Goal: Task Accomplishment & Management: Manage account settings

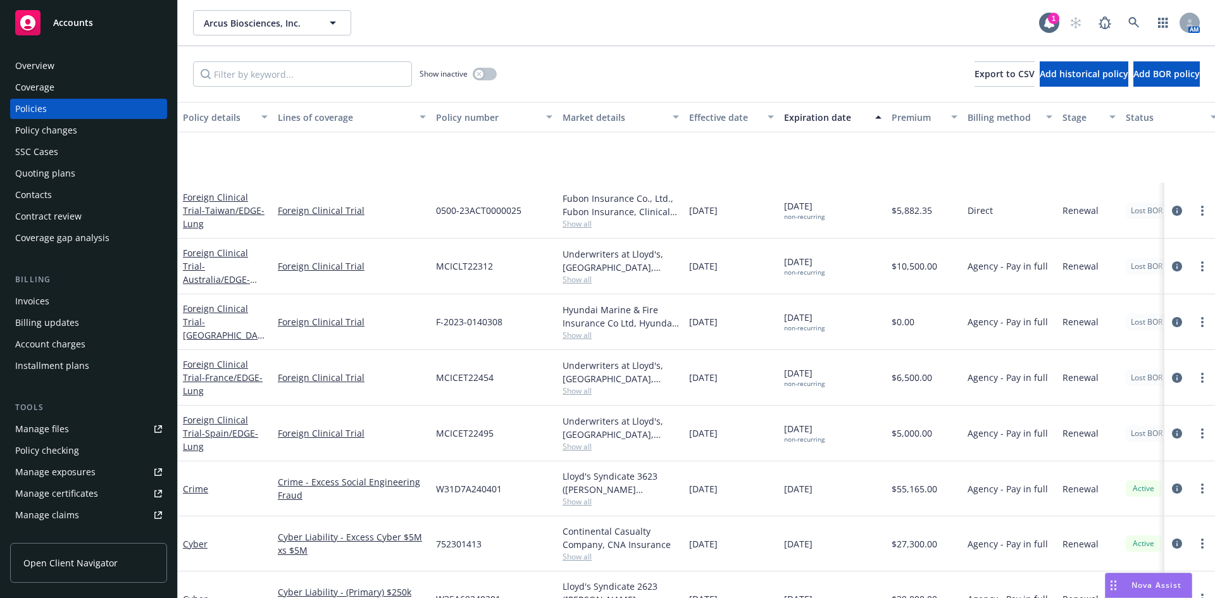
scroll to position [127, 0]
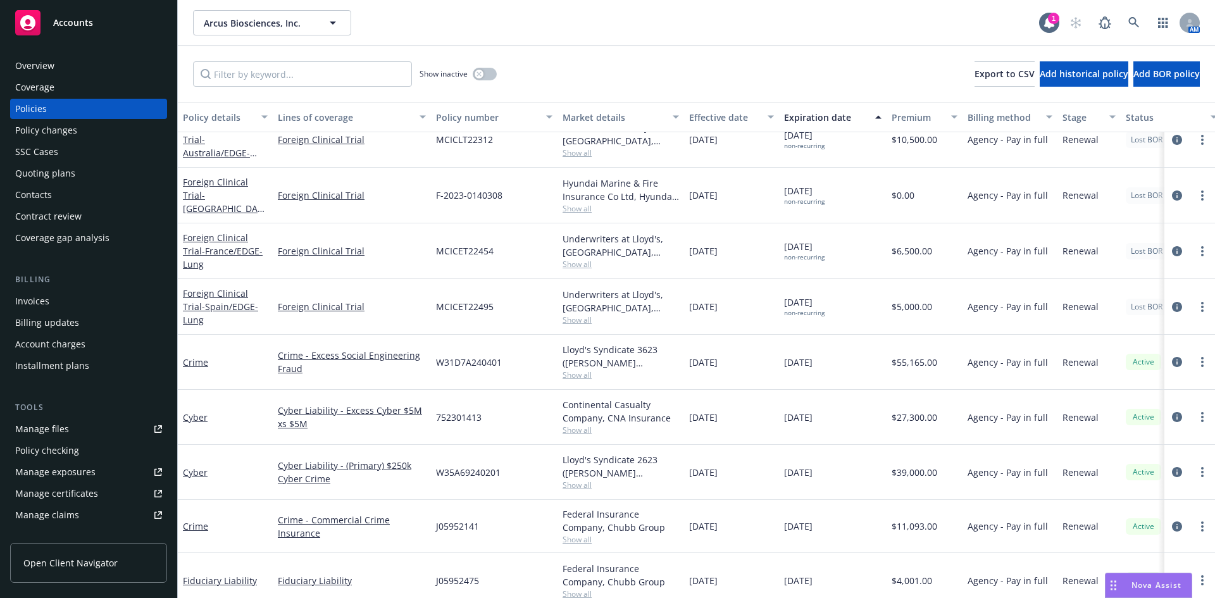
click at [74, 172] on div "Quoting plans" at bounding box center [88, 173] width 147 height 20
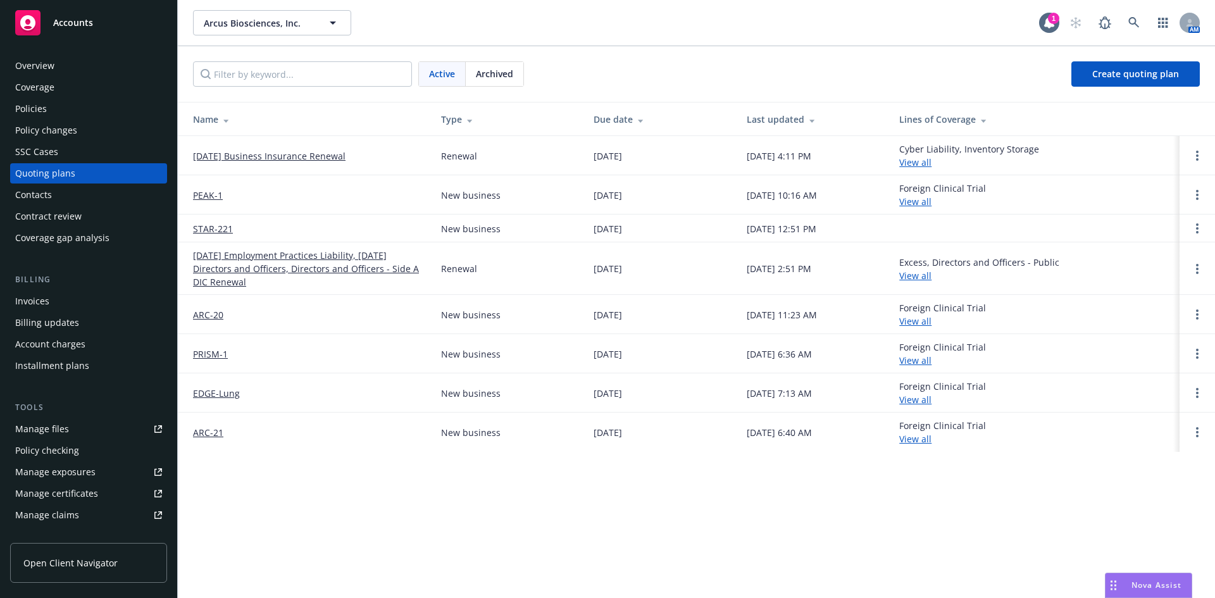
click at [310, 154] on link "09/01/2025 Business Insurance Renewal" at bounding box center [269, 155] width 153 height 13
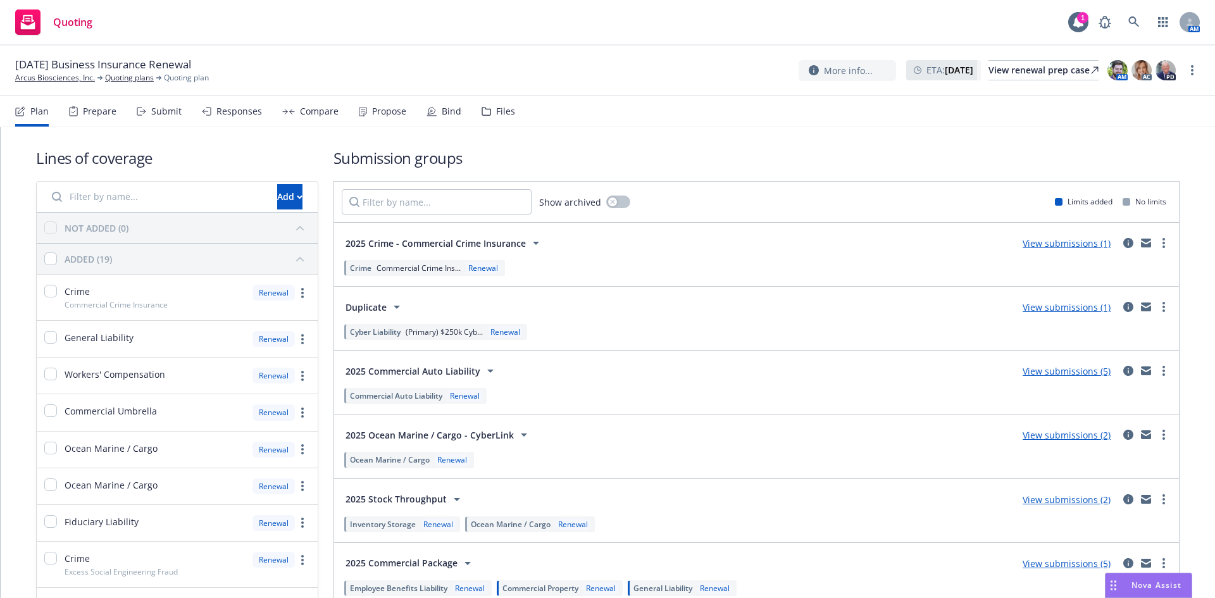
click at [97, 106] on div "Prepare" at bounding box center [100, 111] width 34 height 10
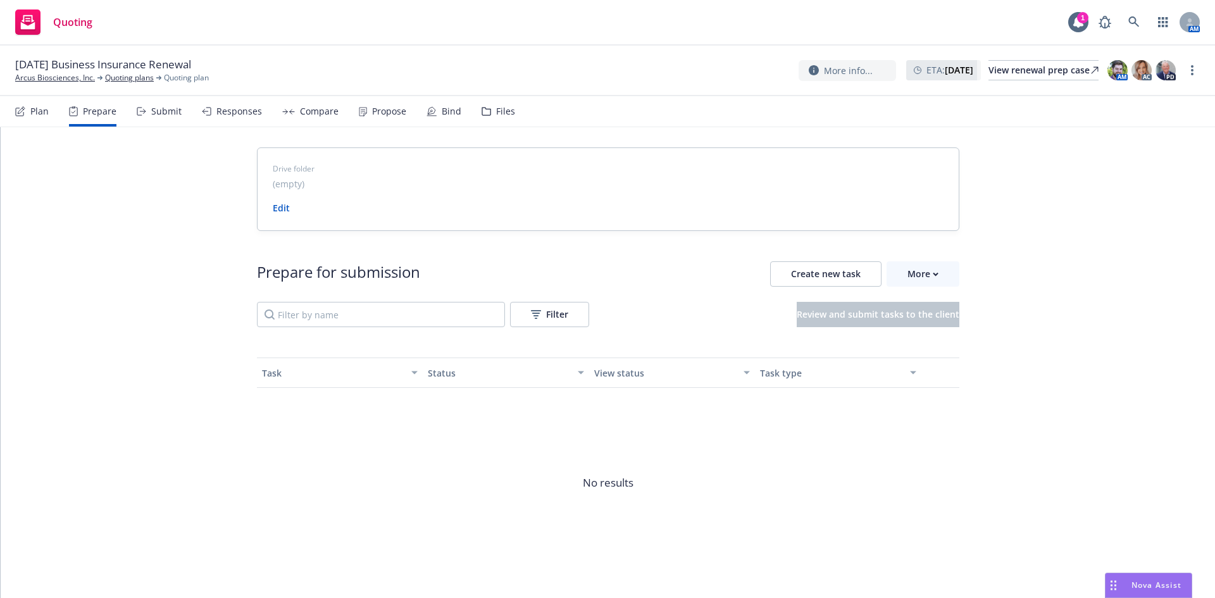
click at [153, 113] on div "Submit" at bounding box center [166, 111] width 30 height 10
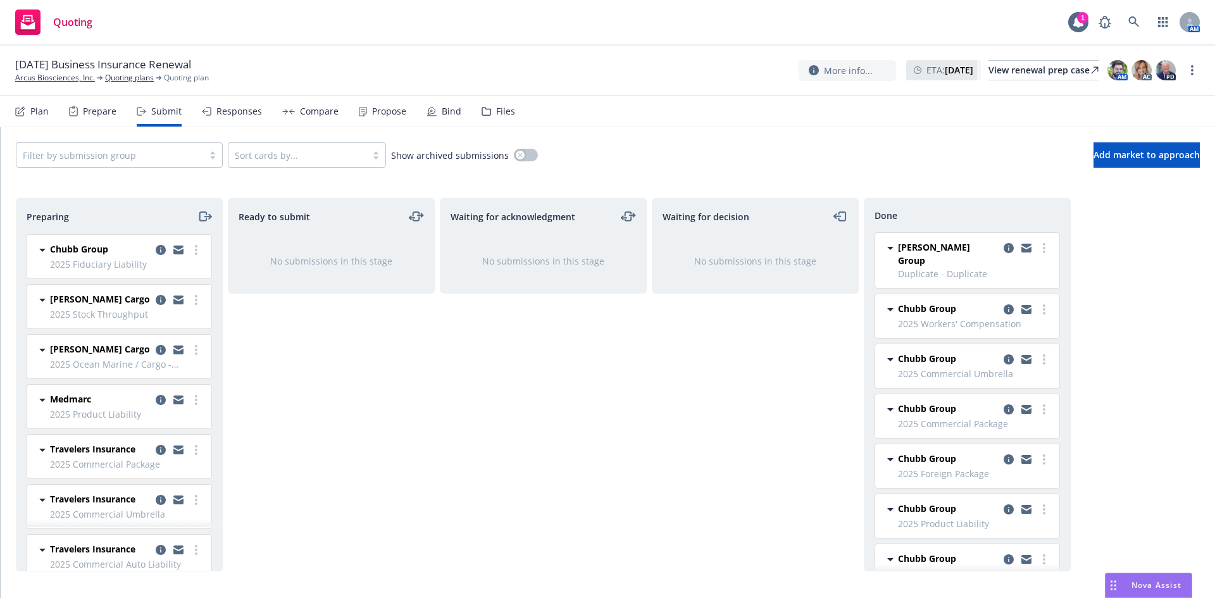
click at [244, 115] on div "Responses" at bounding box center [239, 111] width 46 height 10
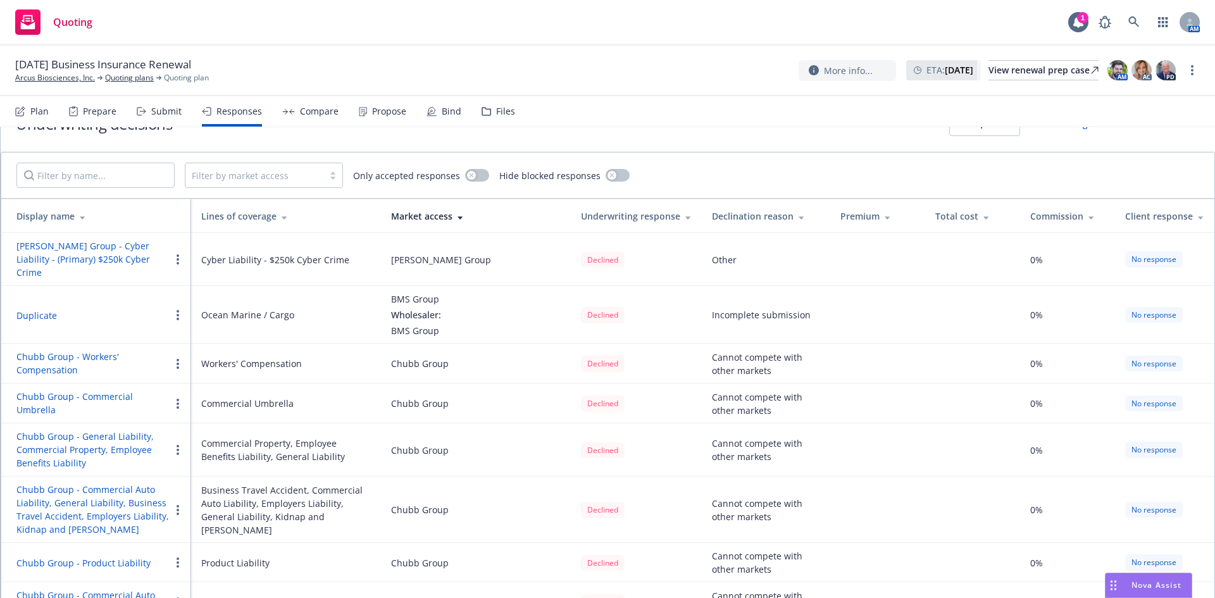
scroll to position [47, 0]
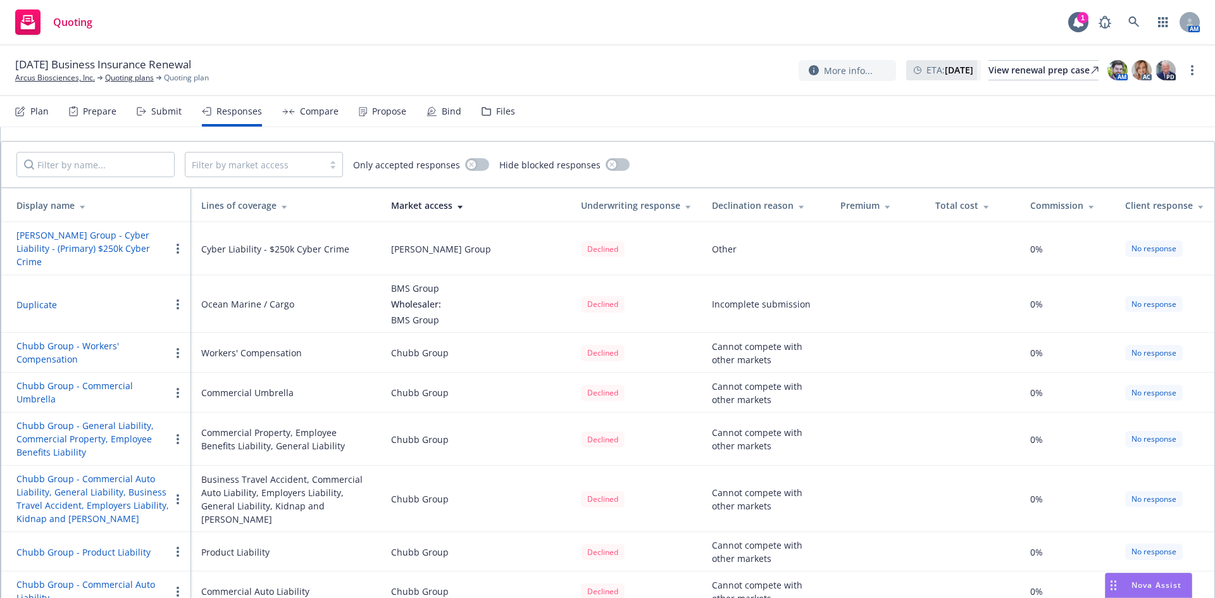
click at [318, 116] on div "Compare" at bounding box center [319, 111] width 39 height 10
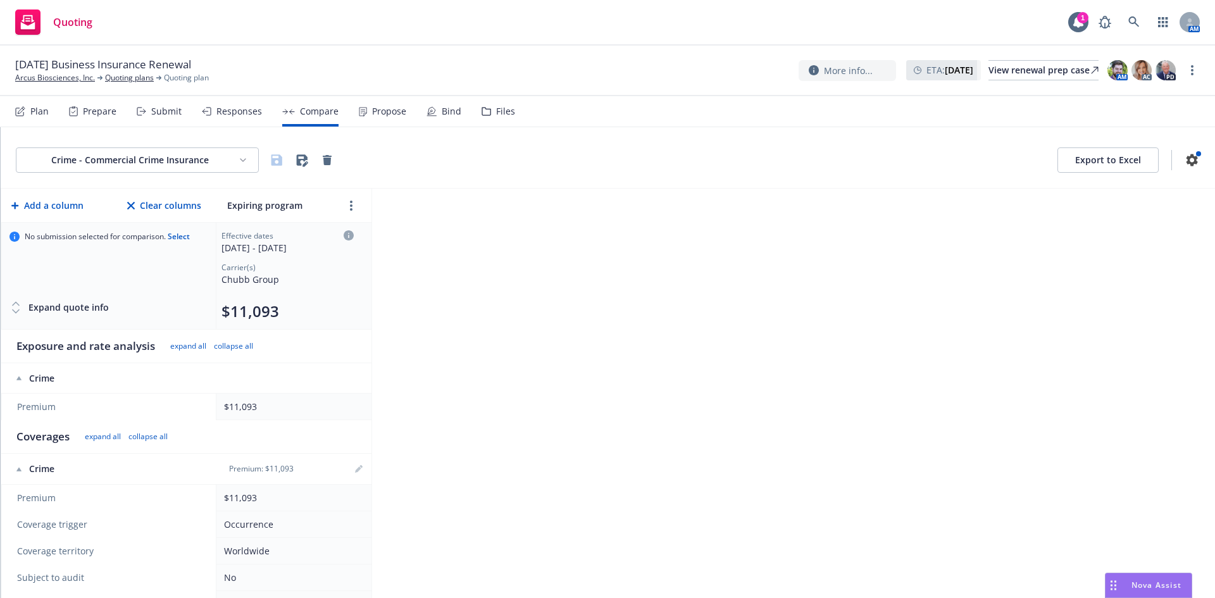
click at [372, 110] on div "Propose" at bounding box center [389, 111] width 34 height 10
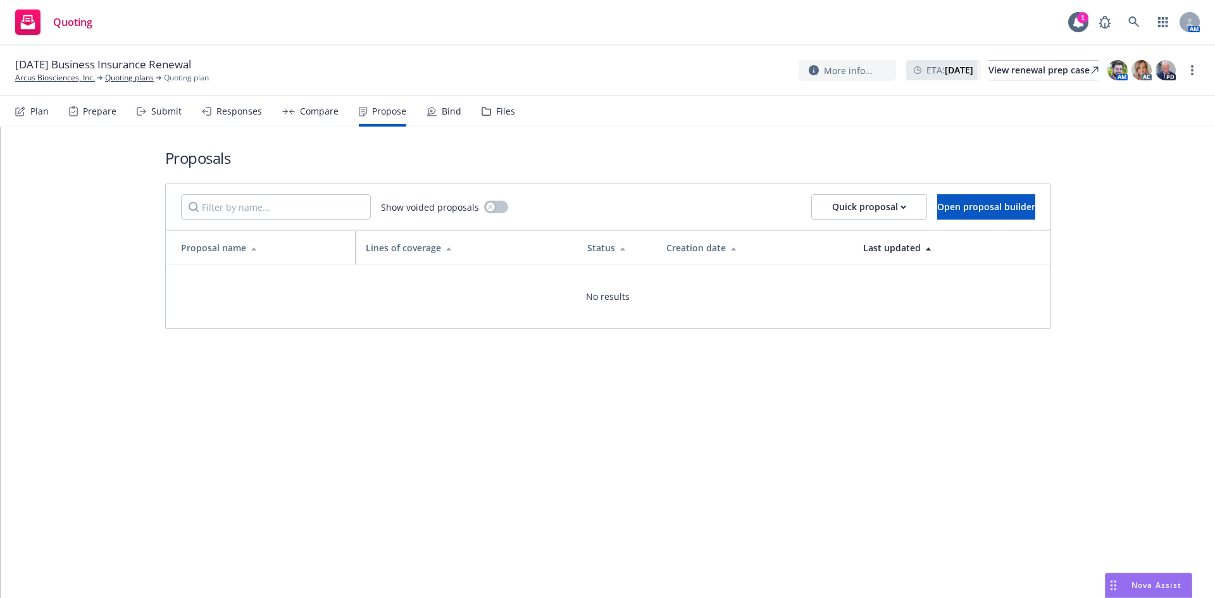
click at [444, 111] on div "Bind" at bounding box center [452, 111] width 20 height 10
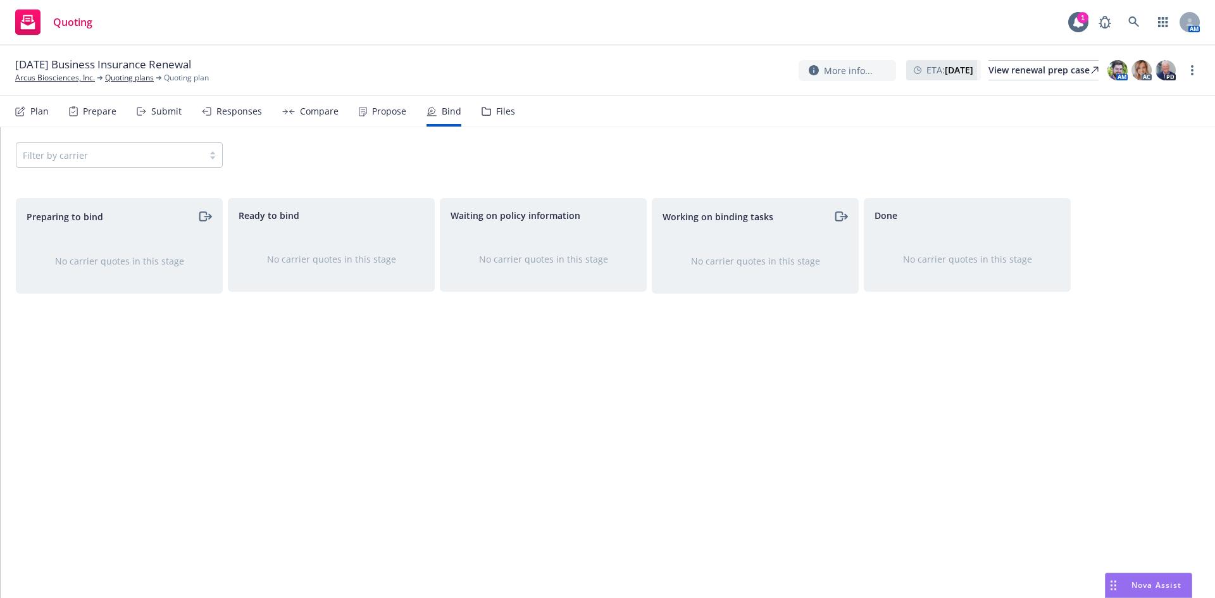
click at [220, 111] on div "Responses" at bounding box center [239, 111] width 46 height 10
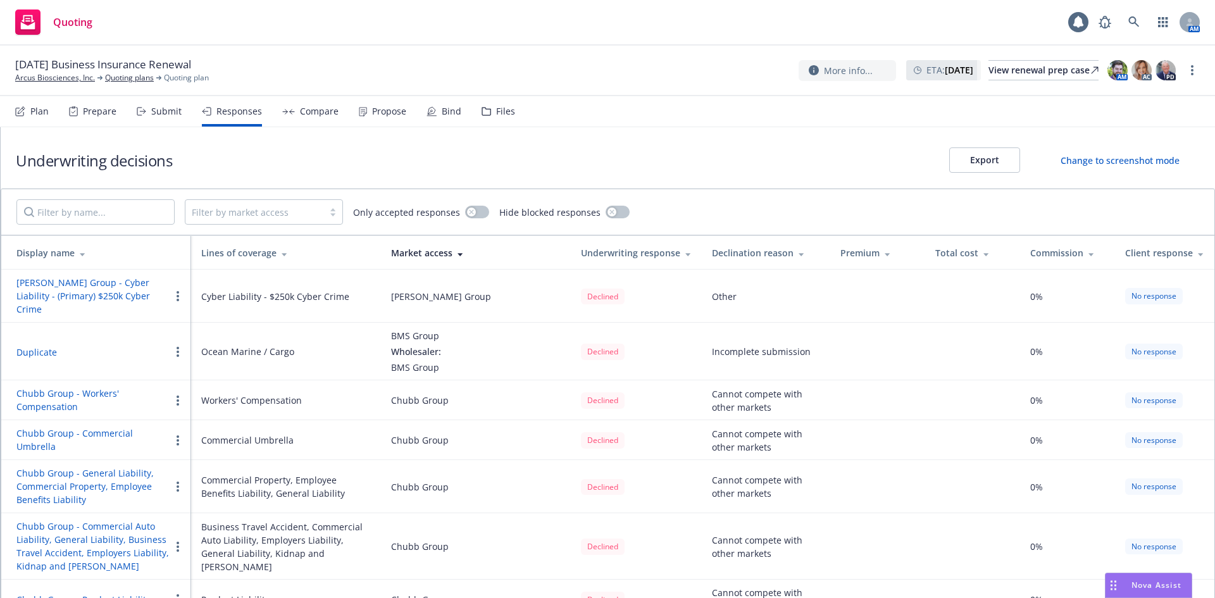
click at [173, 116] on div "Submit" at bounding box center [166, 111] width 30 height 10
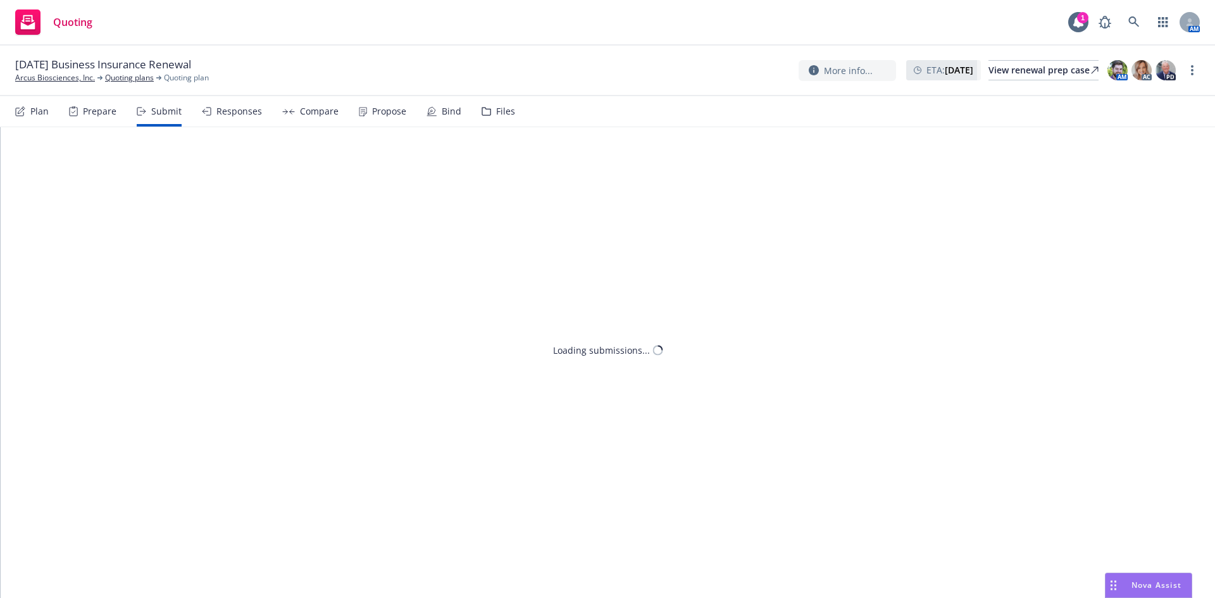
click at [101, 118] on div "Prepare" at bounding box center [92, 111] width 47 height 30
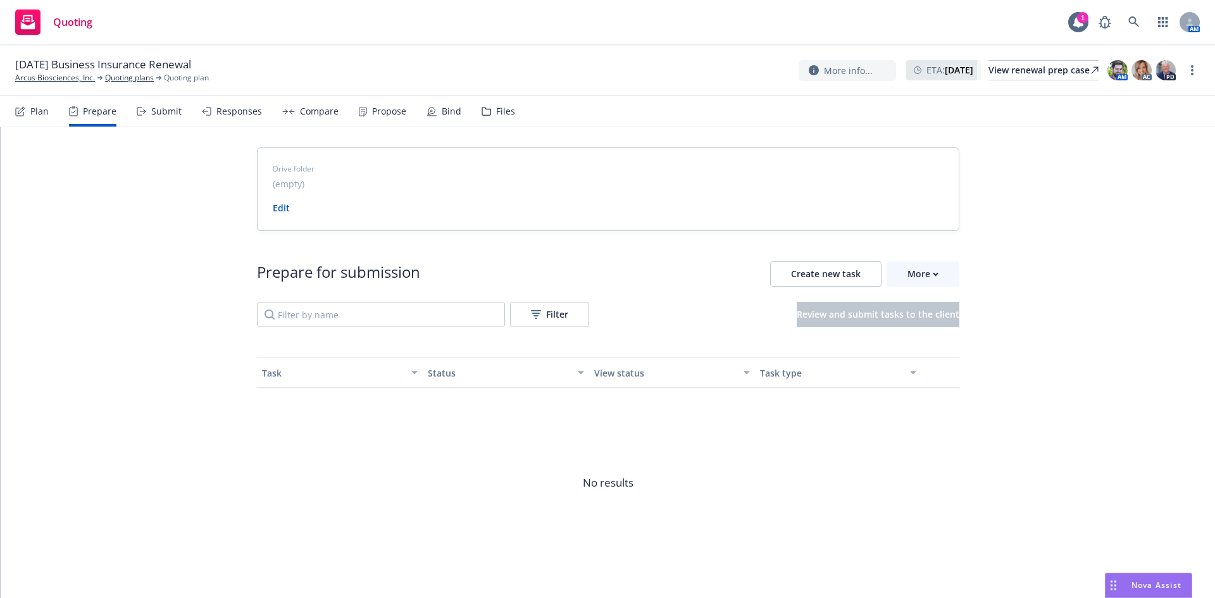
click at [166, 115] on div "Submit" at bounding box center [166, 111] width 30 height 10
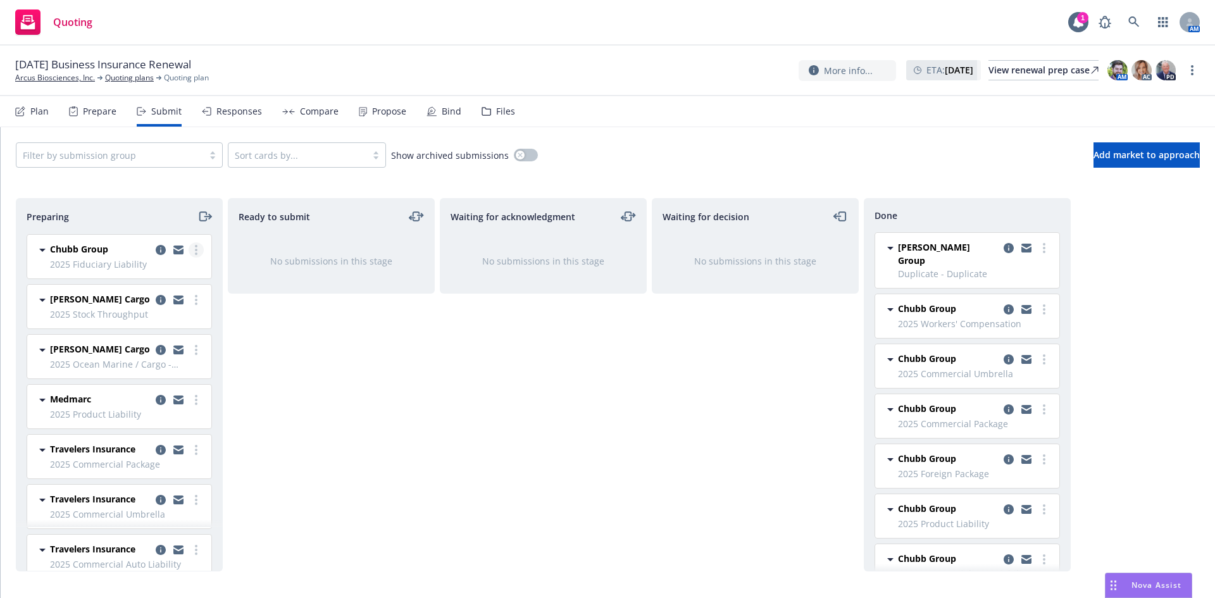
click at [195, 247] on icon "more" at bounding box center [196, 250] width 3 height 10
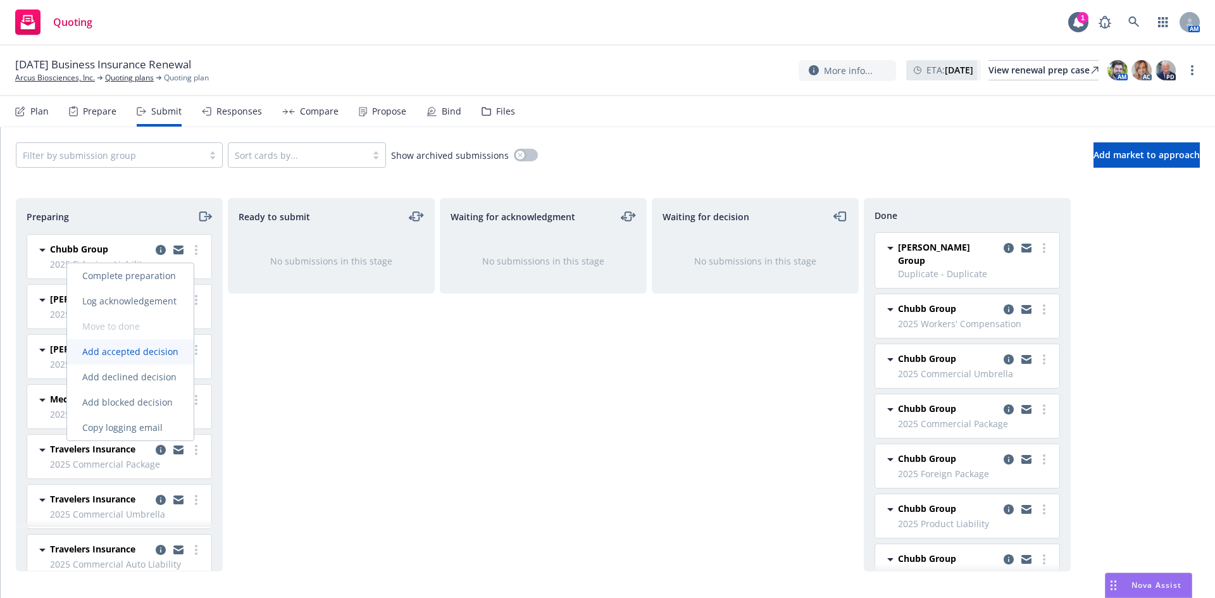
click at [159, 351] on span "Add accepted decision" at bounding box center [130, 352] width 127 height 12
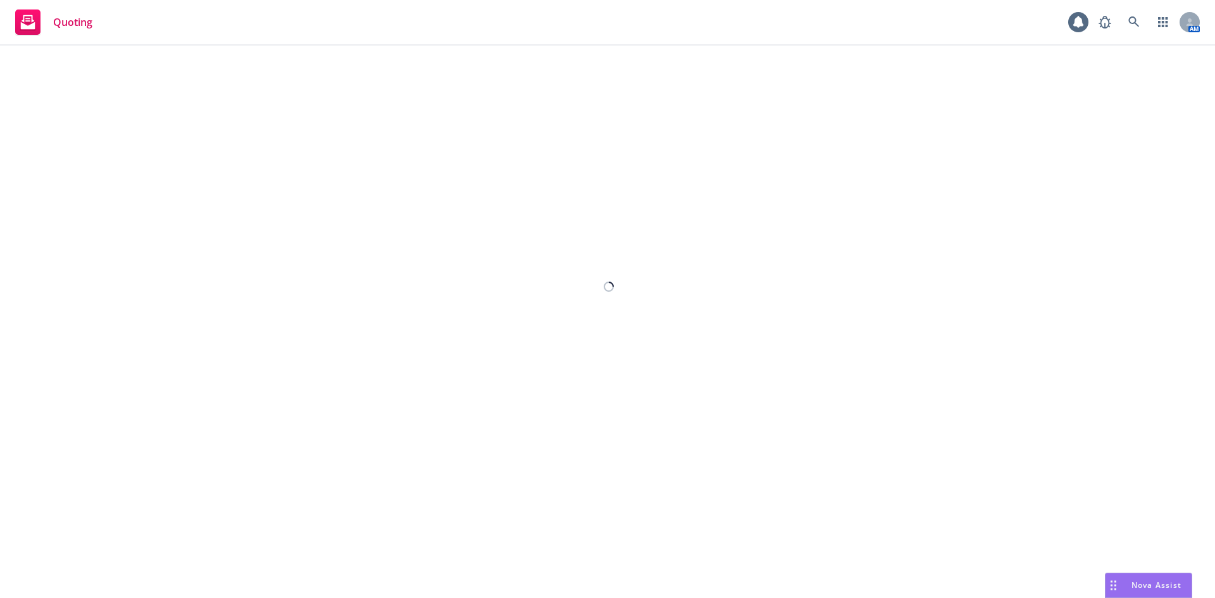
select select "12"
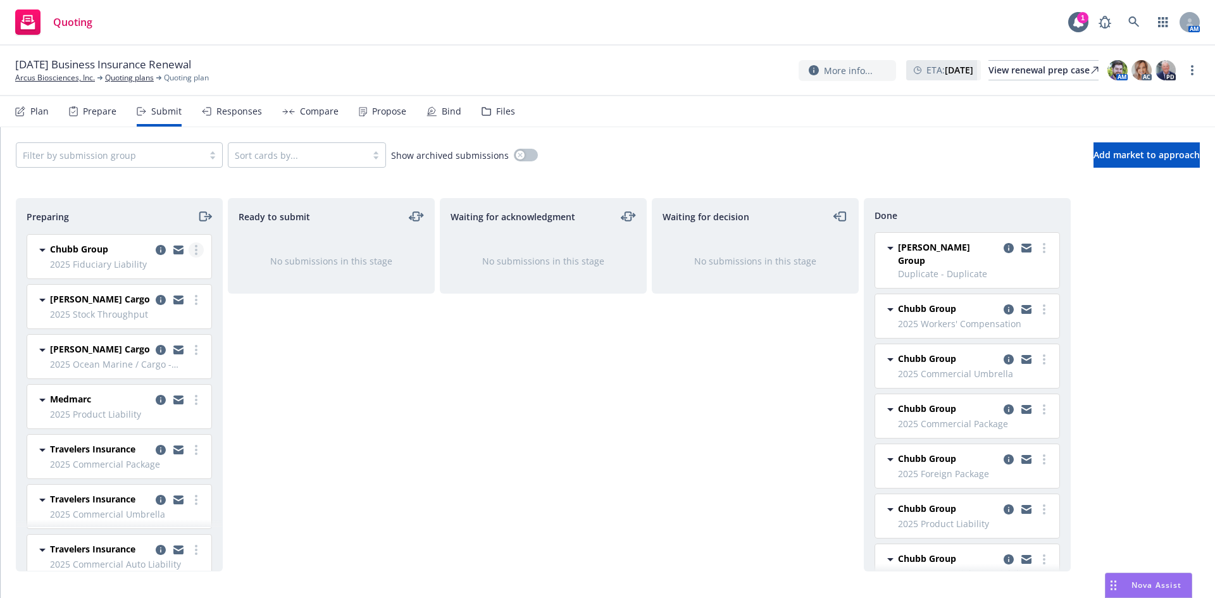
click at [189, 256] on link "more" at bounding box center [196, 249] width 15 height 15
click at [282, 364] on div "Ready to submit No submissions in this stage" at bounding box center [331, 384] width 207 height 373
click at [156, 351] on icon "copy logging email" at bounding box center [161, 350] width 10 height 10
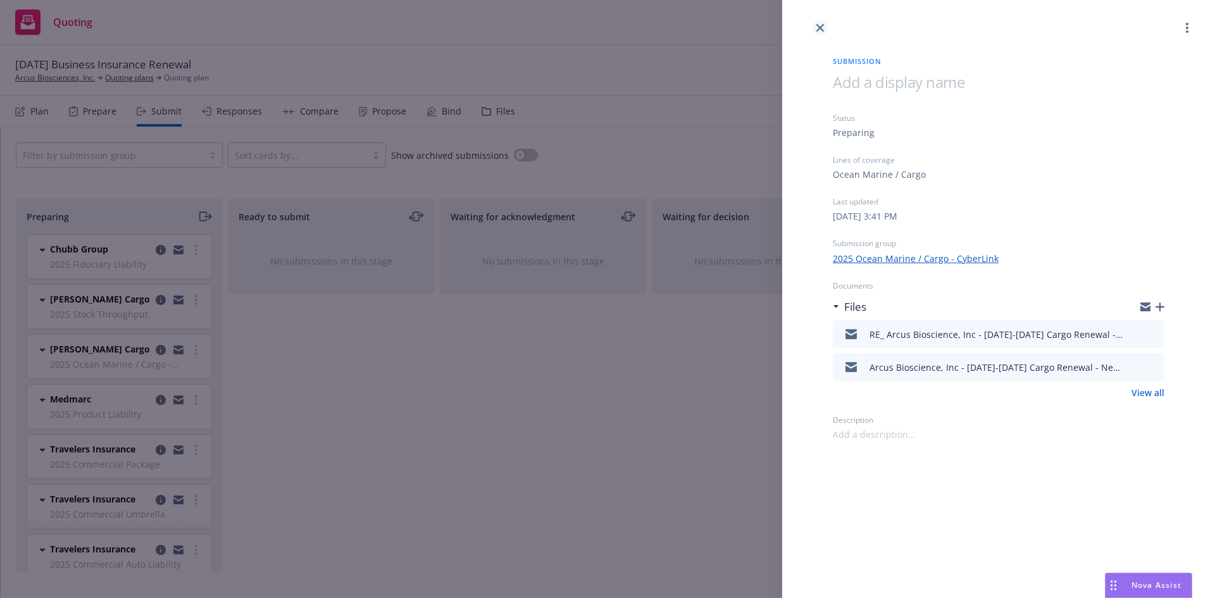
click at [818, 30] on icon "close" at bounding box center [820, 28] width 8 height 8
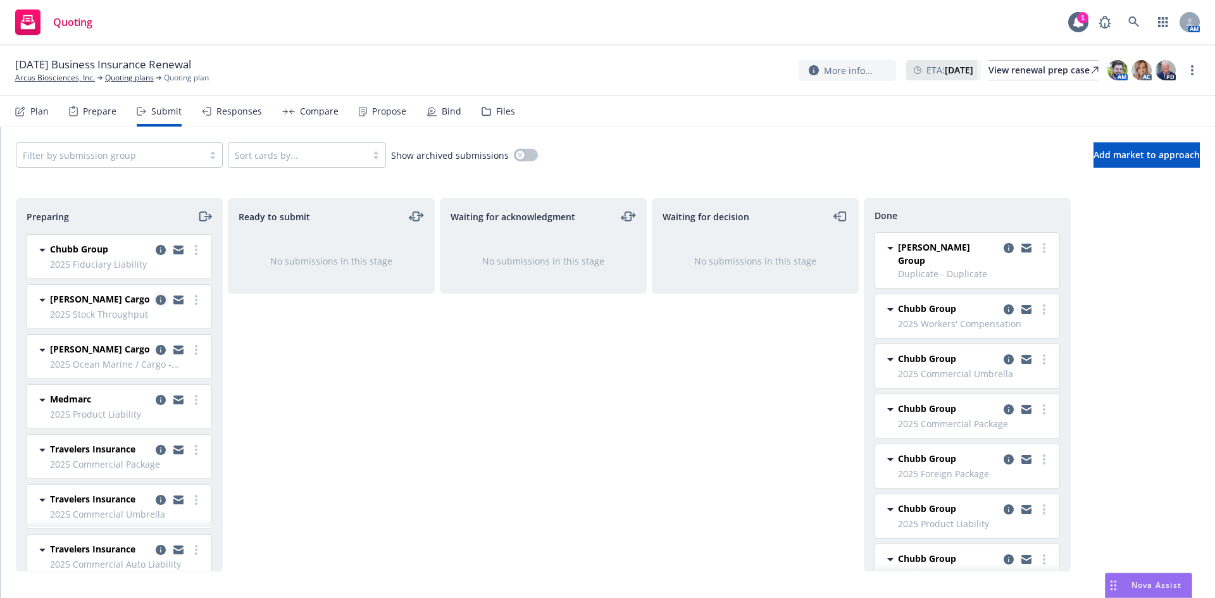
click at [156, 300] on icon "copy logging email" at bounding box center [161, 300] width 10 height 10
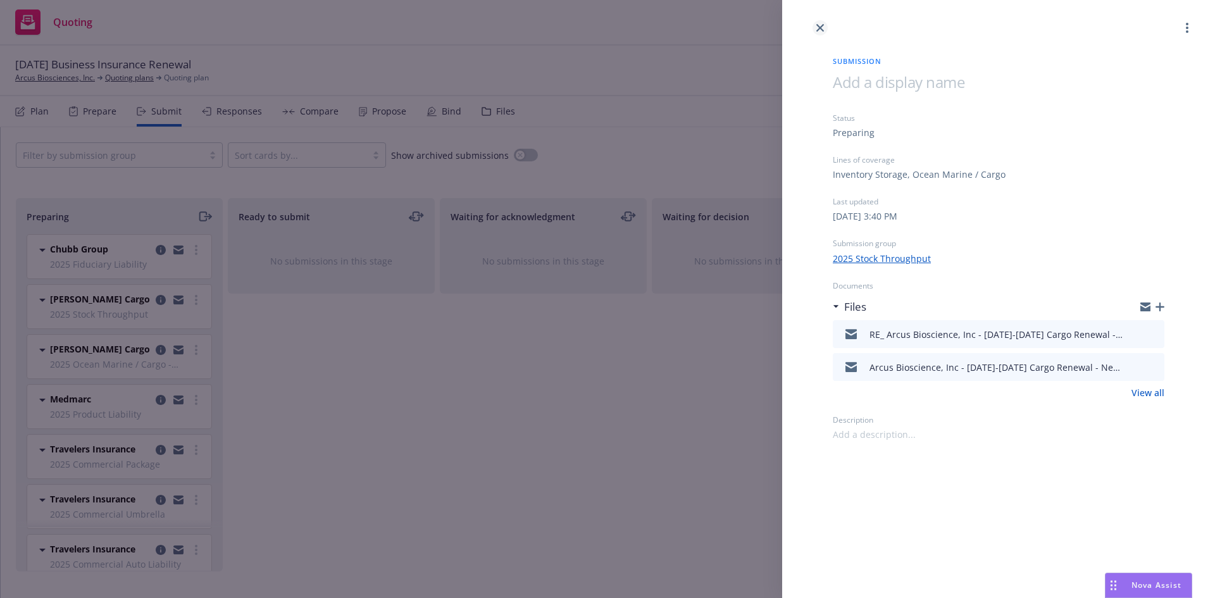
click at [818, 27] on icon "close" at bounding box center [820, 28] width 8 height 8
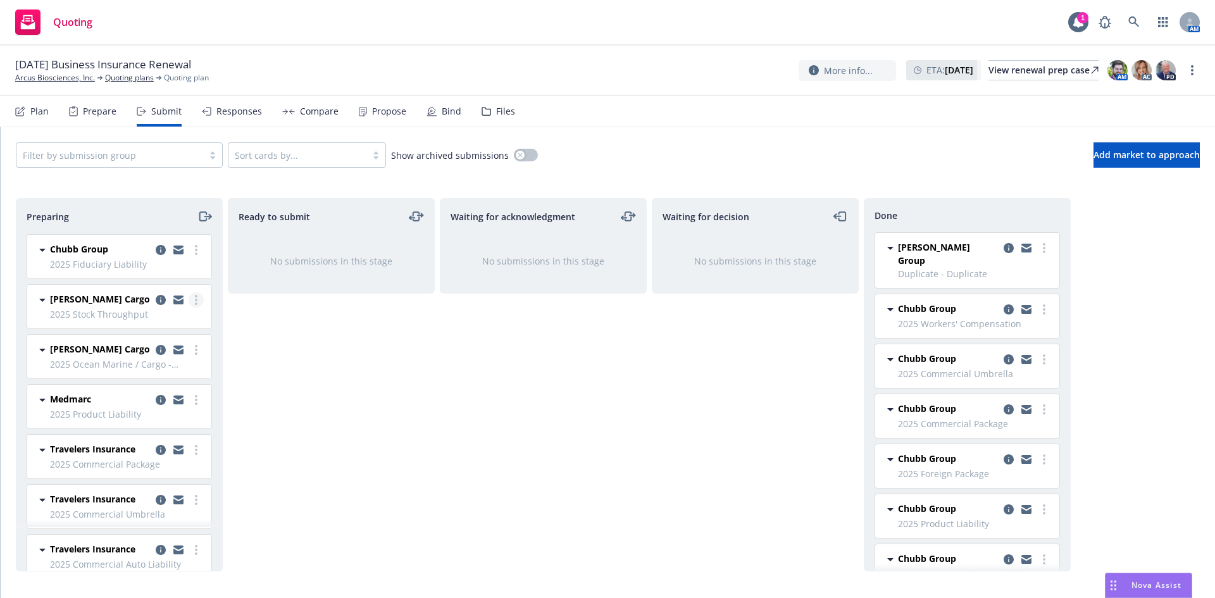
click at [189, 301] on link "more" at bounding box center [196, 299] width 15 height 15
click at [434, 397] on div "Ready to submit No submissions in this stage" at bounding box center [331, 384] width 207 height 373
click at [195, 346] on circle "more" at bounding box center [196, 346] width 3 height 3
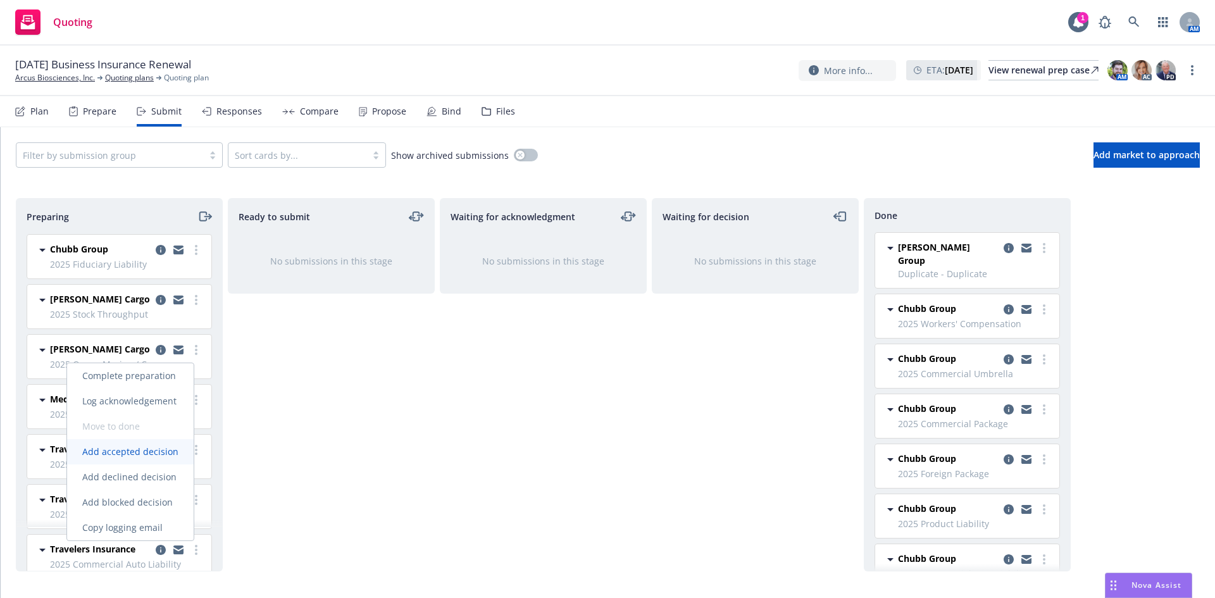
click at [130, 458] on link "Add accepted decision" at bounding box center [130, 451] width 127 height 25
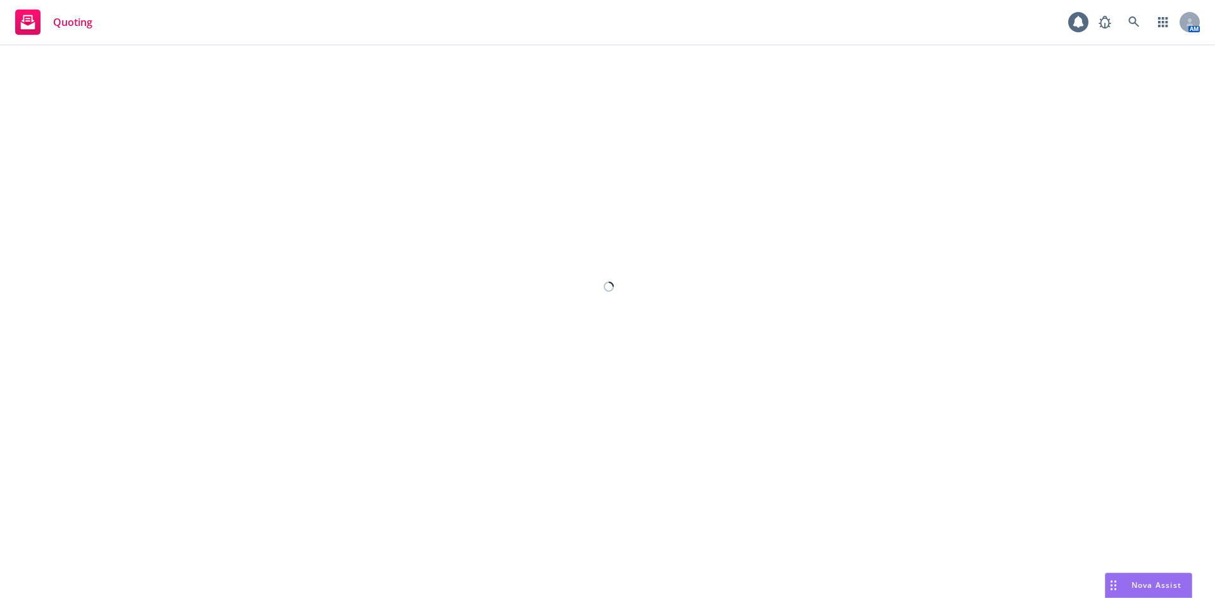
select select "12"
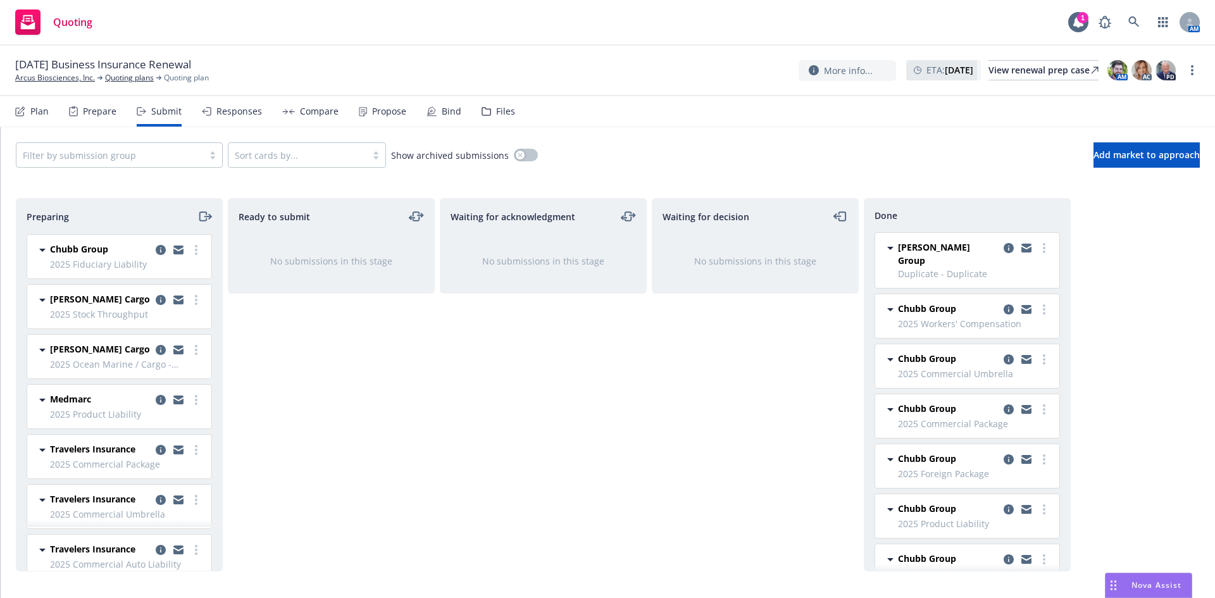
click at [430, 110] on icon at bounding box center [431, 111] width 2 height 2
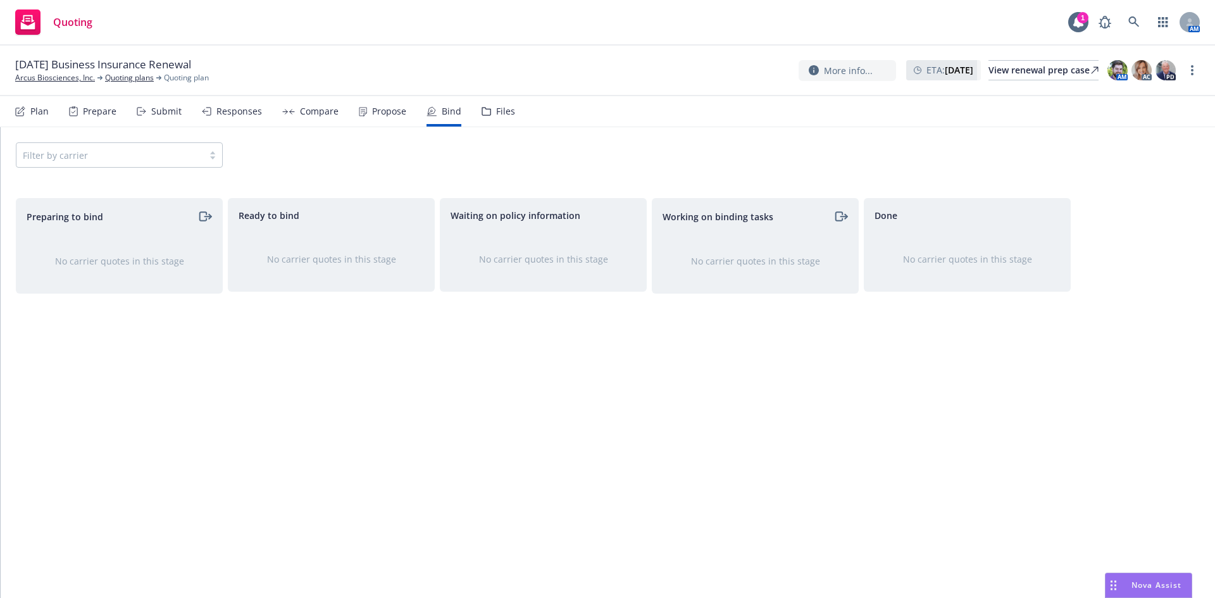
click at [103, 116] on div "Prepare" at bounding box center [100, 111] width 34 height 10
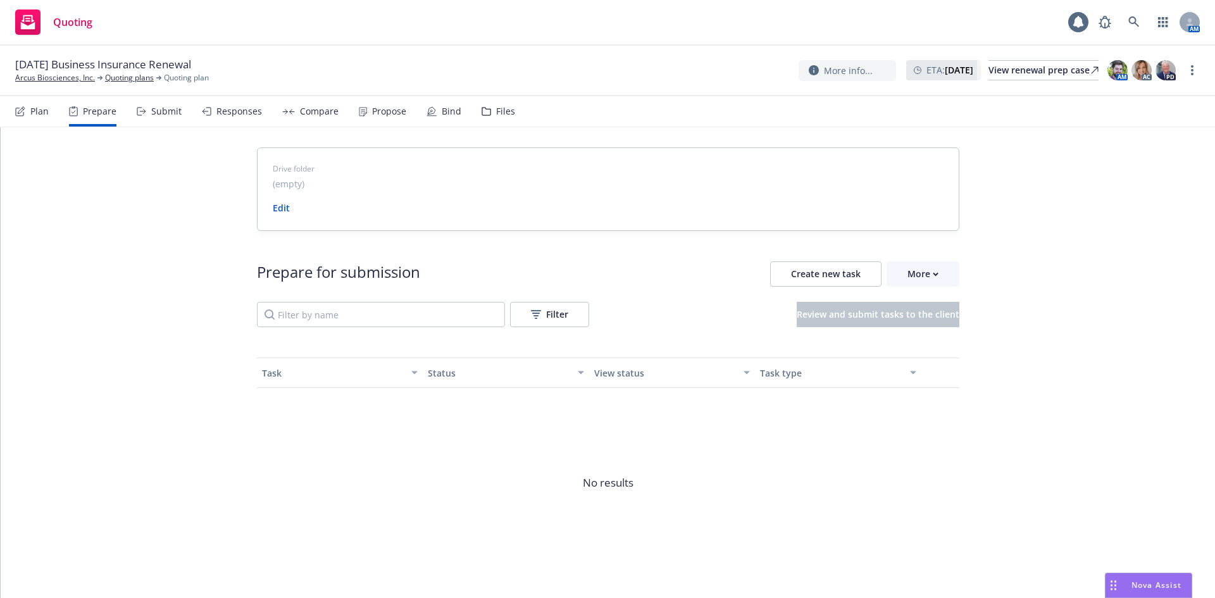
click at [156, 113] on div "Submit" at bounding box center [166, 111] width 30 height 10
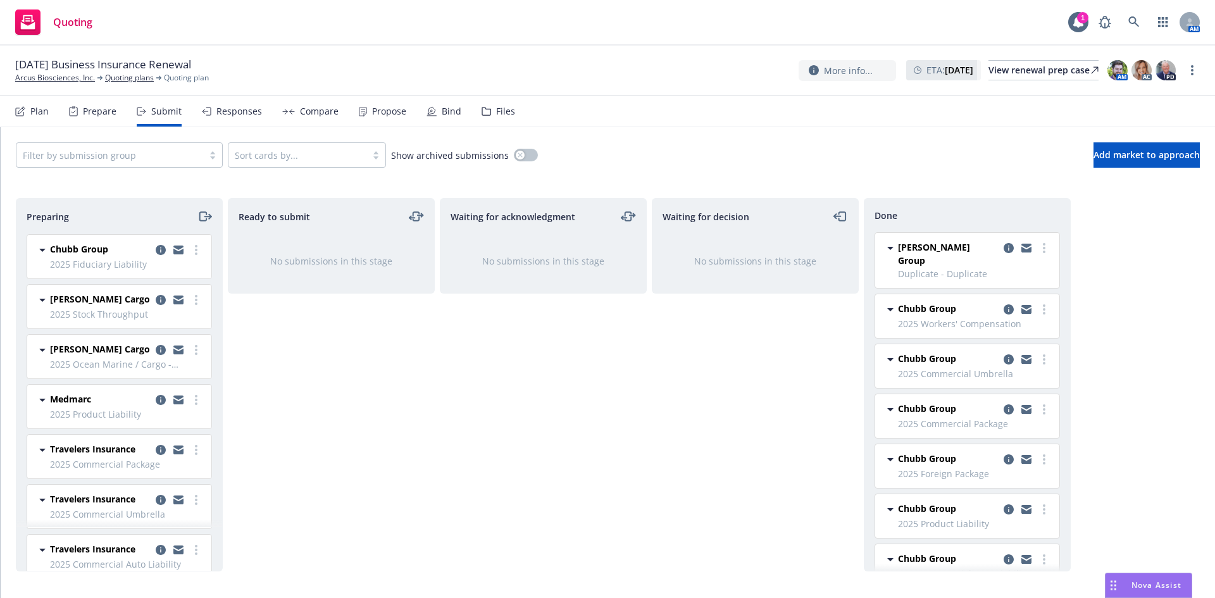
click at [366, 46] on div "[DATE] Business Insurance Renewal Arcus Biosciences, Inc. Quoting plans Quoting…" at bounding box center [607, 71] width 1215 height 51
click at [189, 297] on link "more" at bounding box center [196, 299] width 15 height 15
click at [304, 111] on div "Compare" at bounding box center [319, 111] width 39 height 10
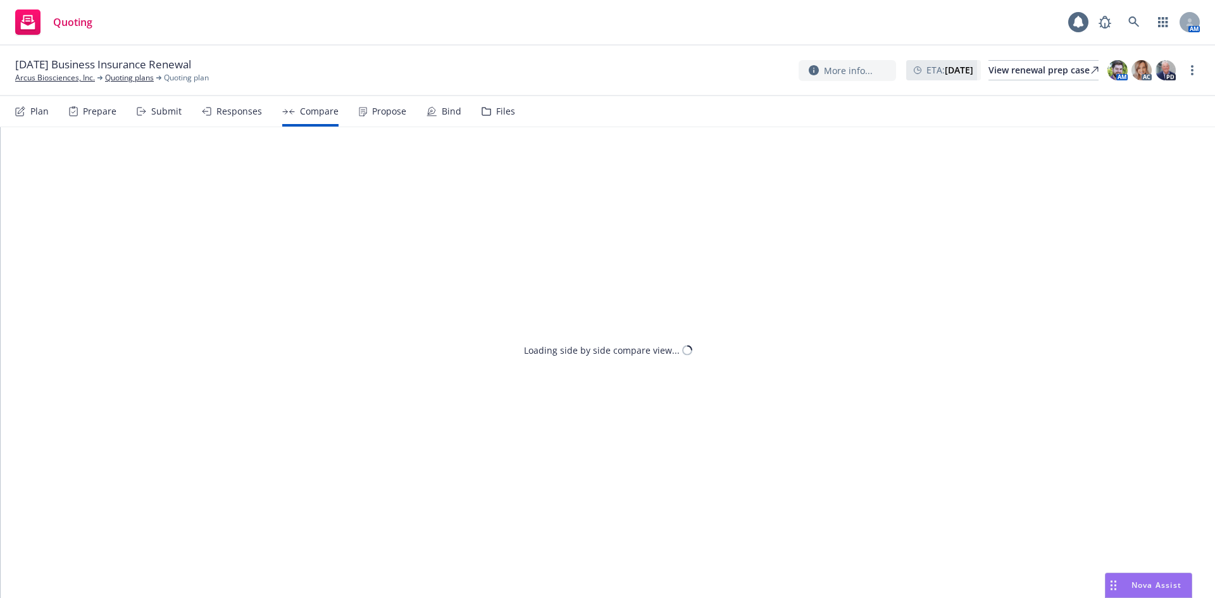
click at [233, 114] on div "Responses" at bounding box center [239, 111] width 46 height 10
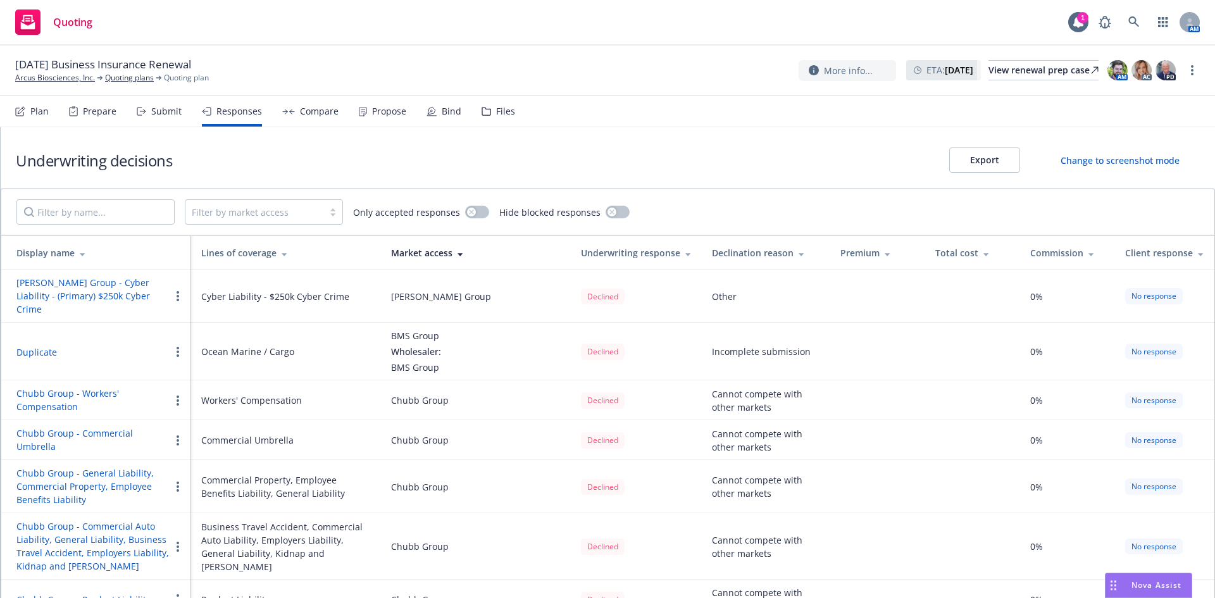
click at [300, 115] on div "Compare" at bounding box center [319, 111] width 39 height 10
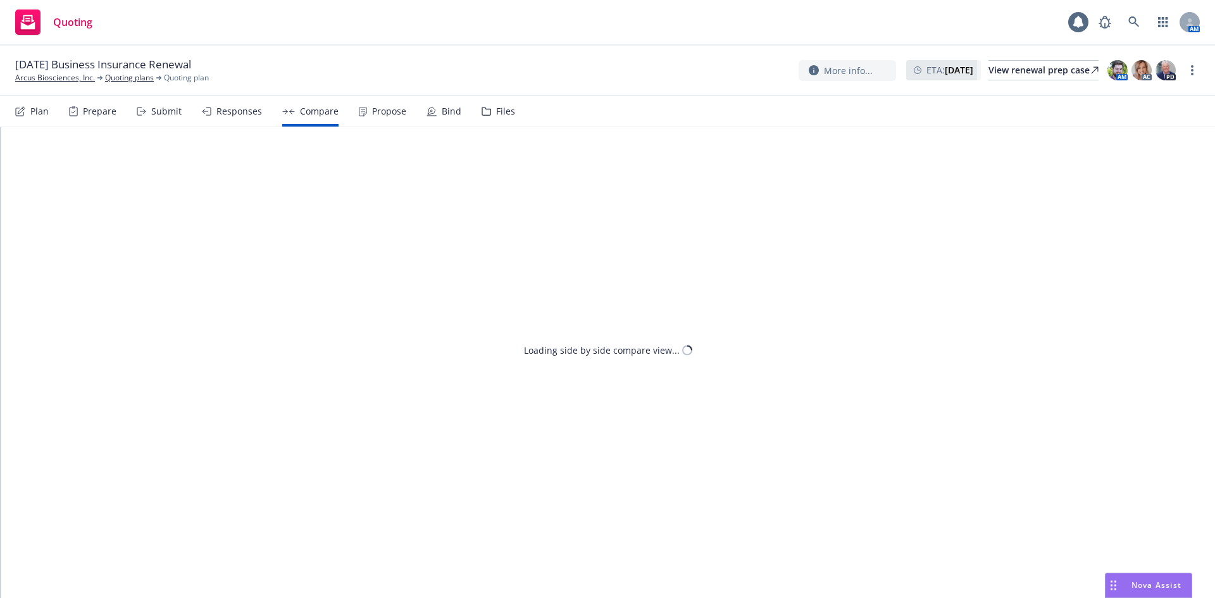
click at [372, 112] on div "Propose" at bounding box center [389, 111] width 34 height 10
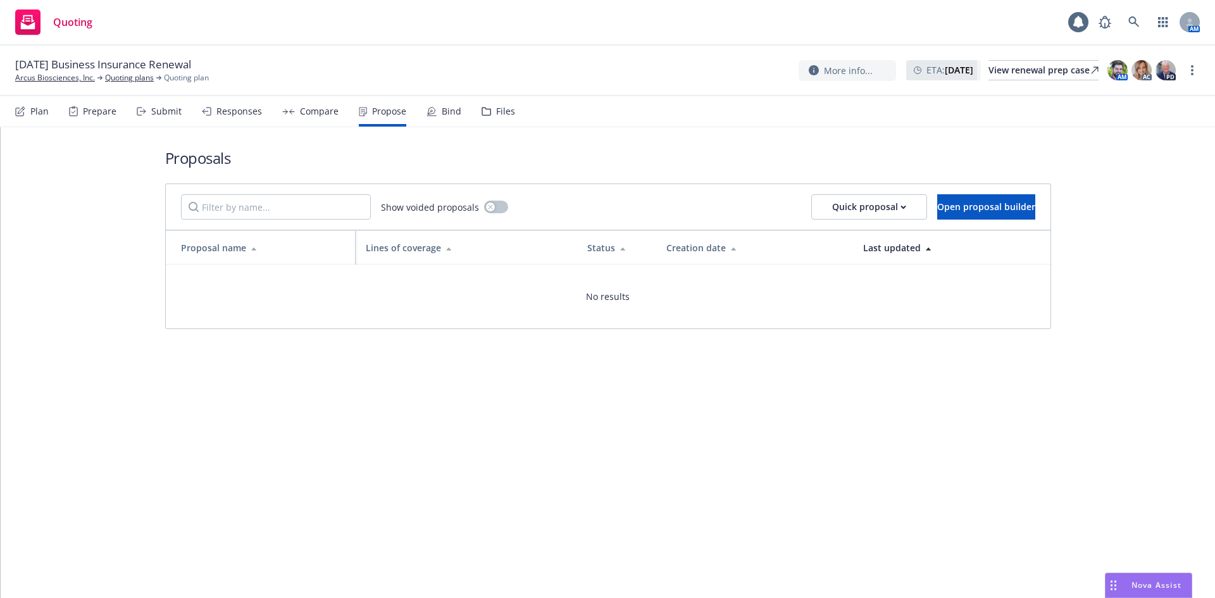
click at [439, 118] on div "Bind" at bounding box center [444, 111] width 35 height 30
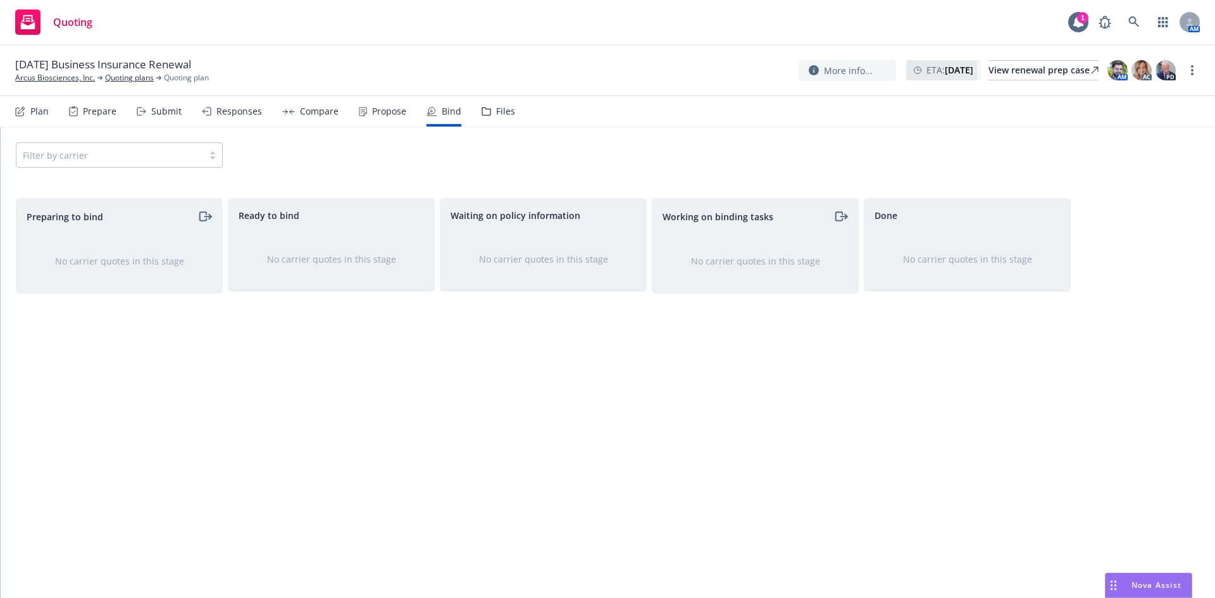
click at [334, 118] on div "Compare" at bounding box center [310, 111] width 56 height 30
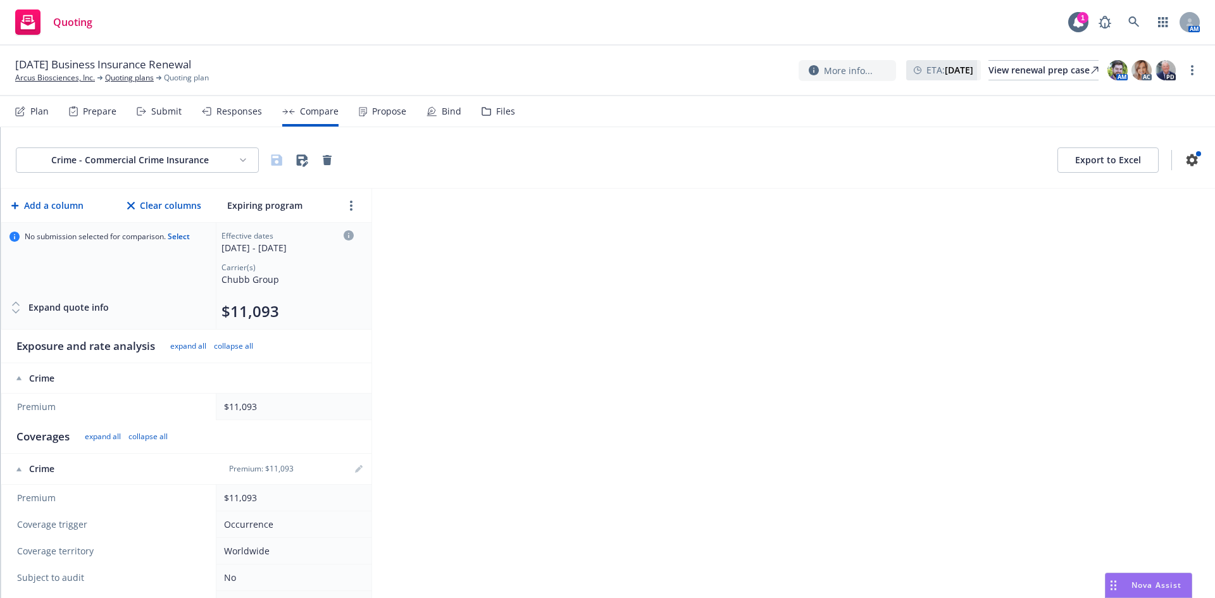
click at [363, 114] on div "Propose" at bounding box center [382, 111] width 47 height 30
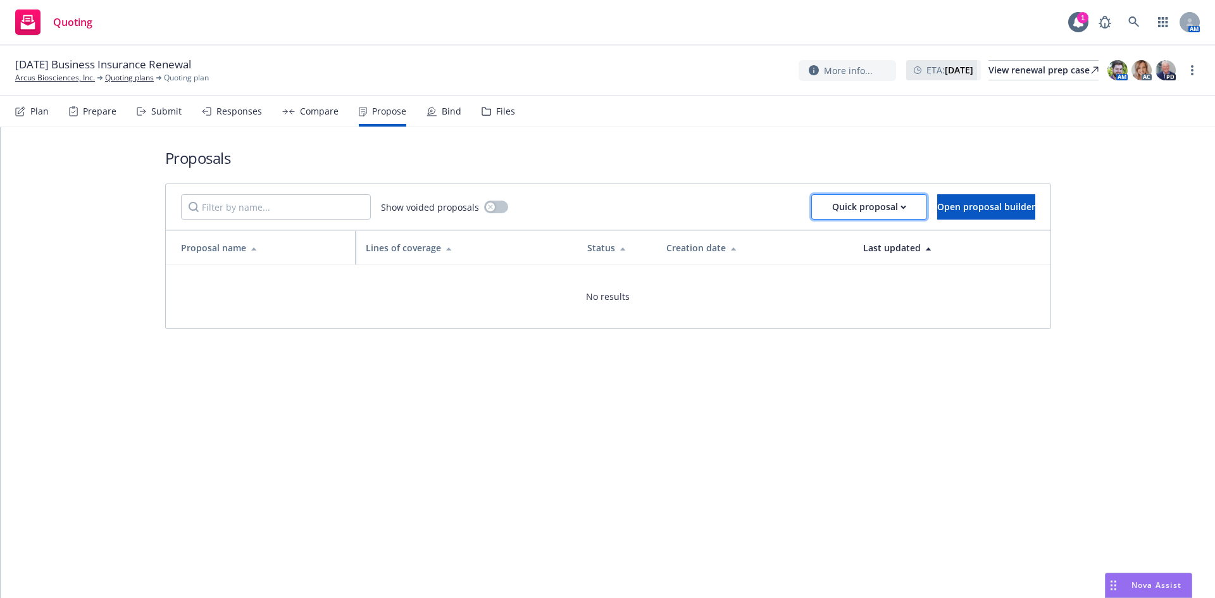
click at [832, 206] on div "Quick proposal" at bounding box center [869, 207] width 74 height 24
click at [676, 185] on div "Show voided proposals Quick proposal Open proposal builder" at bounding box center [608, 207] width 885 height 46
click at [427, 116] on div "Bind" at bounding box center [444, 111] width 35 height 30
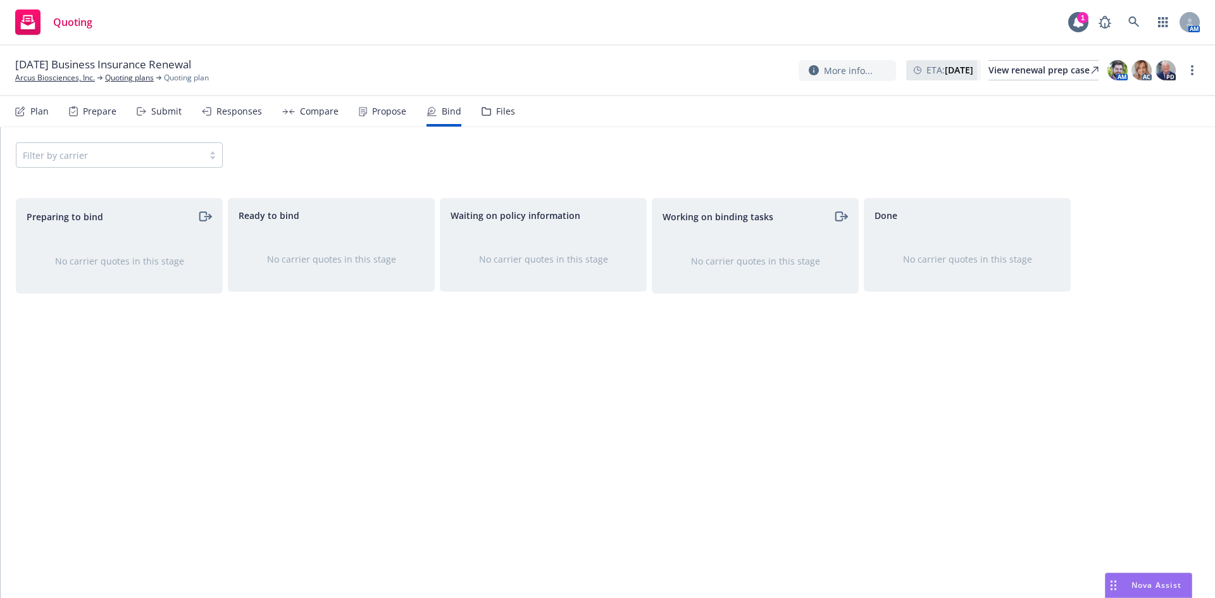
click at [96, 106] on div "Prepare" at bounding box center [100, 111] width 34 height 10
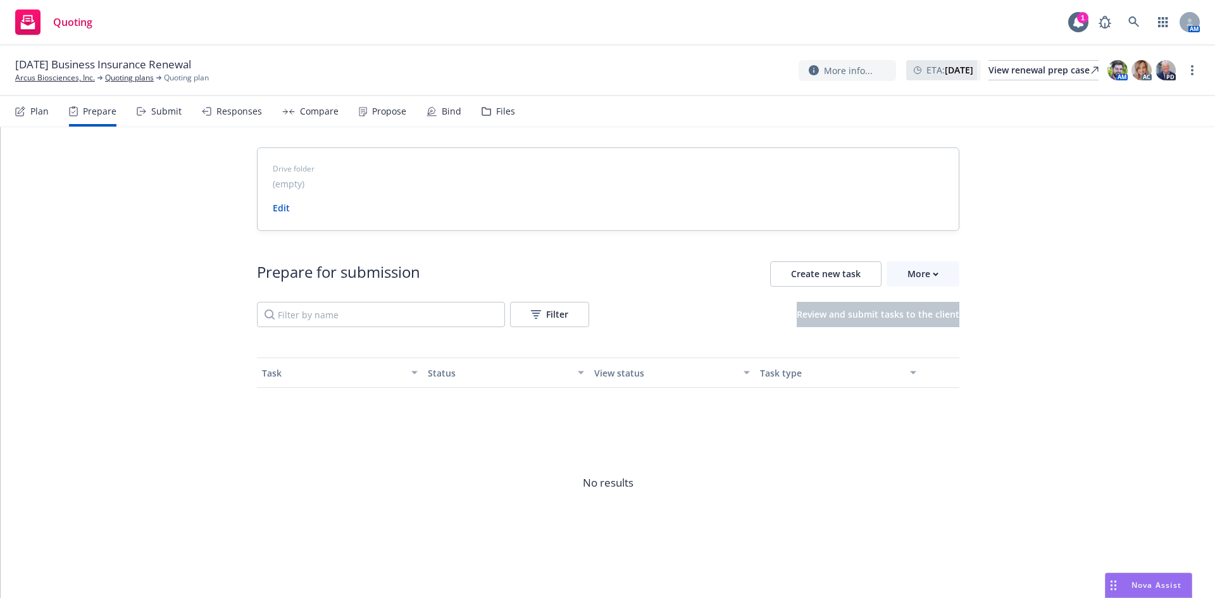
click at [159, 114] on div "Submit" at bounding box center [166, 111] width 30 height 10
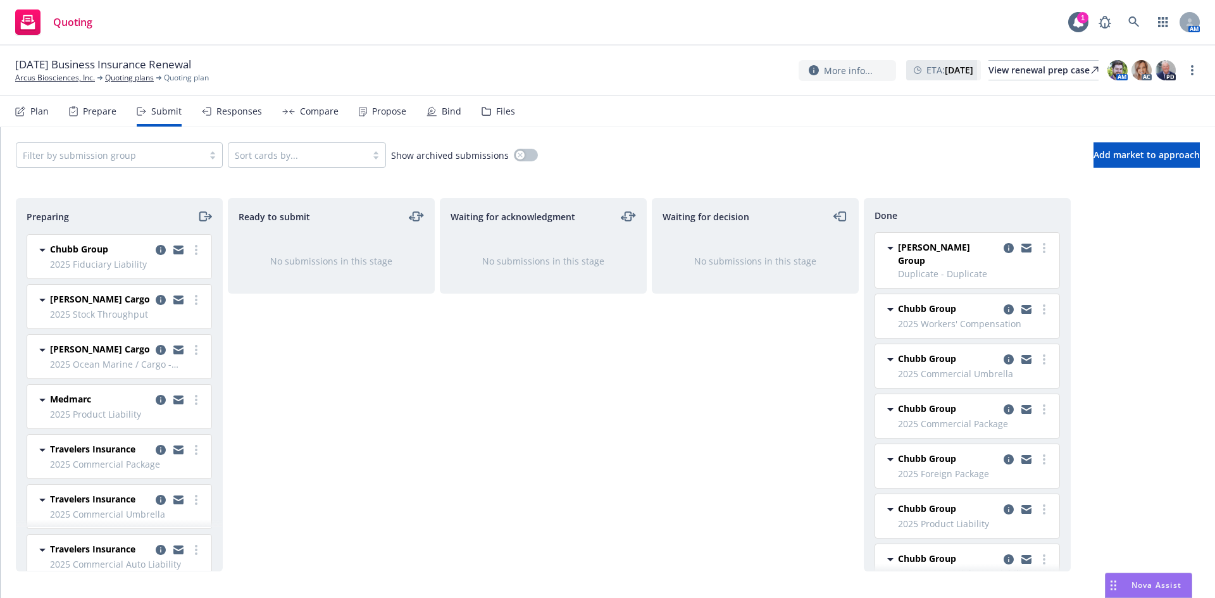
click at [434, 116] on div "Bind" at bounding box center [444, 111] width 35 height 30
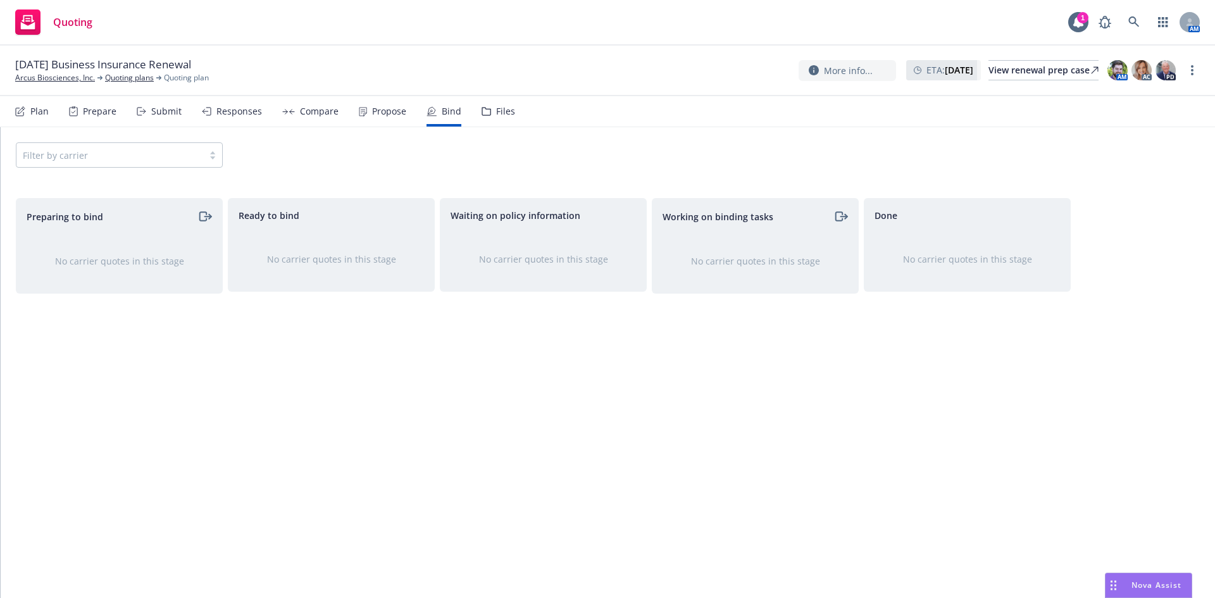
click at [160, 112] on div "Submit" at bounding box center [166, 111] width 30 height 10
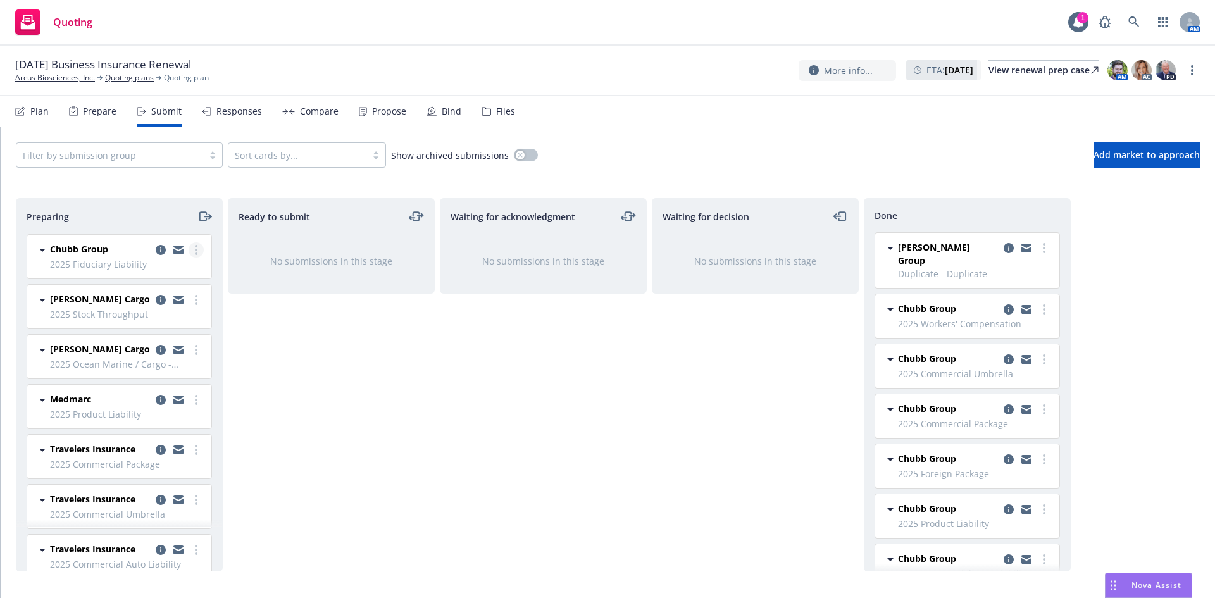
click at [189, 252] on link "more" at bounding box center [196, 249] width 15 height 15
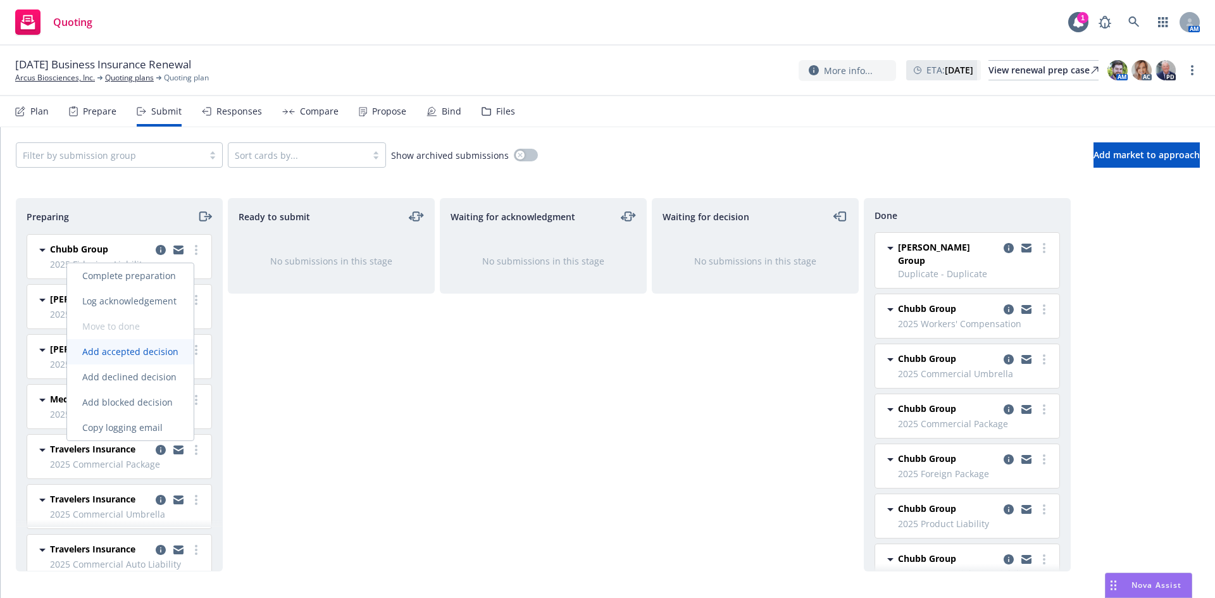
click at [148, 354] on span "Add accepted decision" at bounding box center [130, 352] width 127 height 12
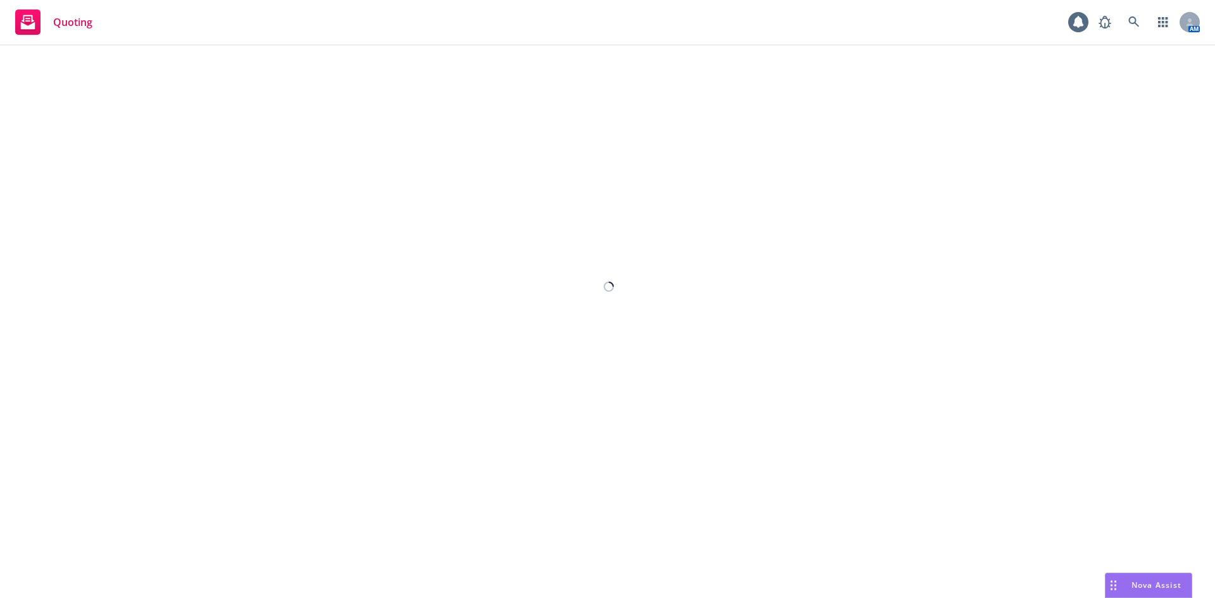
select select "12"
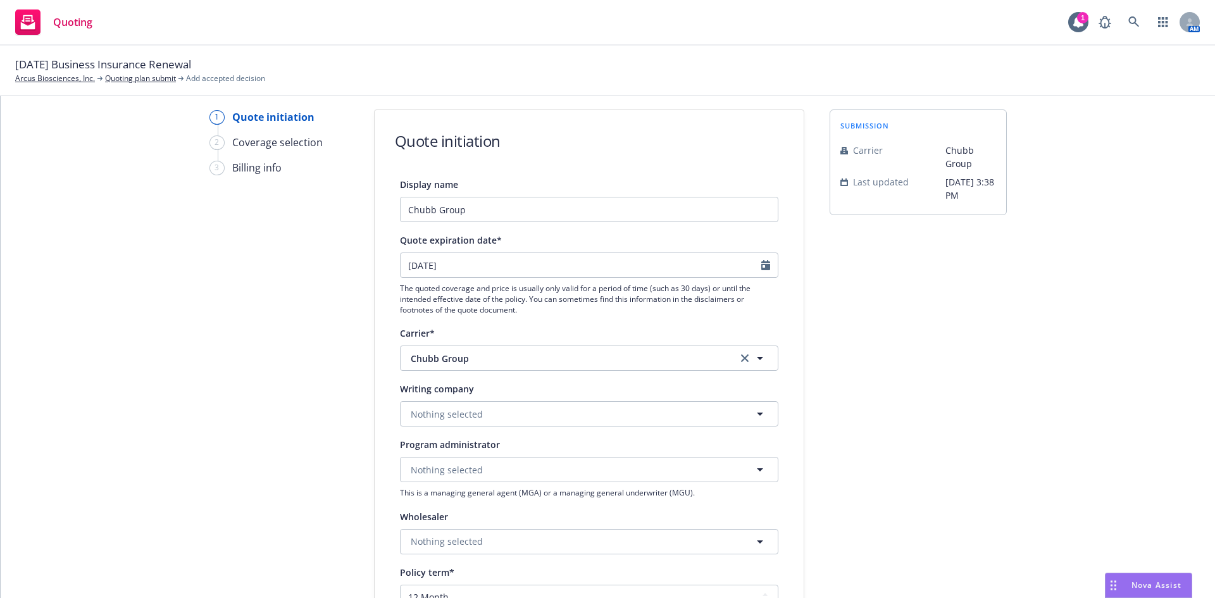
scroll to position [5, 0]
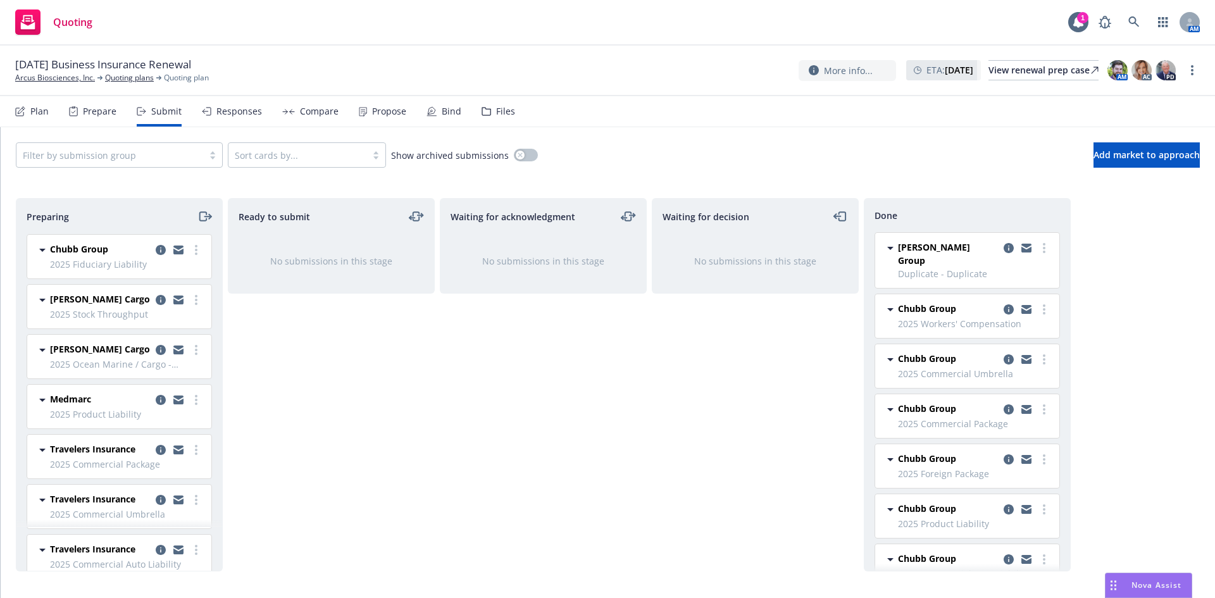
click at [437, 117] on div "Bind" at bounding box center [444, 111] width 35 height 30
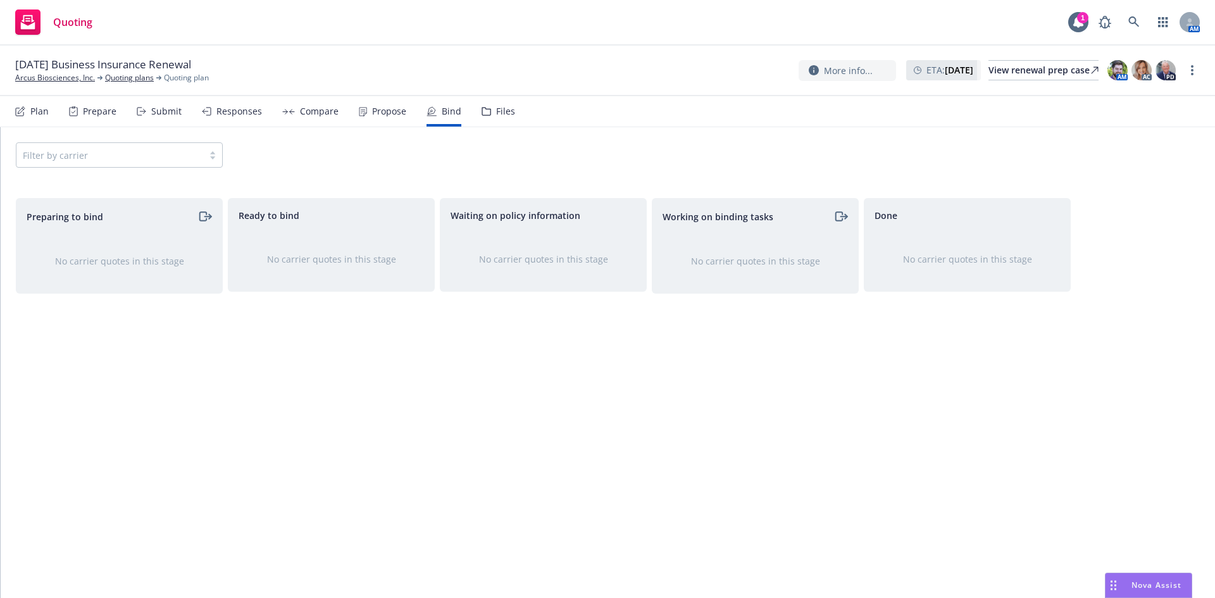
click at [97, 116] on div "Prepare" at bounding box center [100, 111] width 34 height 10
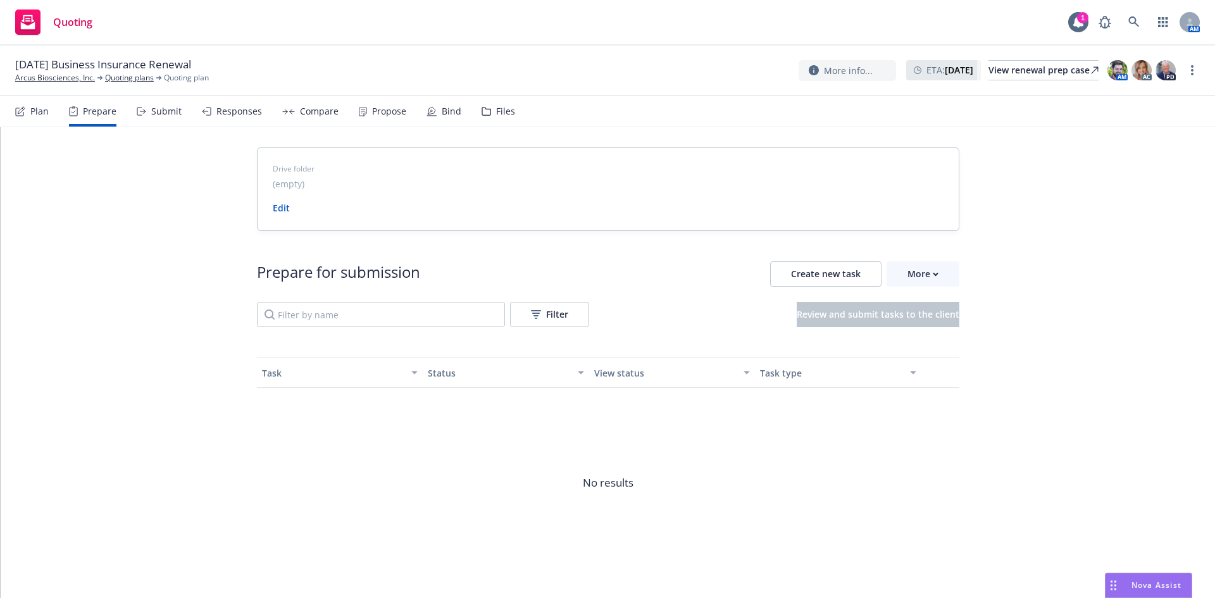
click at [152, 110] on div "Submit" at bounding box center [166, 111] width 30 height 10
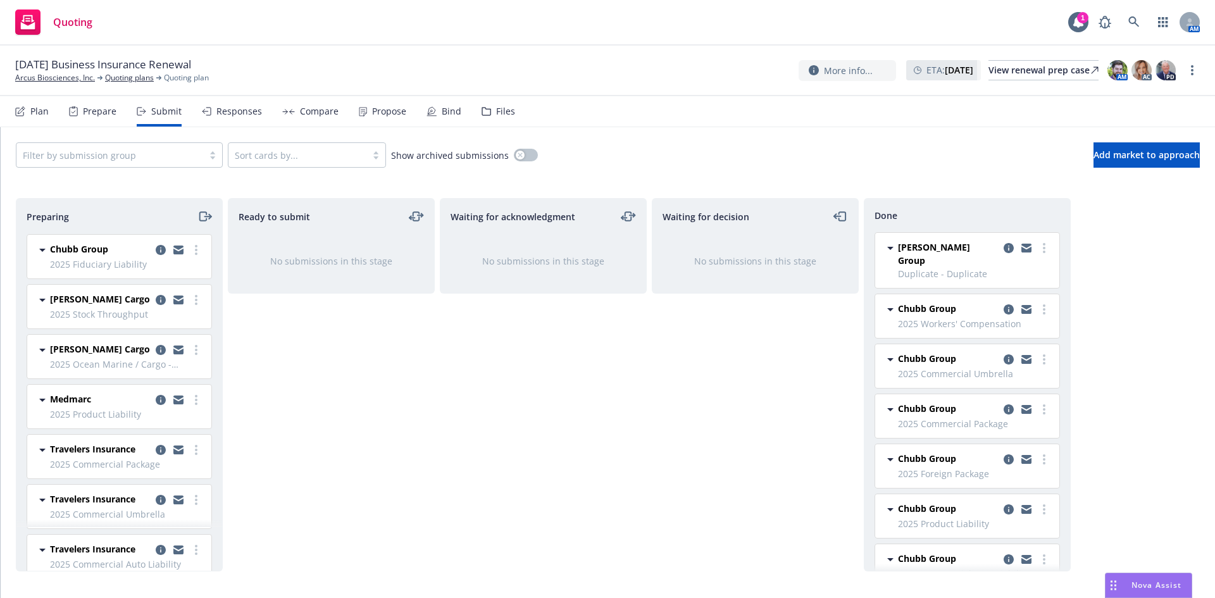
click at [380, 109] on div "Propose" at bounding box center [389, 111] width 34 height 10
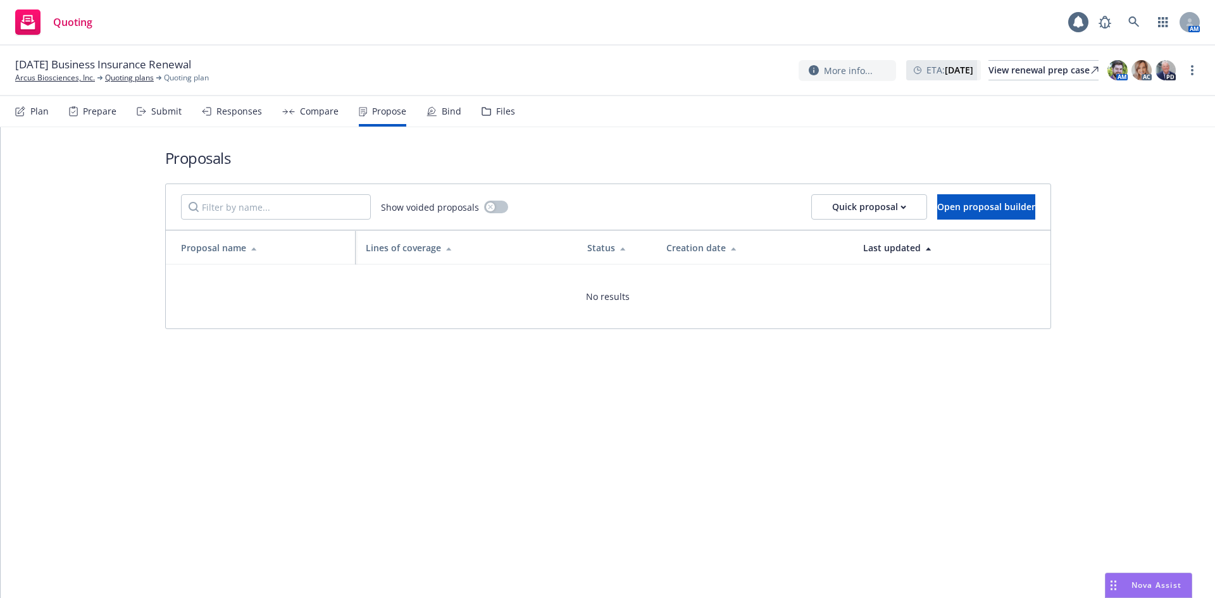
click at [454, 111] on div "Bind" at bounding box center [452, 111] width 20 height 10
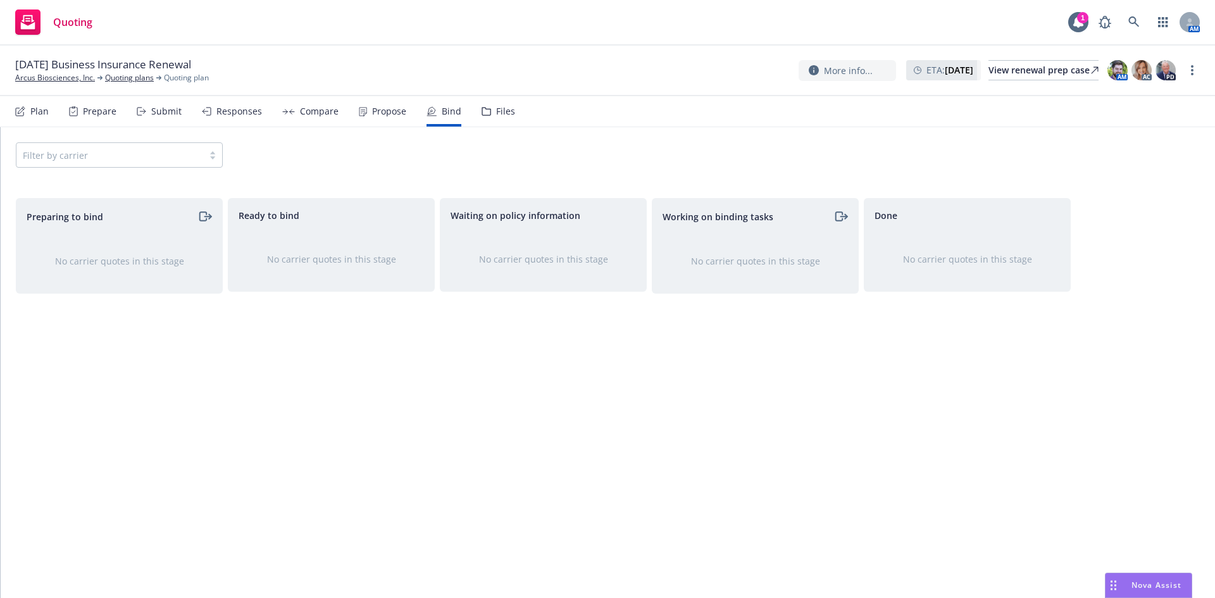
click at [154, 114] on div "Submit" at bounding box center [166, 111] width 30 height 10
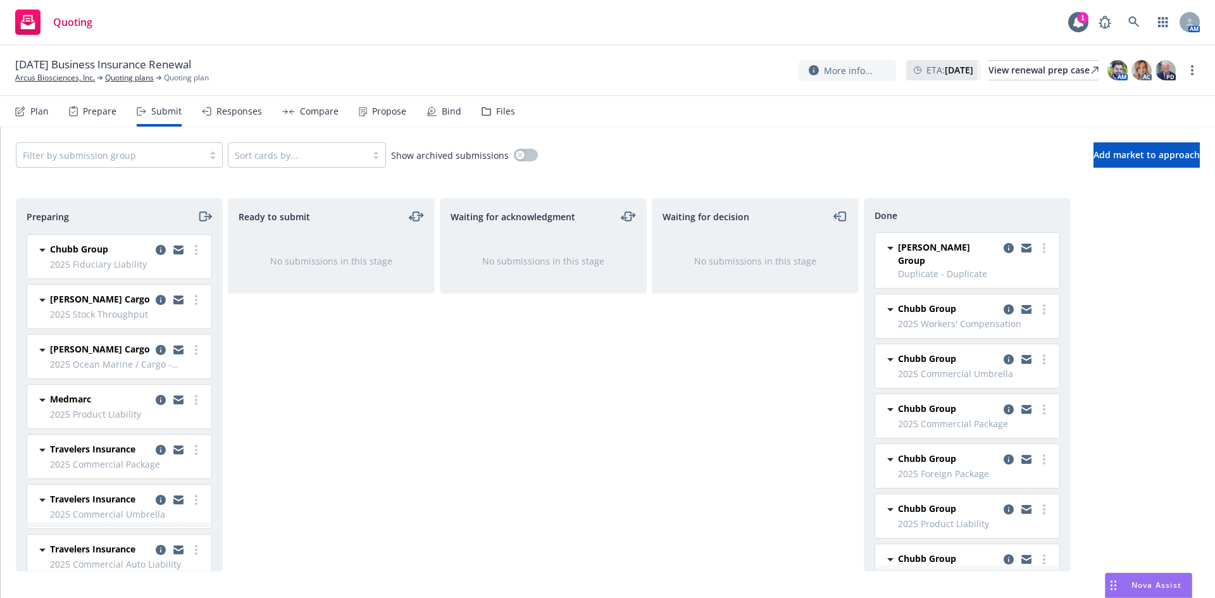
click at [429, 114] on icon at bounding box center [432, 111] width 10 height 10
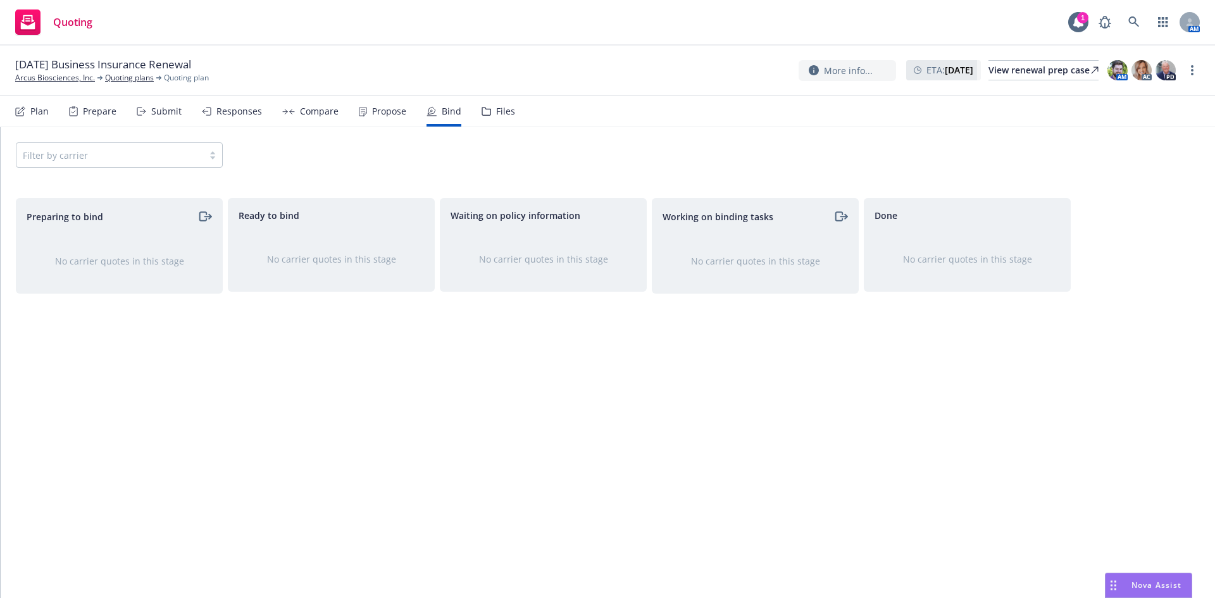
click at [114, 115] on div "Prepare" at bounding box center [100, 111] width 34 height 10
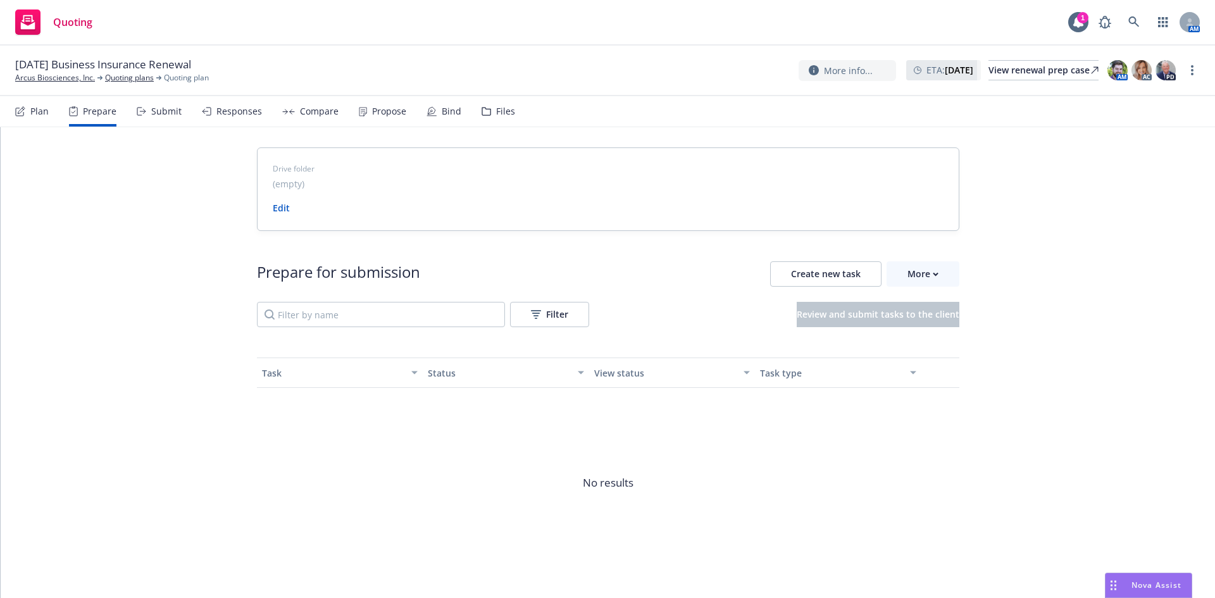
click at [165, 113] on div "Submit" at bounding box center [166, 111] width 30 height 10
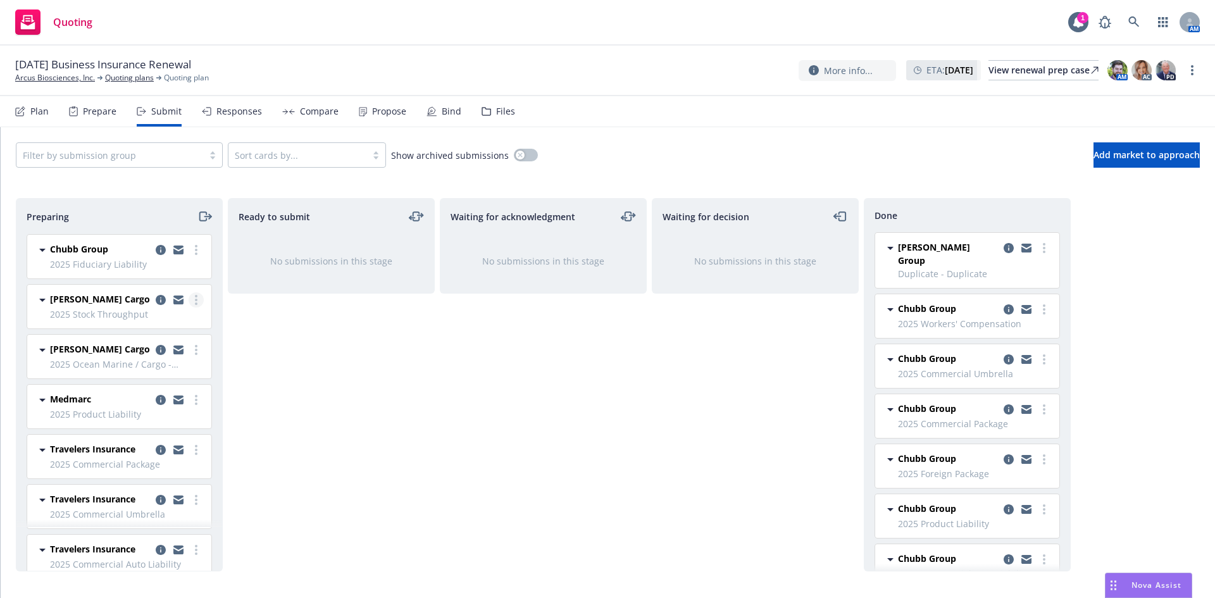
click at [195, 301] on circle "more" at bounding box center [196, 300] width 3 height 3
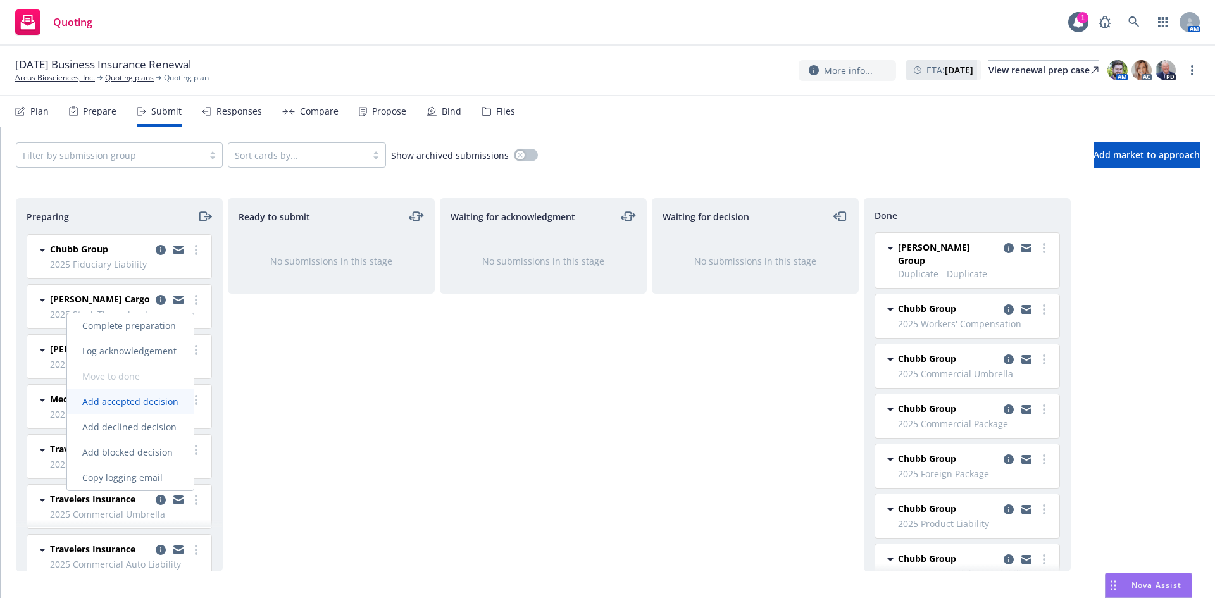
click at [146, 402] on span "Add accepted decision" at bounding box center [130, 402] width 127 height 12
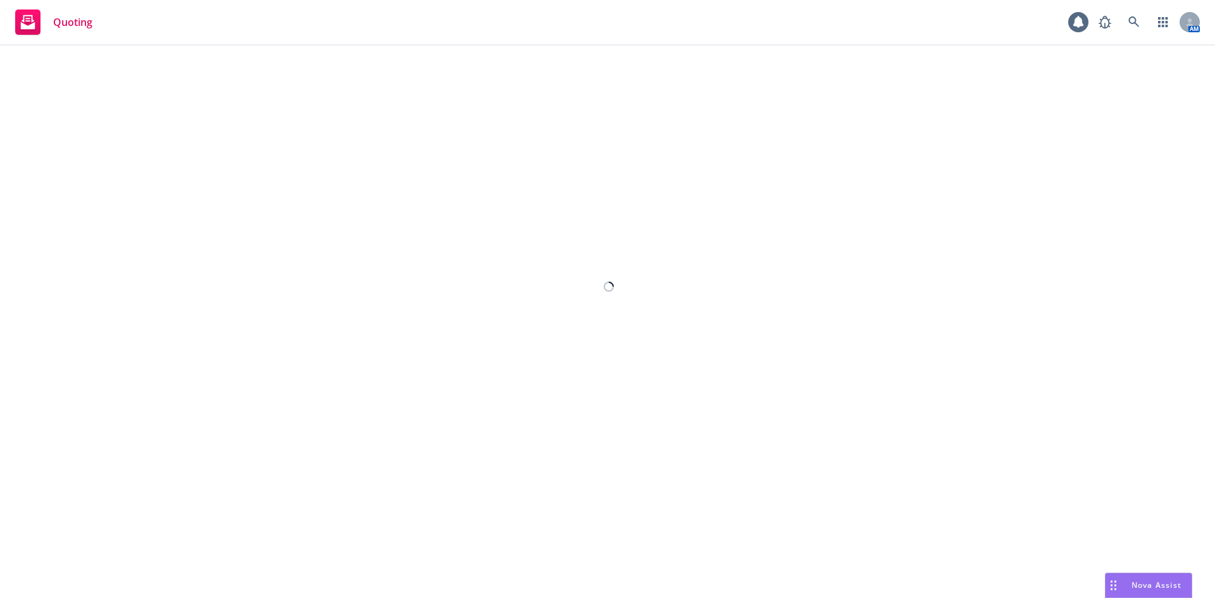
select select "12"
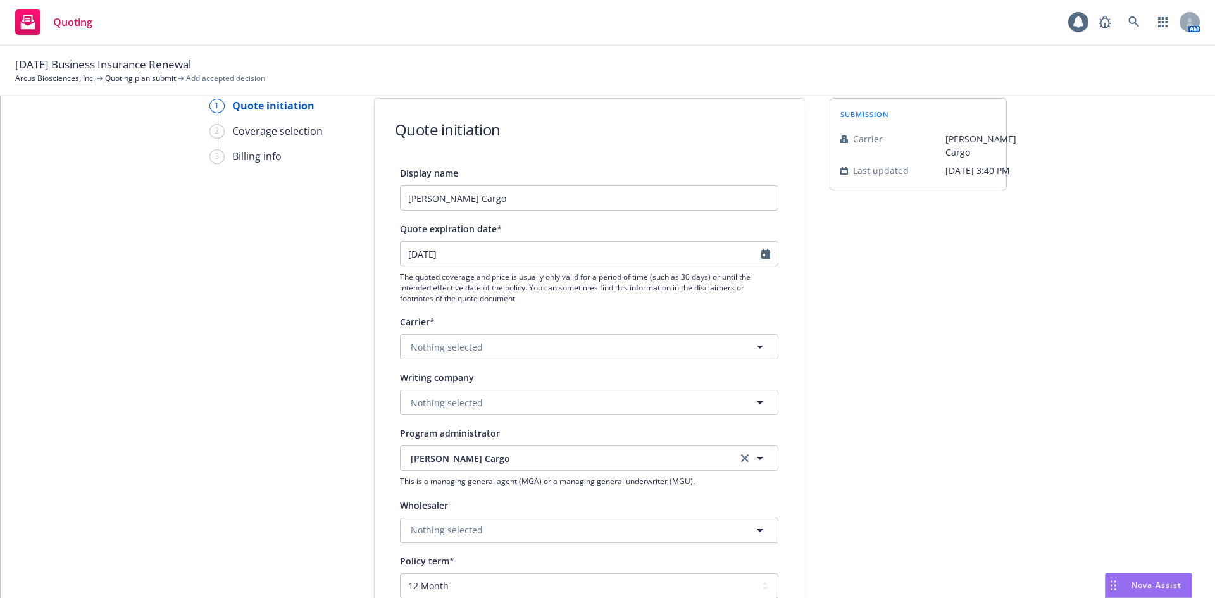
scroll to position [63, 0]
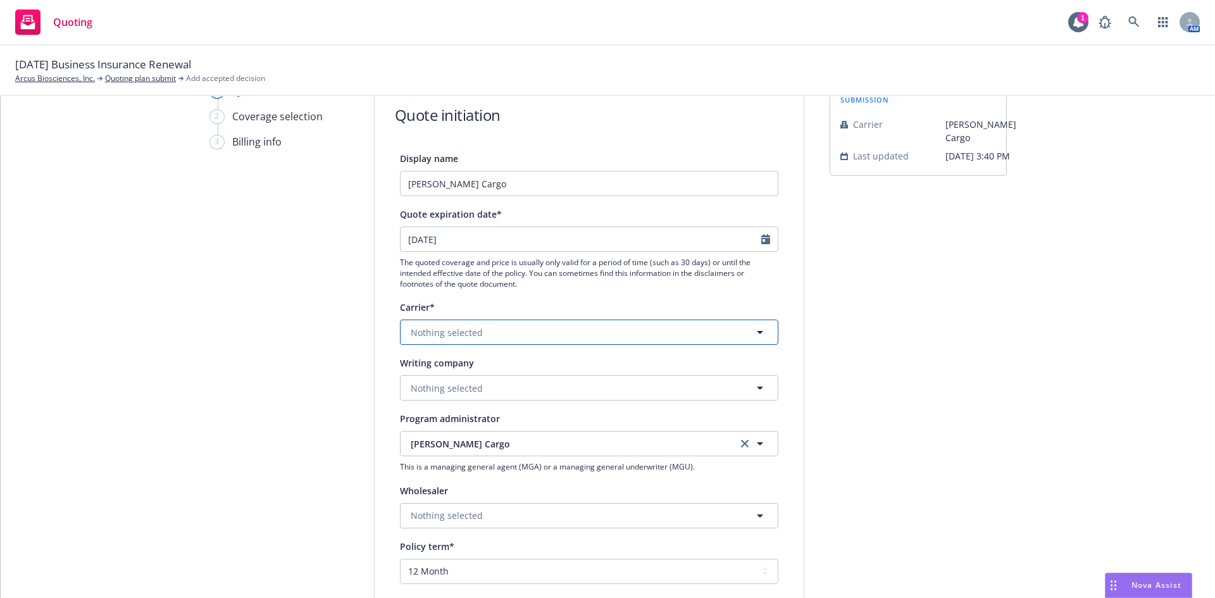
click at [496, 340] on button "Nothing selected" at bounding box center [589, 332] width 378 height 25
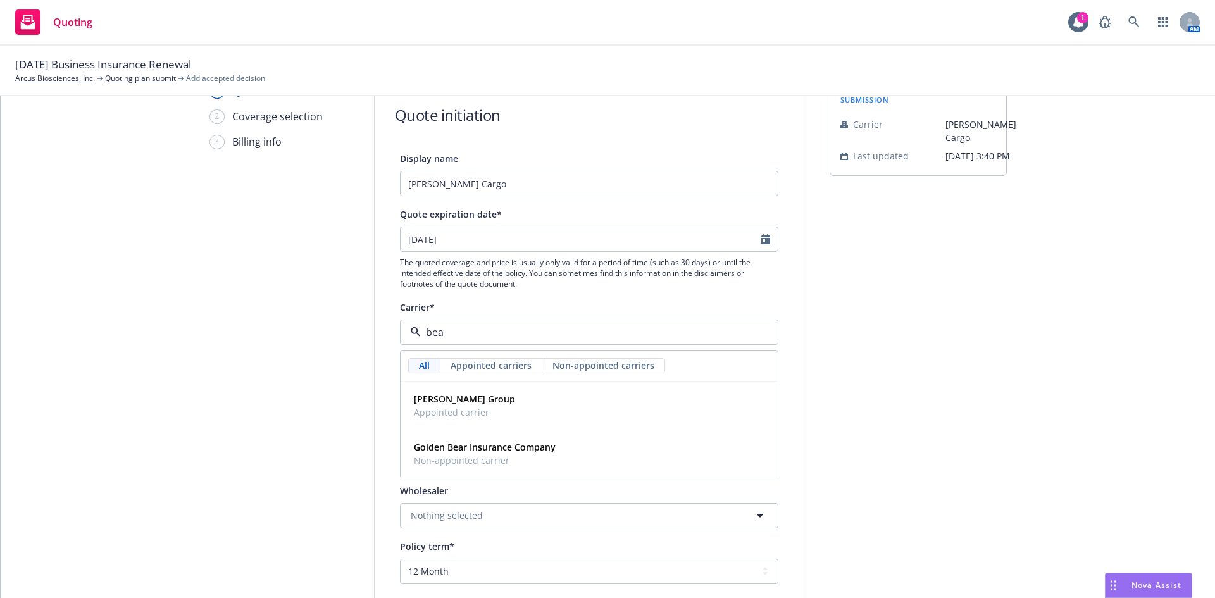
type input "beaz"
click at [495, 401] on div "[PERSON_NAME] Group Appointed carrier" at bounding box center [589, 406] width 361 height 32
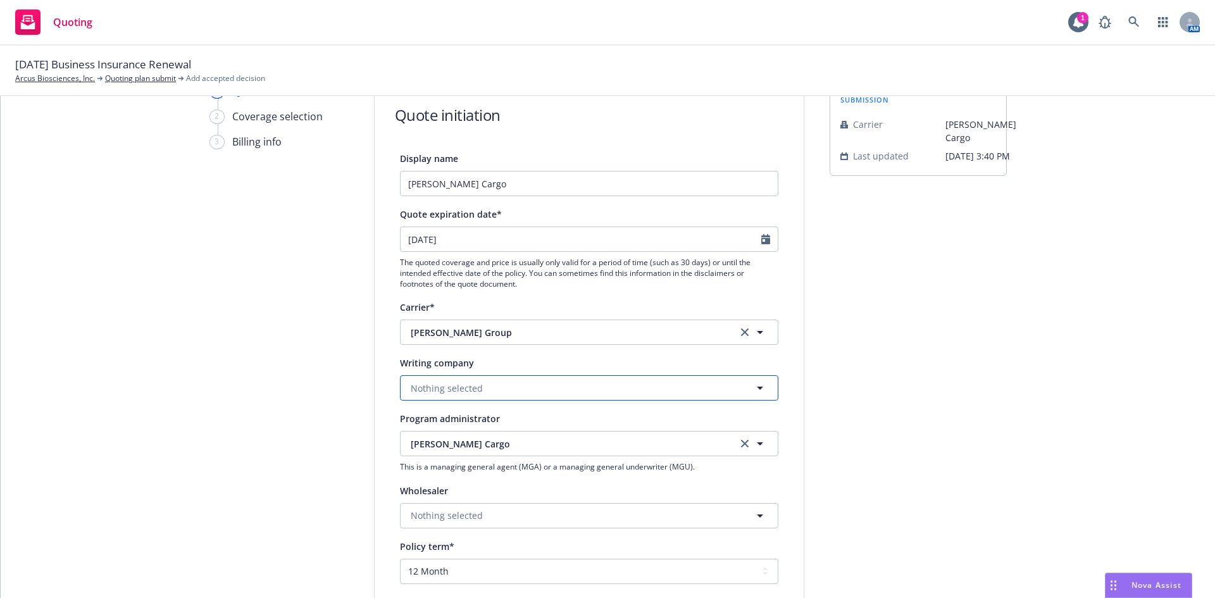
click at [503, 390] on button "Nothing selected" at bounding box center [589, 387] width 378 height 25
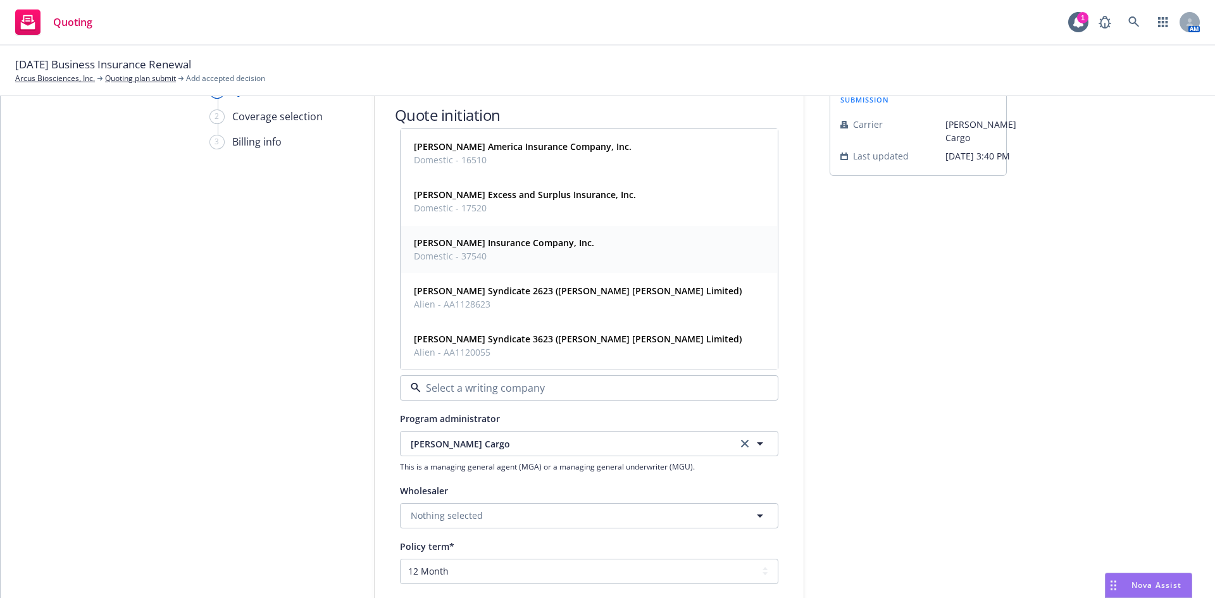
click at [507, 256] on span "Domestic - 37540" at bounding box center [504, 255] width 180 height 13
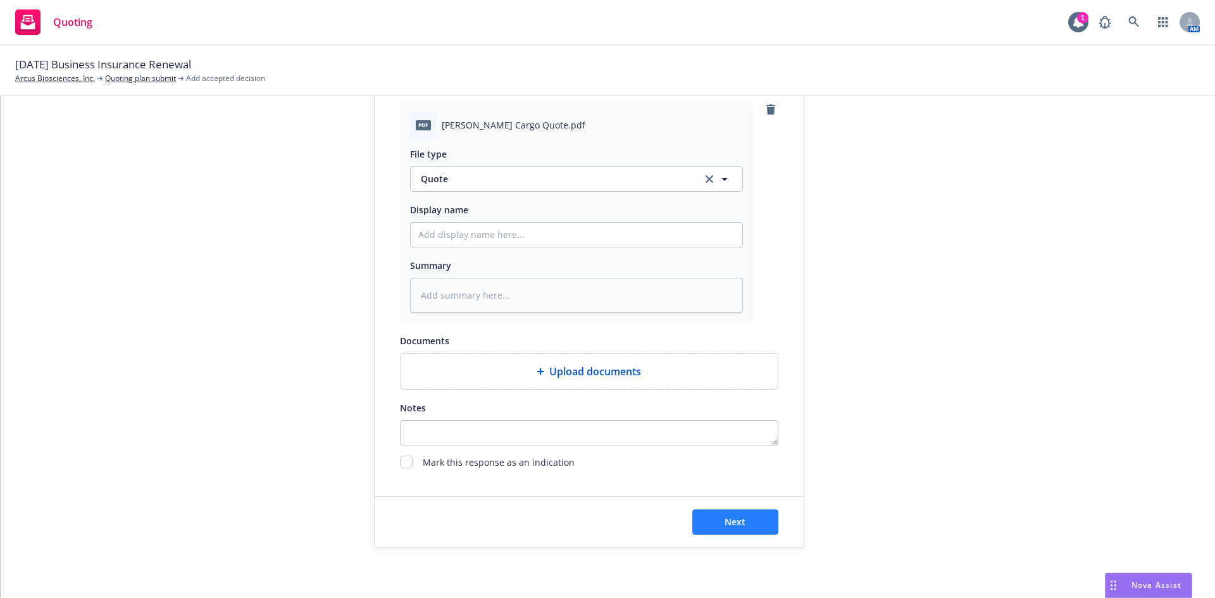
scroll to position [632, 0]
click at [738, 523] on span "Next" at bounding box center [735, 521] width 21 height 12
type textarea "x"
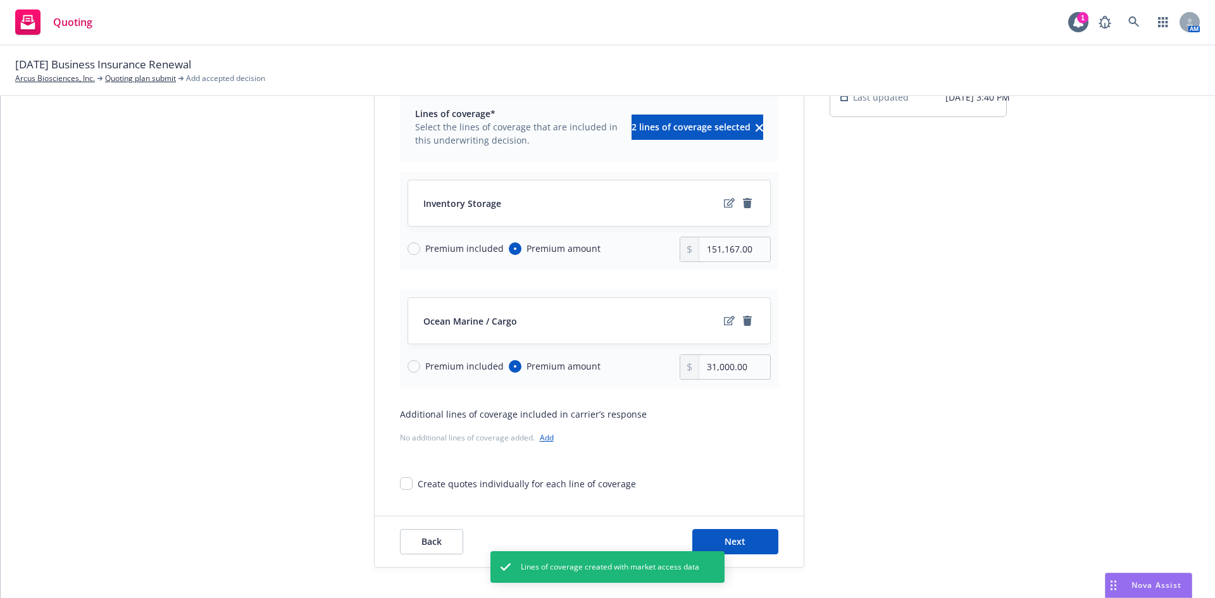
scroll to position [127, 0]
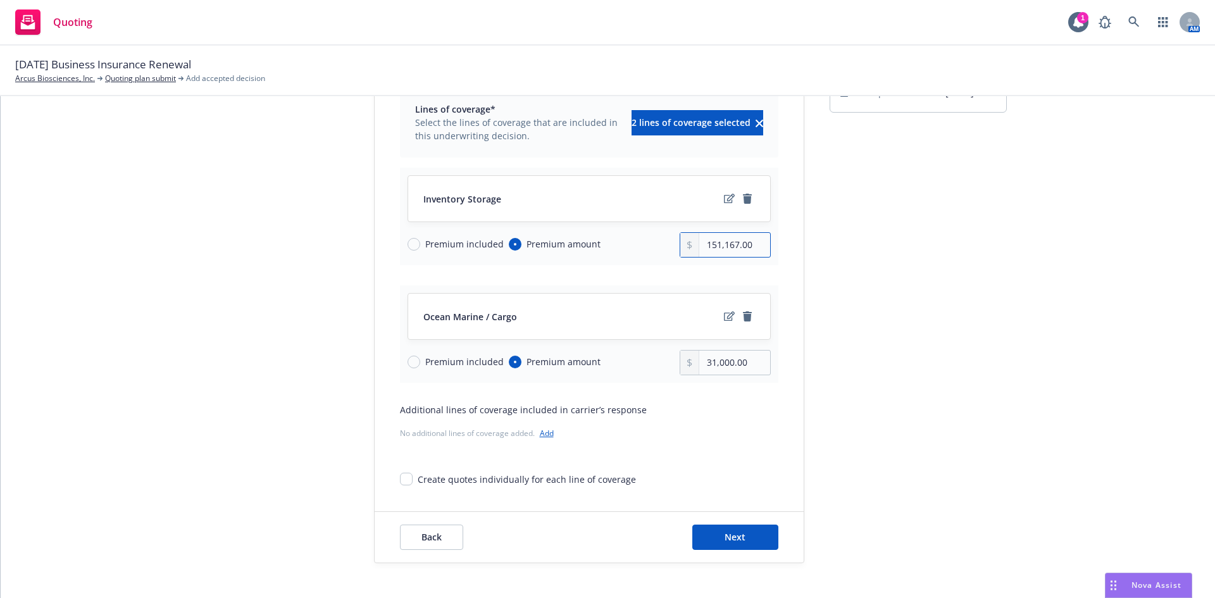
drag, startPoint x: 728, startPoint y: 248, endPoint x: 665, endPoint y: 249, distance: 63.3
click at [665, 249] on div "Premium included Premium amount 151,167.00" at bounding box center [589, 244] width 363 height 25
type input "124,615.00"
drag, startPoint x: 730, startPoint y: 361, endPoint x: 690, endPoint y: 362, distance: 40.5
click at [690, 363] on div "31,000.00" at bounding box center [725, 362] width 91 height 25
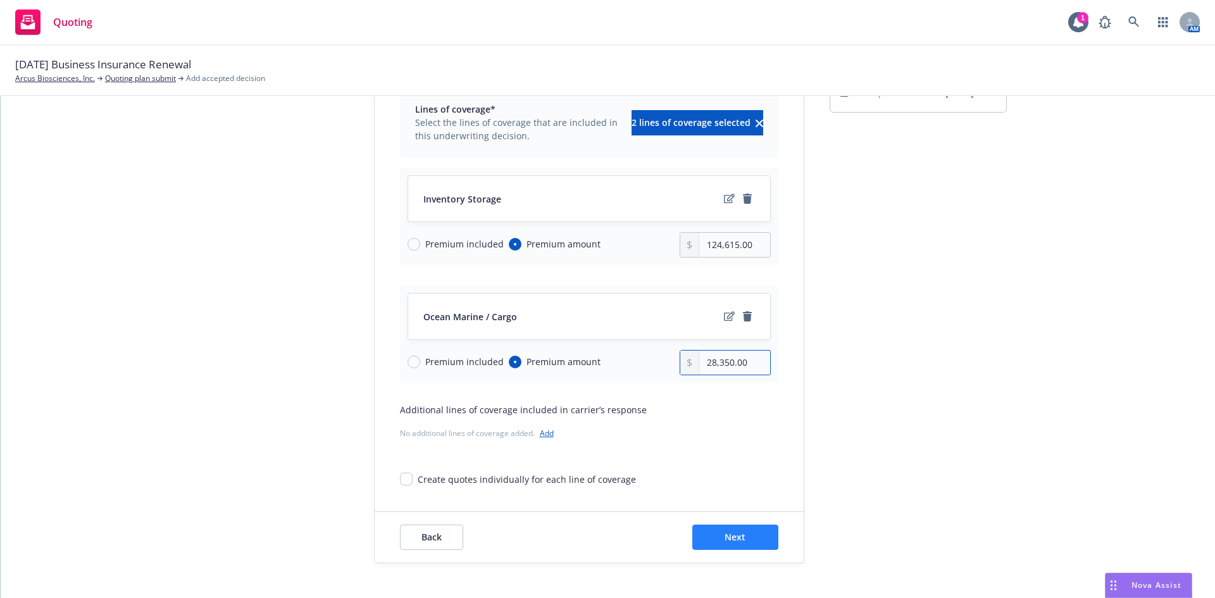
type input "28,350.00"
click at [729, 536] on span "Next" at bounding box center [735, 537] width 21 height 12
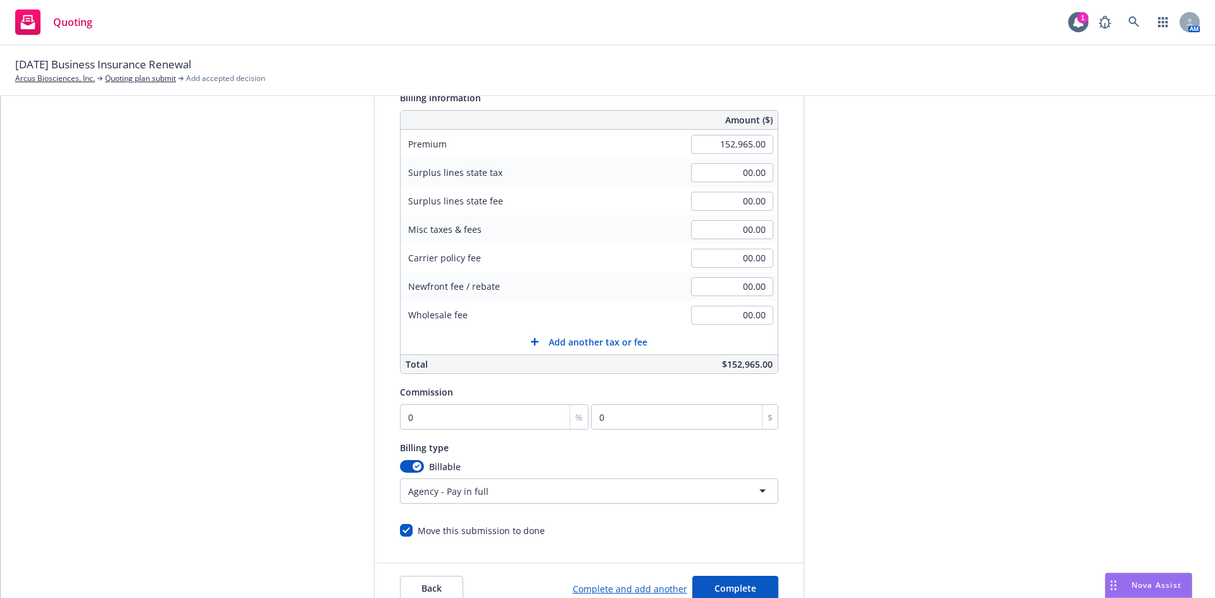
scroll to position [247, 0]
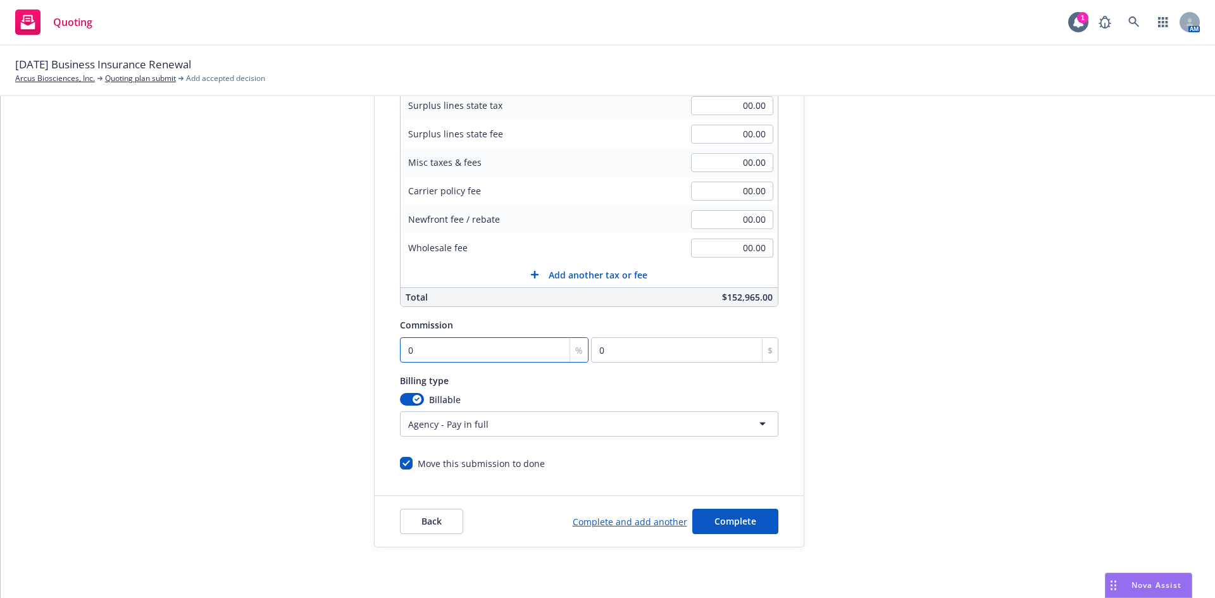
click at [425, 354] on input "0" at bounding box center [494, 349] width 189 height 25
type input "1"
type input "1529.65"
type input "17"
type input "26004.05"
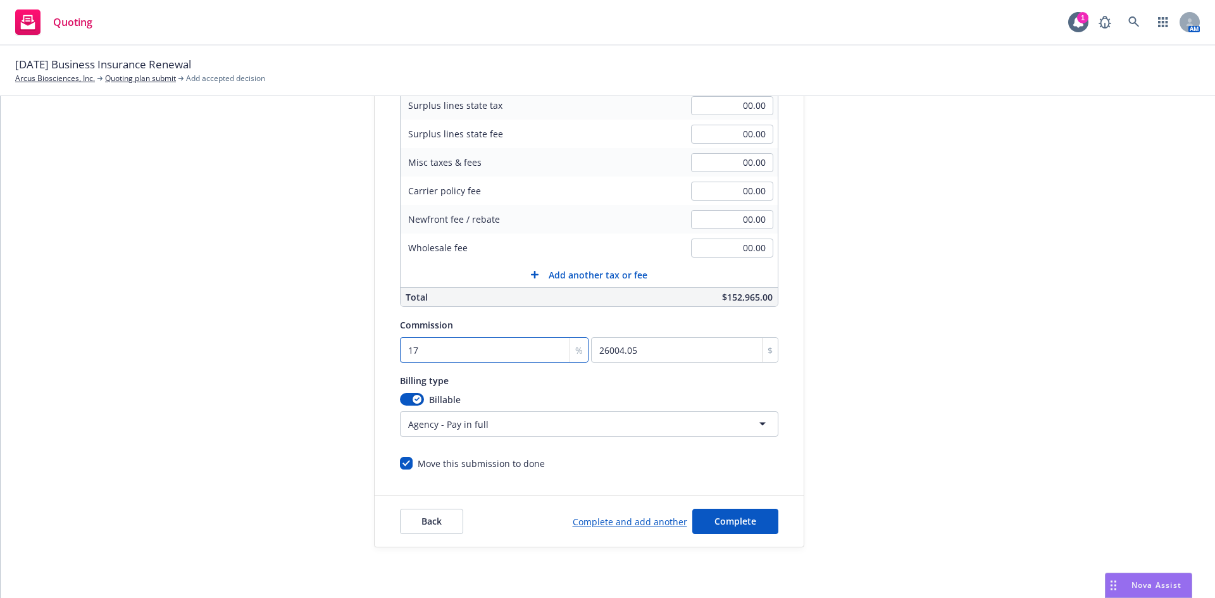
type input "17.5"
type input "26768.88"
type input "17.5"
click at [732, 524] on span "Complete" at bounding box center [735, 521] width 42 height 12
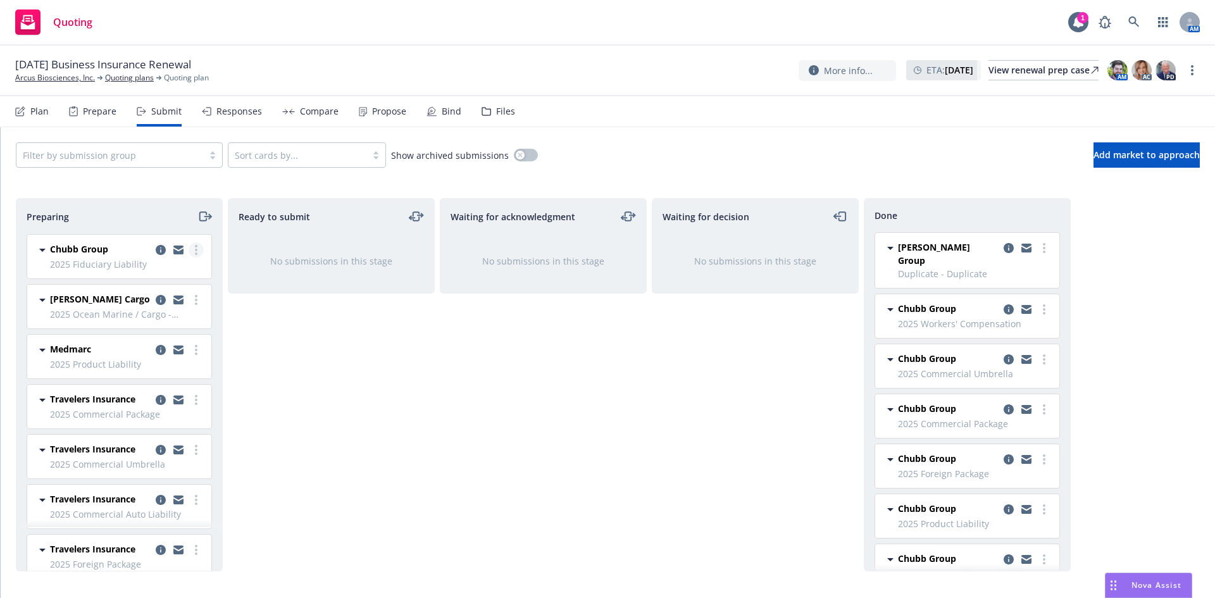
click at [189, 248] on link "more" at bounding box center [196, 249] width 15 height 15
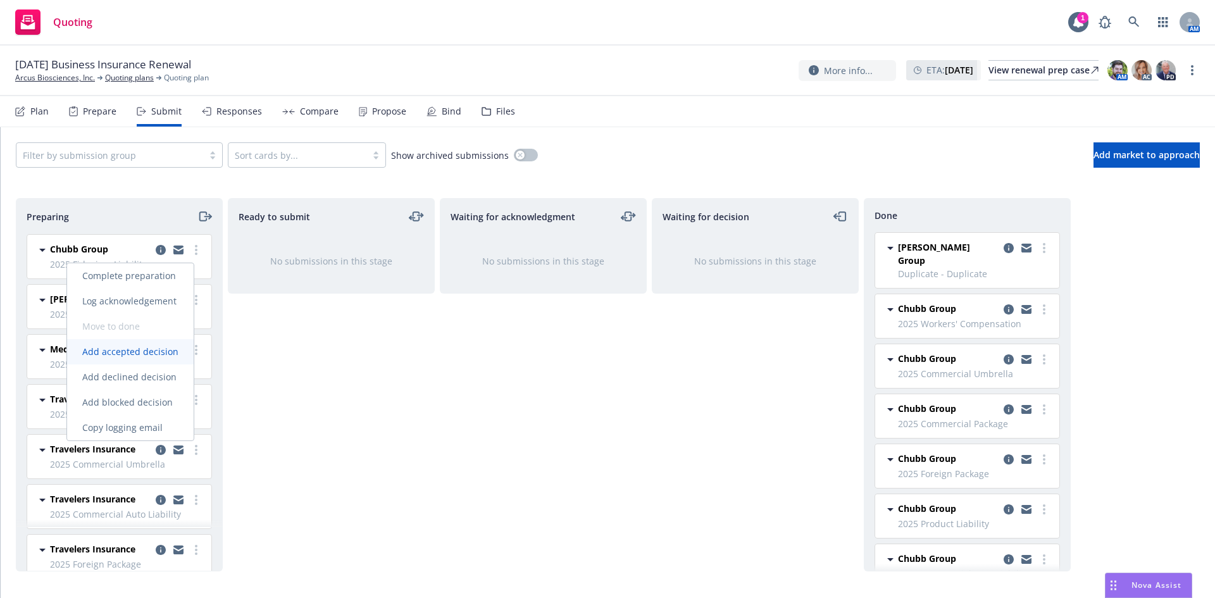
click at [144, 349] on span "Add accepted decision" at bounding box center [130, 352] width 127 height 12
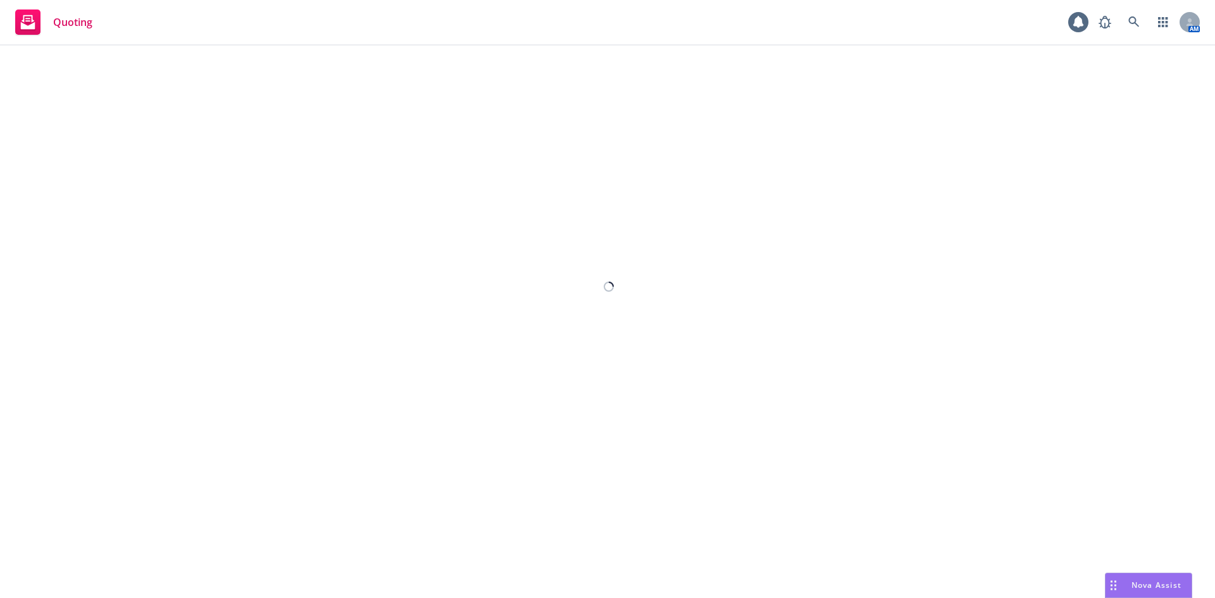
select select "12"
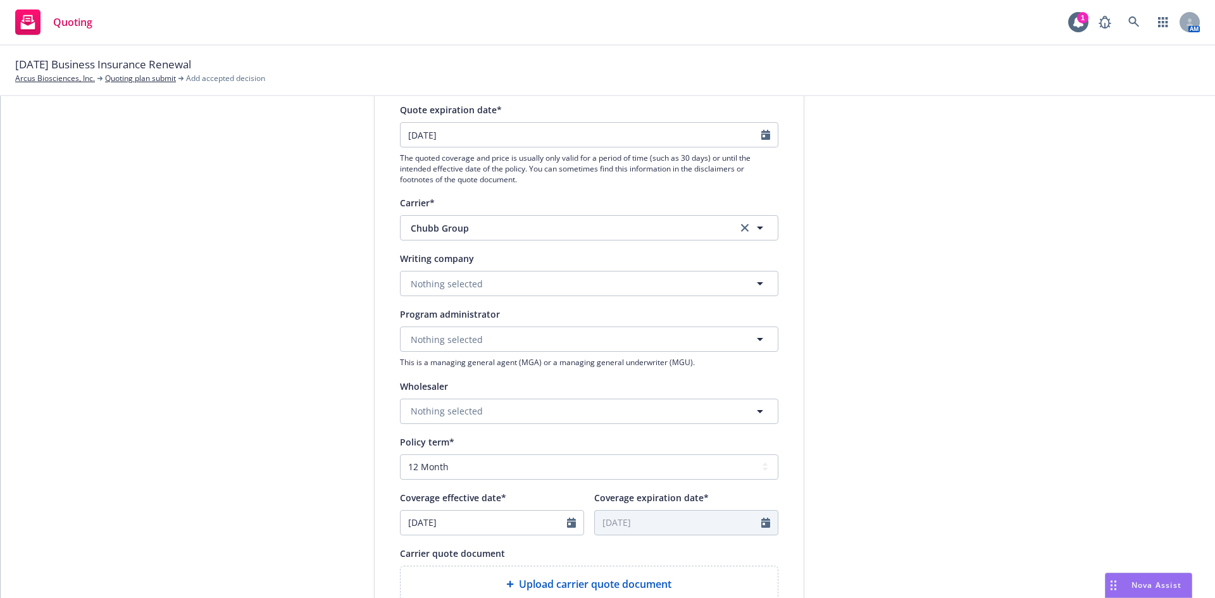
scroll to position [190, 0]
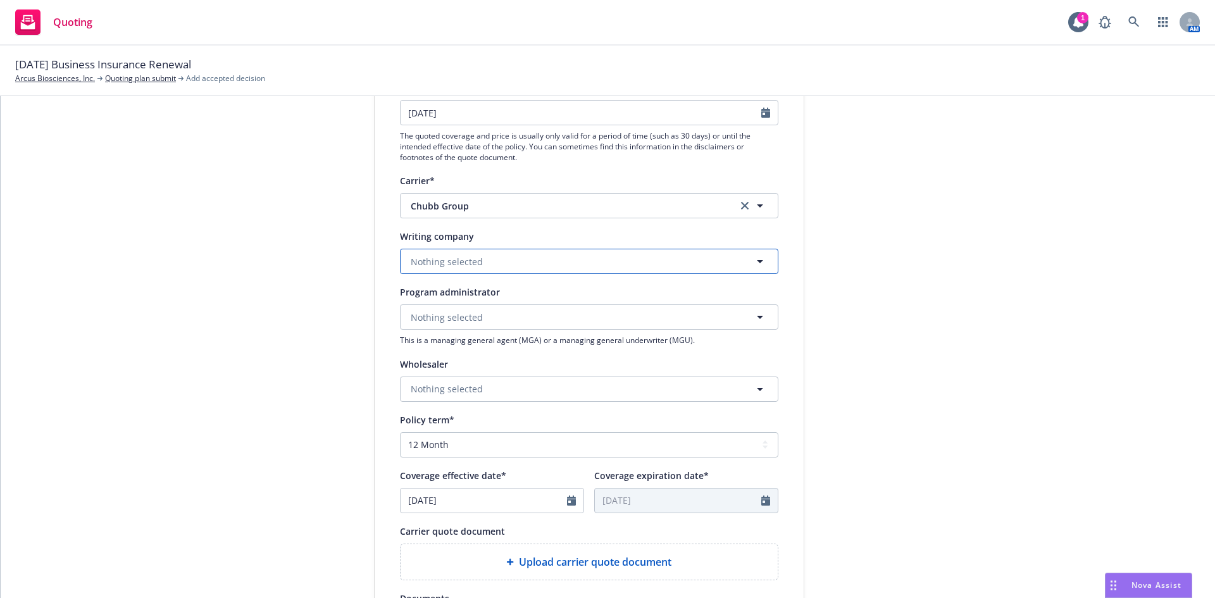
click at [581, 258] on button "Nothing selected" at bounding box center [589, 261] width 378 height 25
type input "fed"
click at [529, 303] on div "Federal Insurance Company Domestic - 20281" at bounding box center [473, 304] width 128 height 32
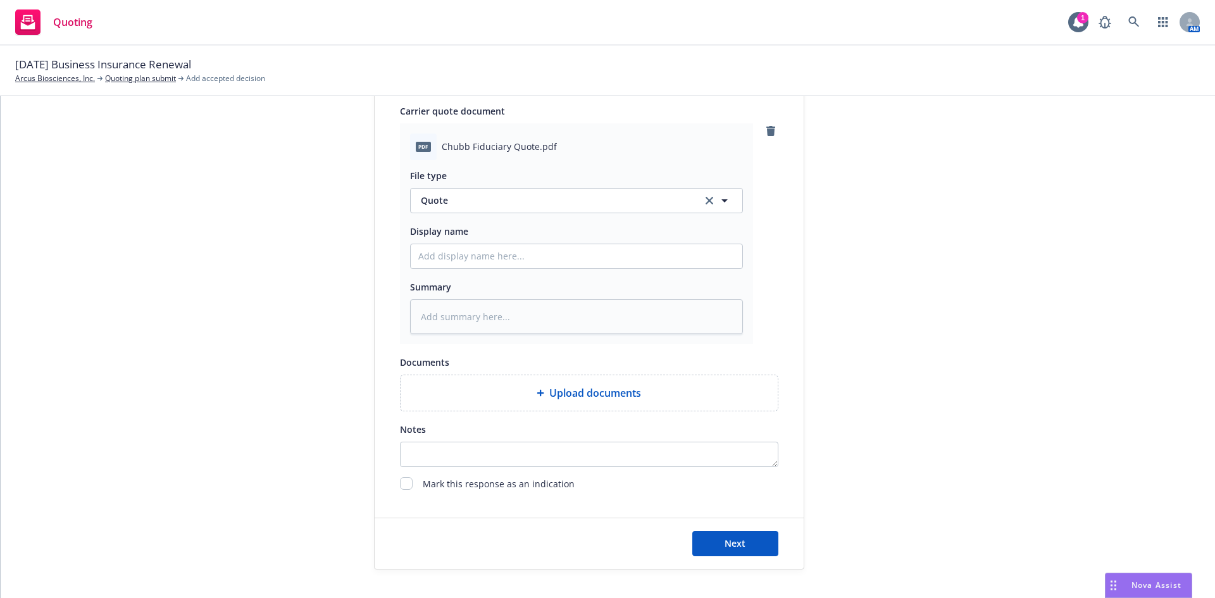
scroll to position [632, 0]
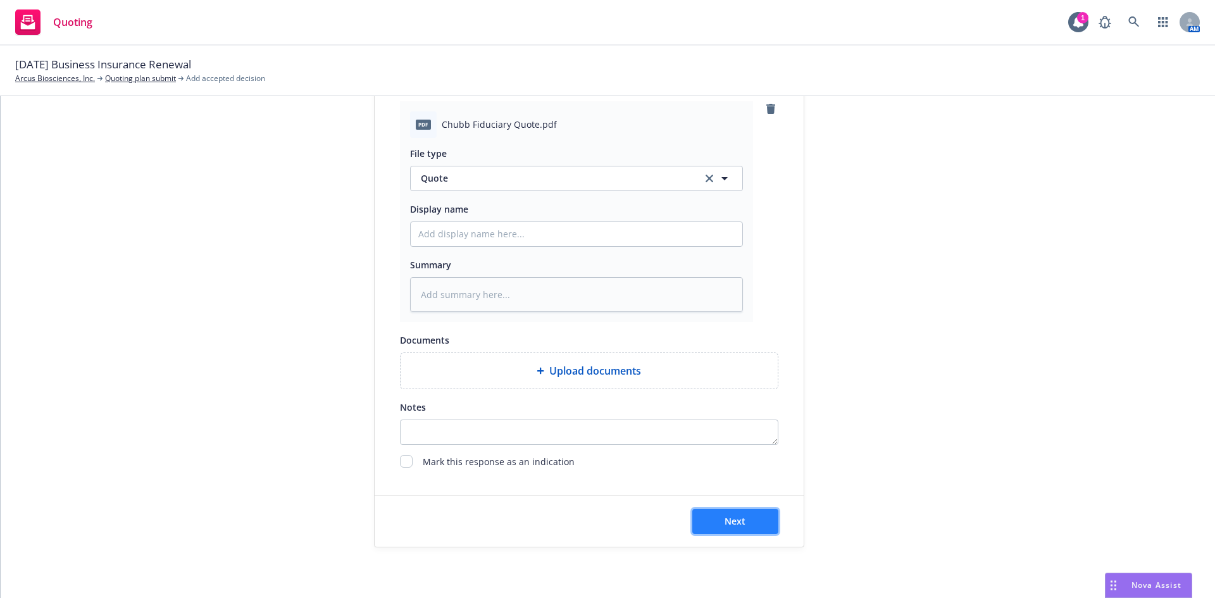
click at [733, 523] on span "Next" at bounding box center [735, 521] width 21 height 12
type textarea "x"
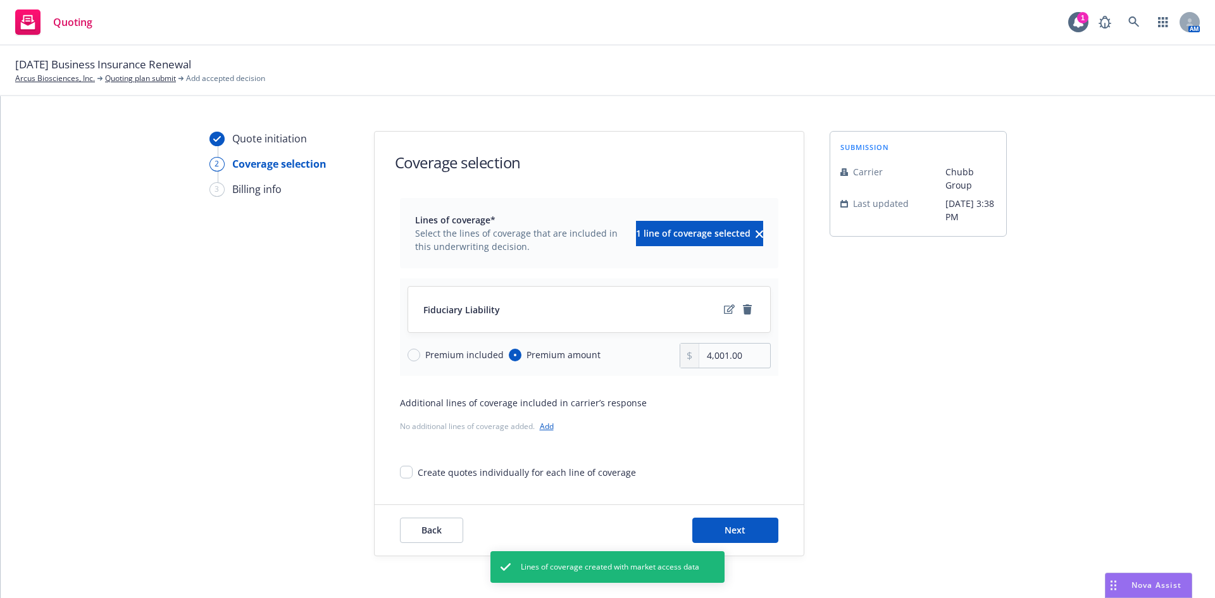
scroll to position [25, 0]
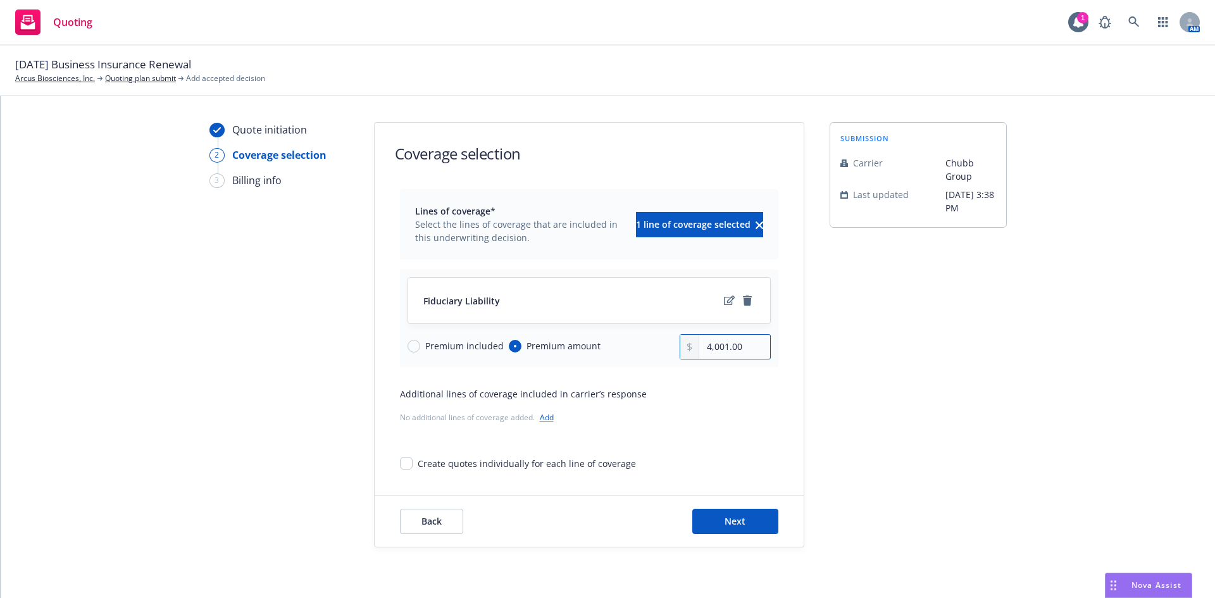
drag, startPoint x: 724, startPoint y: 349, endPoint x: 660, endPoint y: 350, distance: 63.9
click at [660, 350] on div "Premium included Premium amount 4,001.00" at bounding box center [589, 346] width 363 height 25
type input "7,847.00"
click at [725, 516] on span "Next" at bounding box center [735, 521] width 21 height 12
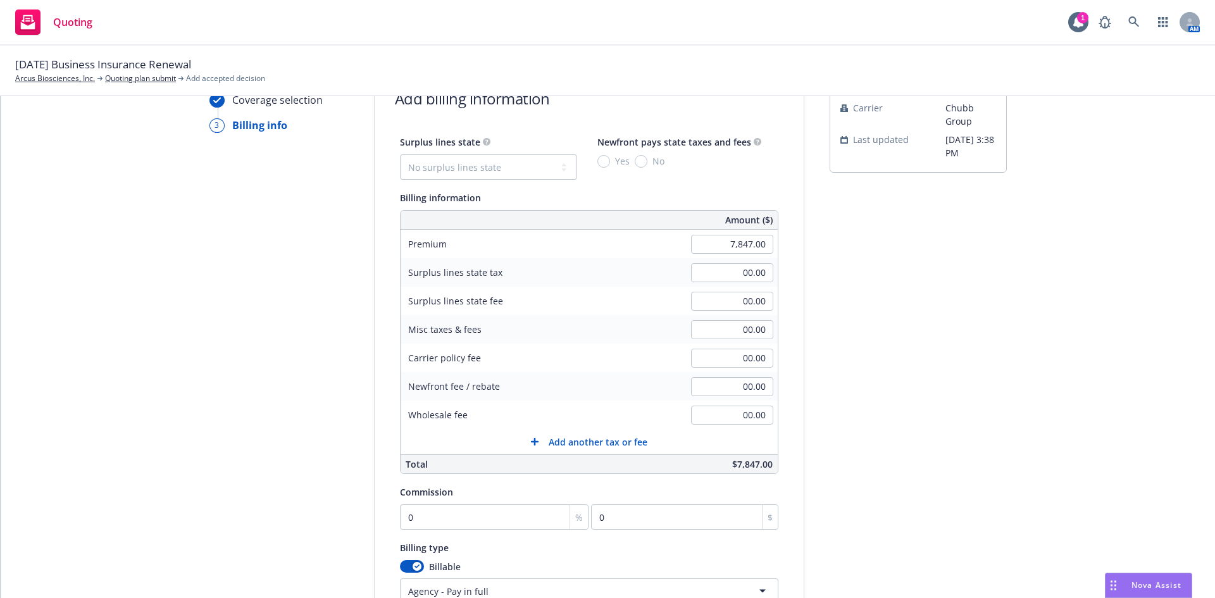
scroll to position [215, 0]
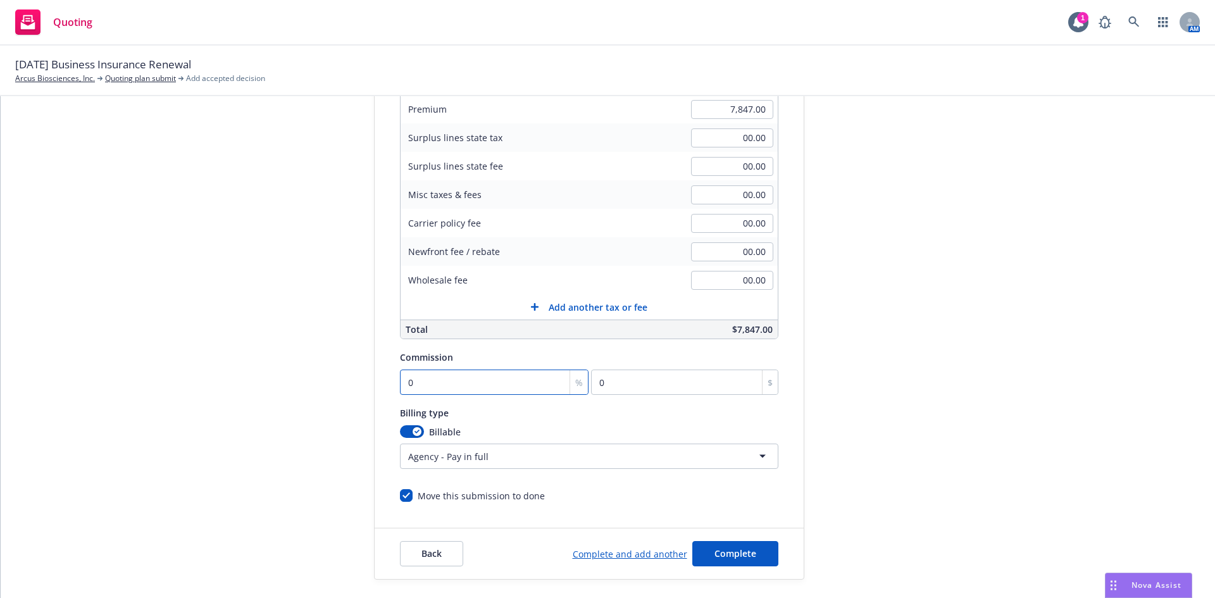
click at [504, 380] on input "0" at bounding box center [494, 382] width 189 height 25
type input "1"
type input "78.47"
type input "15"
type input "1177.05"
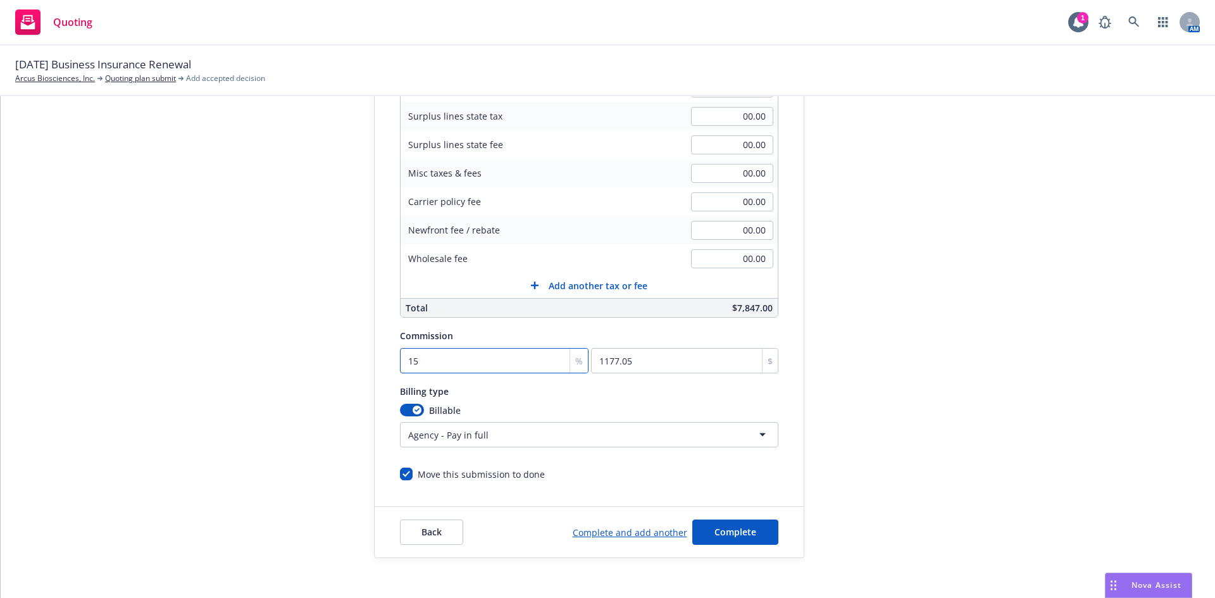
scroll to position [247, 0]
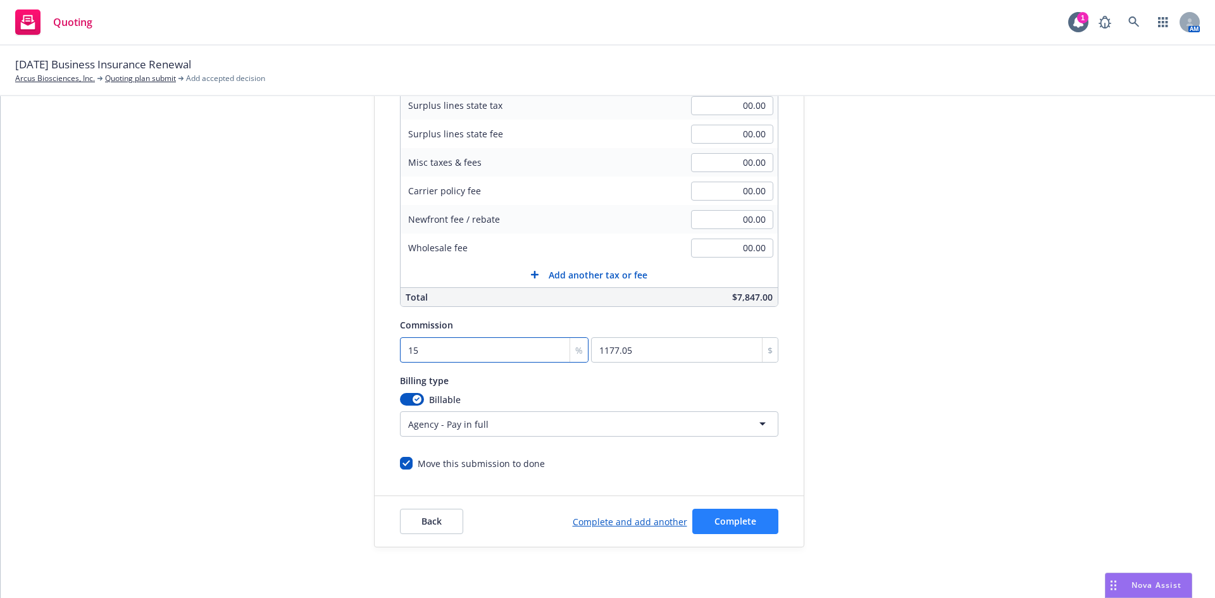
type input "15"
click at [719, 524] on span "Complete" at bounding box center [735, 521] width 42 height 12
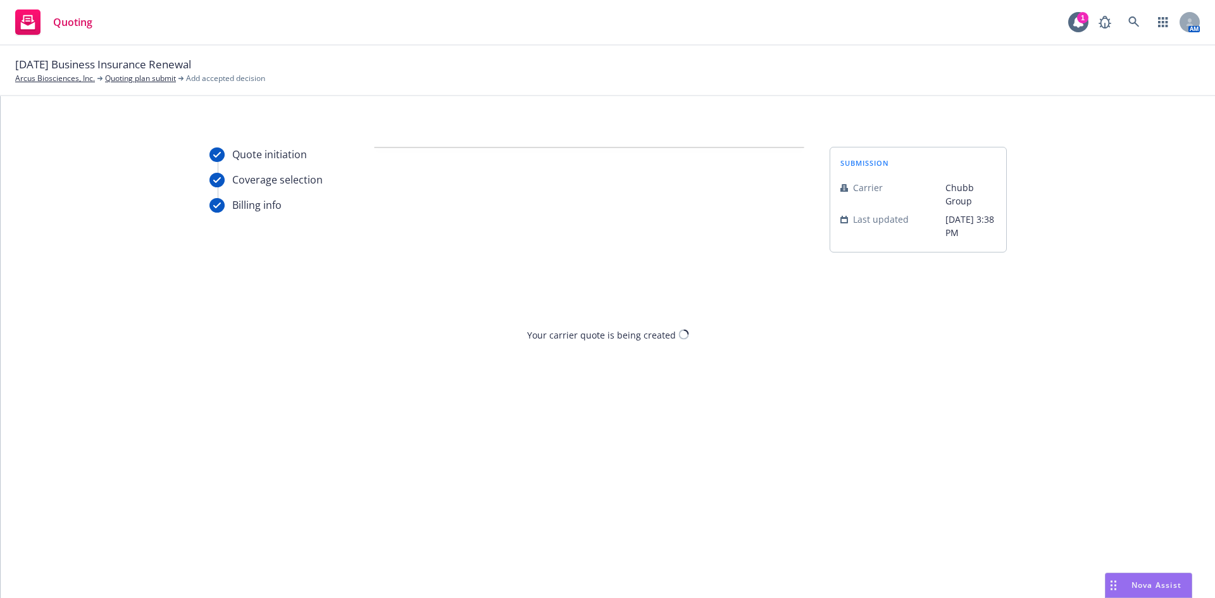
scroll to position [0, 0]
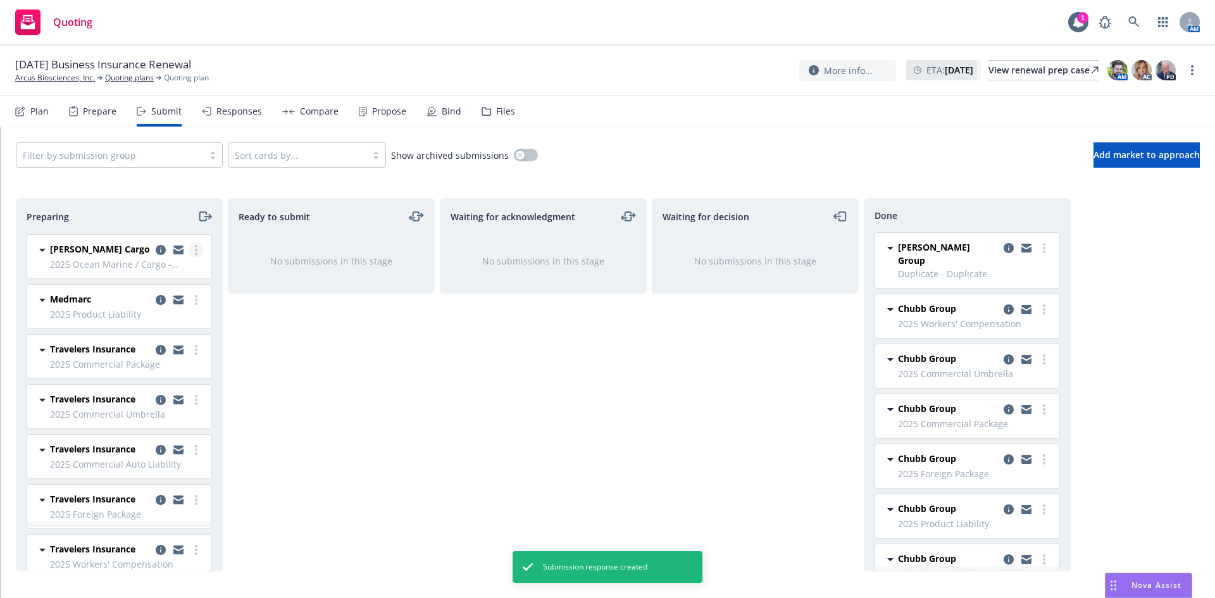
click at [195, 249] on circle "more" at bounding box center [196, 250] width 3 height 3
click at [151, 356] on span "Add accepted decision" at bounding box center [130, 352] width 127 height 12
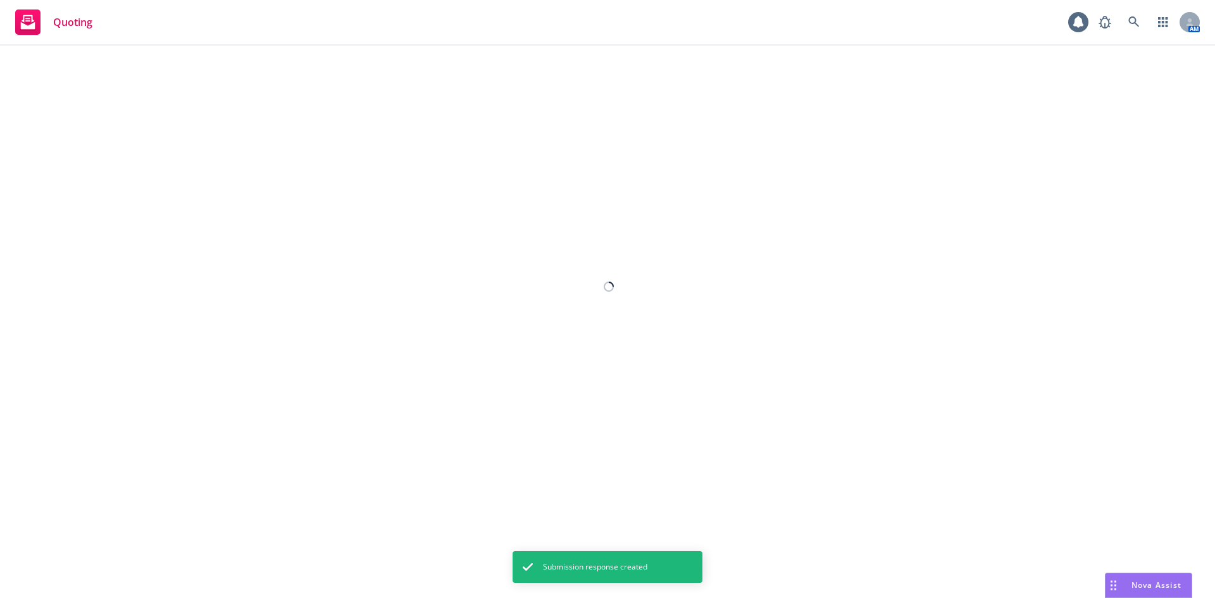
select select "12"
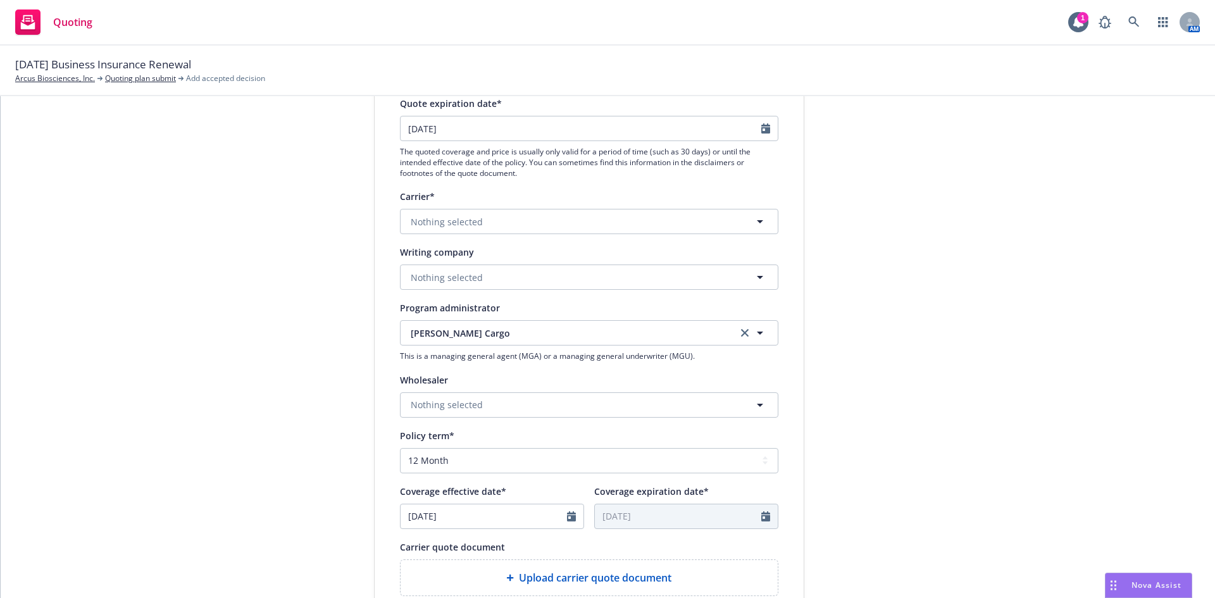
scroll to position [253, 0]
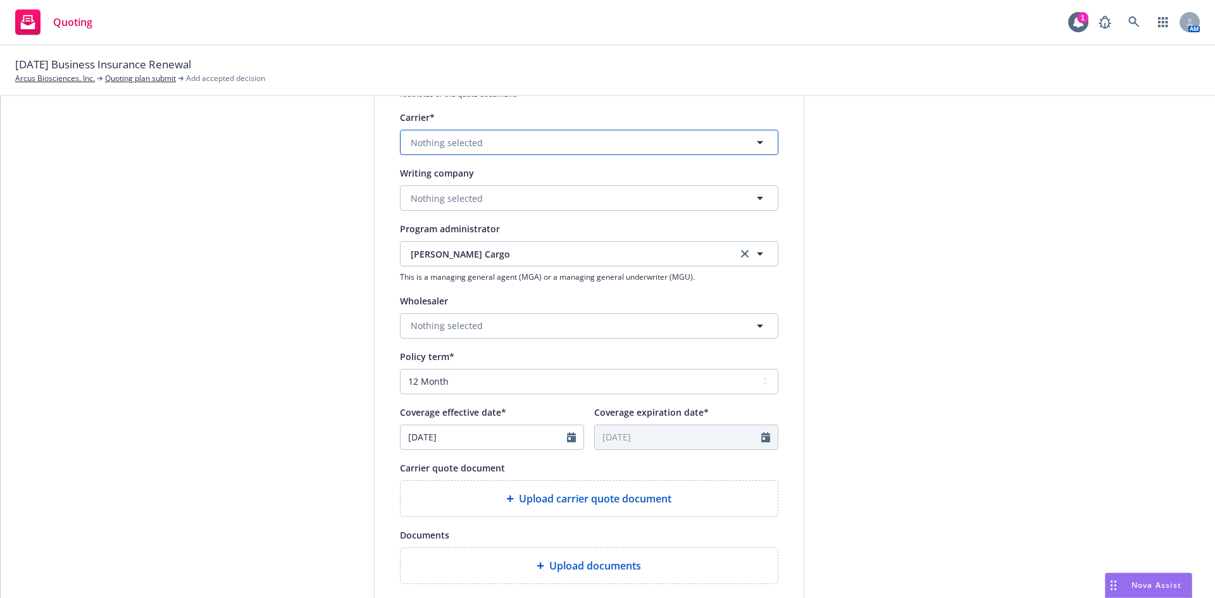
click at [523, 146] on button "Nothing selected" at bounding box center [589, 142] width 378 height 25
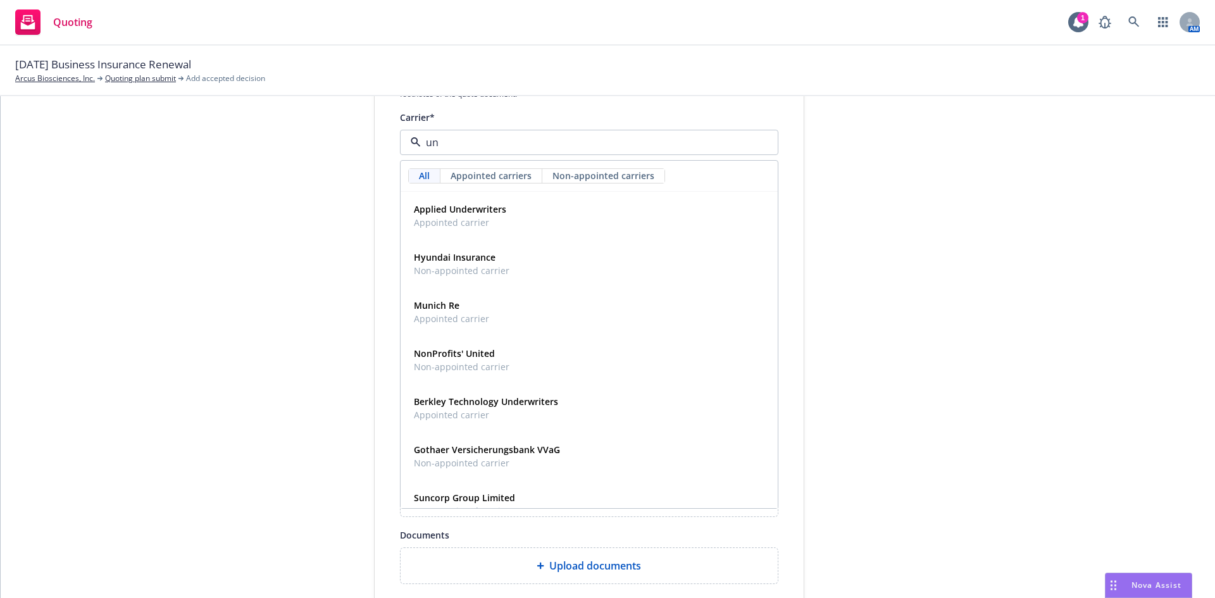
type input "u"
type input "llo"
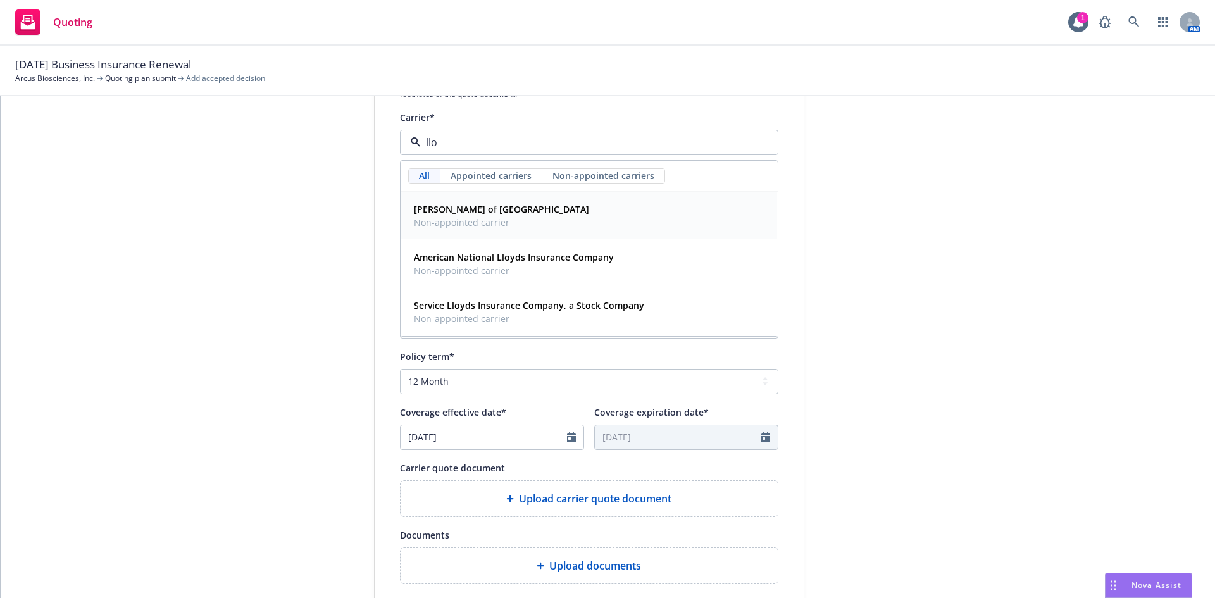
click at [497, 206] on span "[PERSON_NAME] of [GEOGRAPHIC_DATA]" at bounding box center [501, 209] width 175 height 13
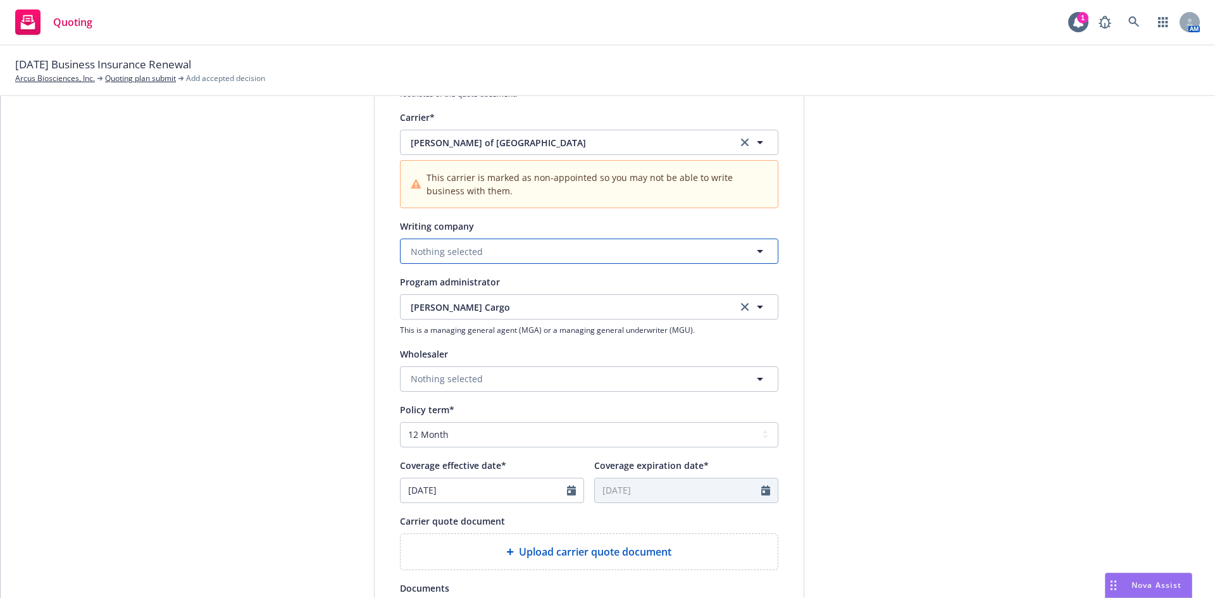
click at [446, 251] on span "Nothing selected" at bounding box center [447, 251] width 72 height 13
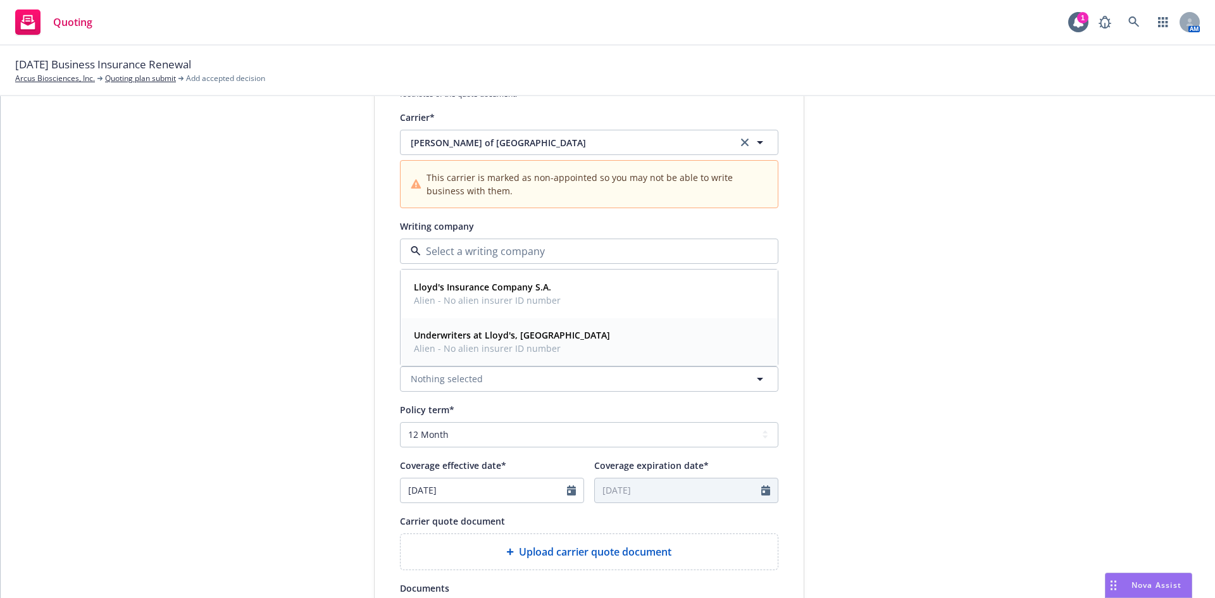
click at [492, 344] on span "Alien - No alien insurer ID number" at bounding box center [512, 348] width 196 height 13
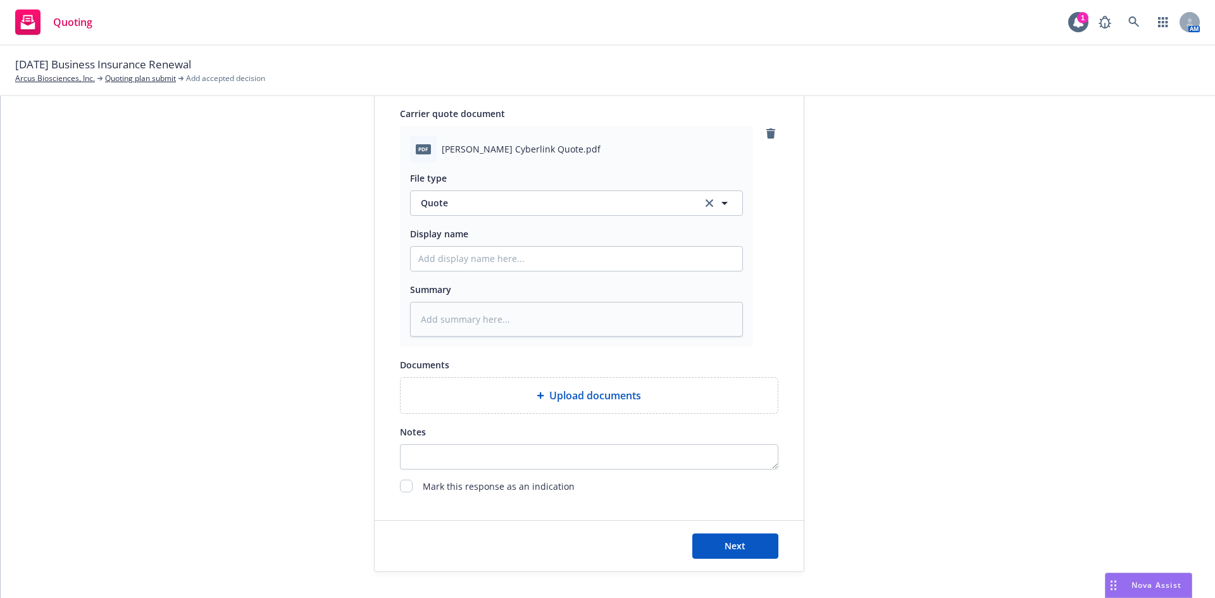
scroll to position [685, 0]
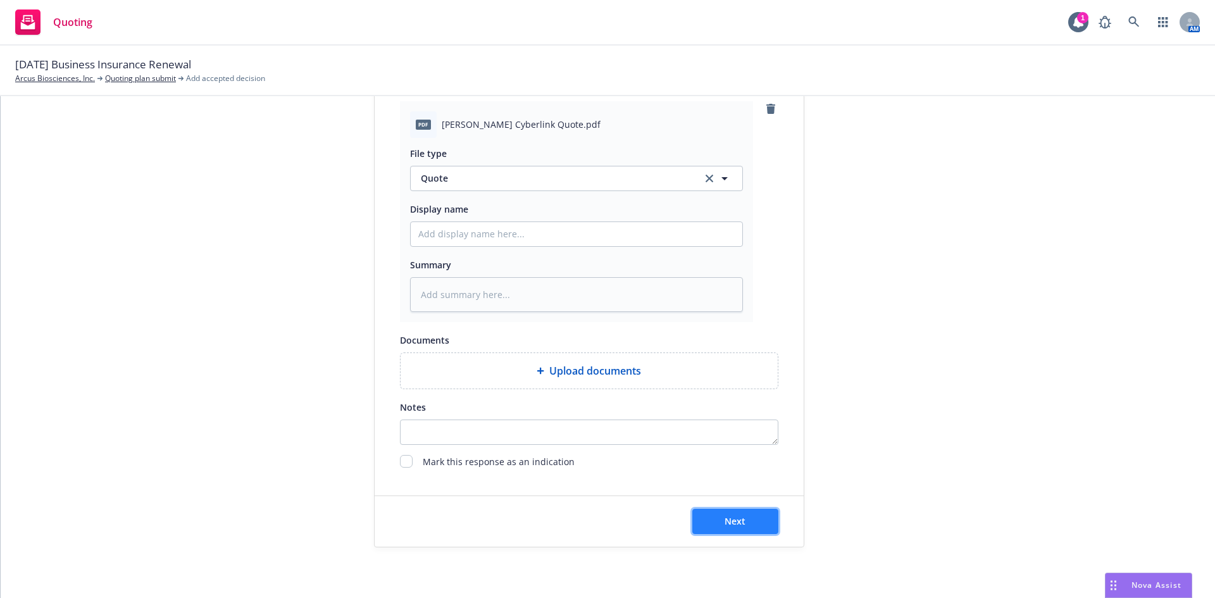
click at [751, 521] on button "Next" at bounding box center [735, 521] width 86 height 25
type textarea "x"
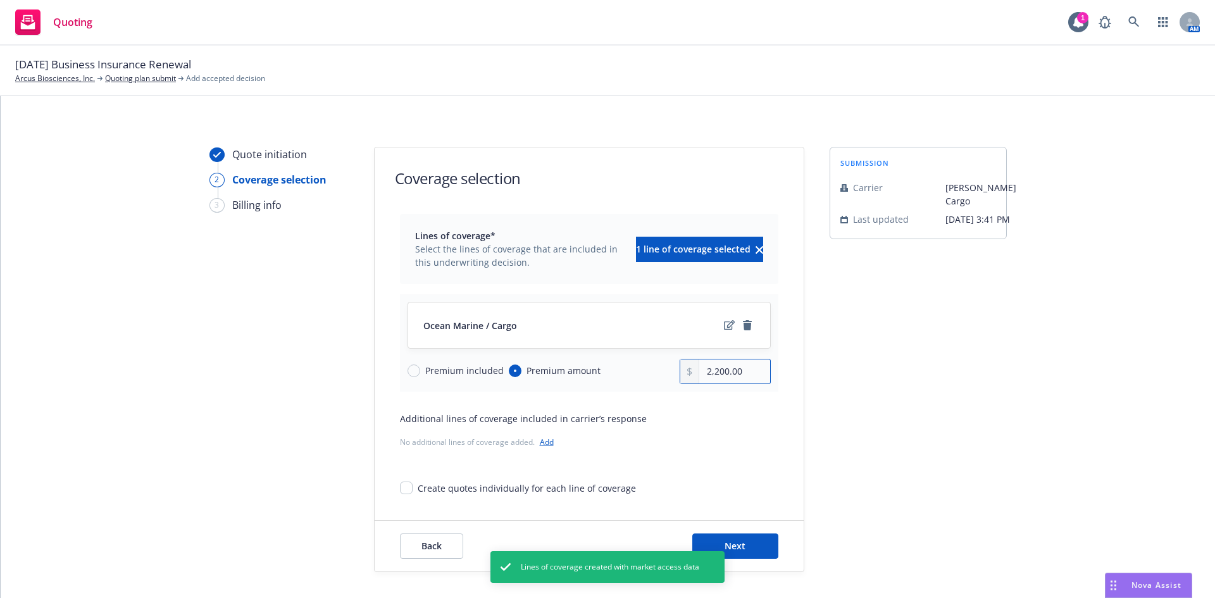
drag, startPoint x: 724, startPoint y: 370, endPoint x: 670, endPoint y: 378, distance: 54.4
click at [670, 375] on div "Premium included Premium amount 2,200.00" at bounding box center [589, 371] width 363 height 25
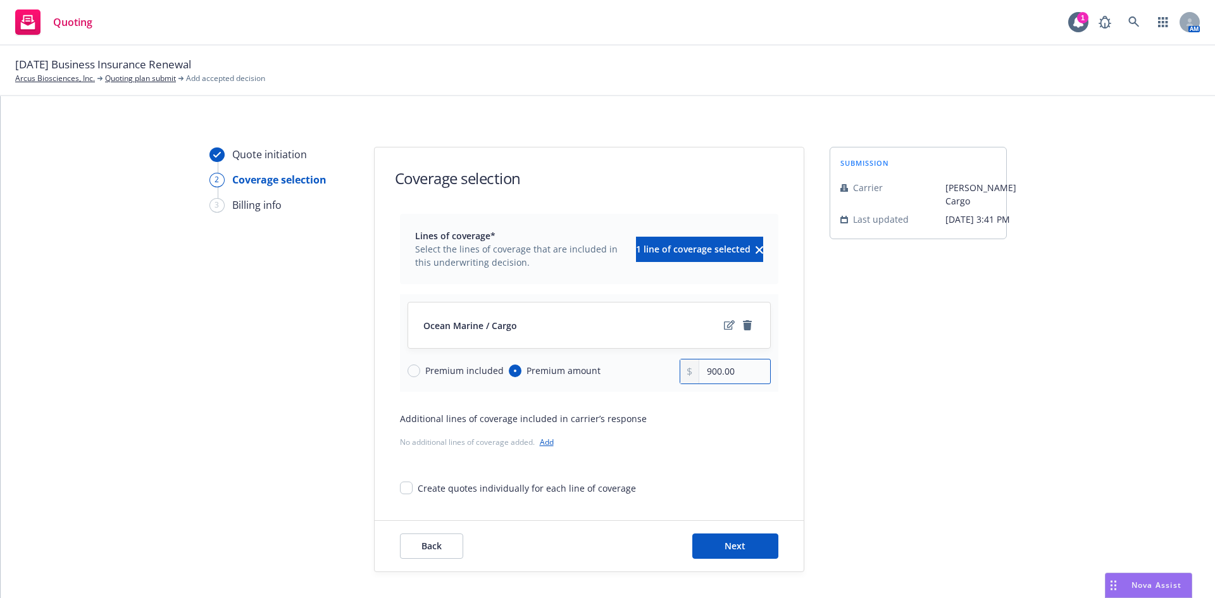
type input "900.00"
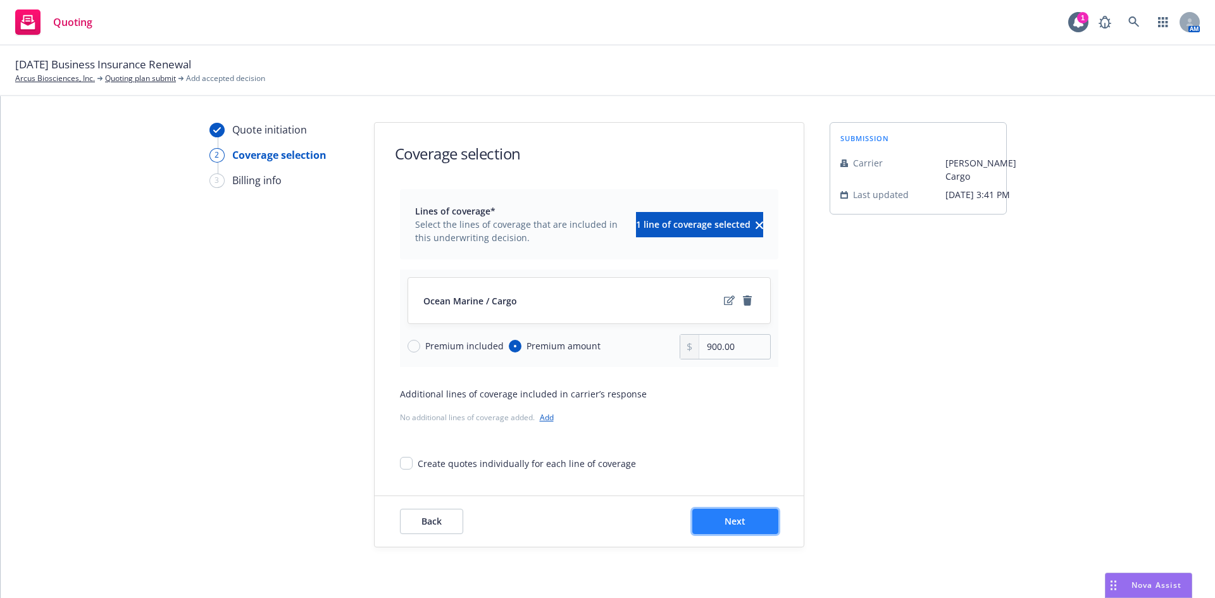
click at [725, 516] on span "Next" at bounding box center [735, 521] width 21 height 12
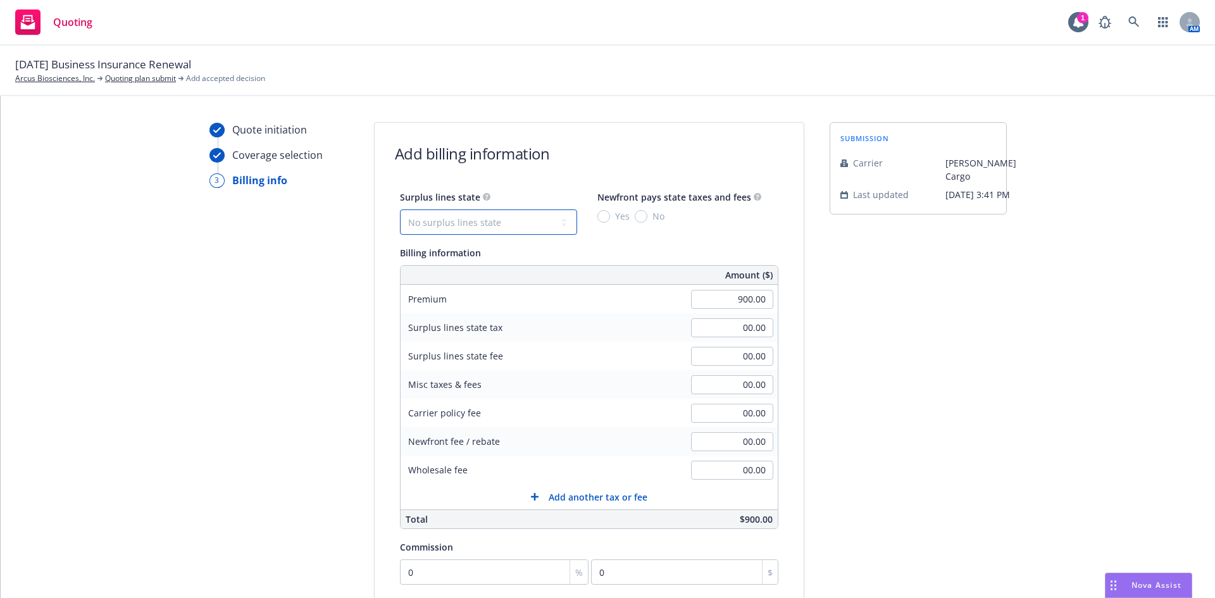
click at [499, 223] on select "No surplus lines state [US_STATE] [US_STATE] [US_STATE] [US_STATE] [US_STATE] […" at bounding box center [488, 221] width 177 height 25
select select "CA"
click at [400, 209] on select "No surplus lines state [US_STATE] [US_STATE] [US_STATE] [US_STATE] [US_STATE] […" at bounding box center [488, 221] width 177 height 25
type input "27.00"
type input "1.62"
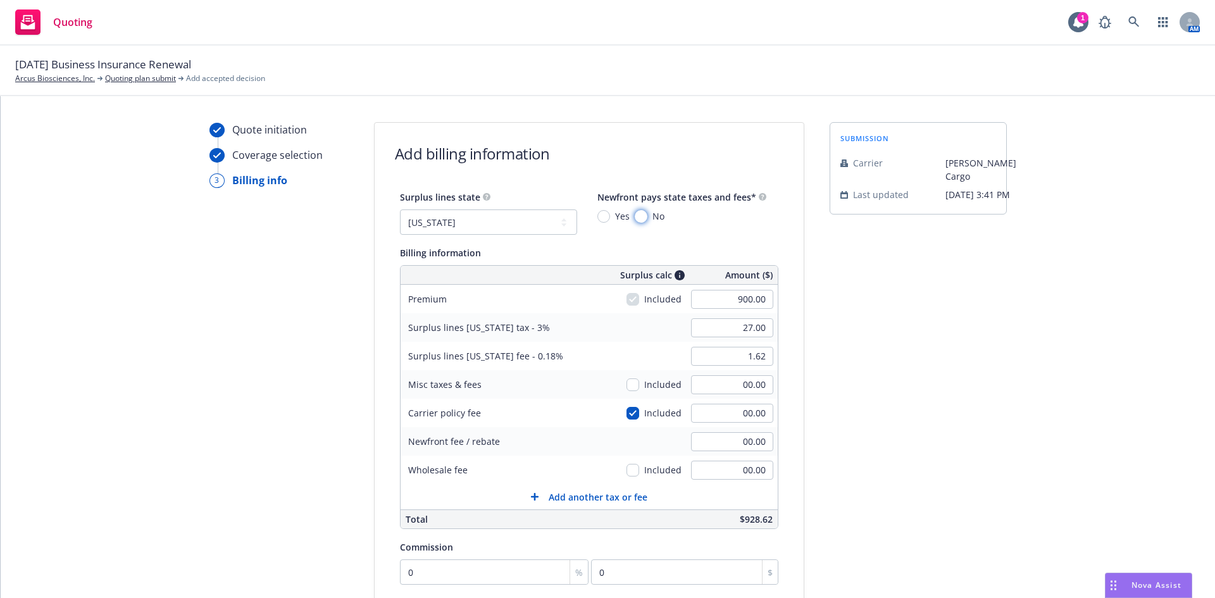
click at [635, 215] on input "No" at bounding box center [641, 216] width 13 height 13
radio input "true"
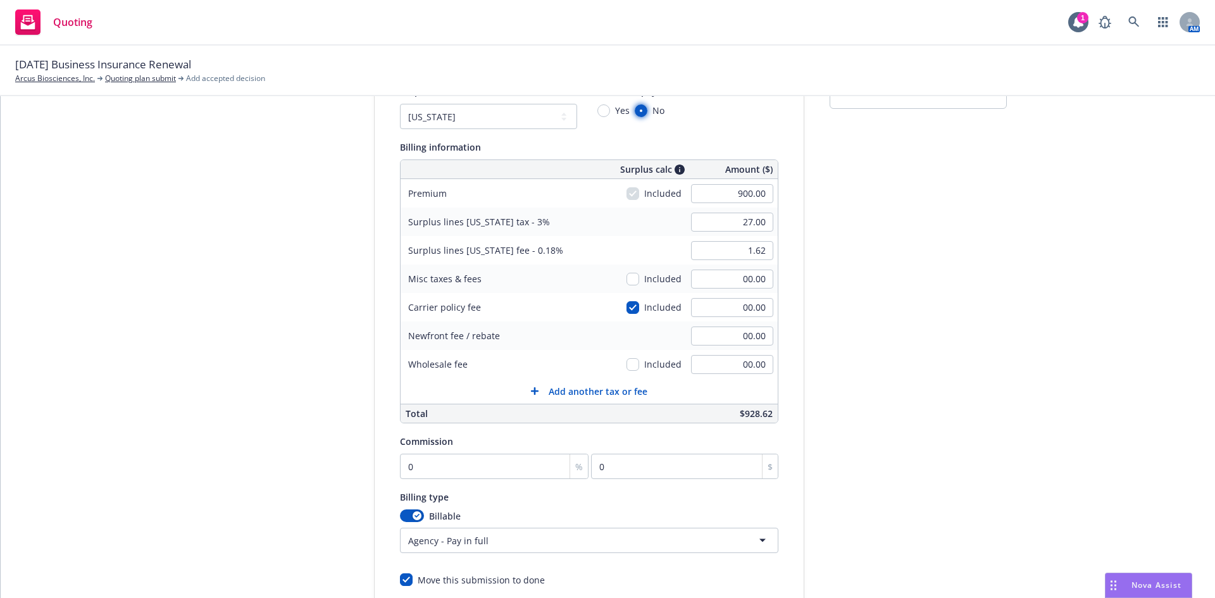
scroll to position [151, 0]
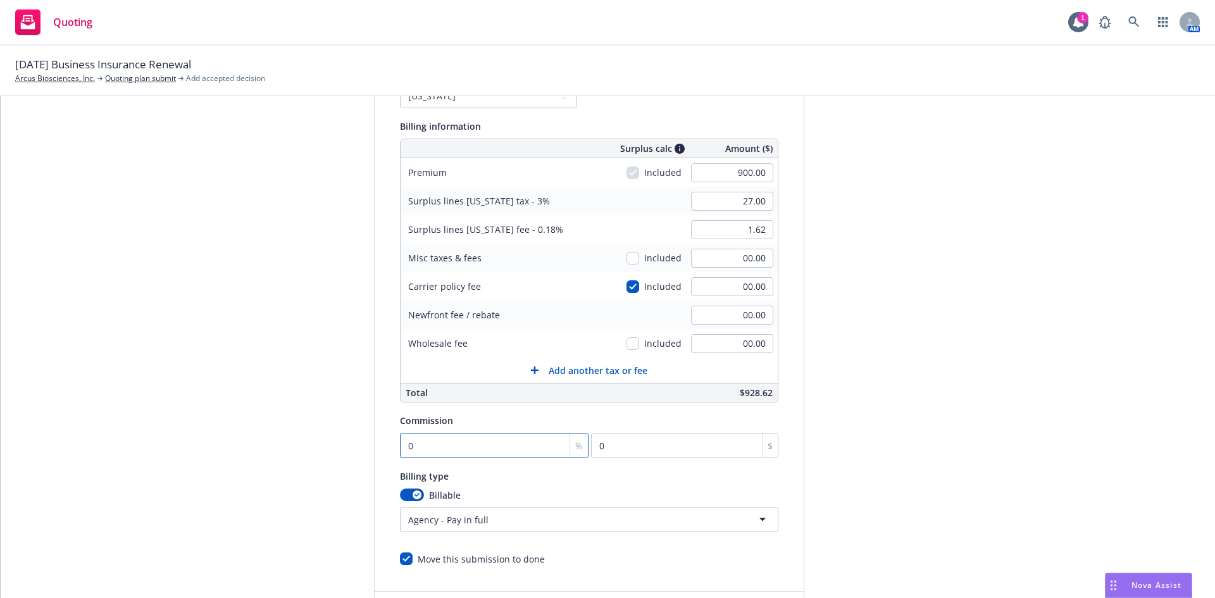
click at [454, 447] on input "0" at bounding box center [494, 445] width 189 height 25
type input "1"
type input "9"
type input "17"
type input "153"
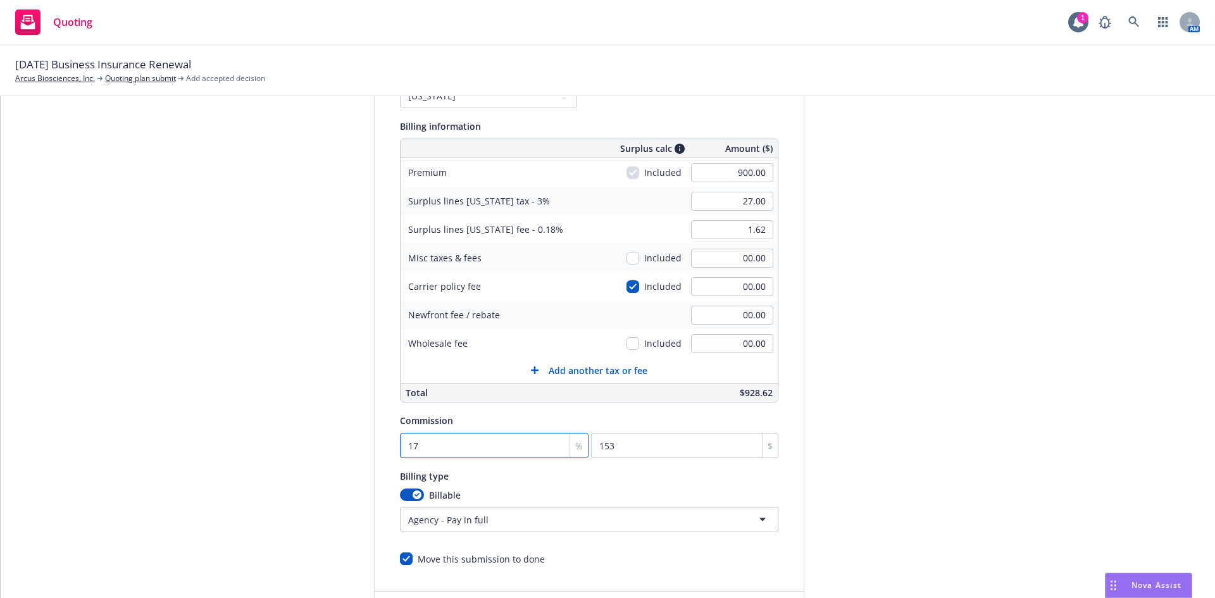
type input "17.5"
type input "157.5"
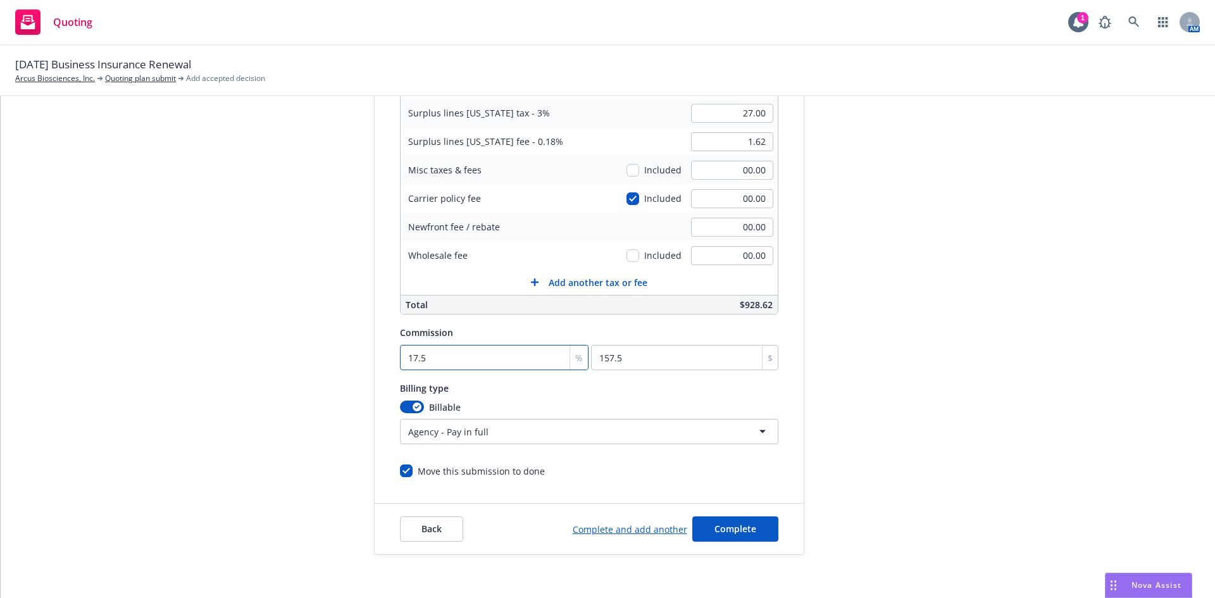
scroll to position [247, 0]
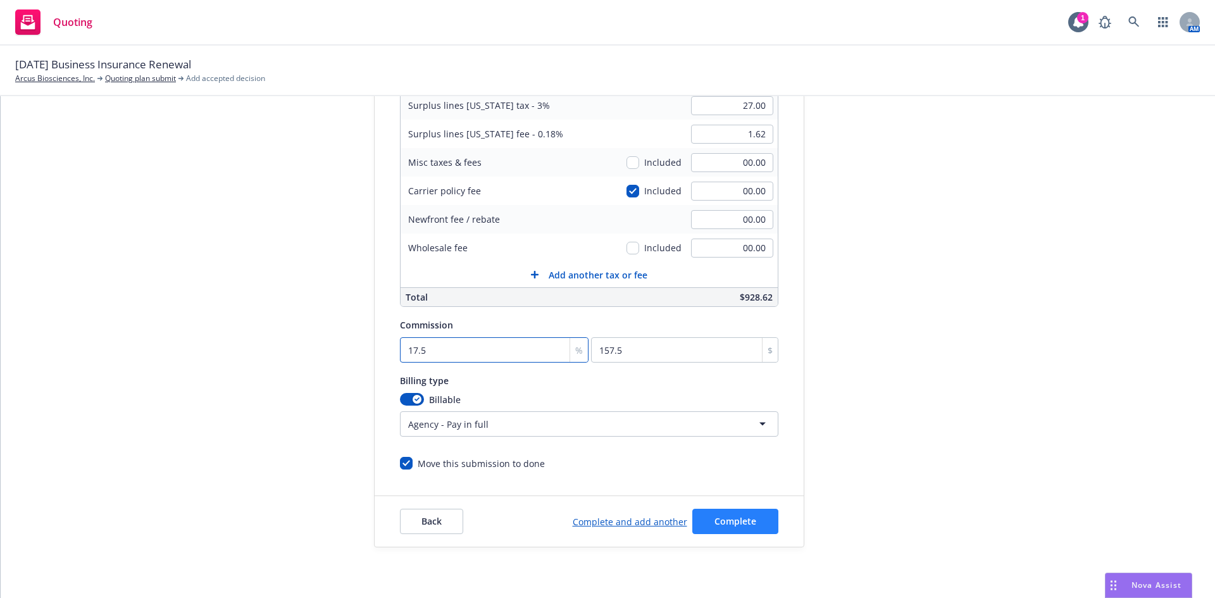
type input "17.5"
click at [718, 527] on button "Complete" at bounding box center [735, 521] width 86 height 25
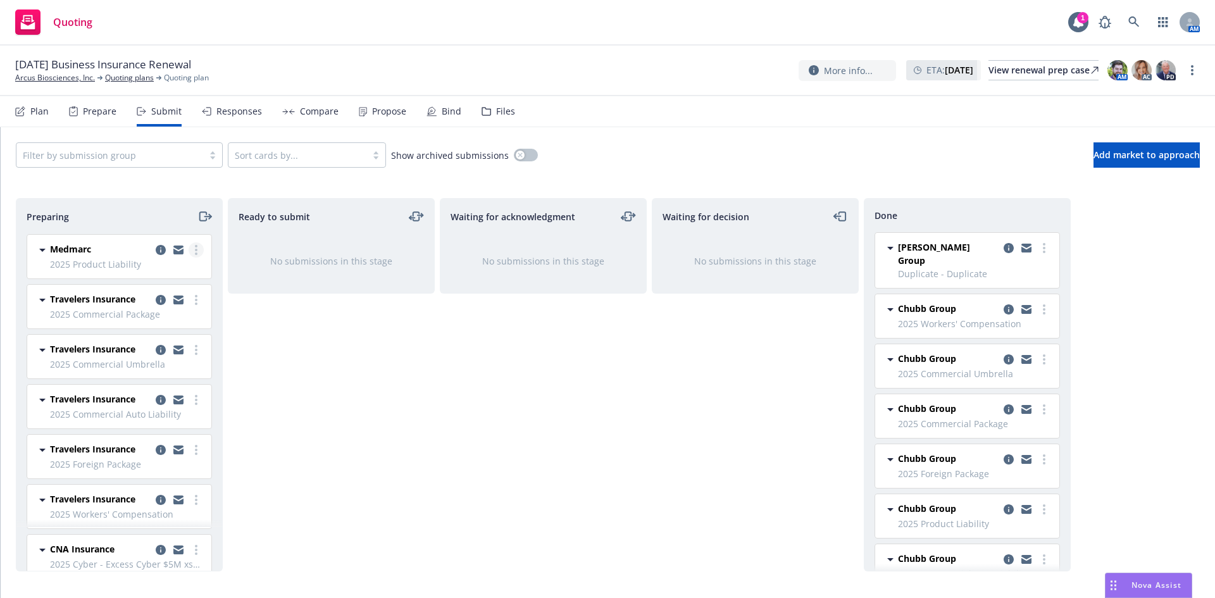
click at [189, 251] on link "more" at bounding box center [196, 249] width 15 height 15
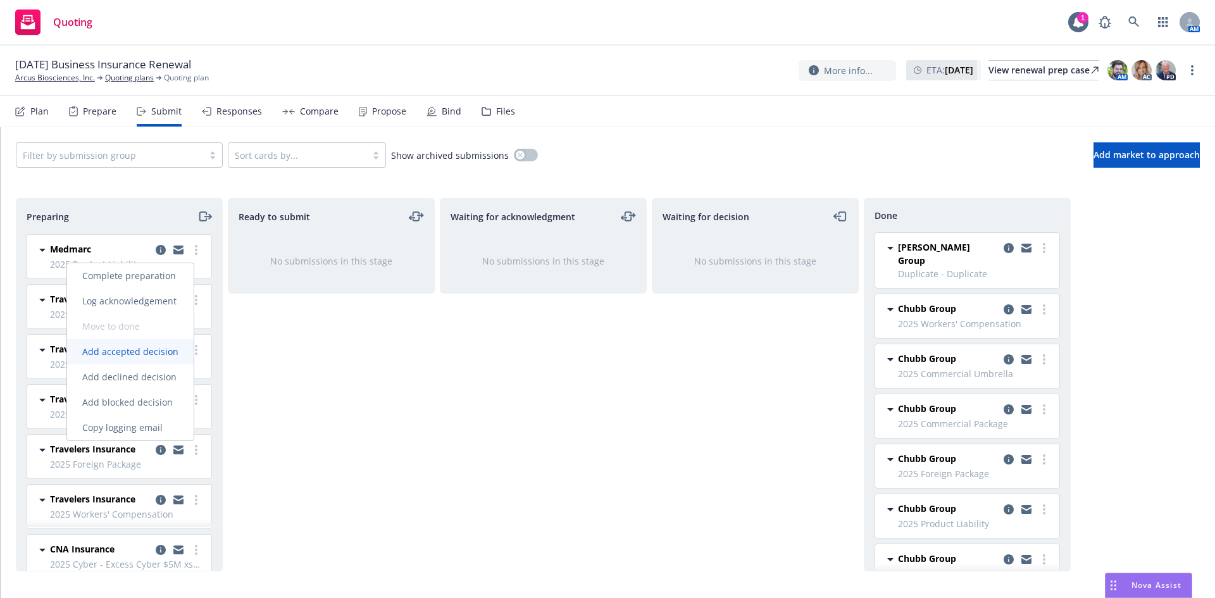
click at [146, 349] on span "Add accepted decision" at bounding box center [130, 352] width 127 height 12
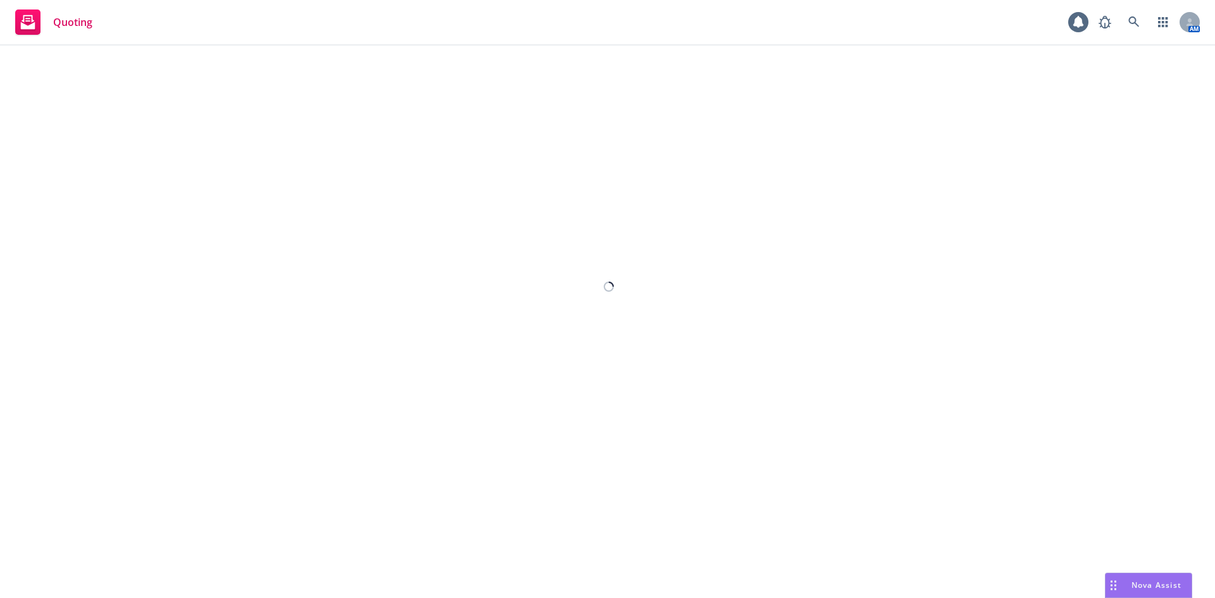
select select "12"
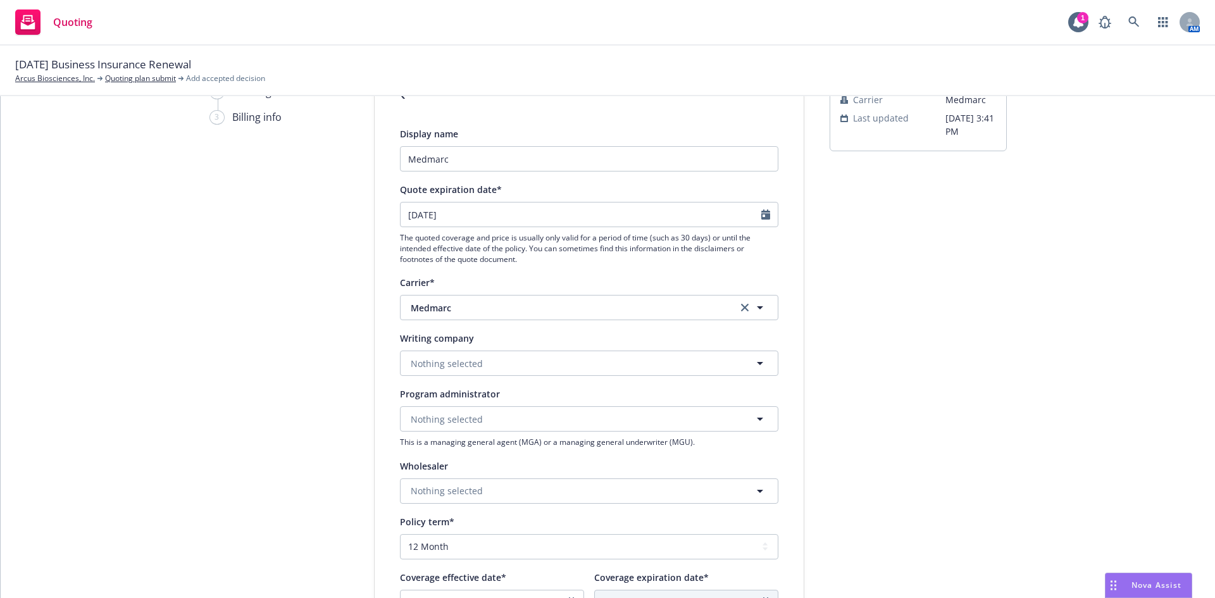
scroll to position [190, 0]
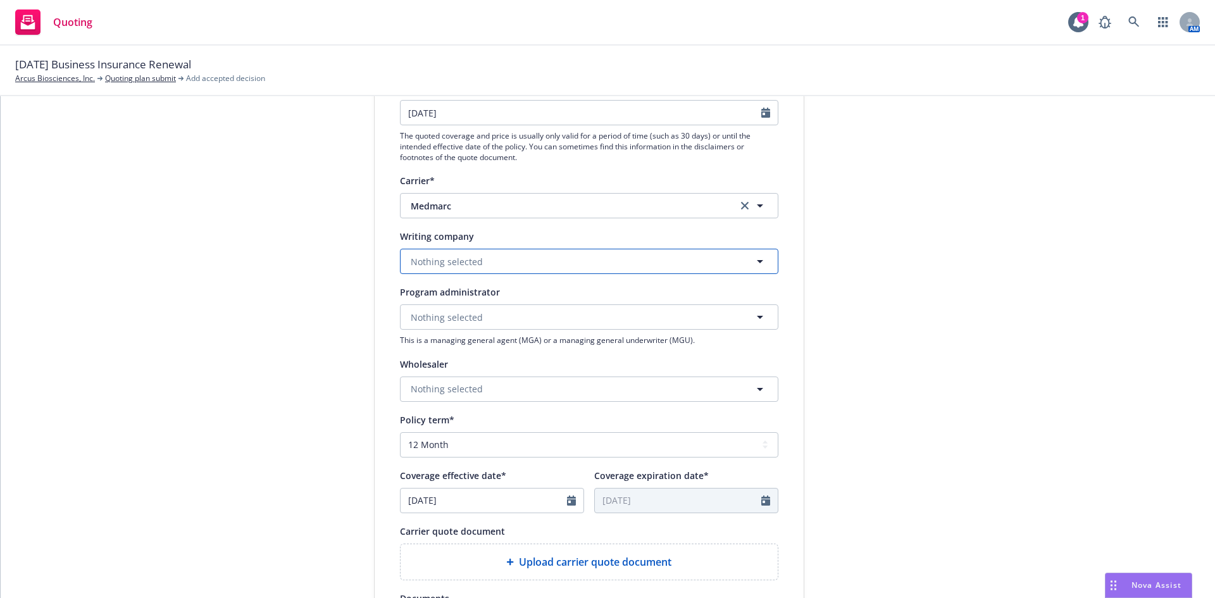
click at [506, 263] on button "Nothing selected" at bounding box center [589, 261] width 378 height 25
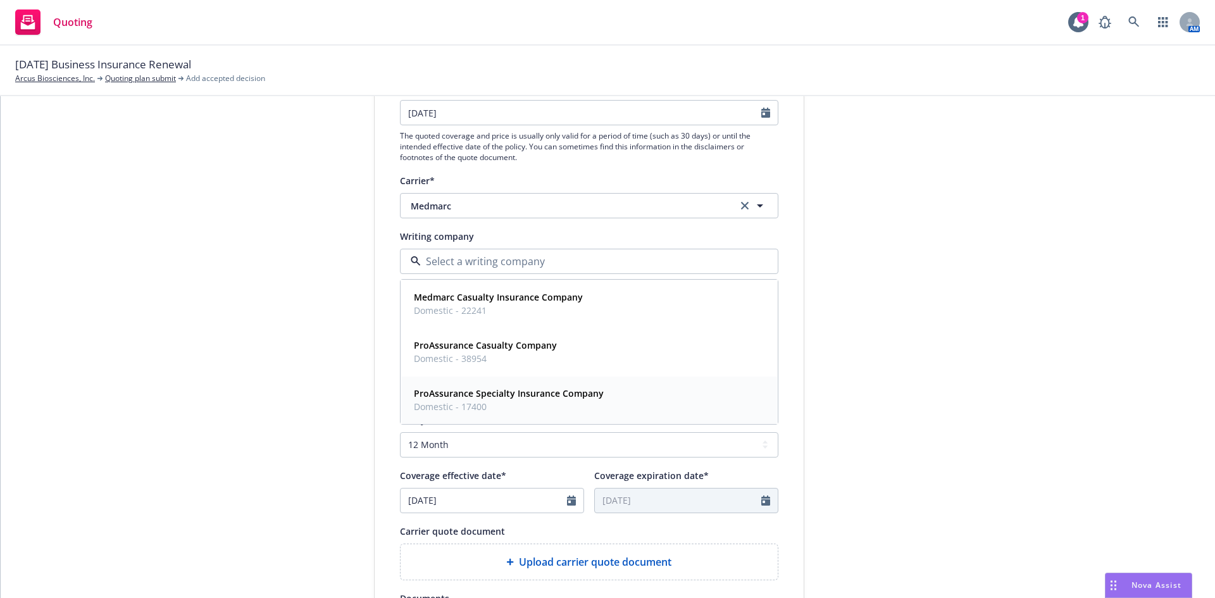
click at [523, 401] on span "Domestic - 17400" at bounding box center [509, 406] width 190 height 13
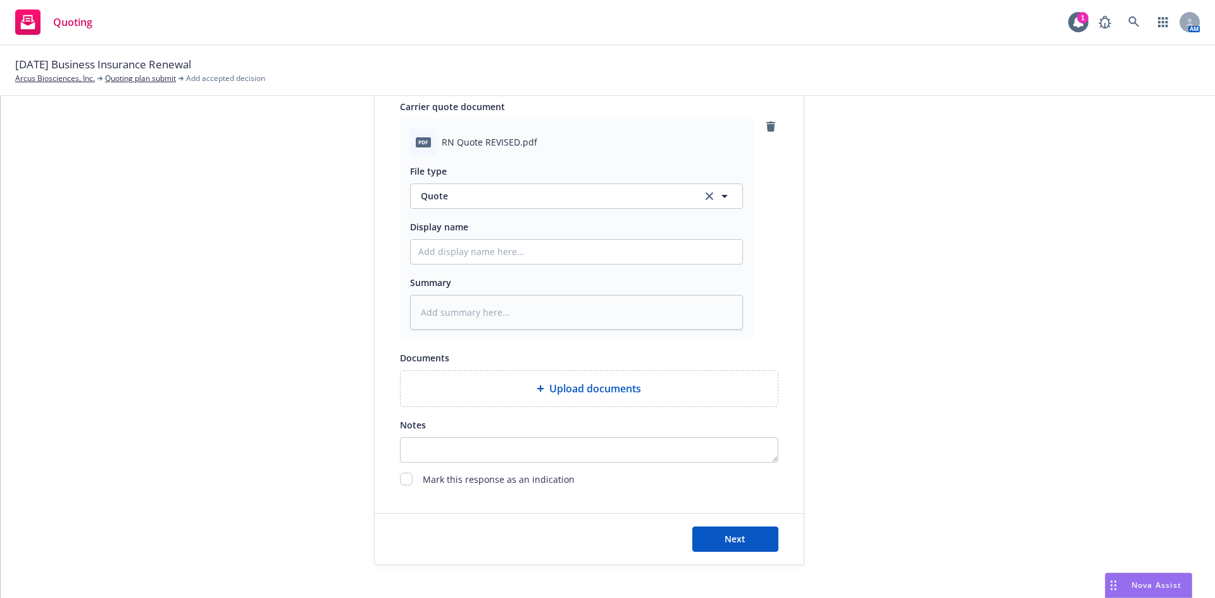
scroll to position [632, 0]
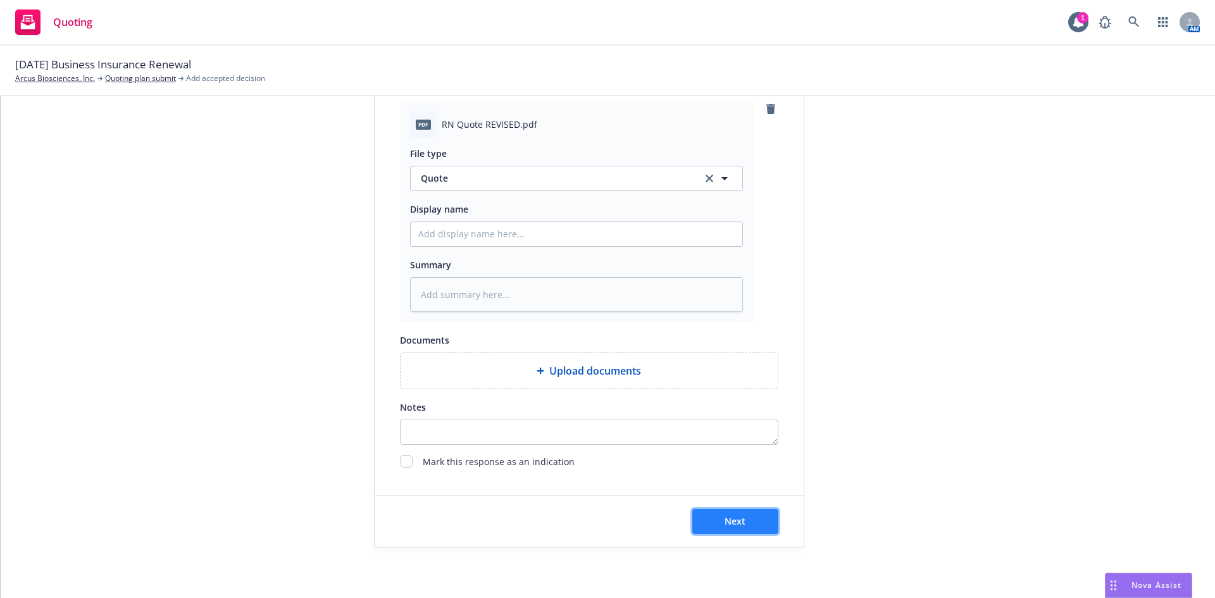
click at [747, 522] on button "Next" at bounding box center [735, 521] width 86 height 25
type textarea "x"
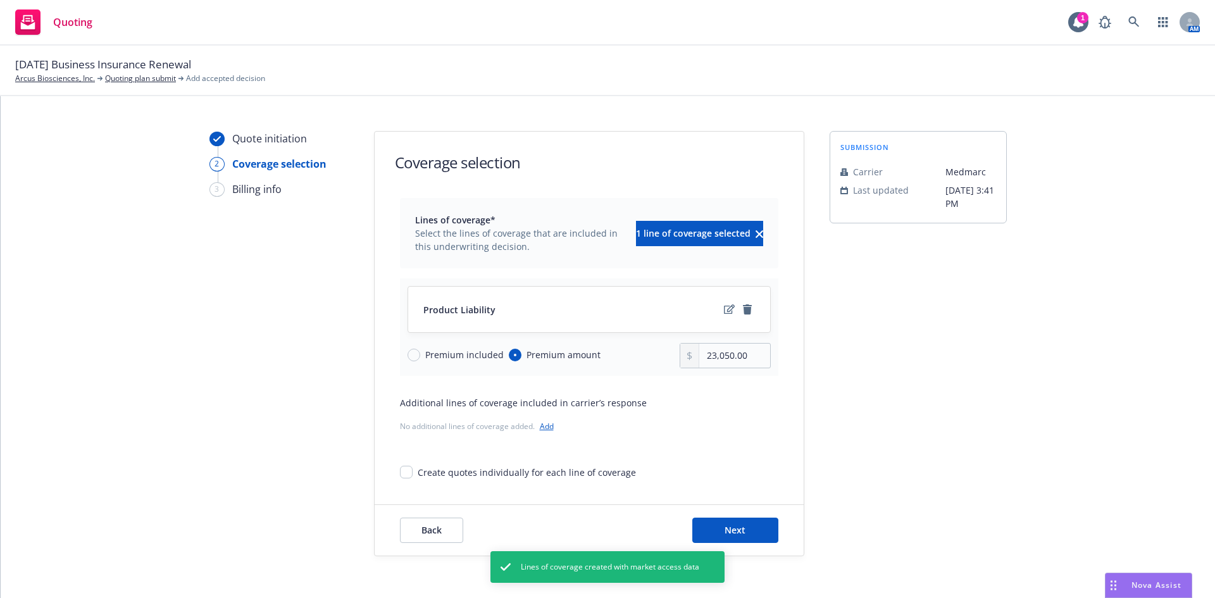
scroll to position [25, 0]
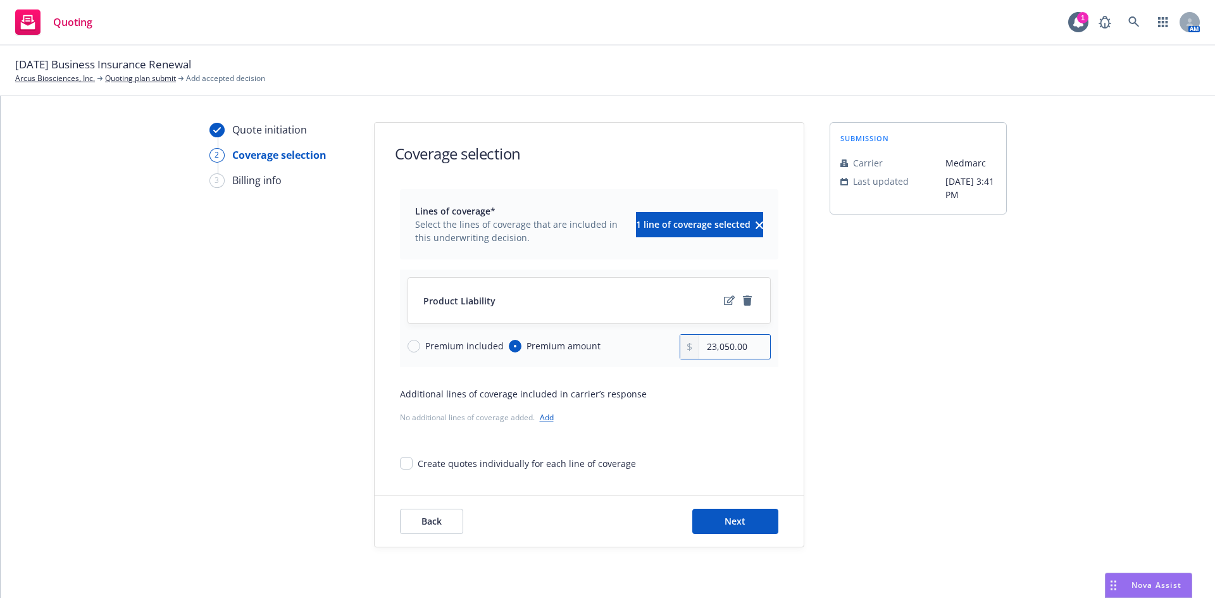
drag, startPoint x: 730, startPoint y: 344, endPoint x: 683, endPoint y: 347, distance: 46.9
click at [683, 347] on div "23,050.00" at bounding box center [725, 346] width 91 height 25
type input "19,546.00"
click at [974, 333] on div "submission Carrier Medmarc Last updated [DATE] 3:41 PM" at bounding box center [918, 334] width 177 height 425
click at [725, 519] on span "Next" at bounding box center [735, 521] width 21 height 12
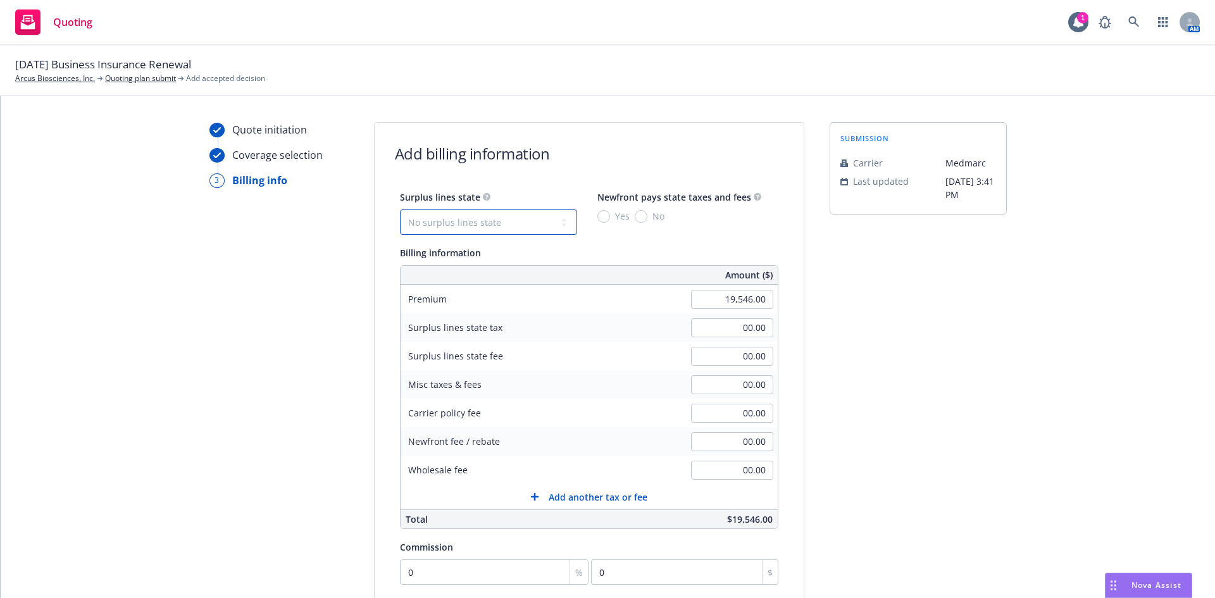
click at [525, 224] on select "No surplus lines state [US_STATE] [US_STATE] [US_STATE] [US_STATE] [US_STATE] […" at bounding box center [488, 221] width 177 height 25
select select "CA"
click at [400, 209] on select "No surplus lines state [US_STATE] [US_STATE] [US_STATE] [US_STATE] [US_STATE] […" at bounding box center [488, 221] width 177 height 25
type input "586.38"
type input "35.18"
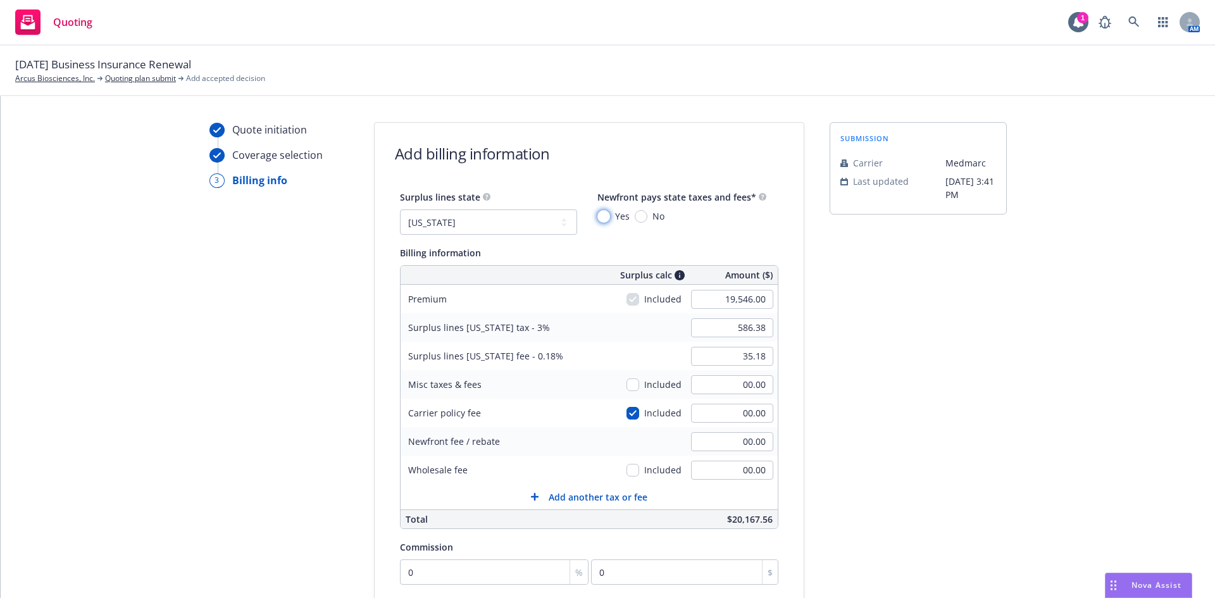
click at [597, 216] on input "Yes" at bounding box center [603, 216] width 13 height 13
radio input "true"
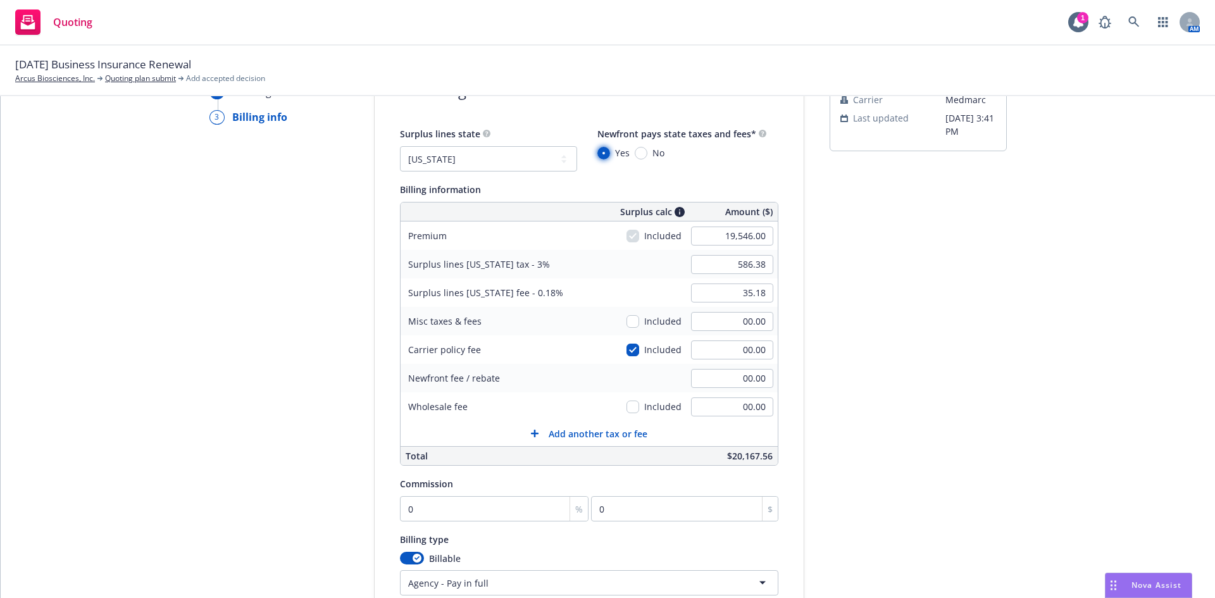
scroll to position [151, 0]
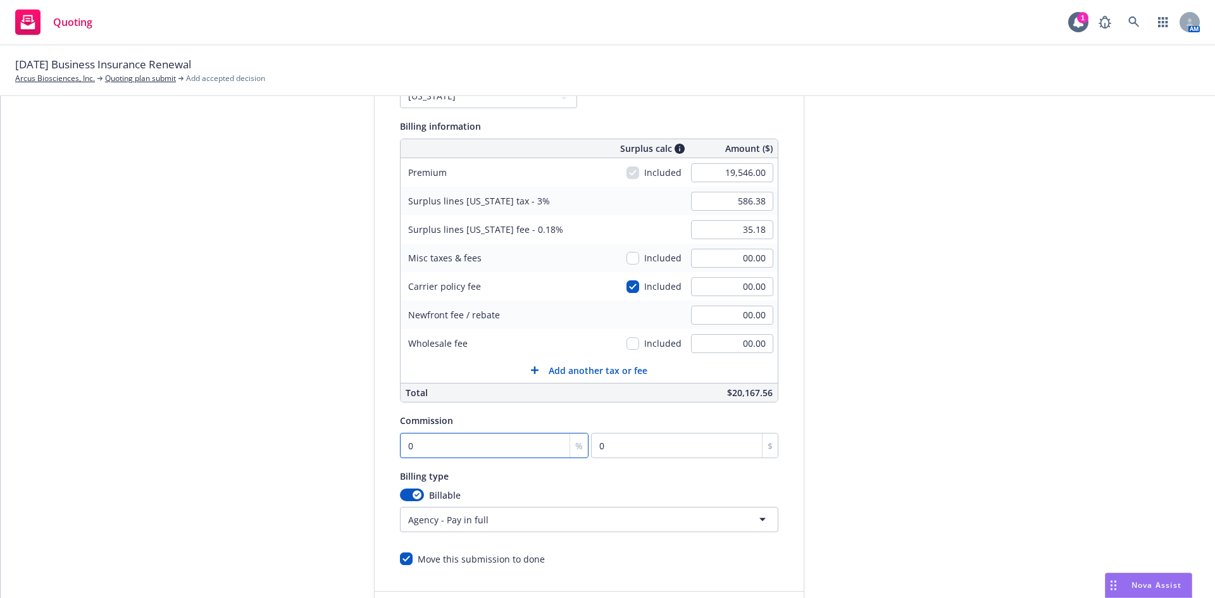
click at [420, 446] on input "0" at bounding box center [494, 445] width 189 height 25
type input "2"
type input "390.92"
type input "20"
type input "3909.2"
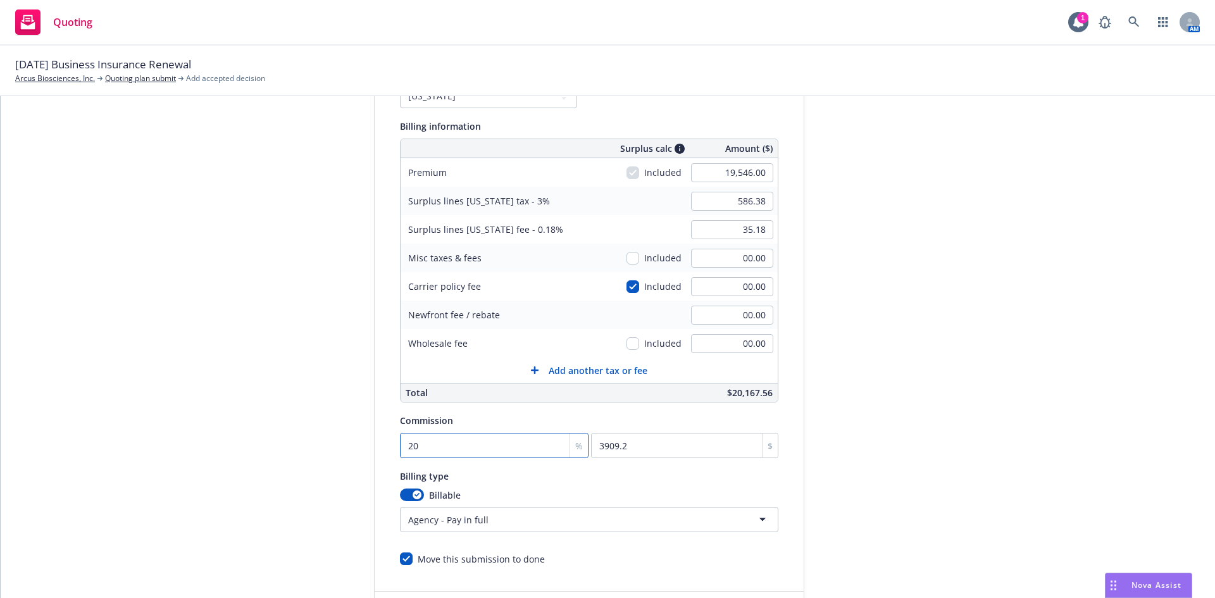
type input "20"
click at [1039, 370] on div "Quote initiation Coverage selection 3 Billing info Add billing information Surp…" at bounding box center [608, 319] width 1184 height 647
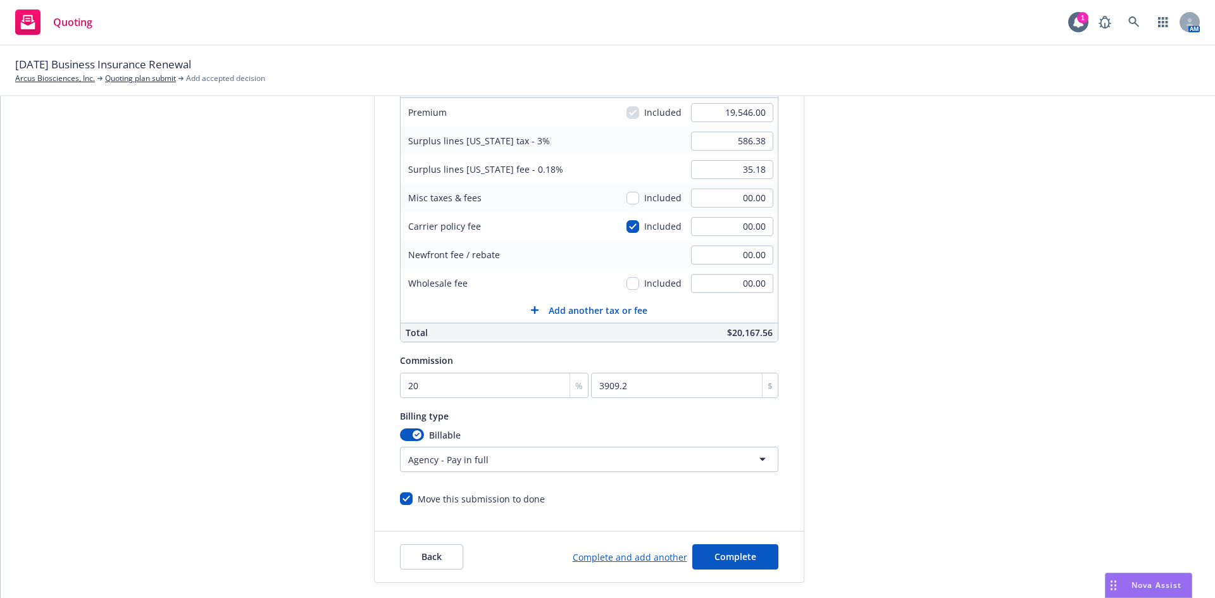
scroll to position [247, 0]
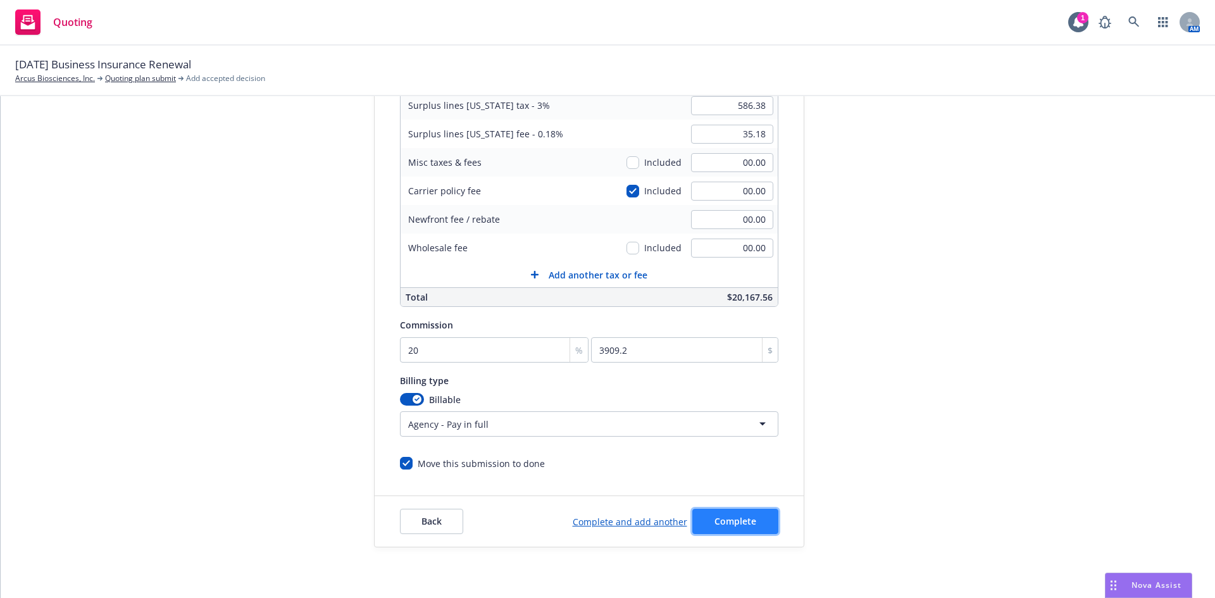
click at [739, 519] on span "Complete" at bounding box center [735, 521] width 42 height 12
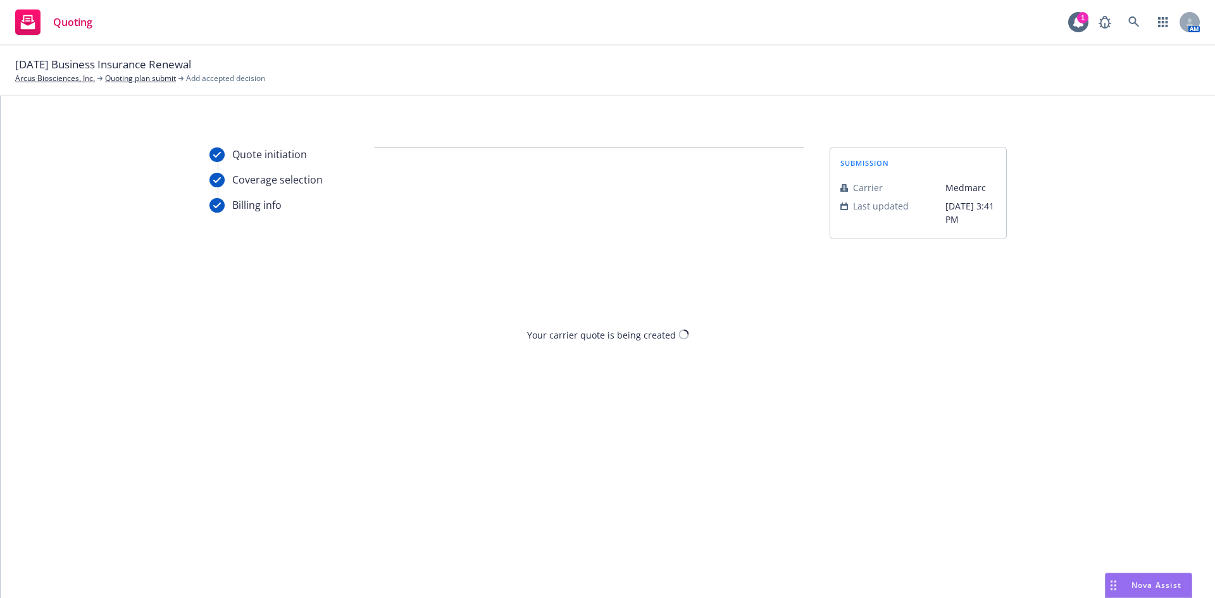
scroll to position [0, 0]
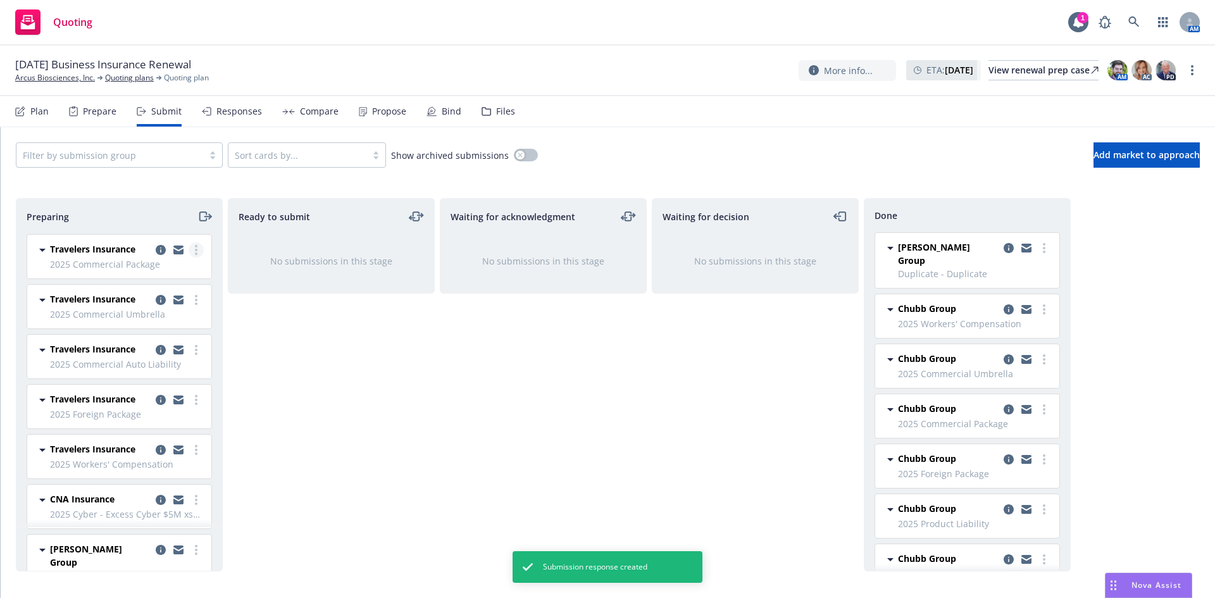
click at [195, 253] on icon "more" at bounding box center [196, 250] width 3 height 10
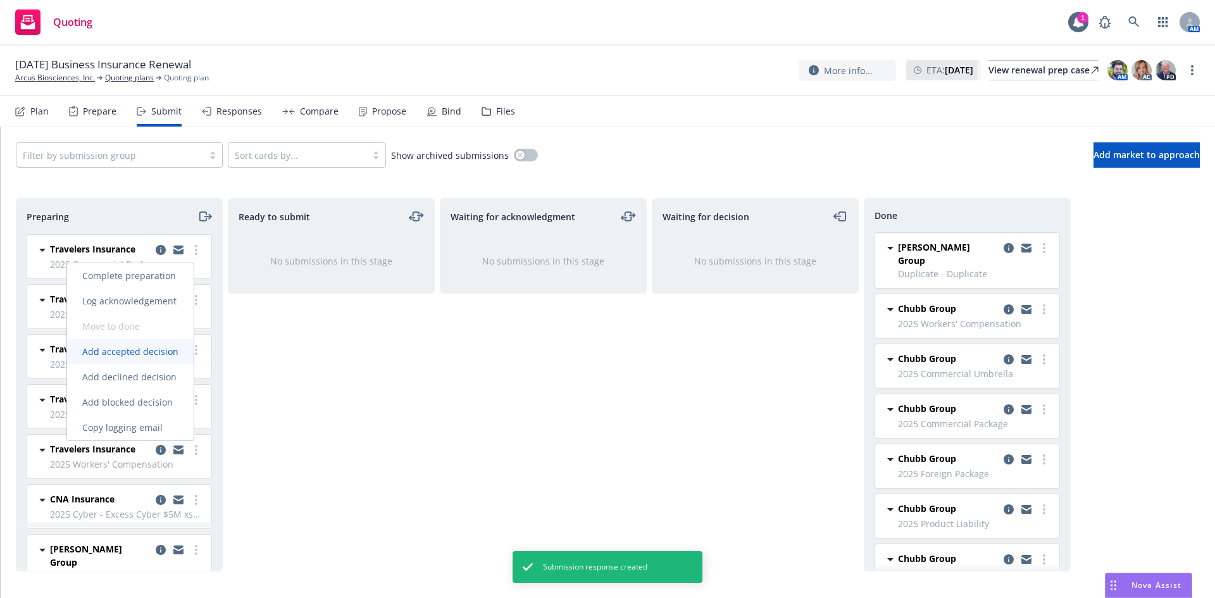
click at [149, 355] on span "Add accepted decision" at bounding box center [130, 352] width 127 height 12
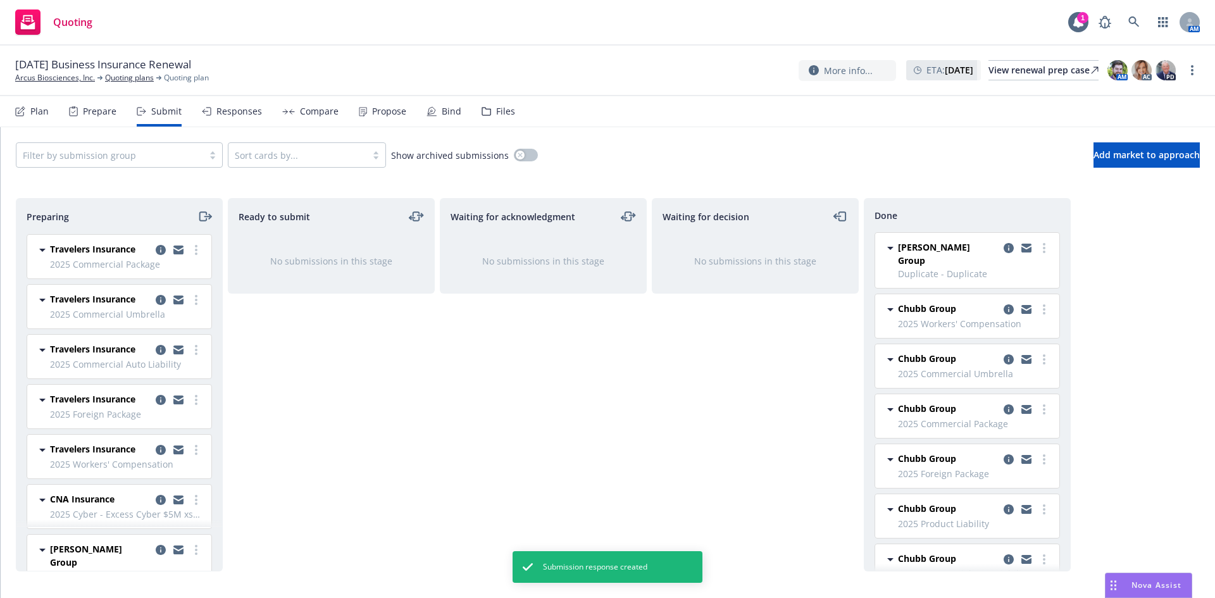
select select "12"
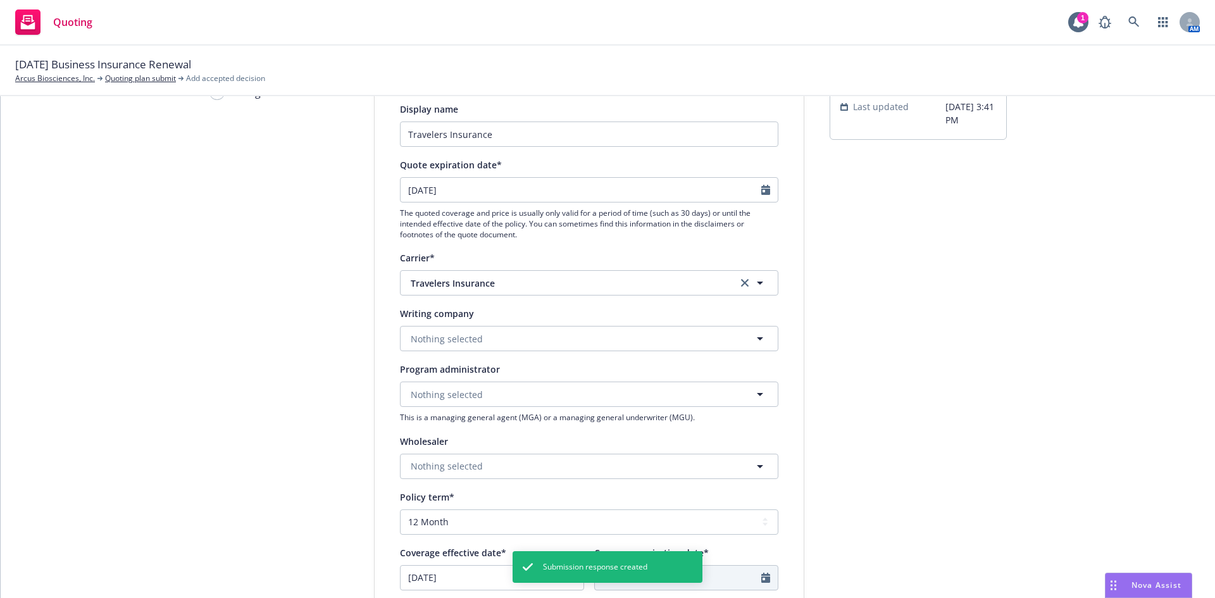
scroll to position [127, 0]
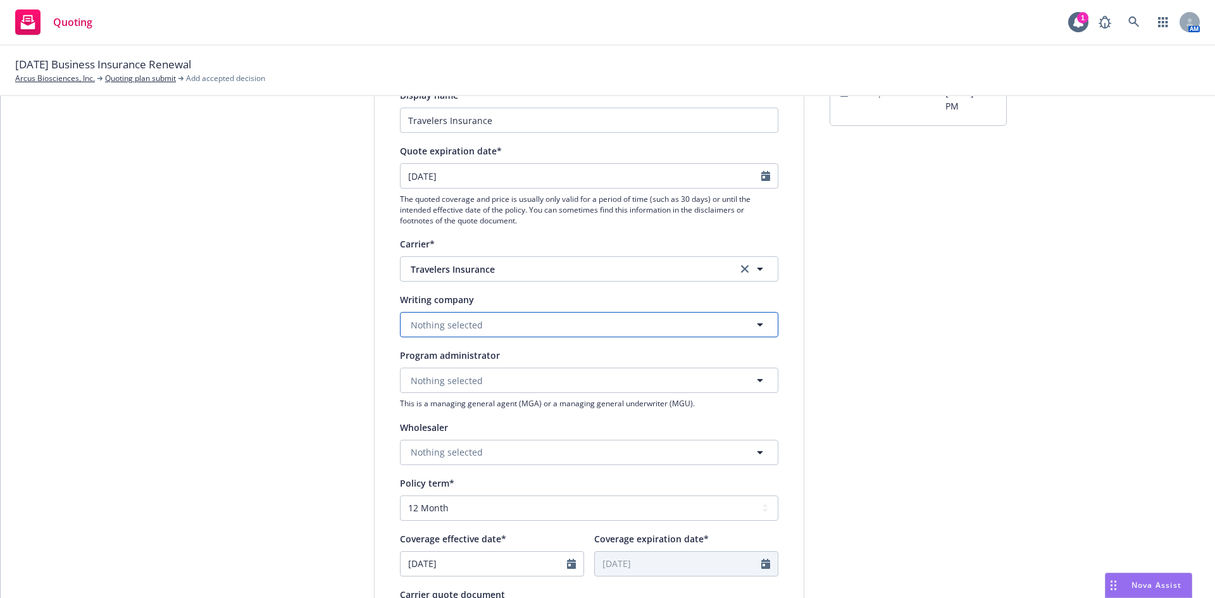
click at [491, 330] on button "Nothing selected" at bounding box center [589, 324] width 378 height 25
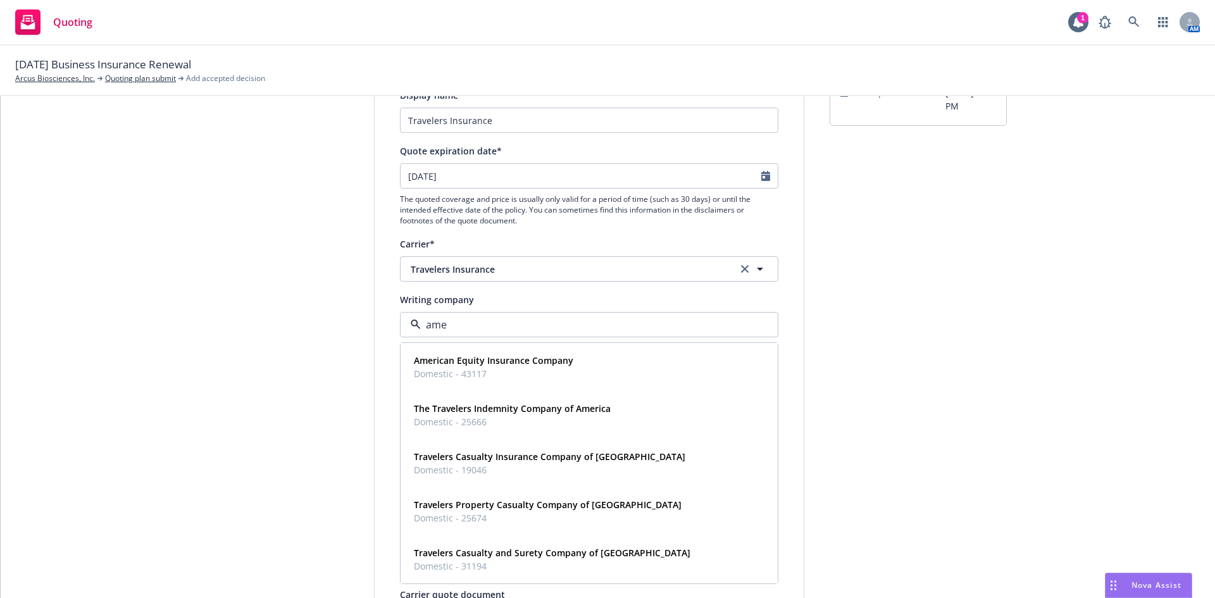
type input "amer"
click at [589, 512] on span "Domestic - 25674" at bounding box center [548, 517] width 268 height 13
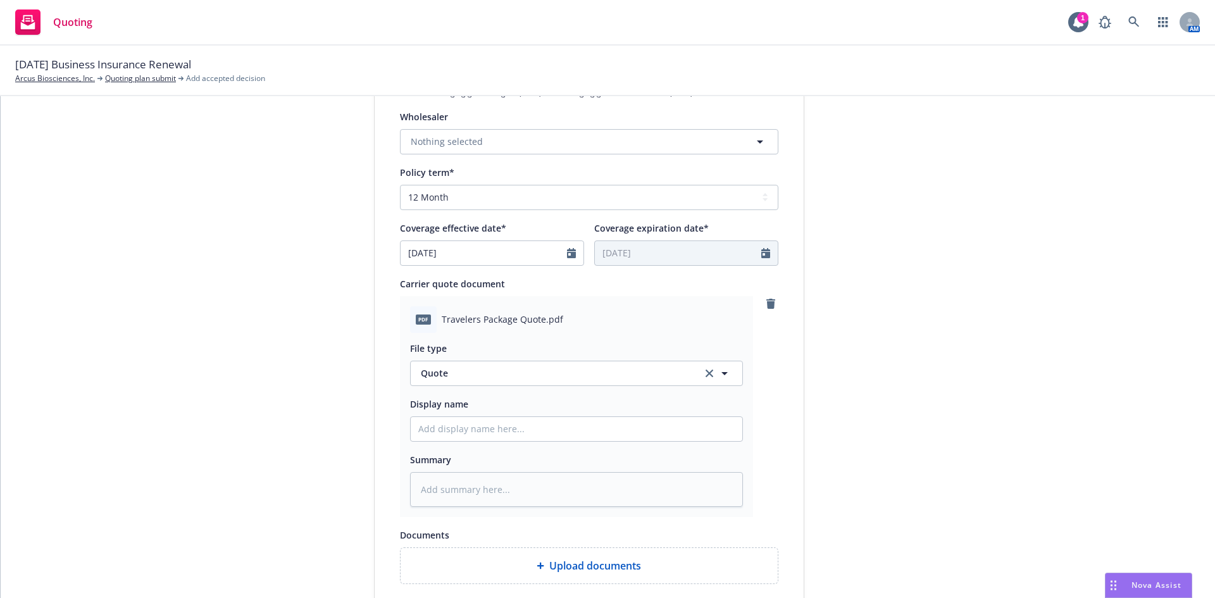
scroll to position [632, 0]
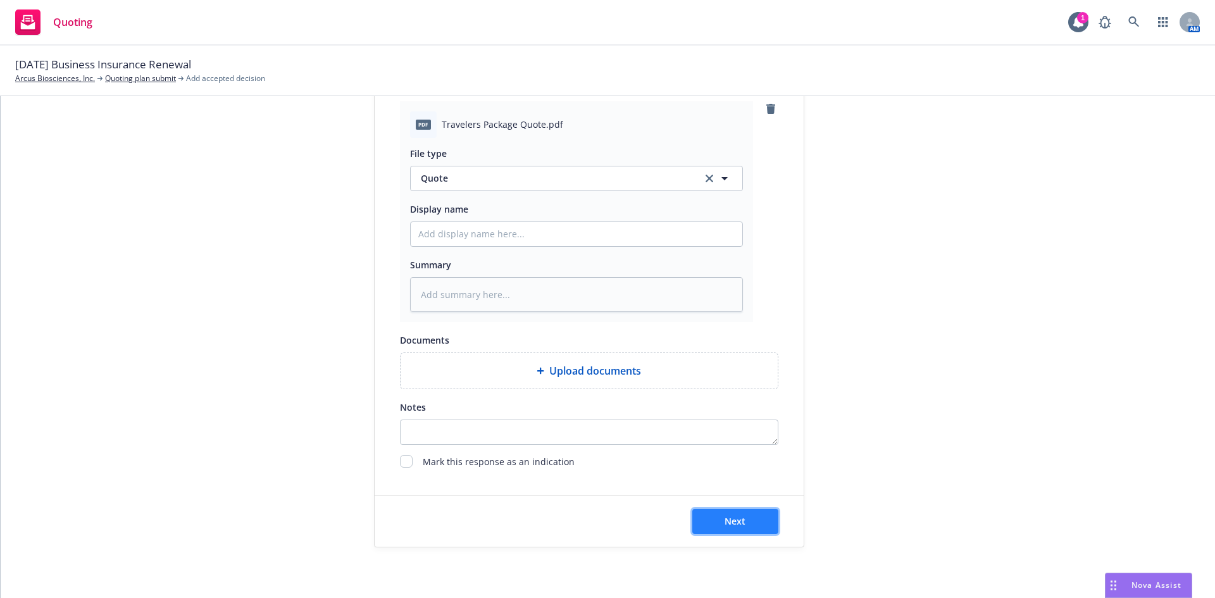
click at [735, 513] on button "Next" at bounding box center [735, 521] width 86 height 25
type textarea "x"
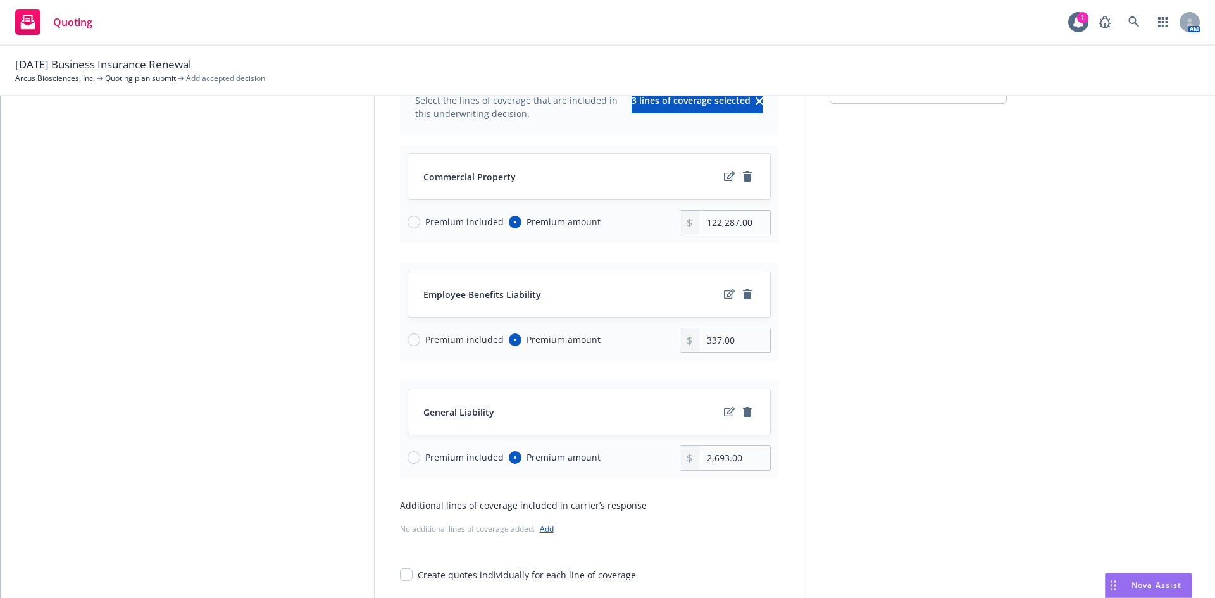
scroll to position [127, 0]
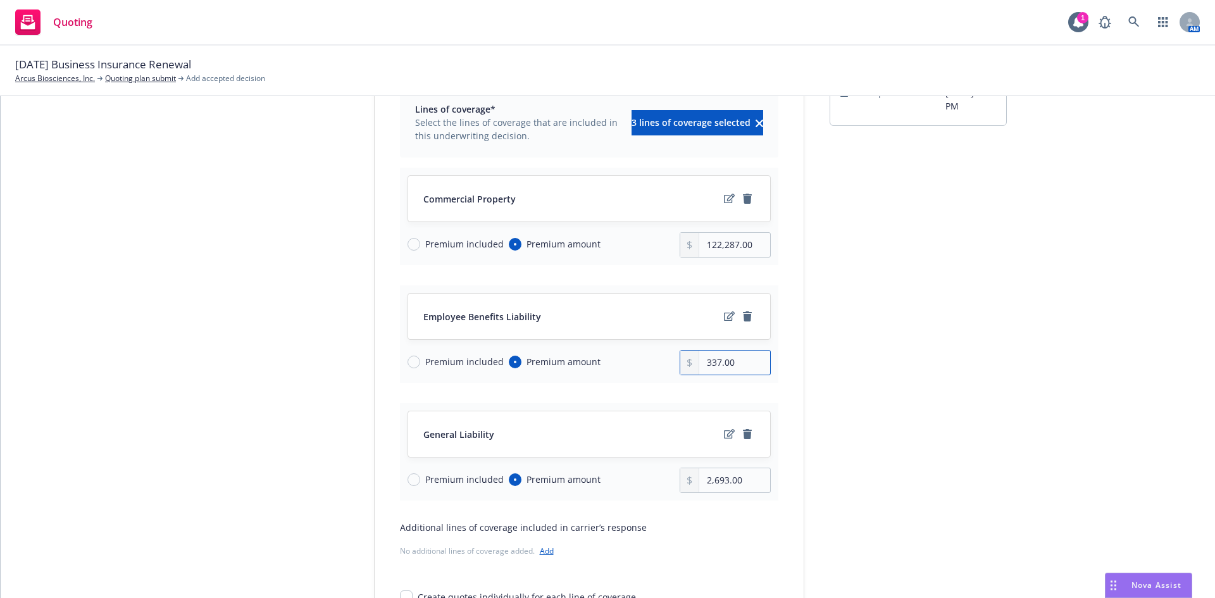
drag, startPoint x: 716, startPoint y: 361, endPoint x: 706, endPoint y: 361, distance: 10.1
click at [706, 361] on input "337.00" at bounding box center [734, 363] width 70 height 24
type input "324.00"
drag, startPoint x: 733, startPoint y: 243, endPoint x: 713, endPoint y: 244, distance: 20.3
click at [713, 244] on input "122,287.00" at bounding box center [734, 245] width 70 height 24
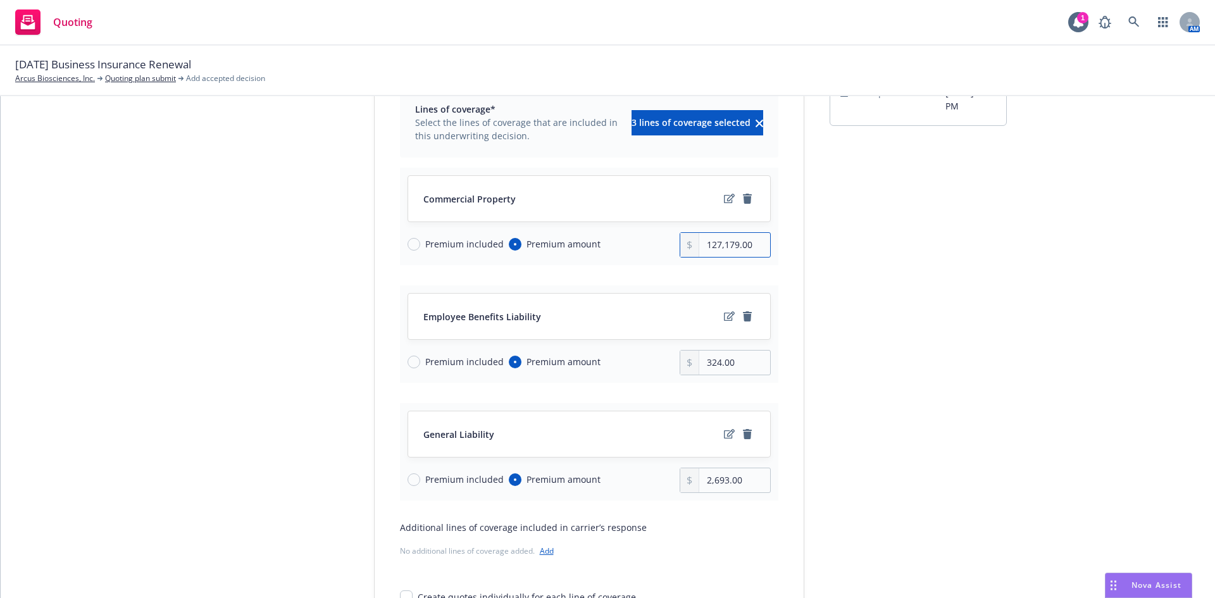
type input "127,179.00"
click at [711, 481] on input "2,693.00" at bounding box center [734, 480] width 70 height 24
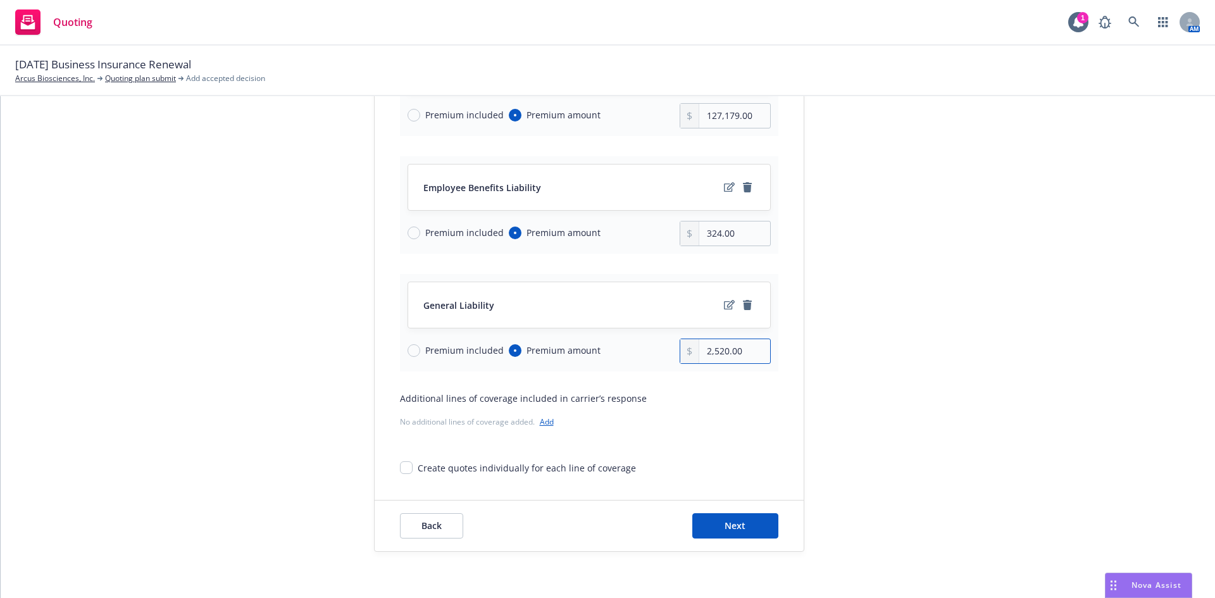
scroll to position [260, 0]
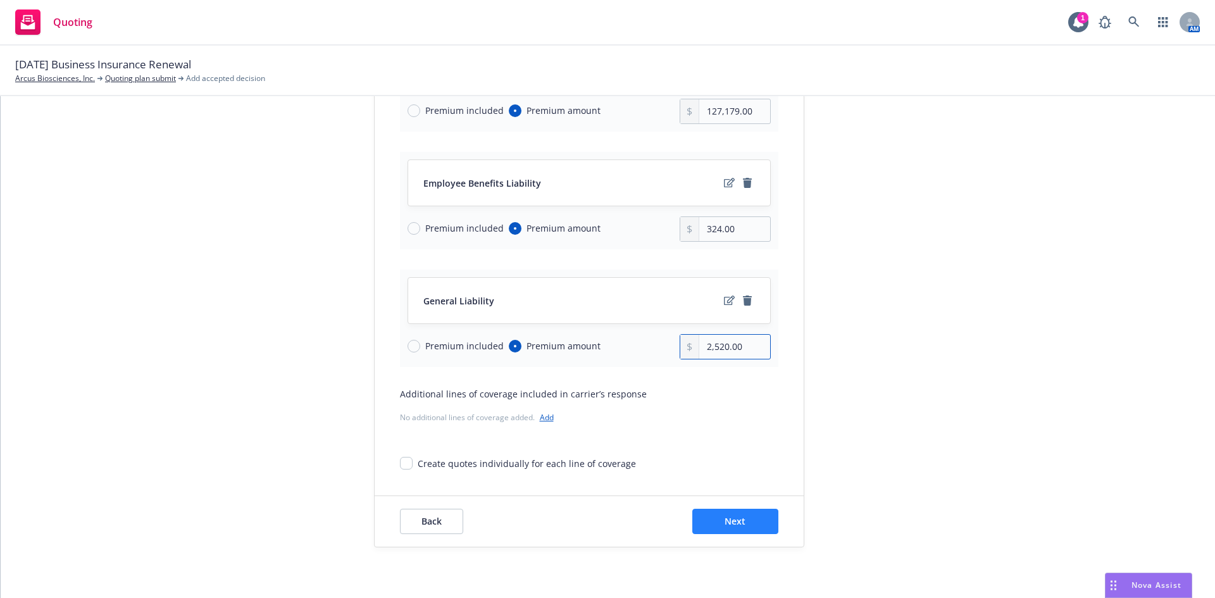
type input "2,520.00"
click at [742, 527] on button "Next" at bounding box center [735, 521] width 86 height 25
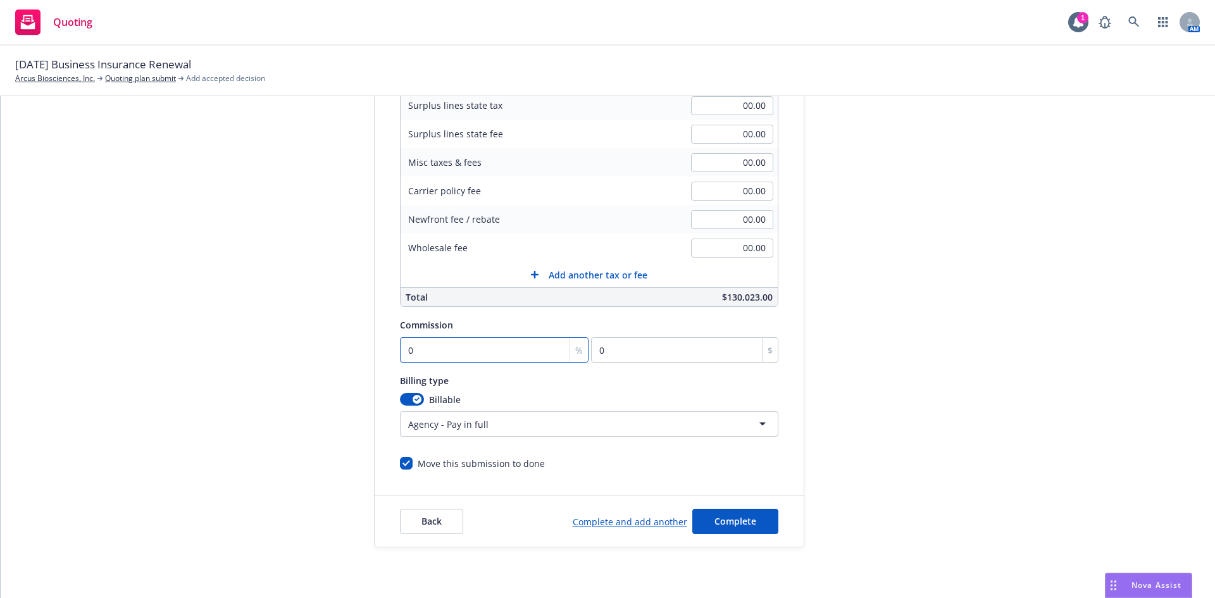
click at [475, 349] on input "0" at bounding box center [494, 349] width 189 height 25
type input "1"
type input "1300.23"
type input "15"
type input "19503.45"
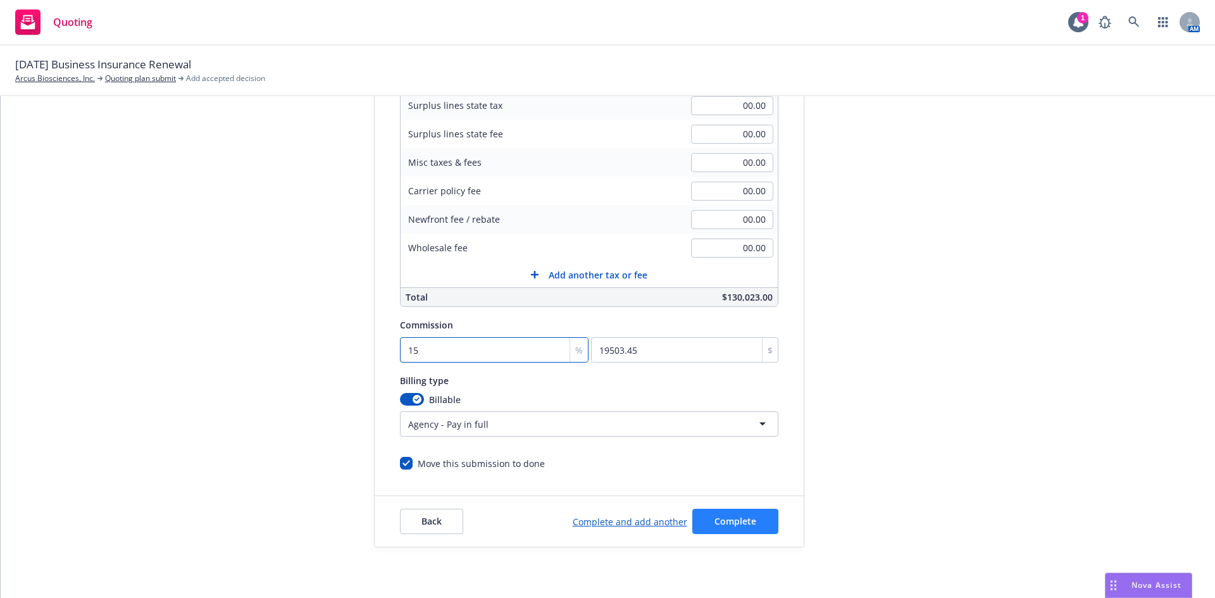
type input "15"
click at [730, 521] on span "Complete" at bounding box center [735, 521] width 42 height 12
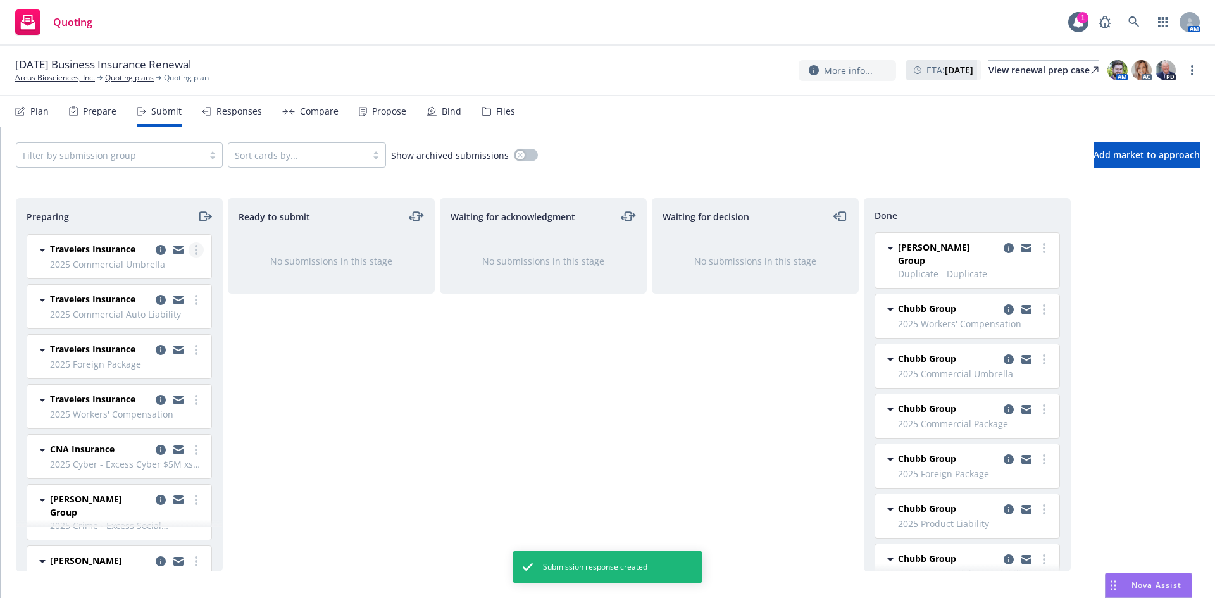
click at [189, 254] on link "more" at bounding box center [196, 249] width 15 height 15
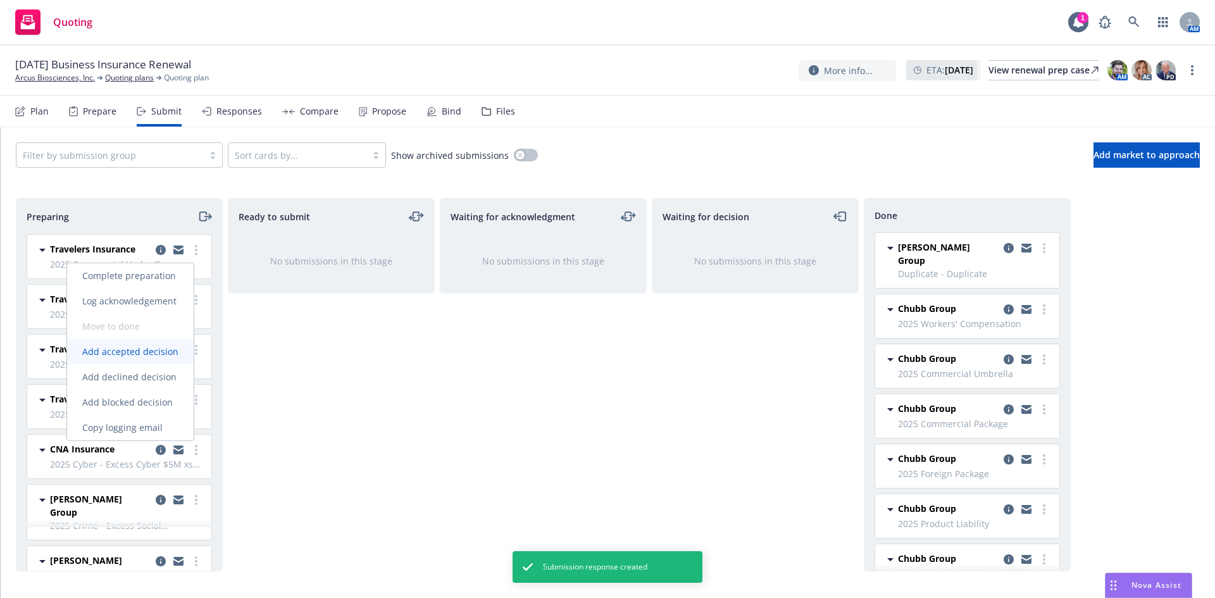
click at [147, 354] on span "Add accepted decision" at bounding box center [130, 352] width 127 height 12
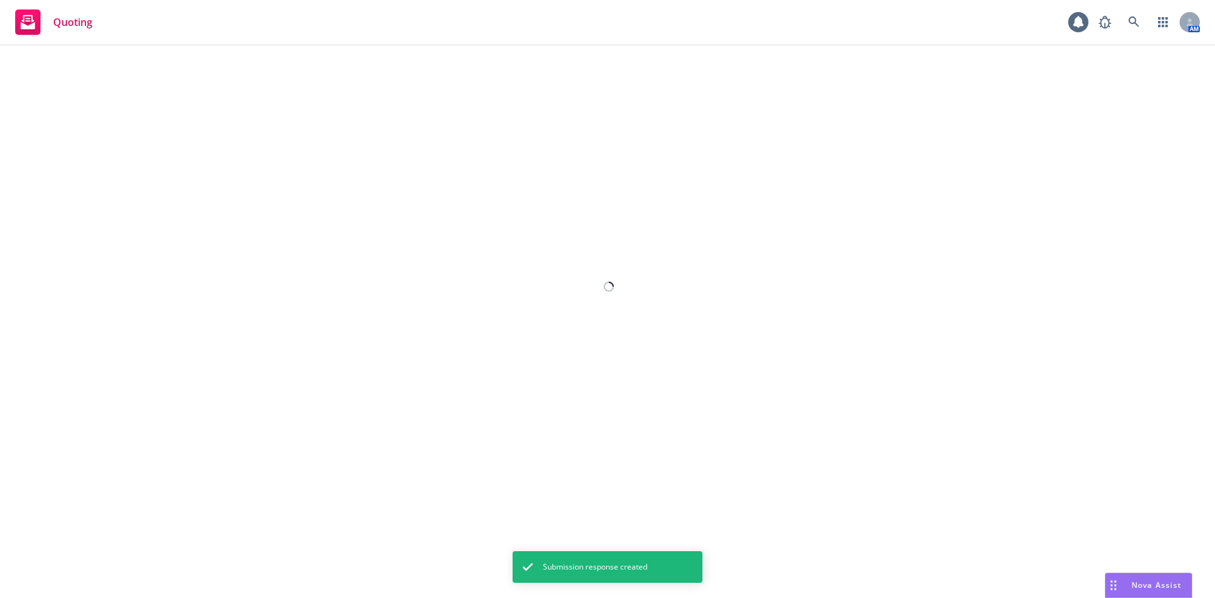
select select "12"
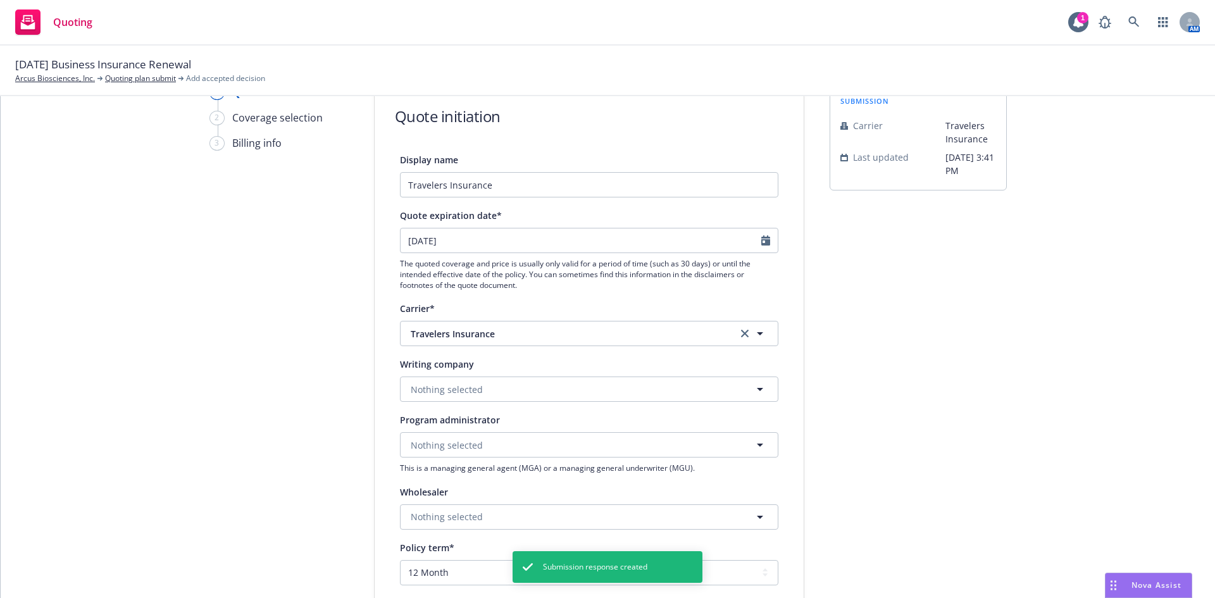
scroll to position [127, 0]
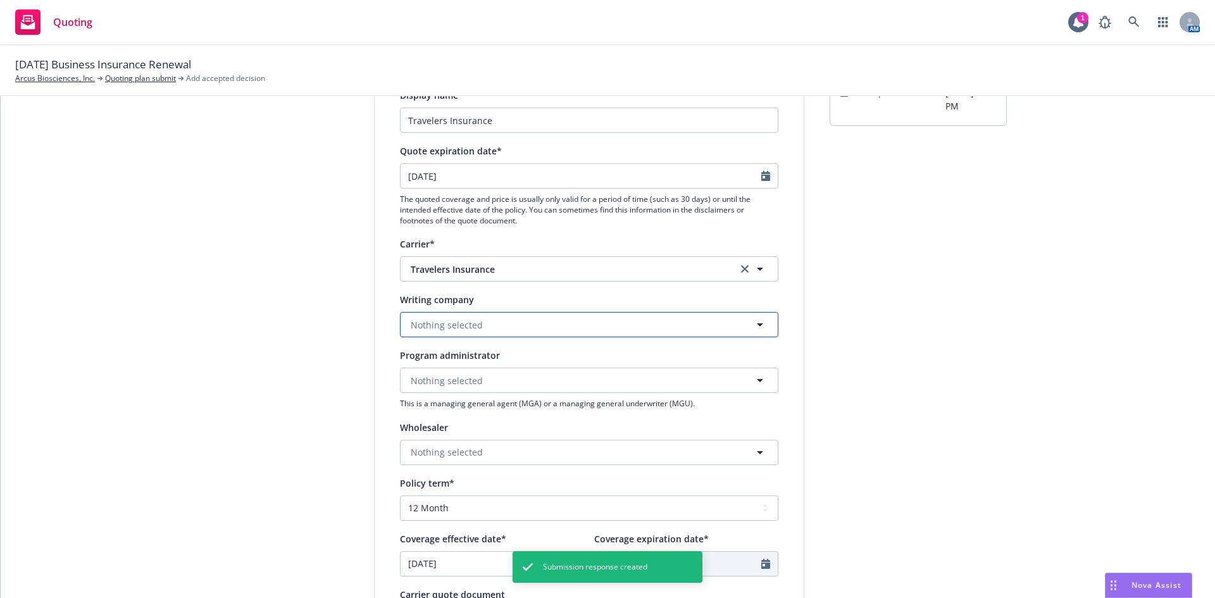
click at [502, 327] on button "Nothing selected" at bounding box center [589, 324] width 378 height 25
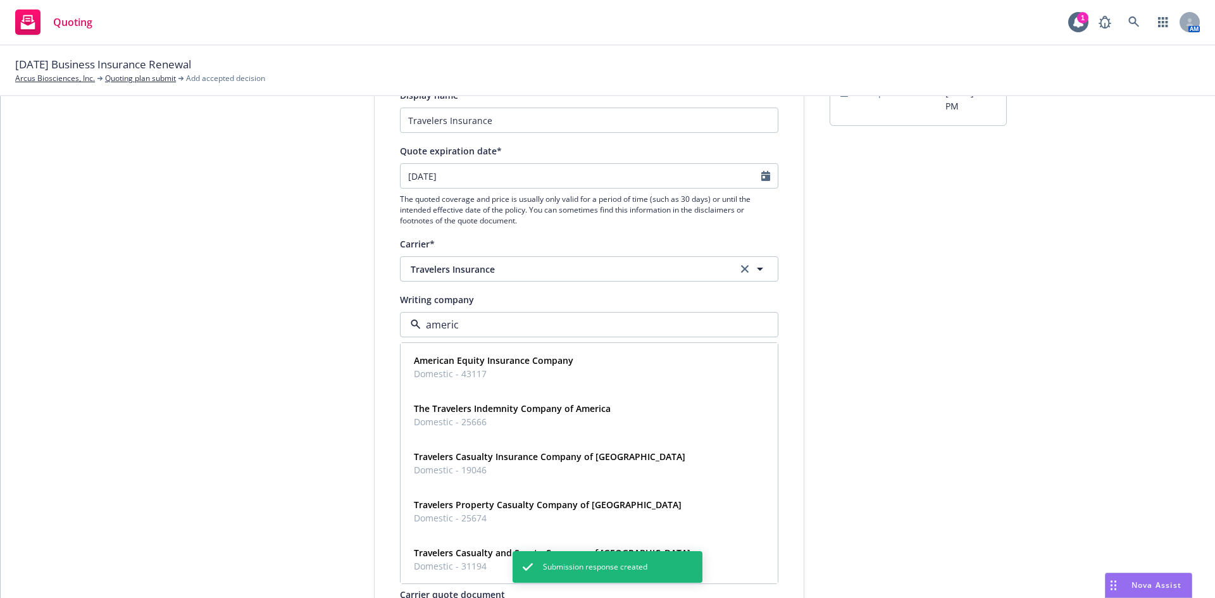
type input "america"
click at [581, 502] on strong "Travelers Property Casualty Company of [GEOGRAPHIC_DATA]" at bounding box center [548, 505] width 268 height 12
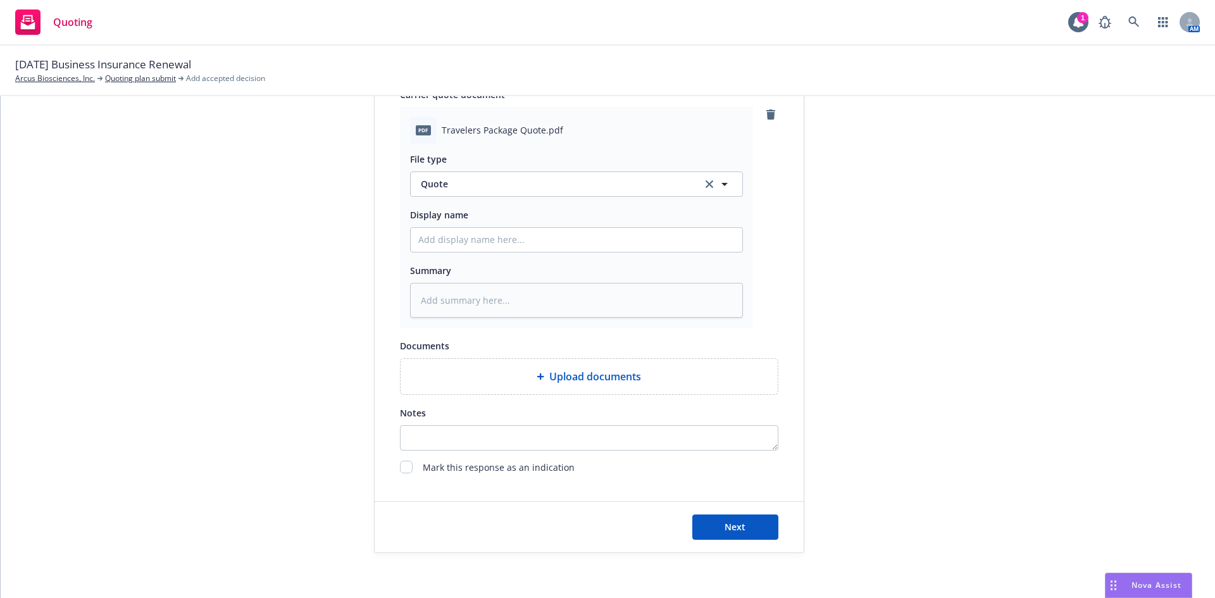
scroll to position [632, 0]
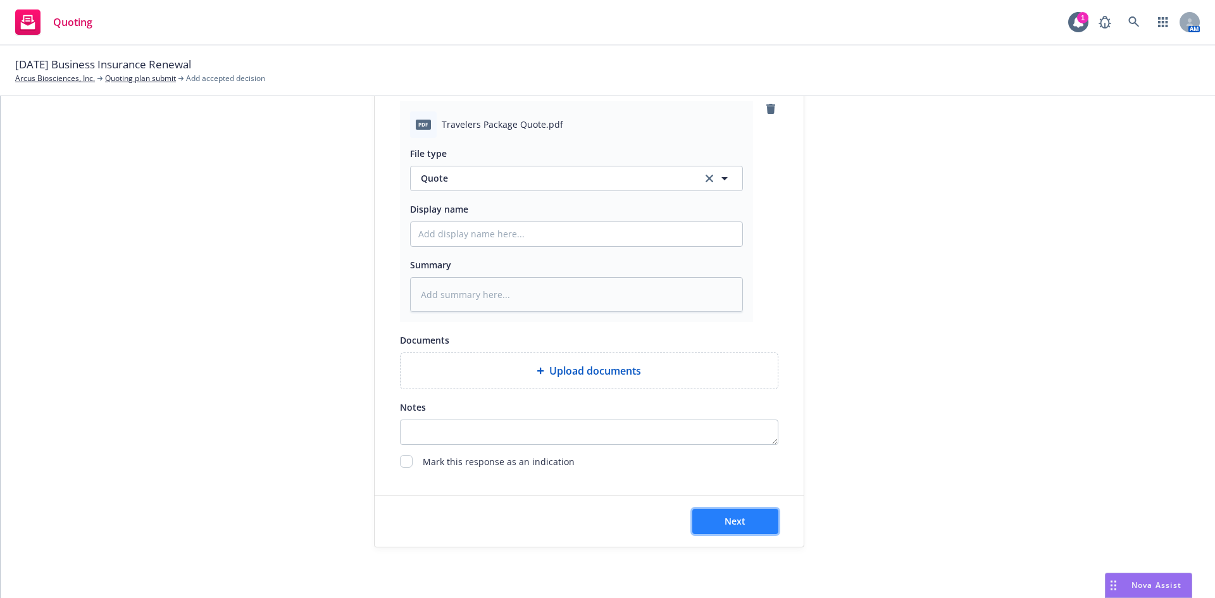
click at [744, 518] on button "Next" at bounding box center [735, 521] width 86 height 25
type textarea "x"
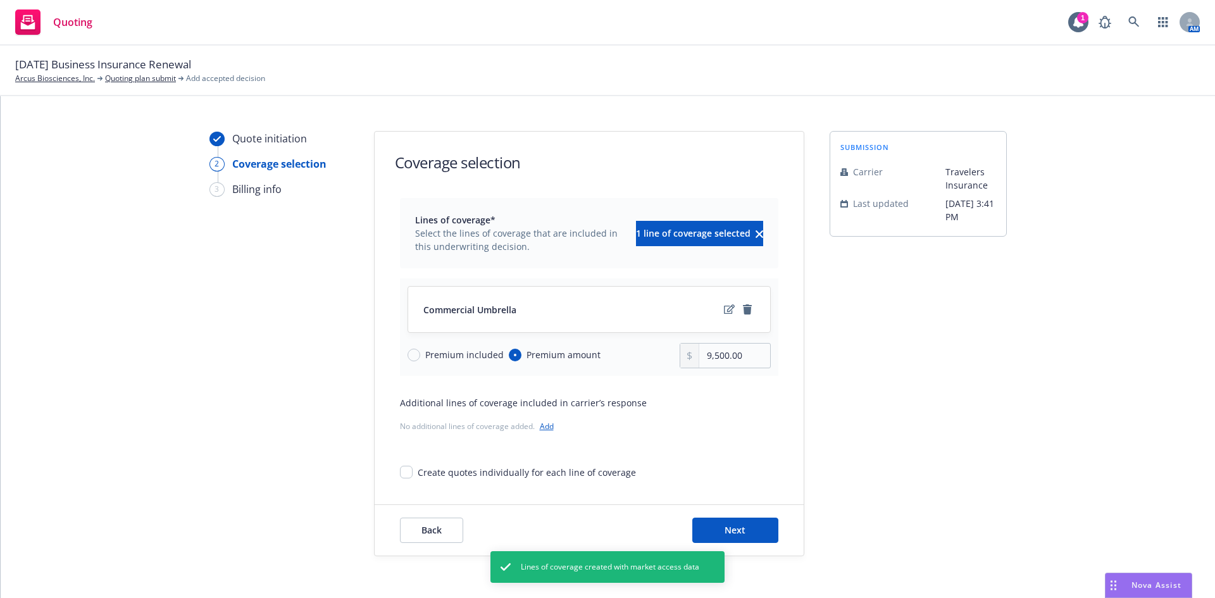
scroll to position [25, 0]
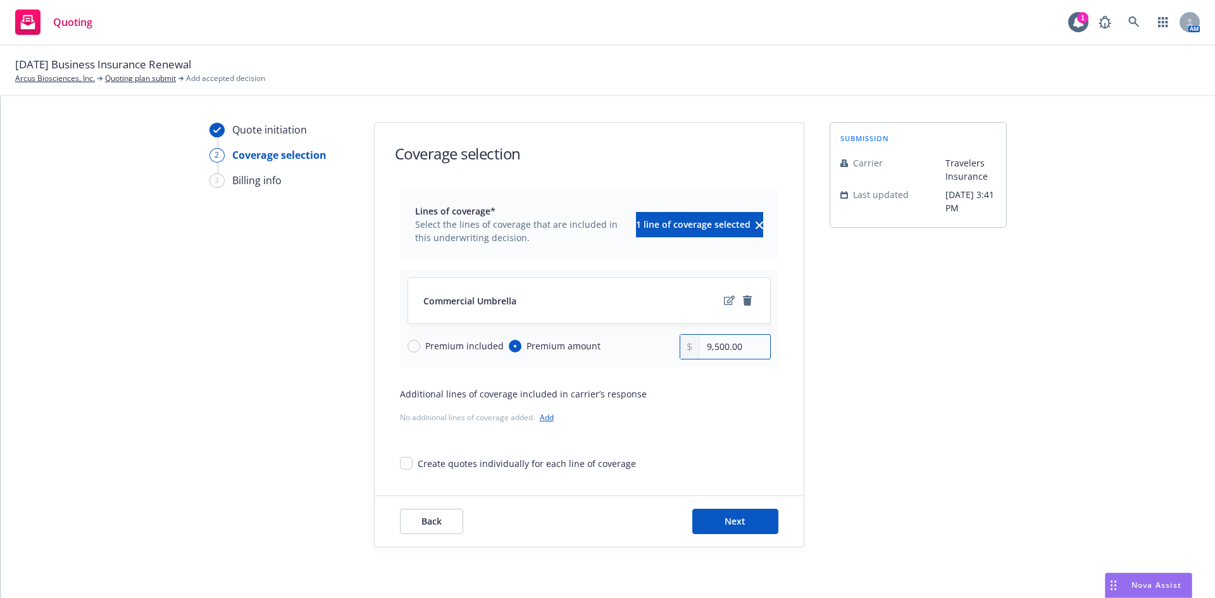
drag, startPoint x: 724, startPoint y: 347, endPoint x: 649, endPoint y: 346, distance: 74.7
click at [649, 346] on div "Premium included Premium amount 9,500.00" at bounding box center [589, 346] width 363 height 25
type input "10,250.00"
click at [758, 523] on button "Next" at bounding box center [735, 521] width 86 height 25
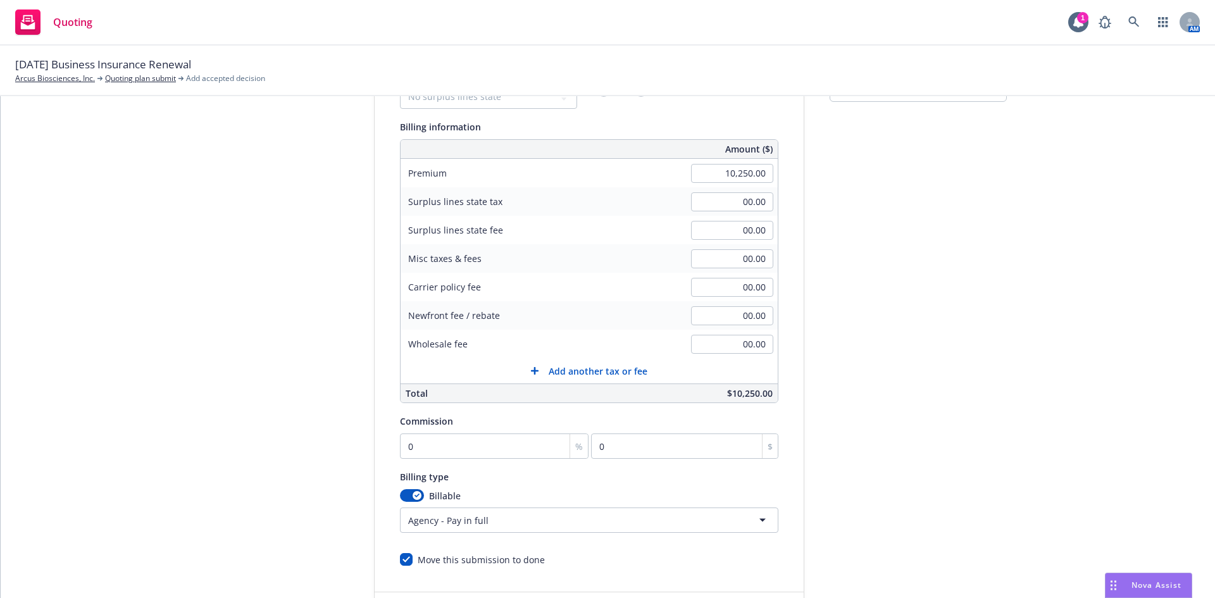
scroll to position [151, 0]
click at [454, 449] on input "0" at bounding box center [494, 445] width 189 height 25
type input "1"
type input "102.5"
type input "15"
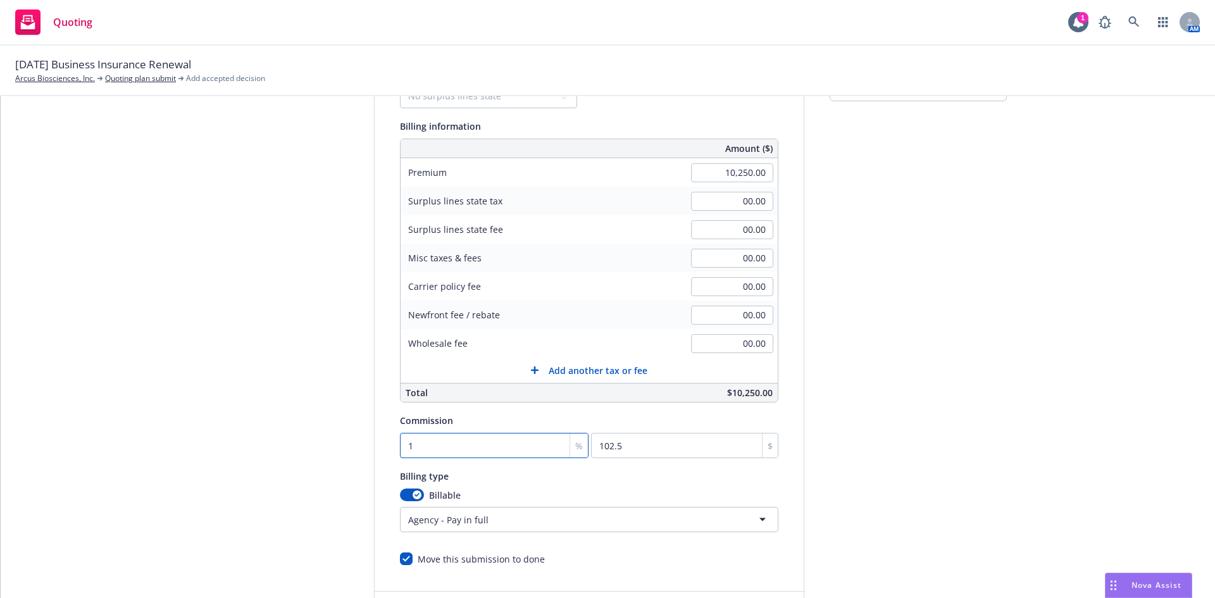
type input "1537.5"
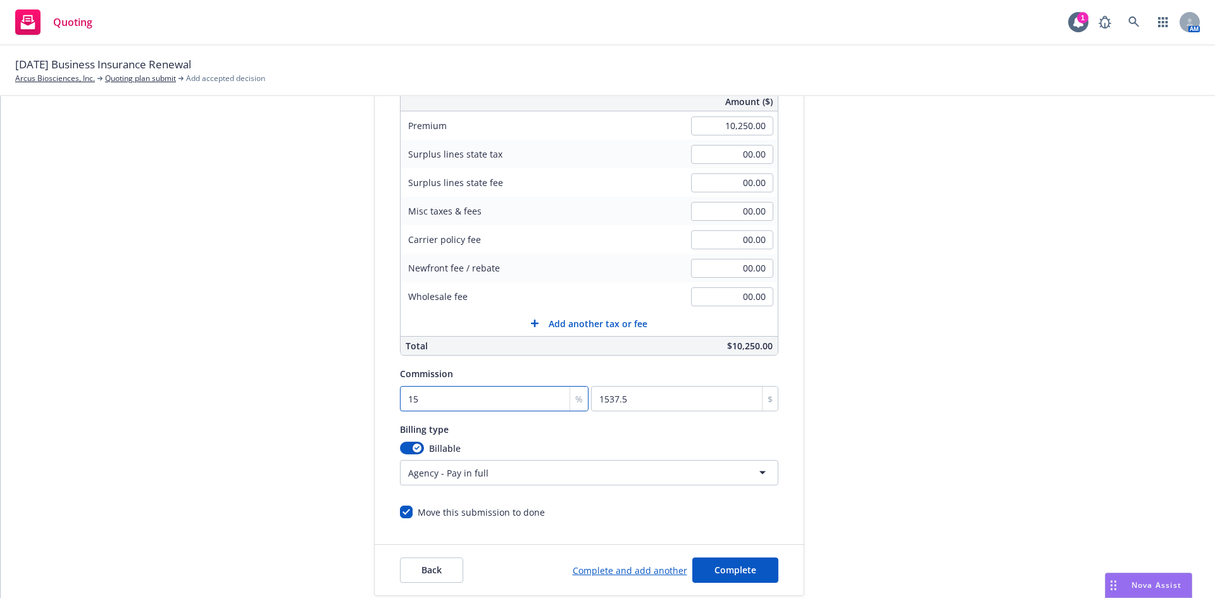
scroll to position [247, 0]
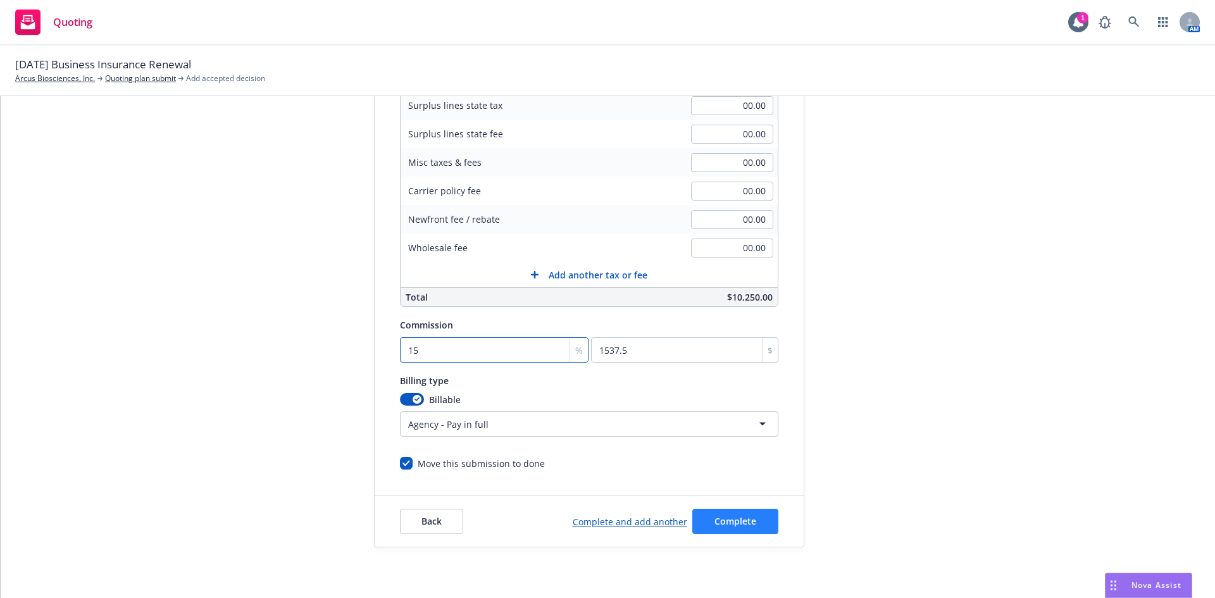
type input "15"
click at [720, 524] on span "Complete" at bounding box center [735, 521] width 42 height 12
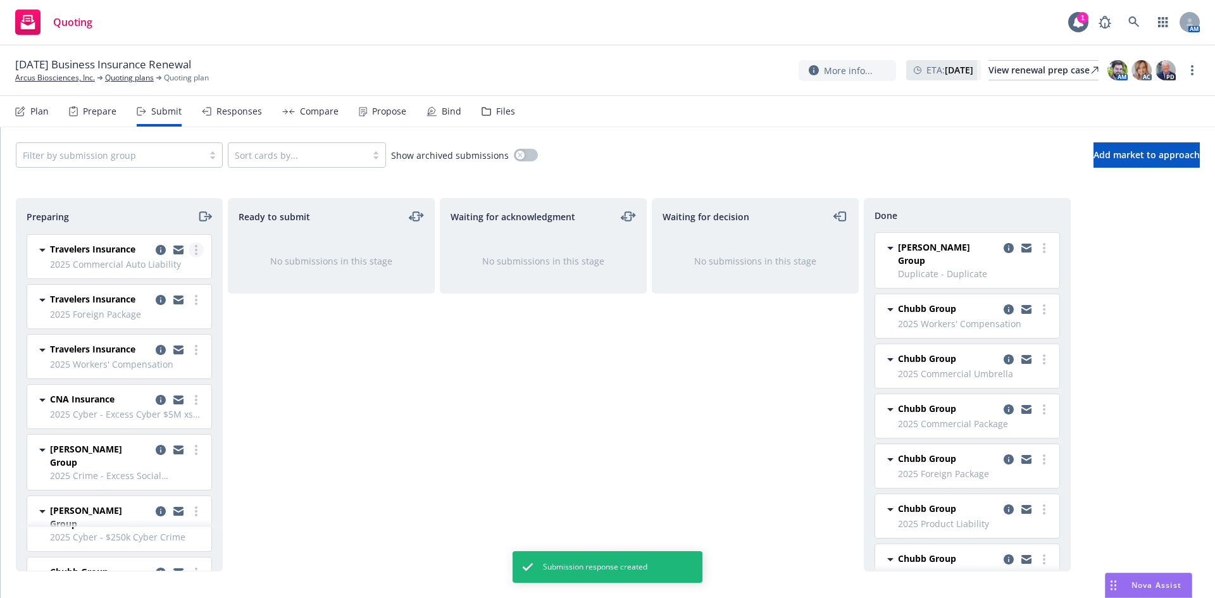
click at [189, 249] on link "more" at bounding box center [196, 249] width 15 height 15
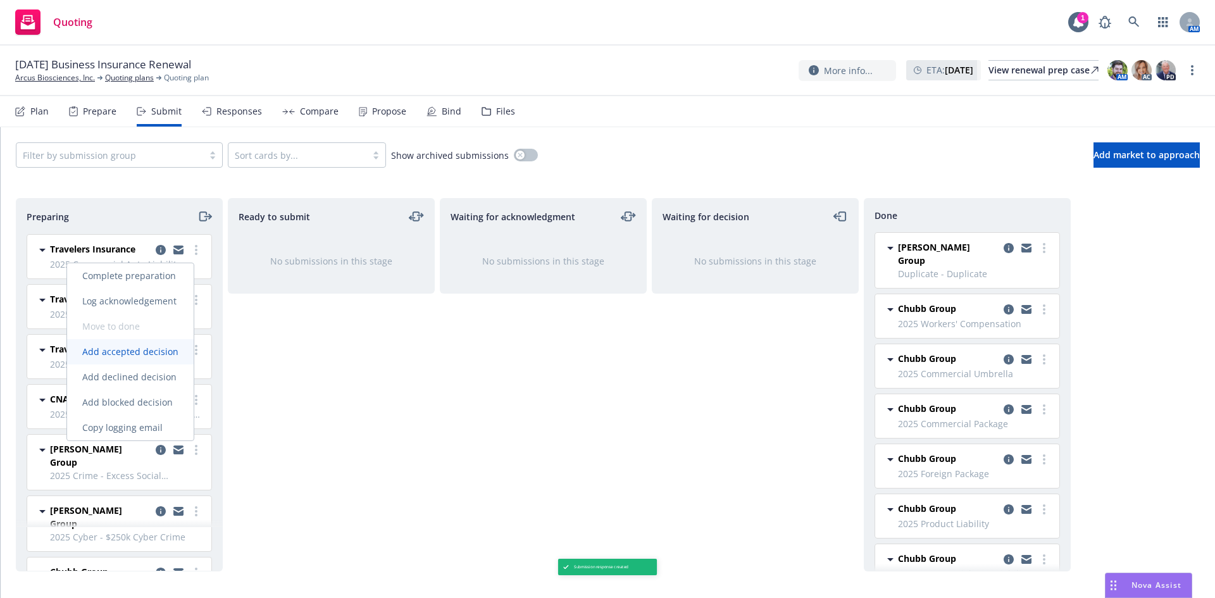
click at [144, 356] on span "Add accepted decision" at bounding box center [130, 352] width 127 height 12
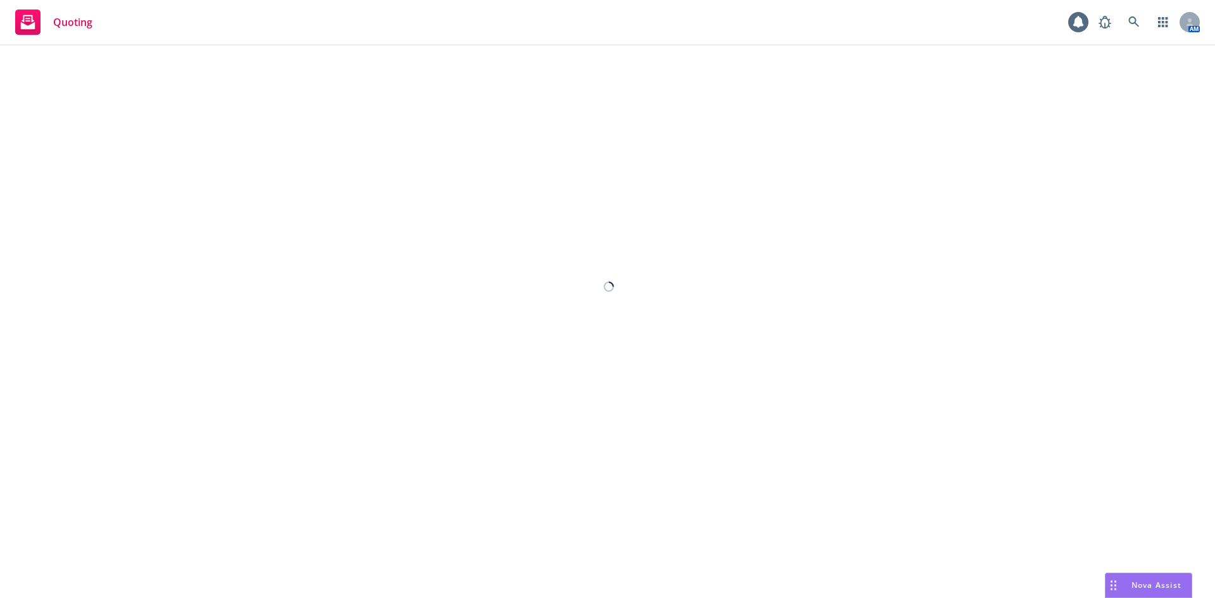
select select "12"
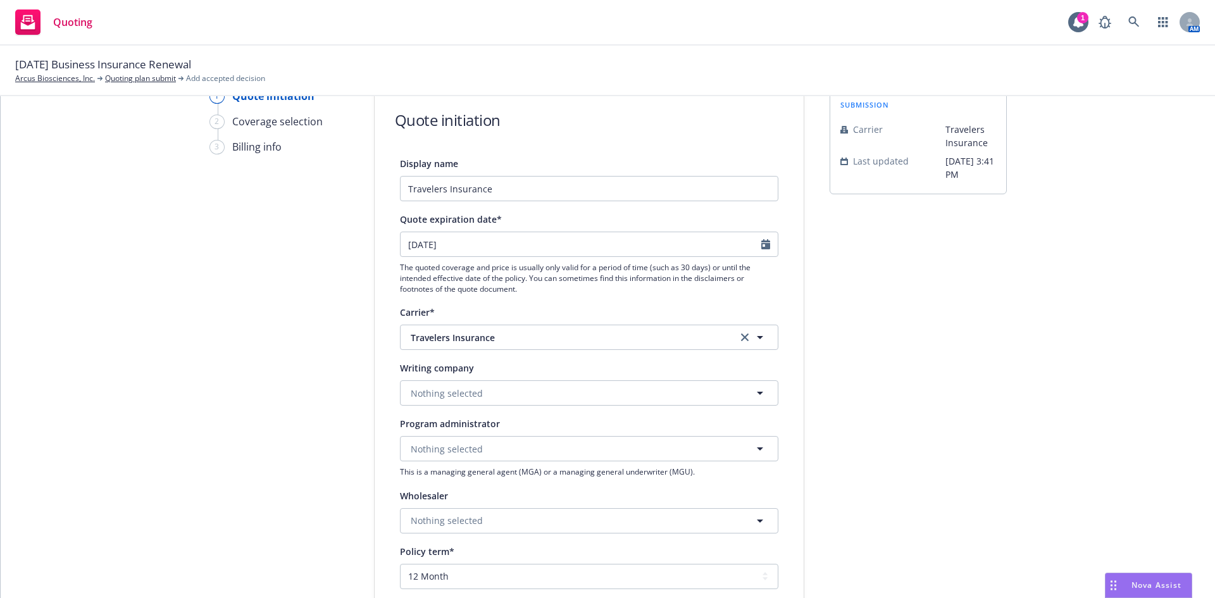
scroll to position [190, 0]
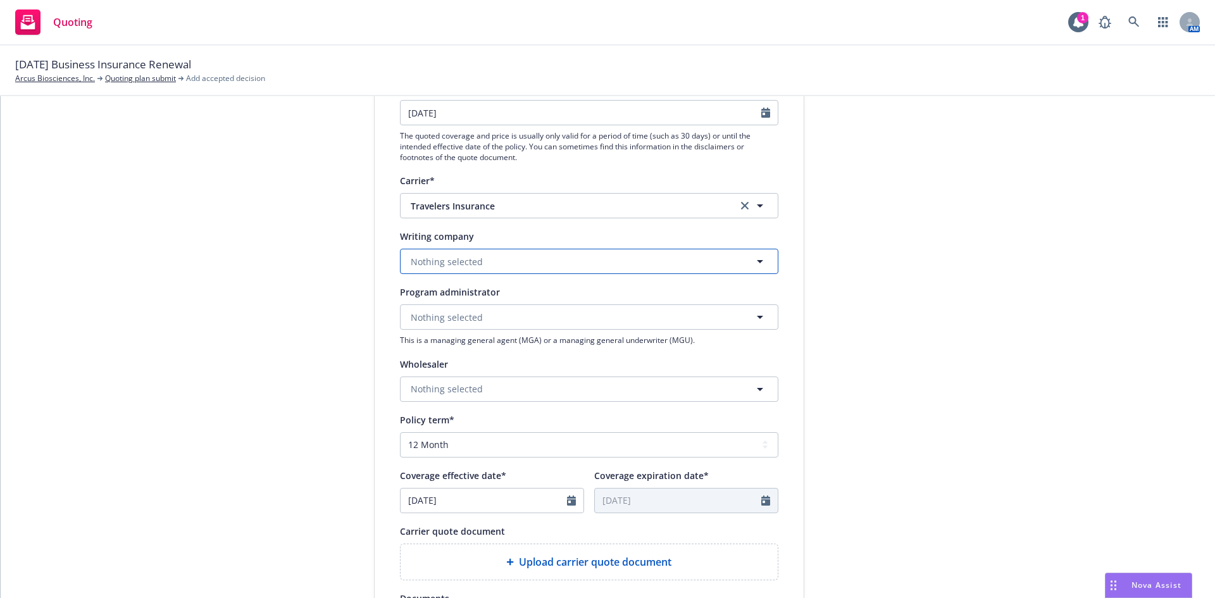
click at [503, 266] on button "Nothing selected" at bounding box center [589, 261] width 378 height 25
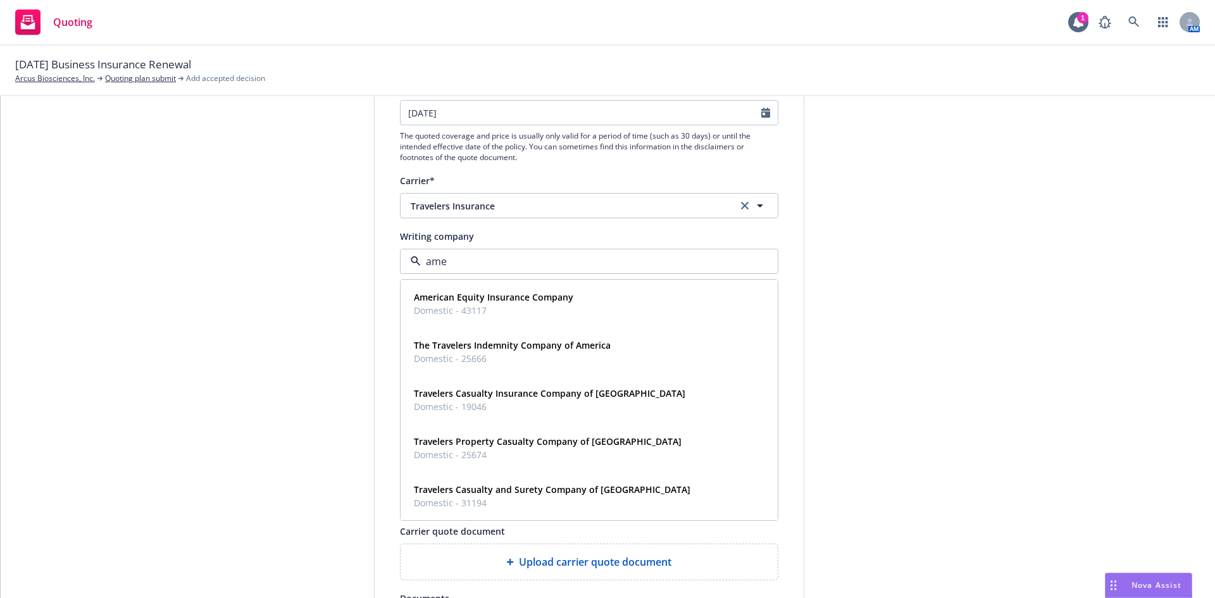
type input "amer"
click at [538, 454] on span "Domestic - 25674" at bounding box center [548, 454] width 268 height 13
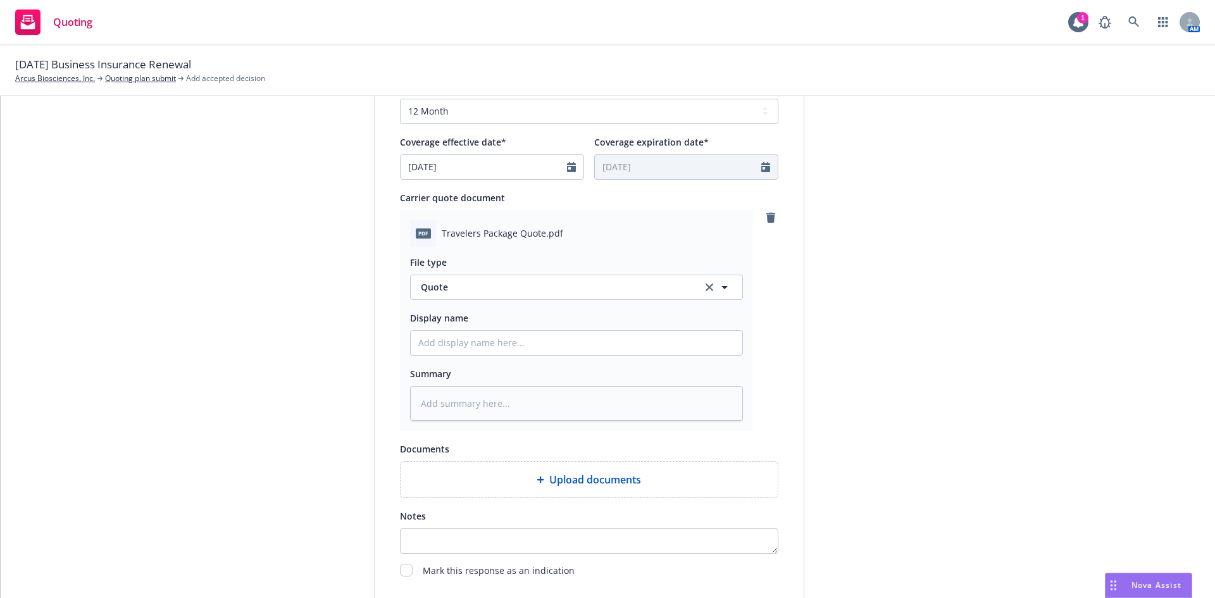
scroll to position [632, 0]
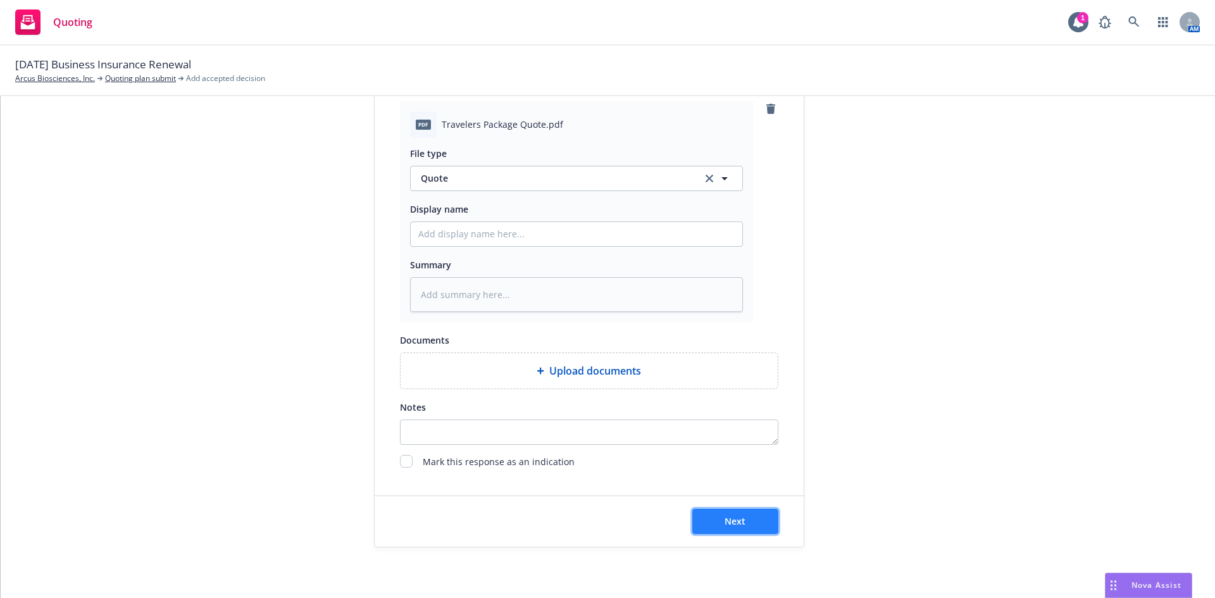
click at [740, 525] on span "Next" at bounding box center [735, 521] width 21 height 12
type textarea "x"
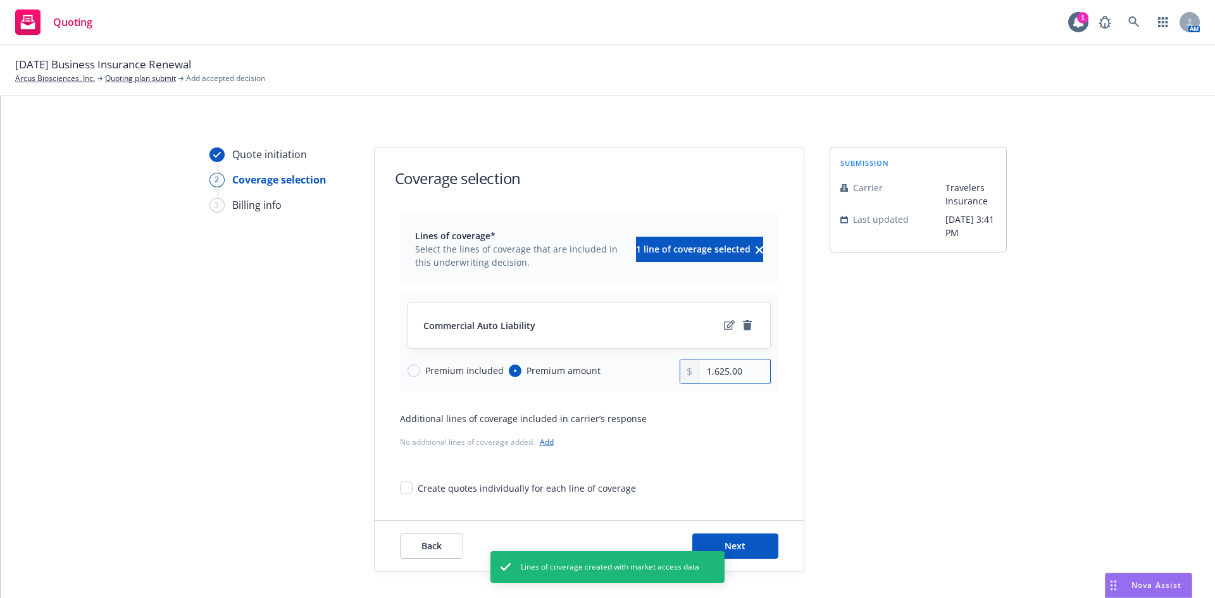
drag, startPoint x: 723, startPoint y: 373, endPoint x: 686, endPoint y: 377, distance: 37.5
click at [686, 377] on div "1,625.00" at bounding box center [725, 371] width 91 height 25
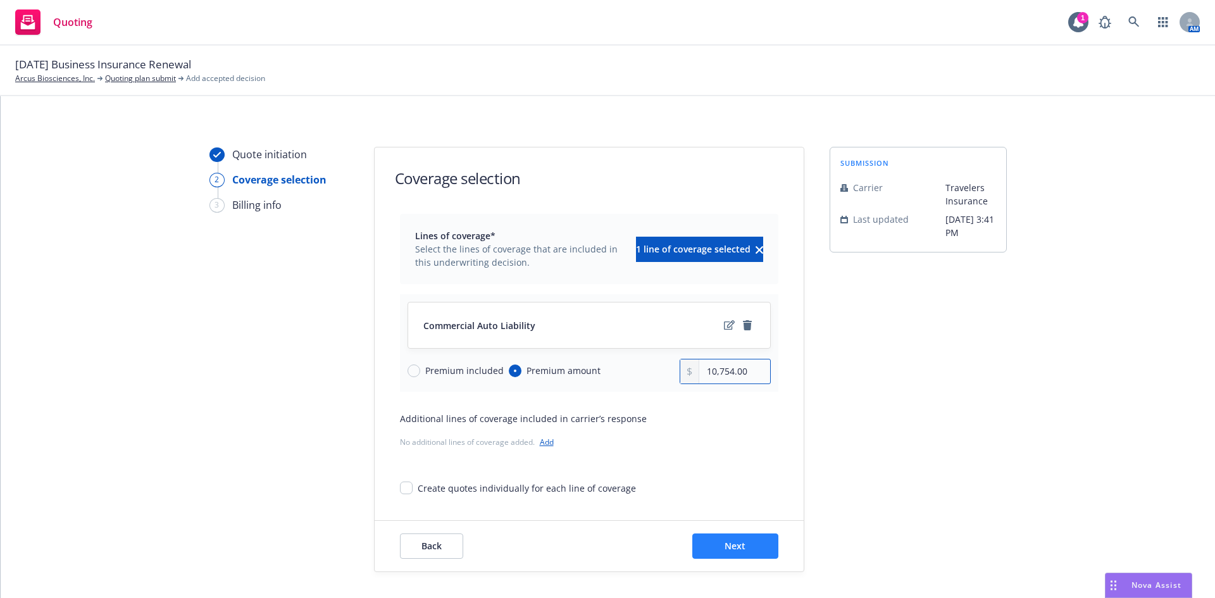
type input "10,754.00"
click at [735, 547] on span "Next" at bounding box center [735, 546] width 21 height 12
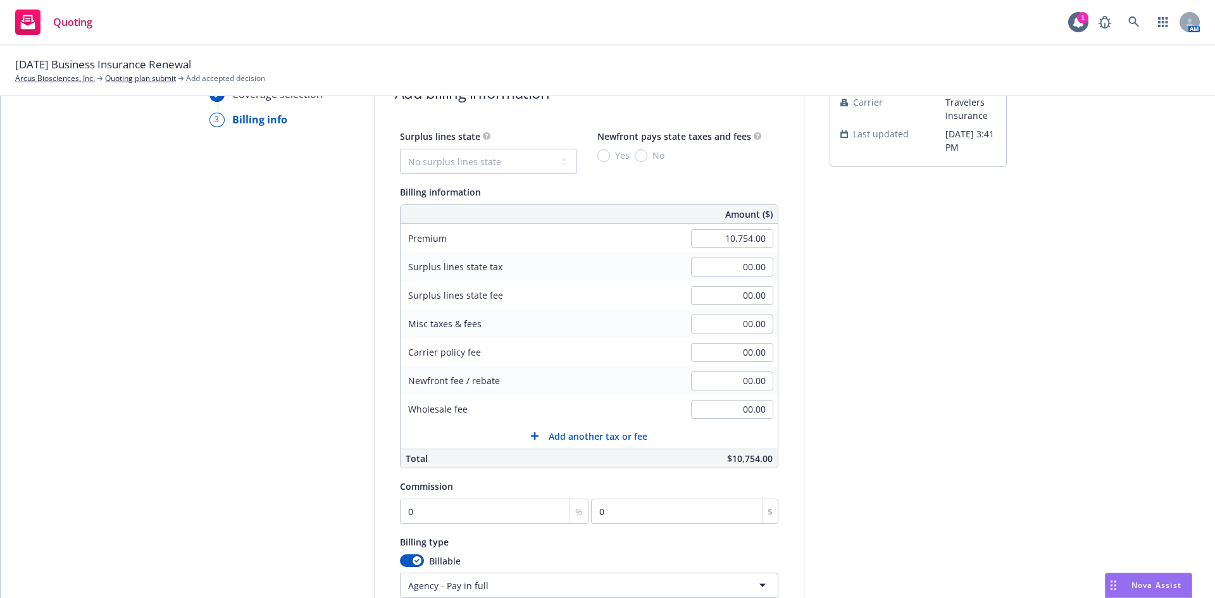
scroll to position [127, 0]
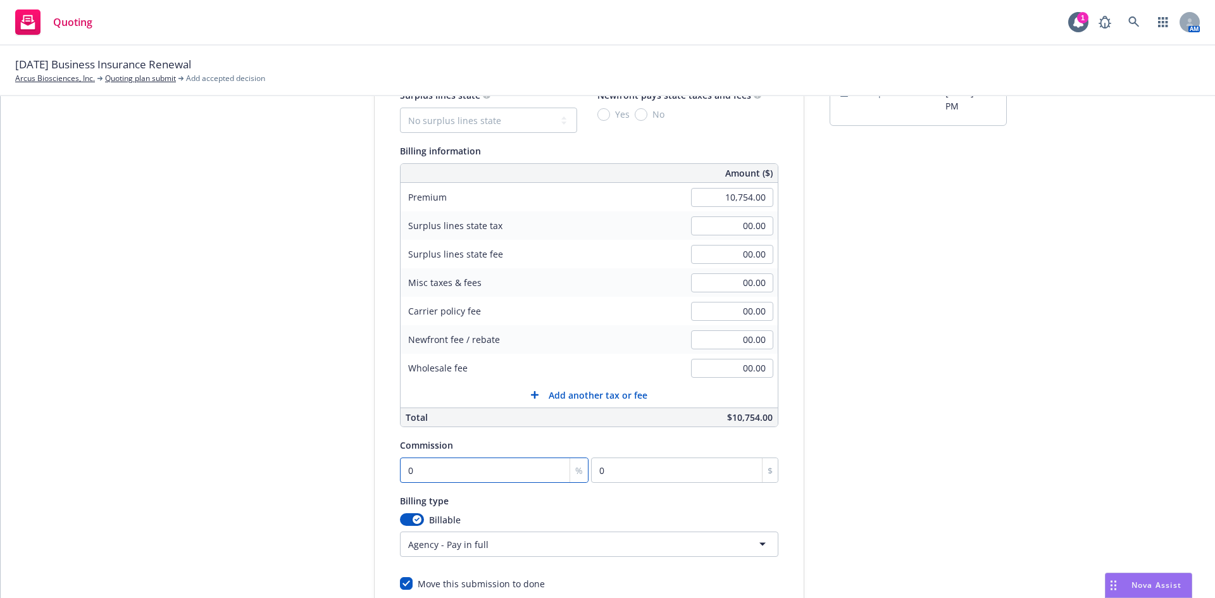
click at [421, 475] on input "0" at bounding box center [494, 470] width 189 height 25
type input "1"
type input "107.54"
type input "15"
type input "1613.1"
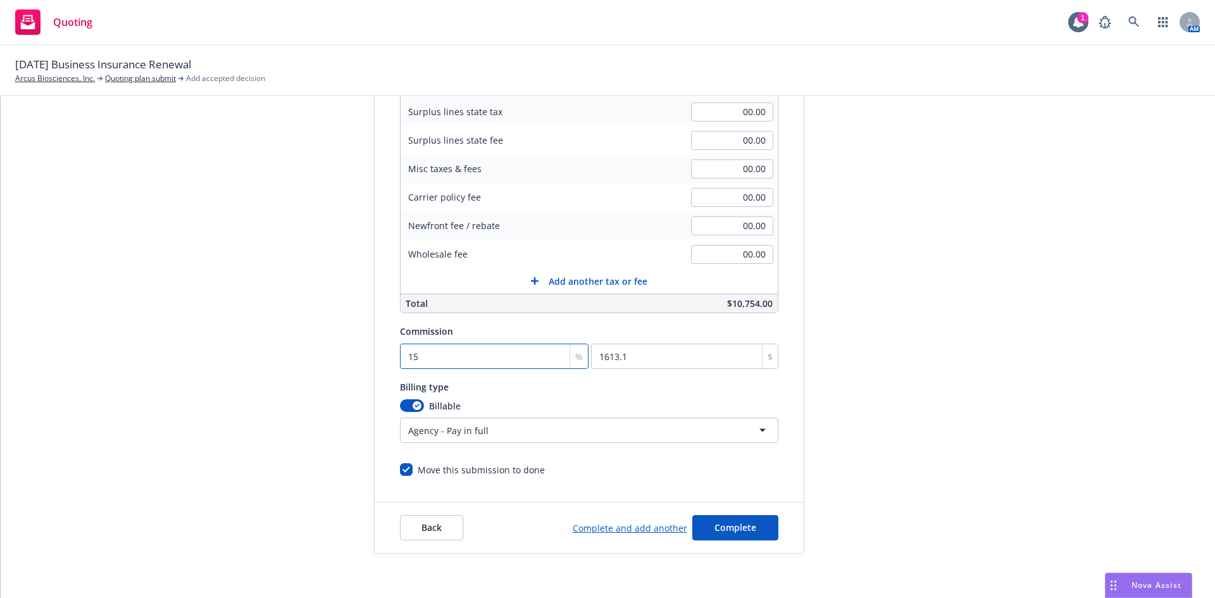
scroll to position [247, 0]
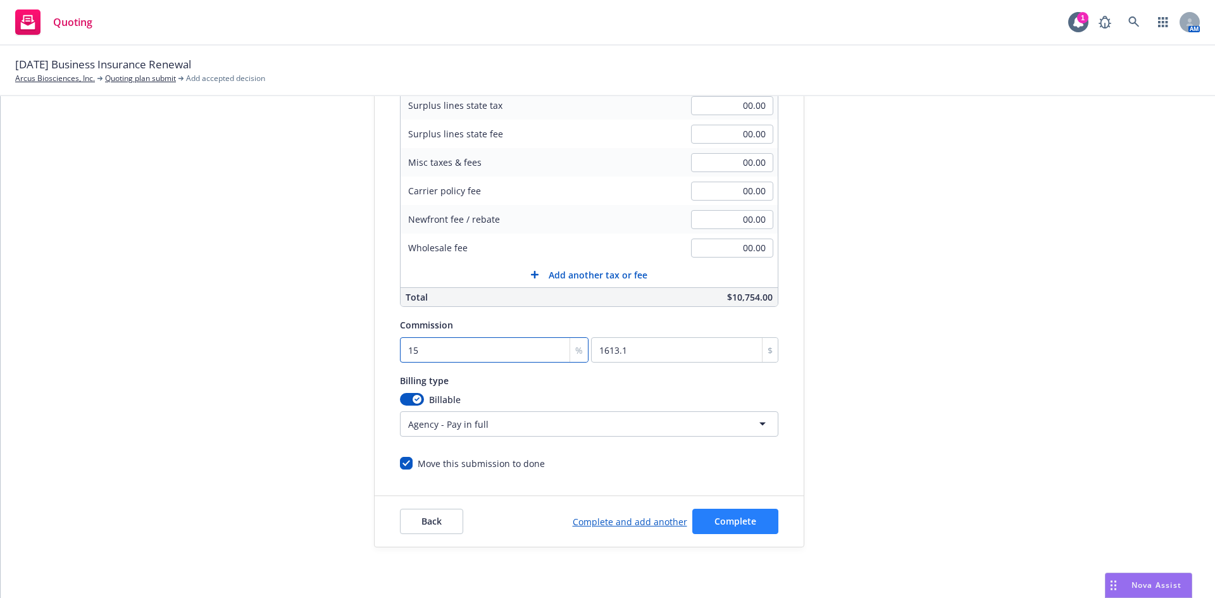
type input "15"
click at [752, 510] on button "Complete" at bounding box center [735, 521] width 86 height 25
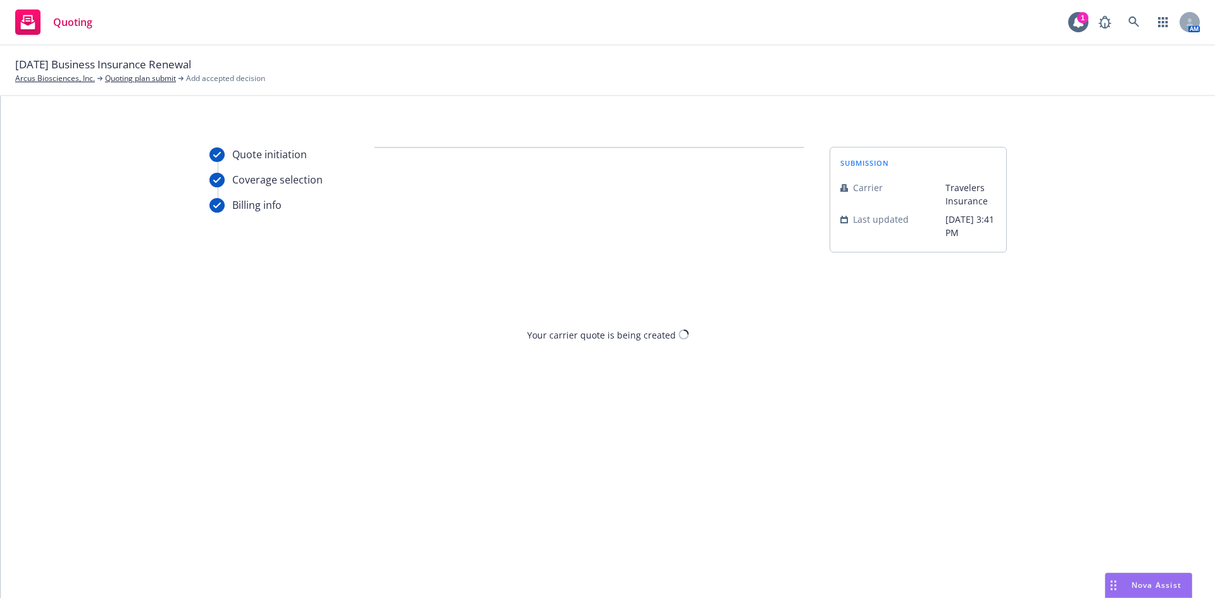
scroll to position [0, 0]
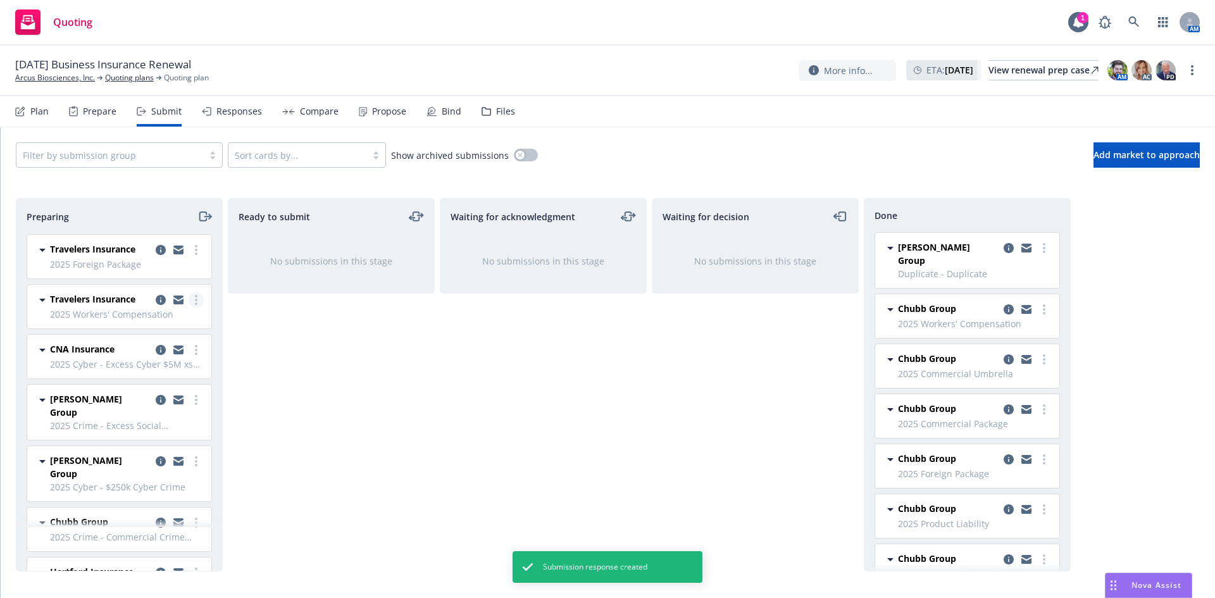
click at [189, 302] on link "more" at bounding box center [196, 299] width 15 height 15
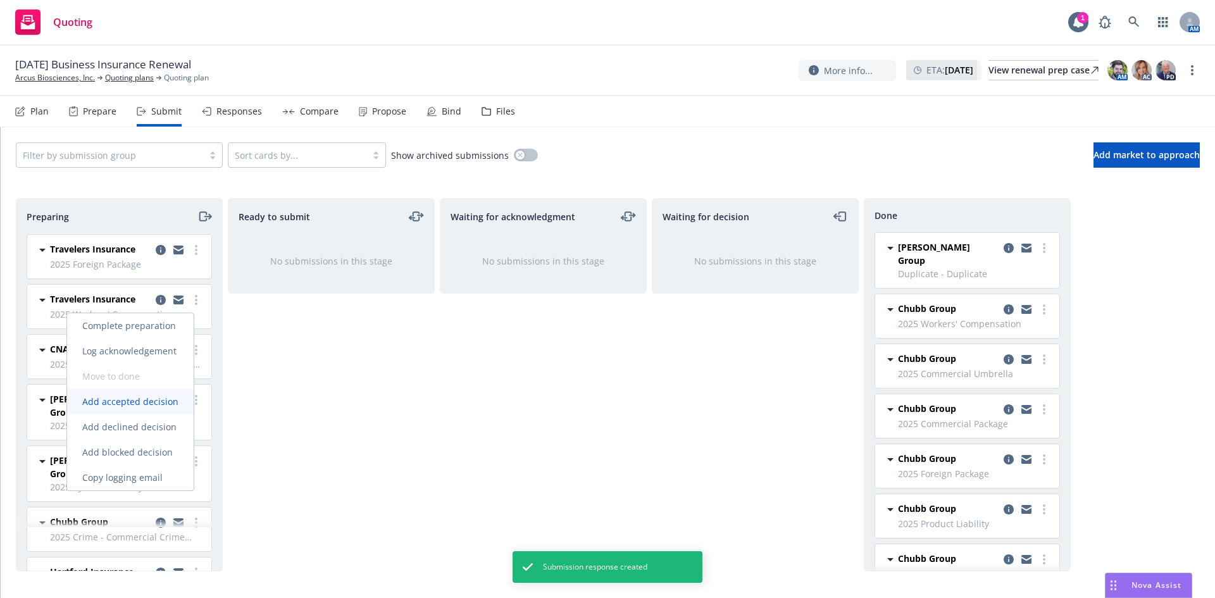
click at [143, 401] on span "Add accepted decision" at bounding box center [130, 402] width 127 height 12
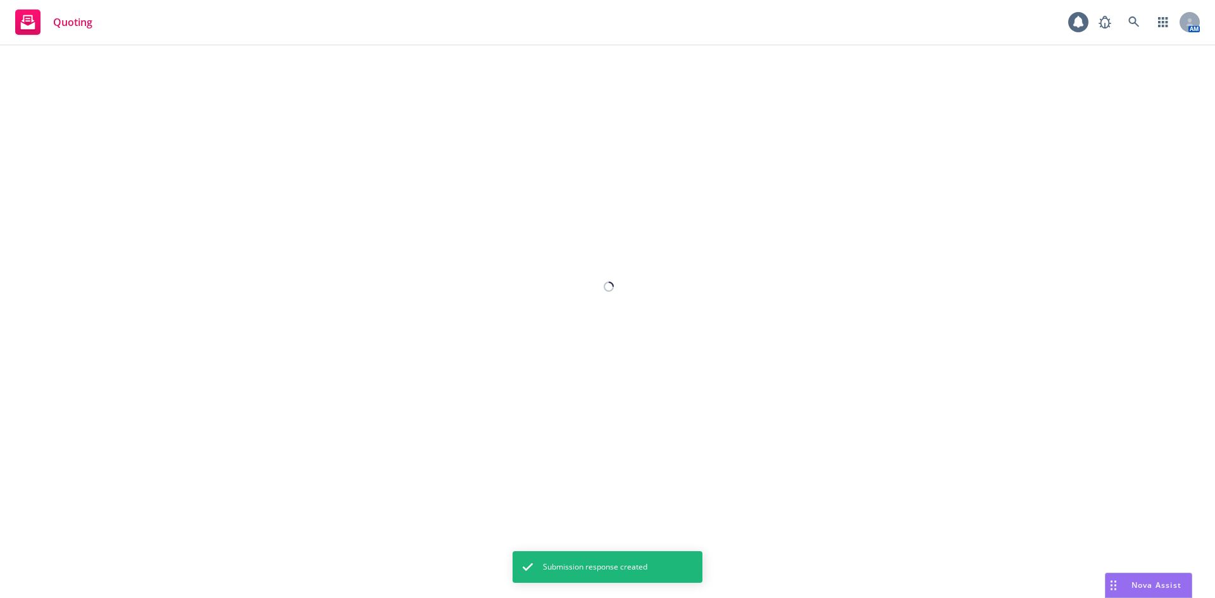
select select "12"
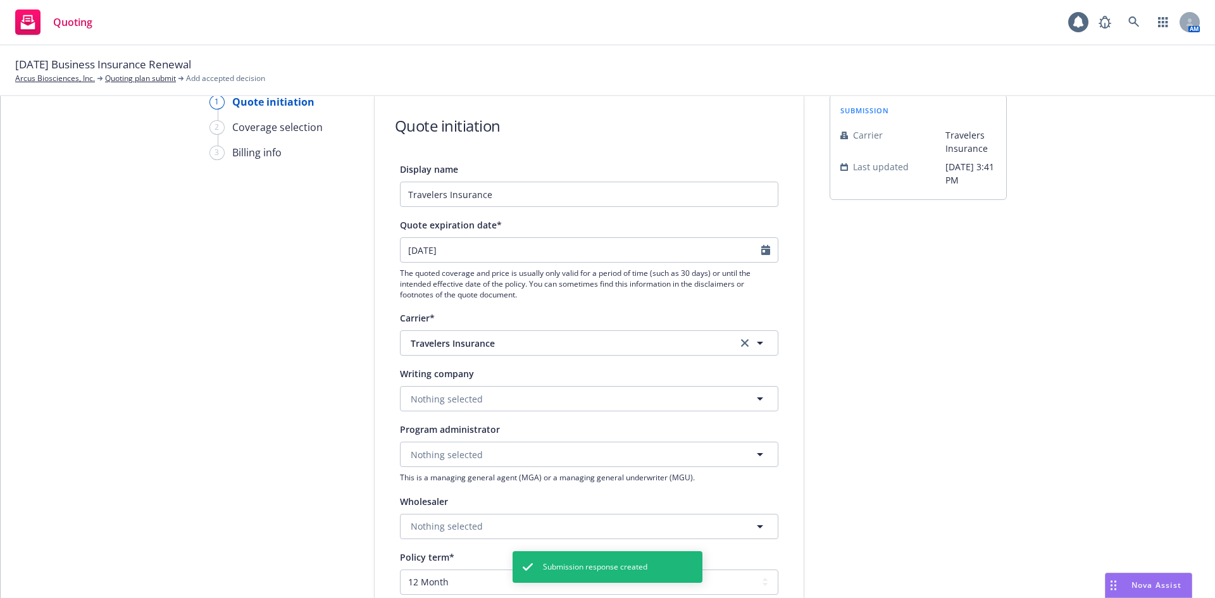
scroll to position [127, 0]
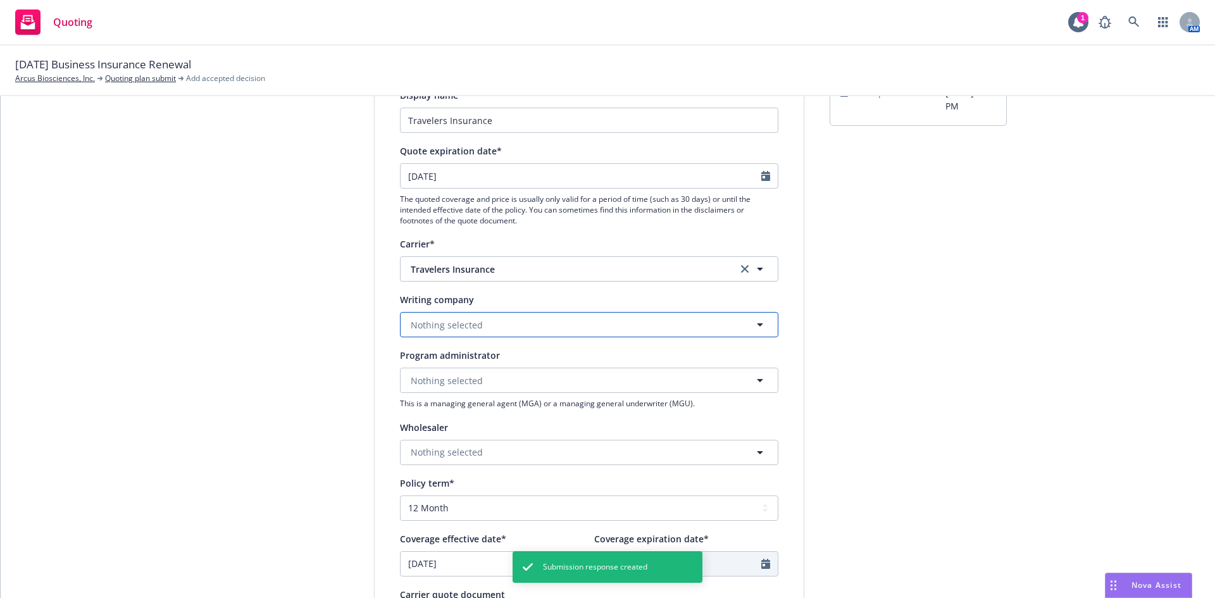
click at [535, 328] on button "Nothing selected" at bounding box center [589, 324] width 378 height 25
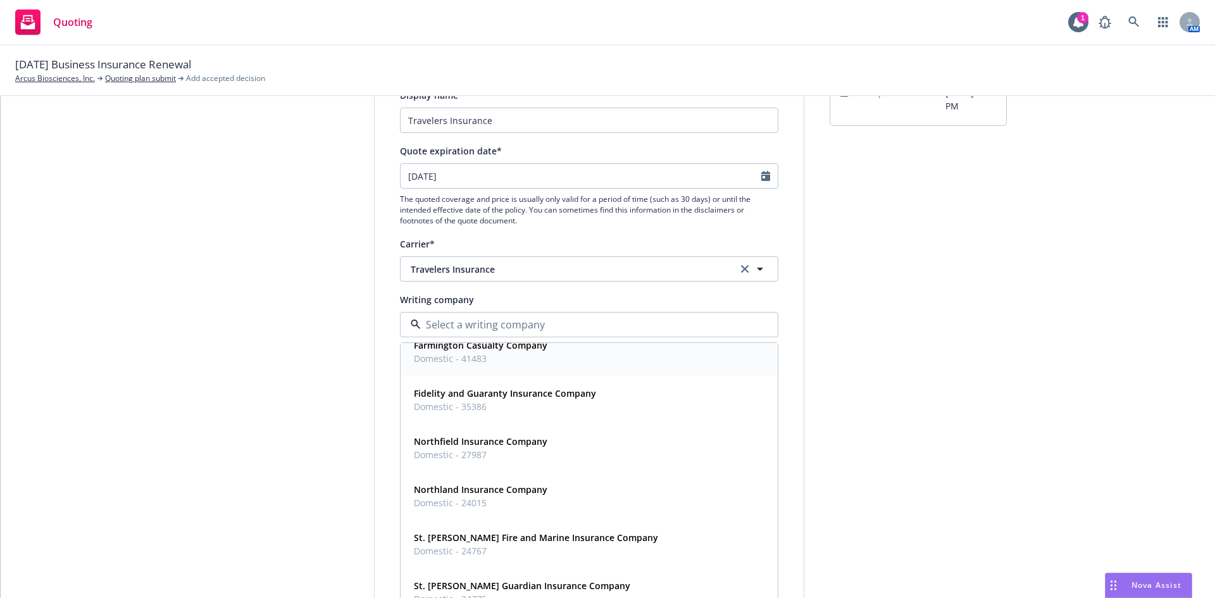
scroll to position [0, 0]
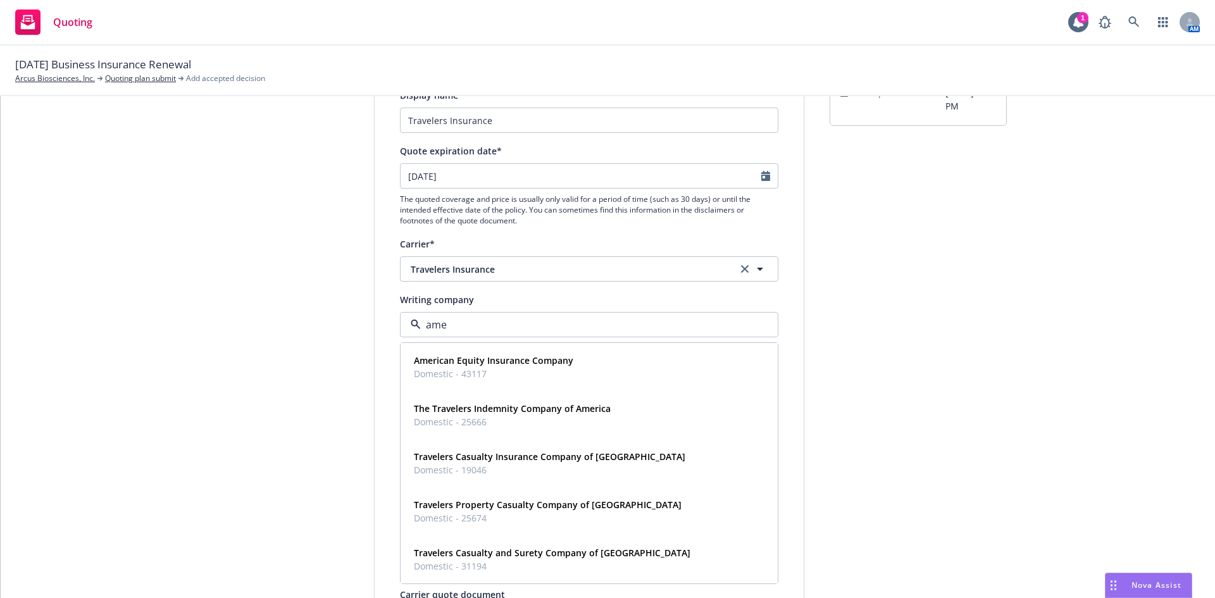
type input "amer"
click at [549, 499] on strong "Travelers Property Casualty Company of [GEOGRAPHIC_DATA]" at bounding box center [548, 505] width 268 height 12
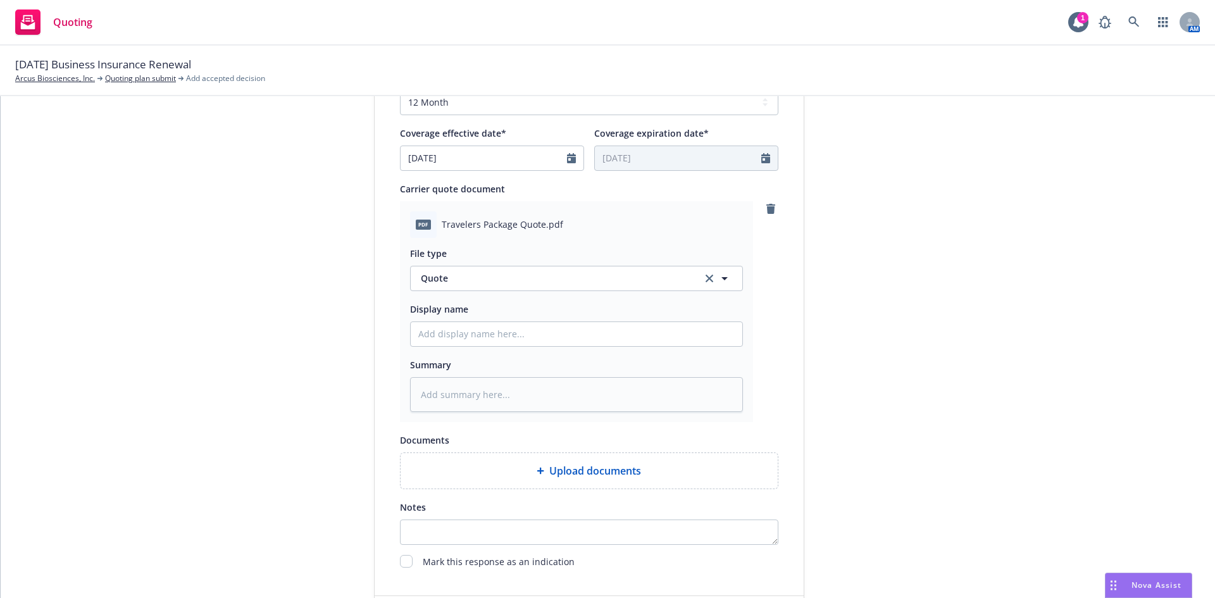
scroll to position [570, 0]
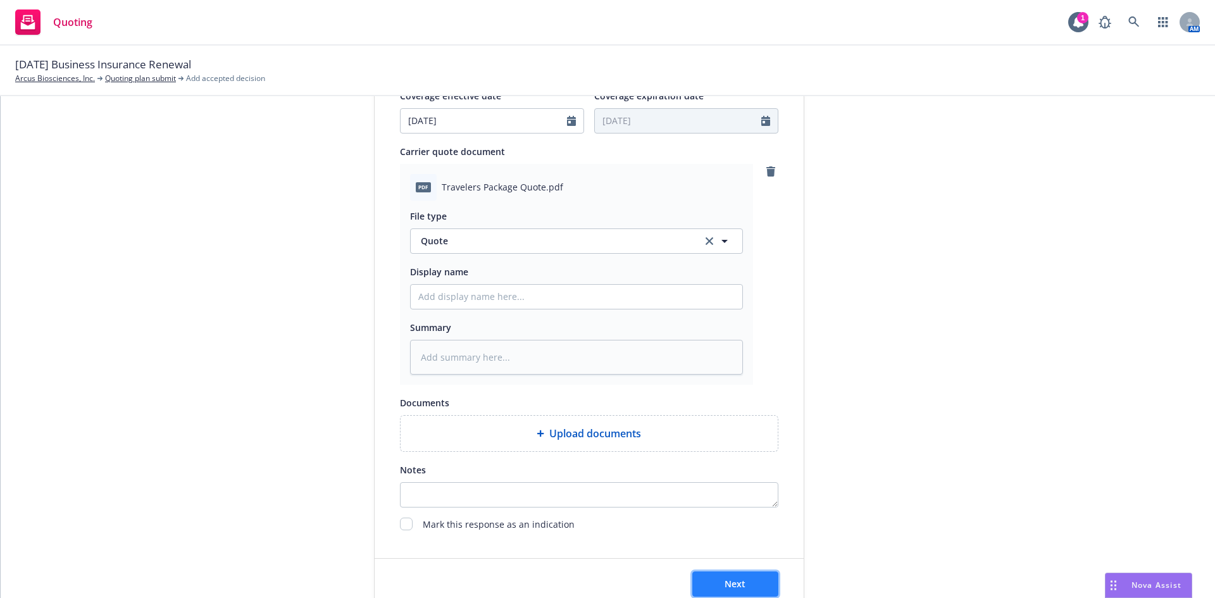
click at [739, 581] on span "Next" at bounding box center [735, 584] width 21 height 12
type textarea "x"
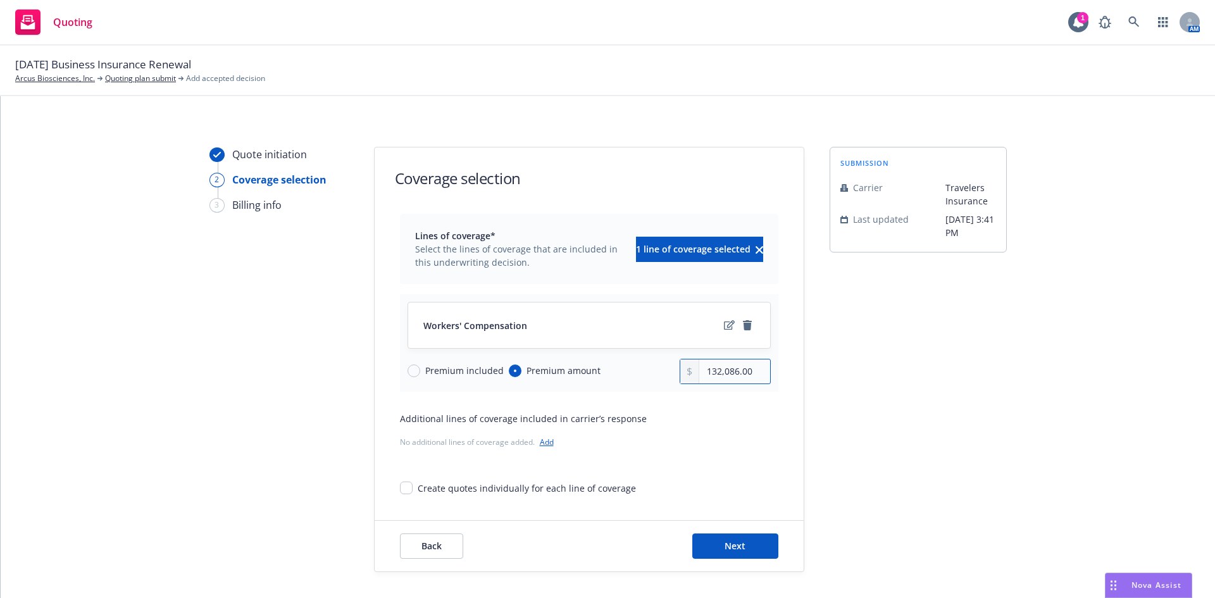
drag, startPoint x: 733, startPoint y: 371, endPoint x: 656, endPoint y: 372, distance: 77.2
click at [656, 372] on div "Premium included Premium amount 132,086.00" at bounding box center [589, 371] width 363 height 25
type input "85,017.00"
click at [730, 543] on span "Next" at bounding box center [735, 546] width 21 height 12
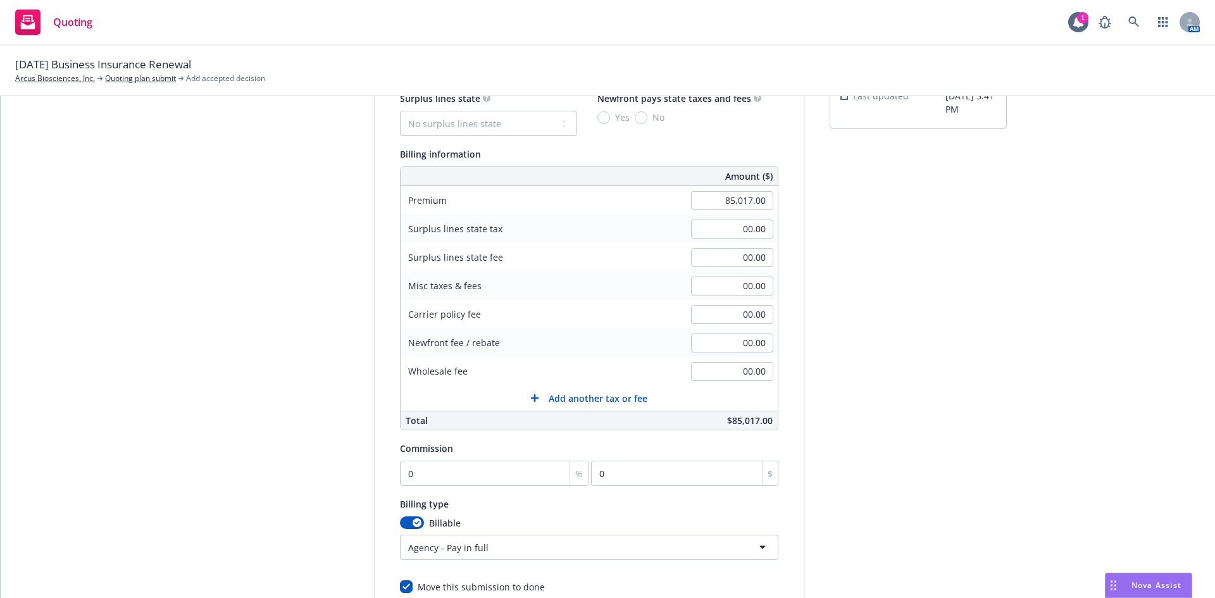
scroll to position [127, 0]
click at [471, 473] on input "0" at bounding box center [494, 470] width 189 height 25
type input "1"
type input "850.17"
type input "10"
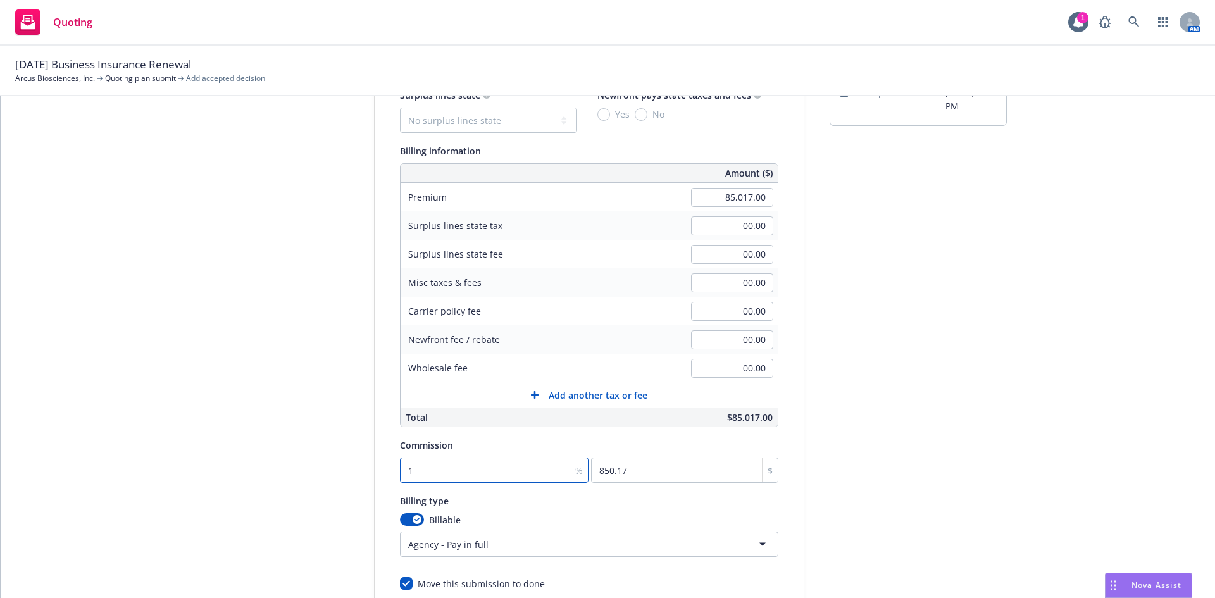
type input "8501.7"
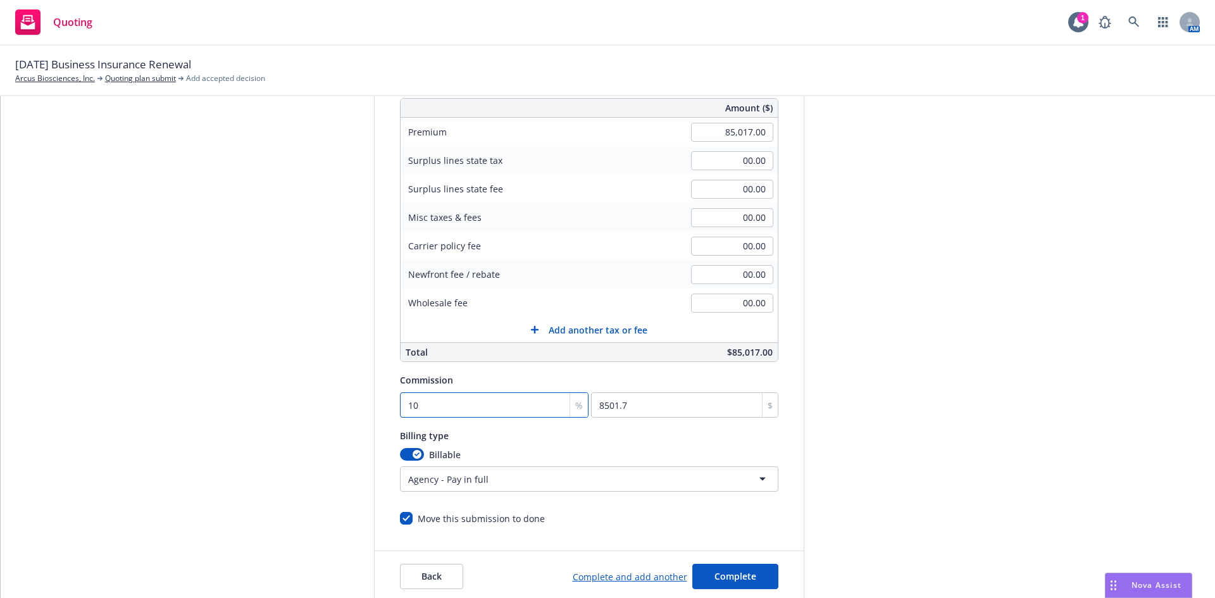
scroll to position [247, 0]
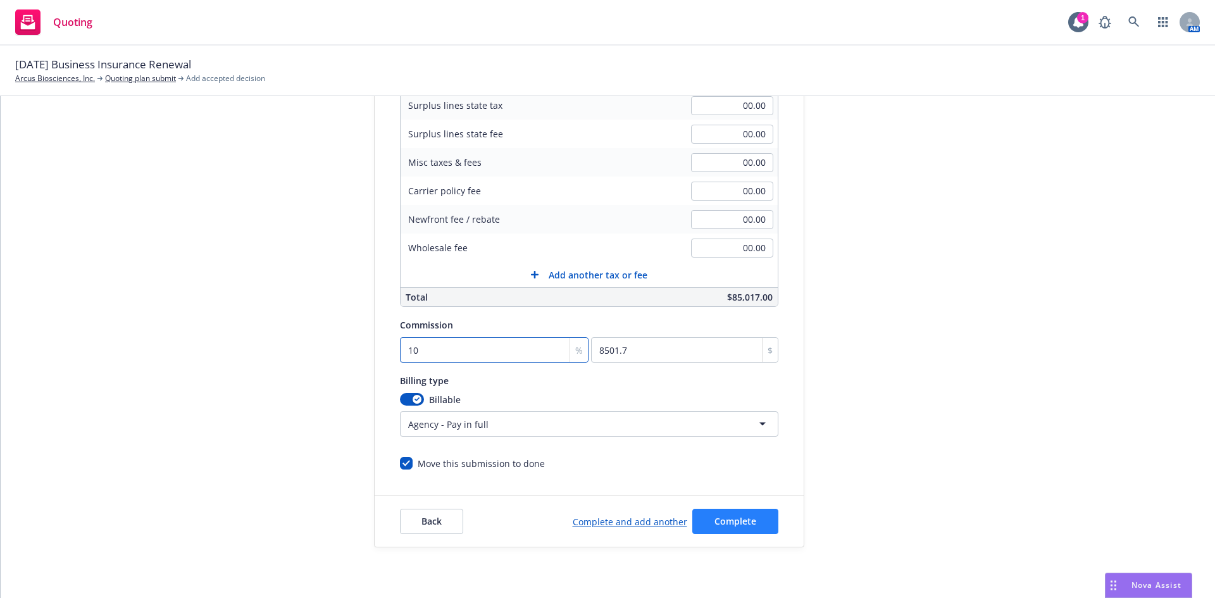
type input "10"
click at [721, 521] on span "Complete" at bounding box center [735, 521] width 42 height 12
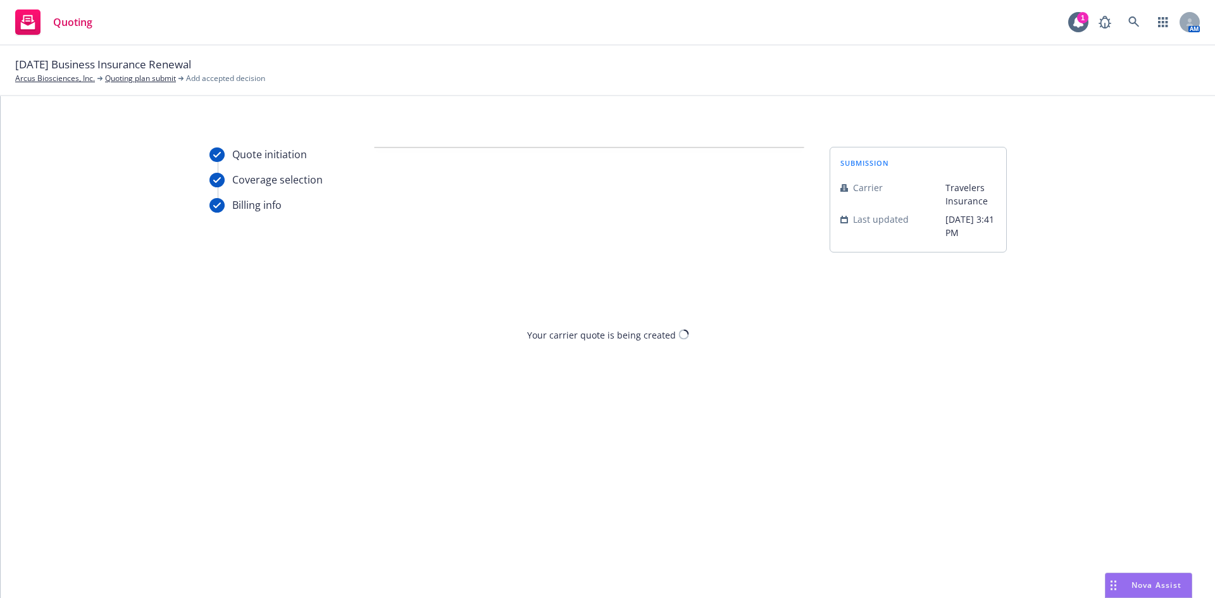
scroll to position [0, 0]
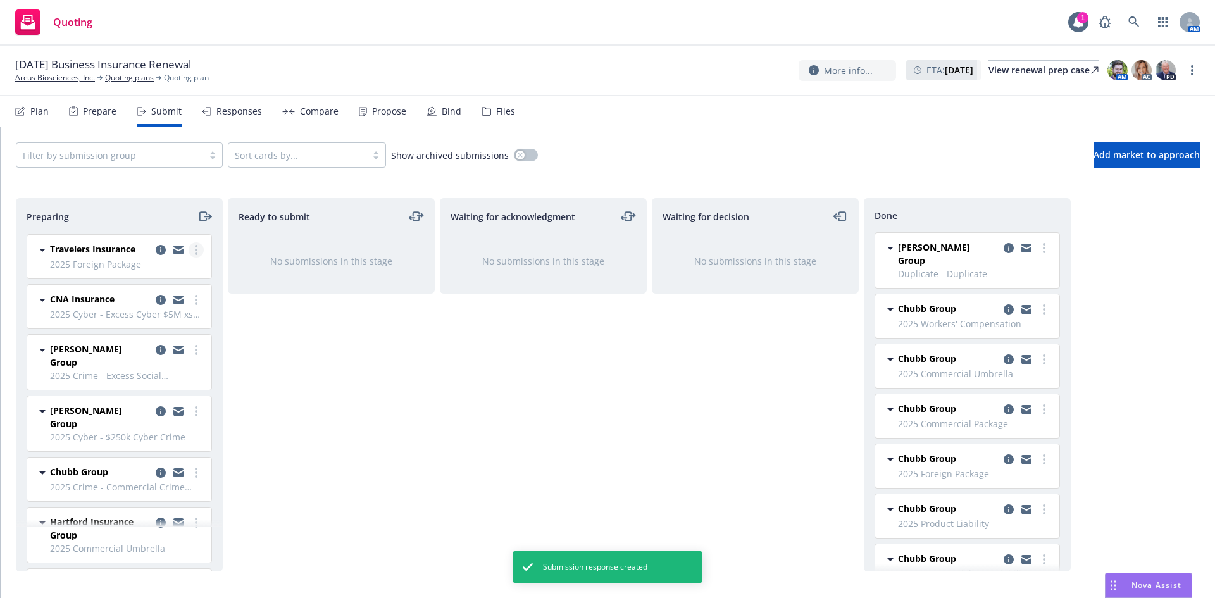
click at [189, 249] on link "more" at bounding box center [196, 249] width 15 height 15
click at [123, 352] on span "Add accepted decision" at bounding box center [130, 352] width 127 height 12
select select "12"
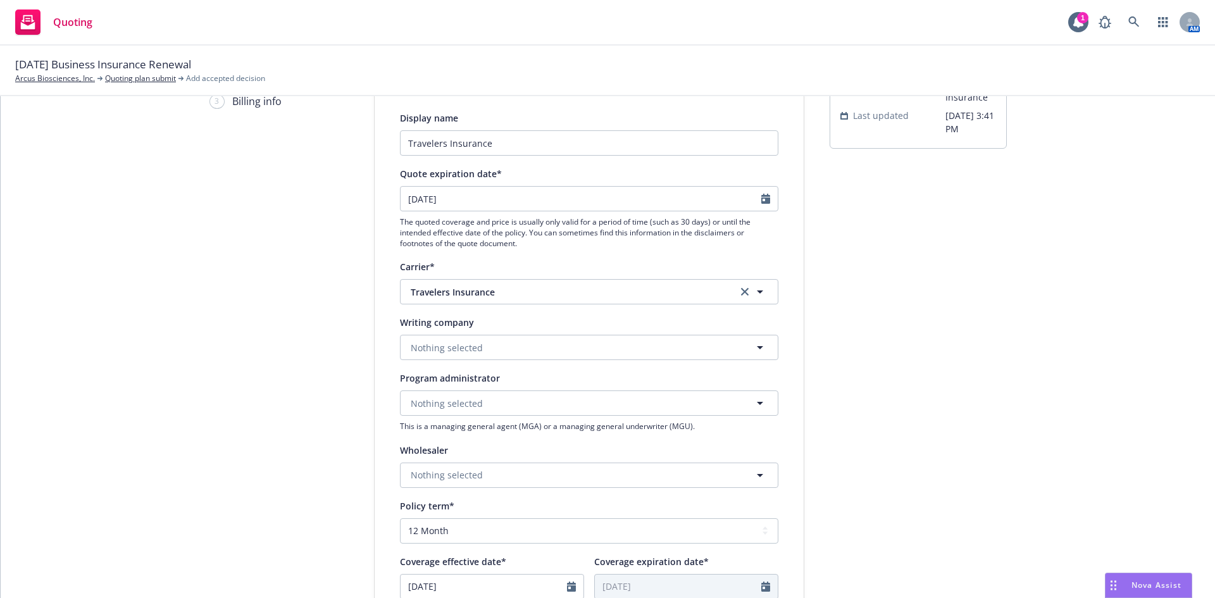
scroll to position [127, 0]
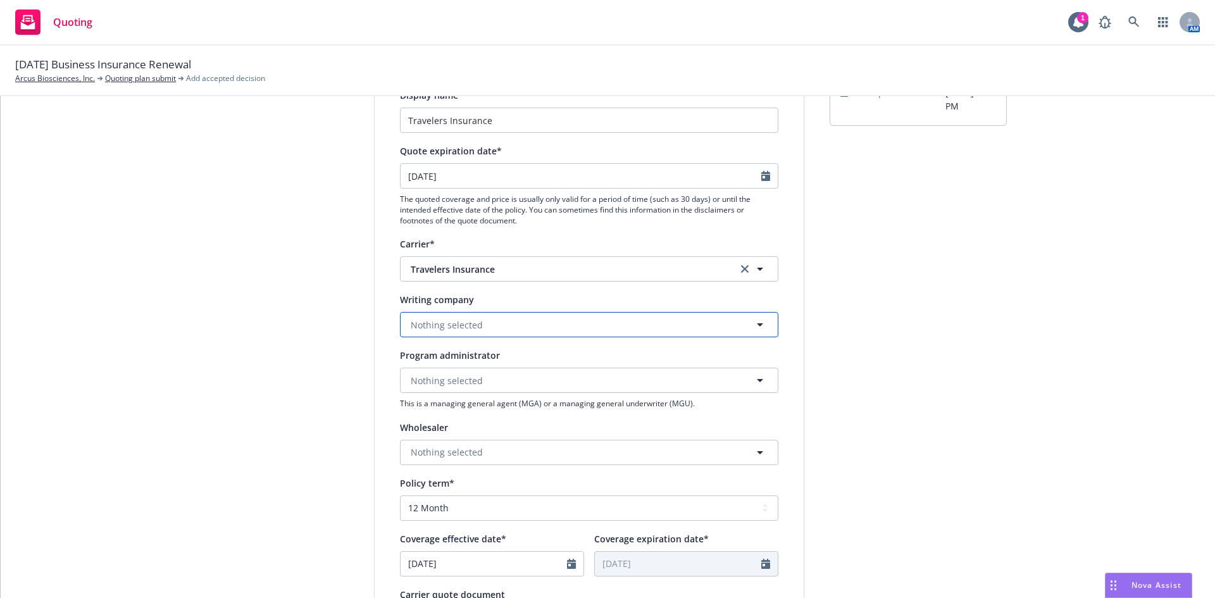
click at [521, 329] on button "Nothing selected" at bounding box center [589, 324] width 378 height 25
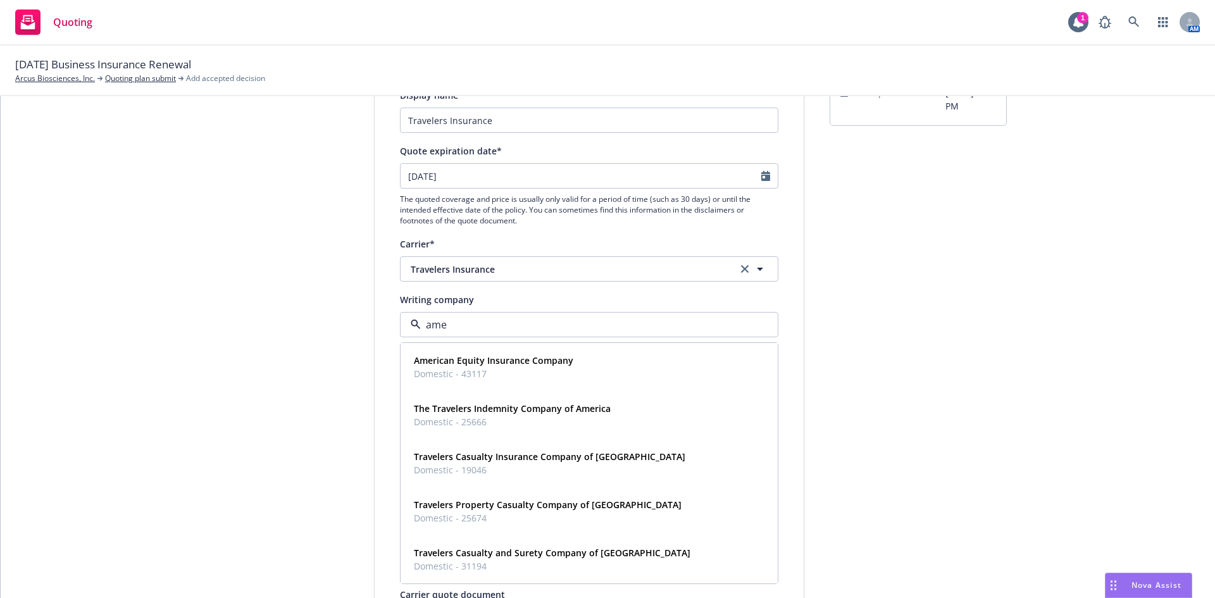
type input "amer"
click at [565, 516] on span "Domestic - 25674" at bounding box center [548, 517] width 268 height 13
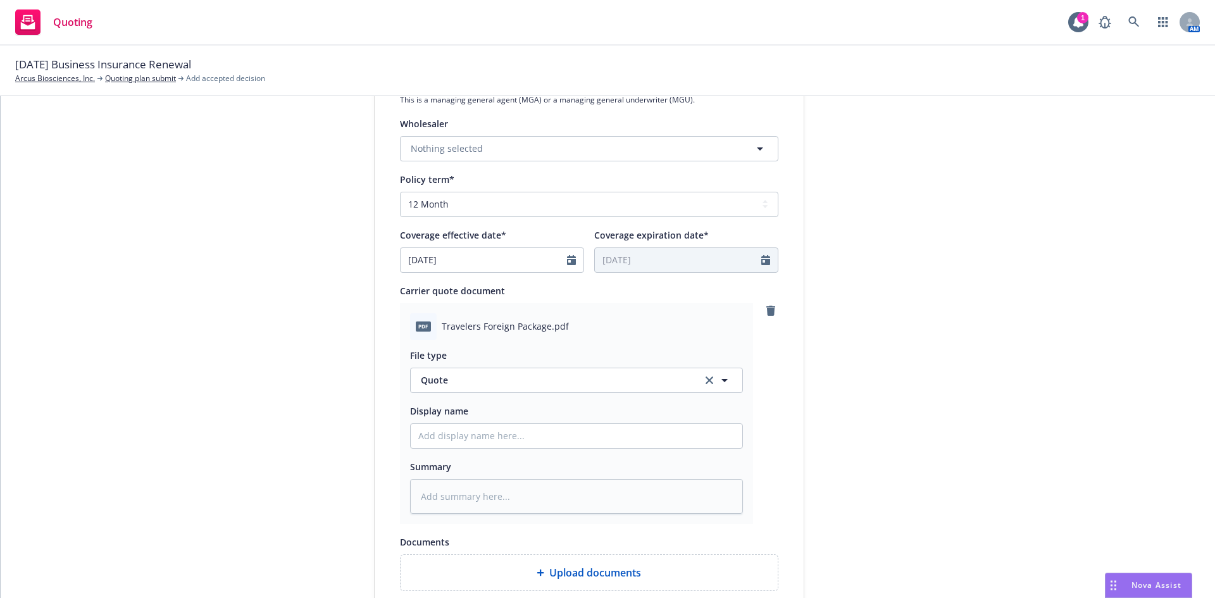
scroll to position [632, 0]
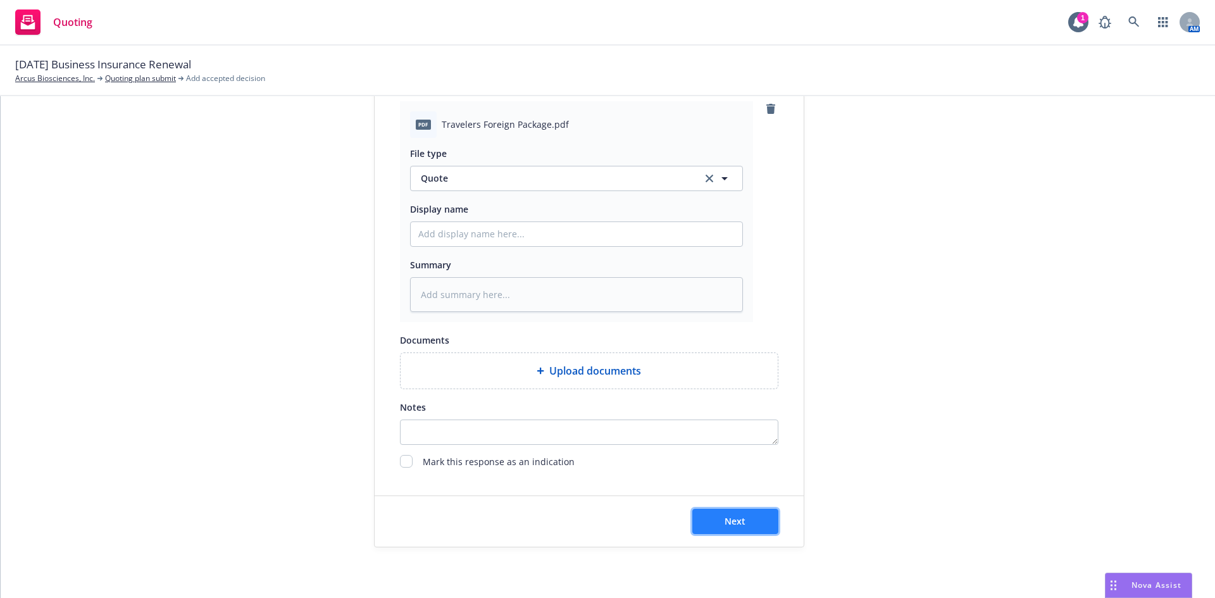
click at [743, 522] on button "Next" at bounding box center [735, 521] width 86 height 25
type textarea "x"
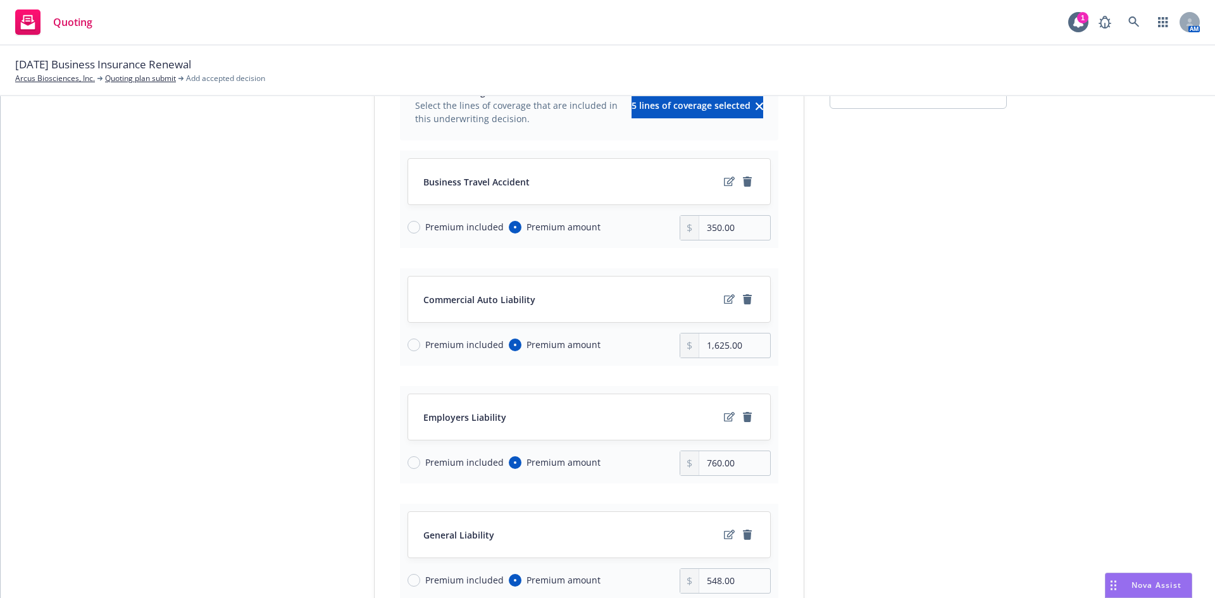
scroll to position [127, 0]
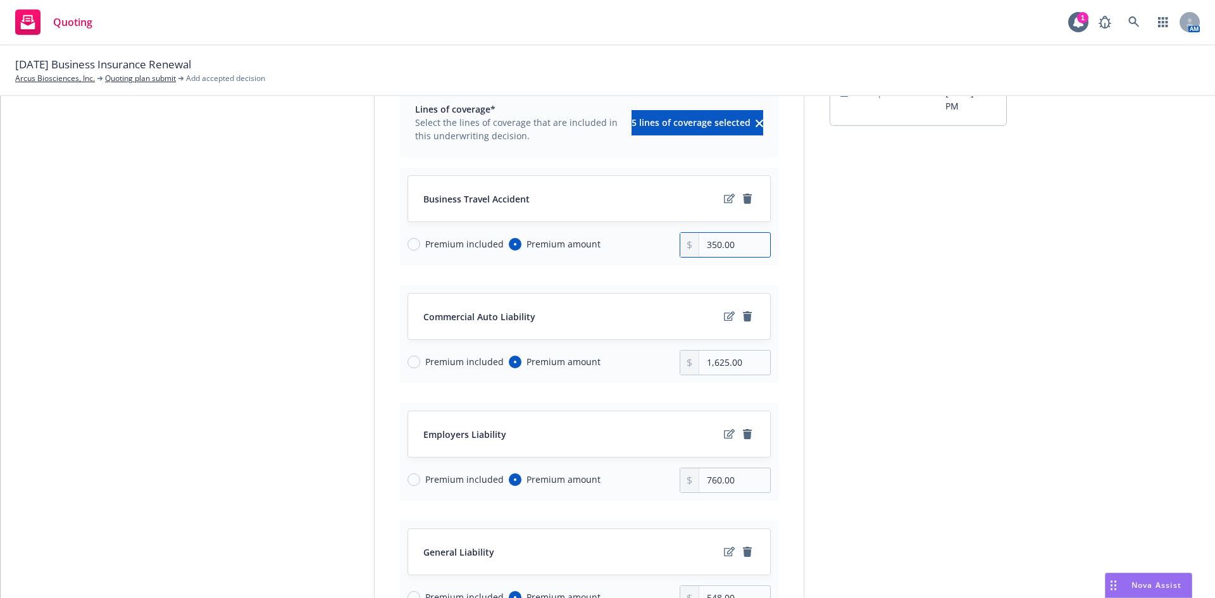
drag, startPoint x: 718, startPoint y: 247, endPoint x: 669, endPoint y: 251, distance: 48.9
click at [671, 247] on div "Premium included Premium amount 350.00" at bounding box center [589, 244] width 363 height 25
type input "450.00"
drag, startPoint x: 721, startPoint y: 363, endPoint x: 664, endPoint y: 367, distance: 57.7
click at [664, 367] on div "Premium included Premium amount 1,625.00" at bounding box center [589, 362] width 363 height 25
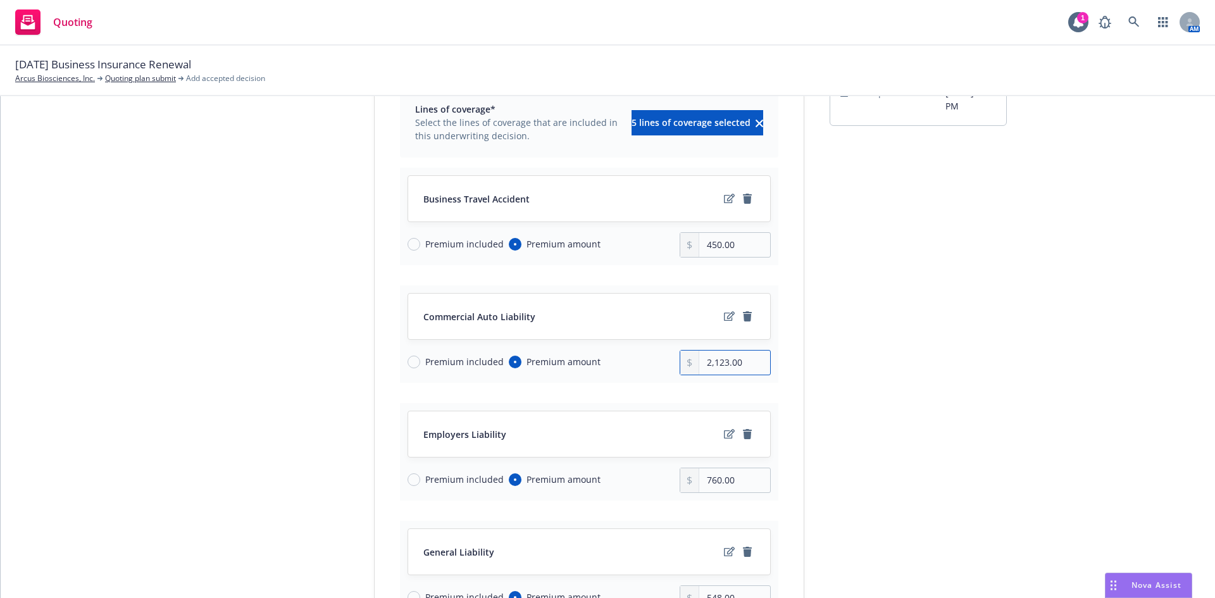
scroll to position [190, 0]
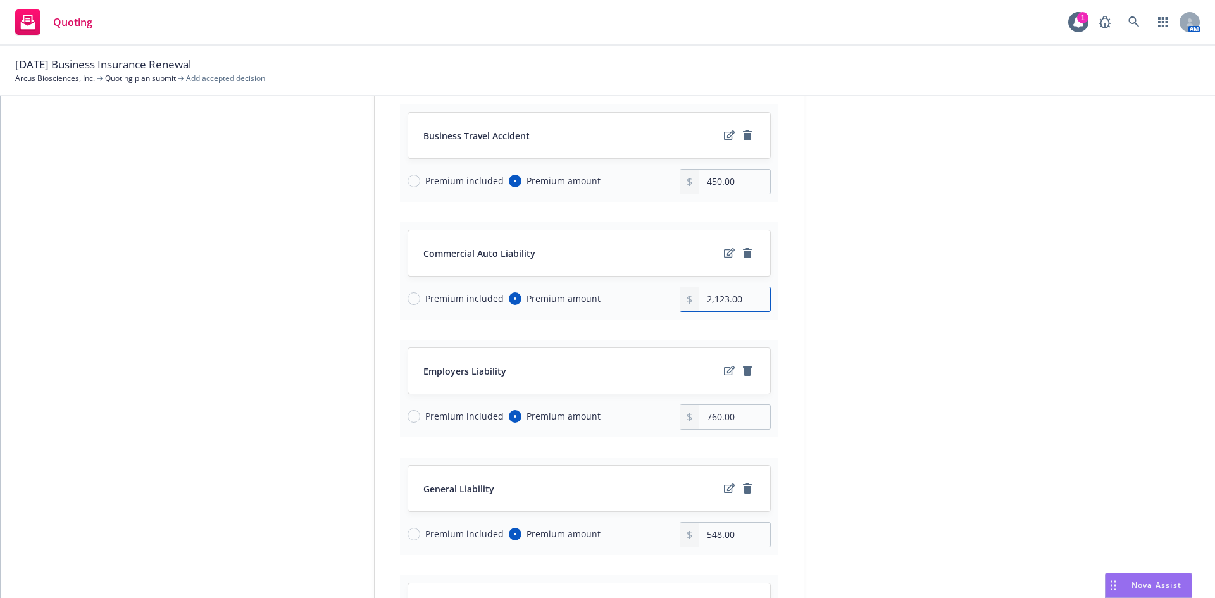
type input "2,123.00"
drag, startPoint x: 718, startPoint y: 417, endPoint x: 653, endPoint y: 418, distance: 64.6
click at [657, 416] on div "Premium included Premium amount 760.00" at bounding box center [589, 416] width 363 height 25
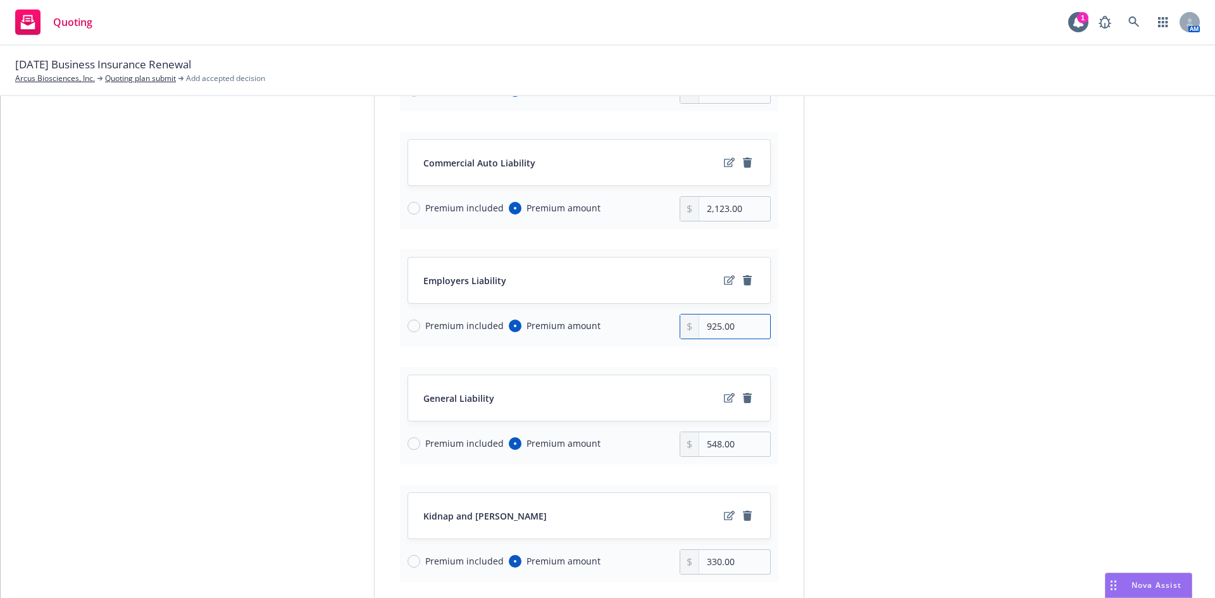
scroll to position [316, 0]
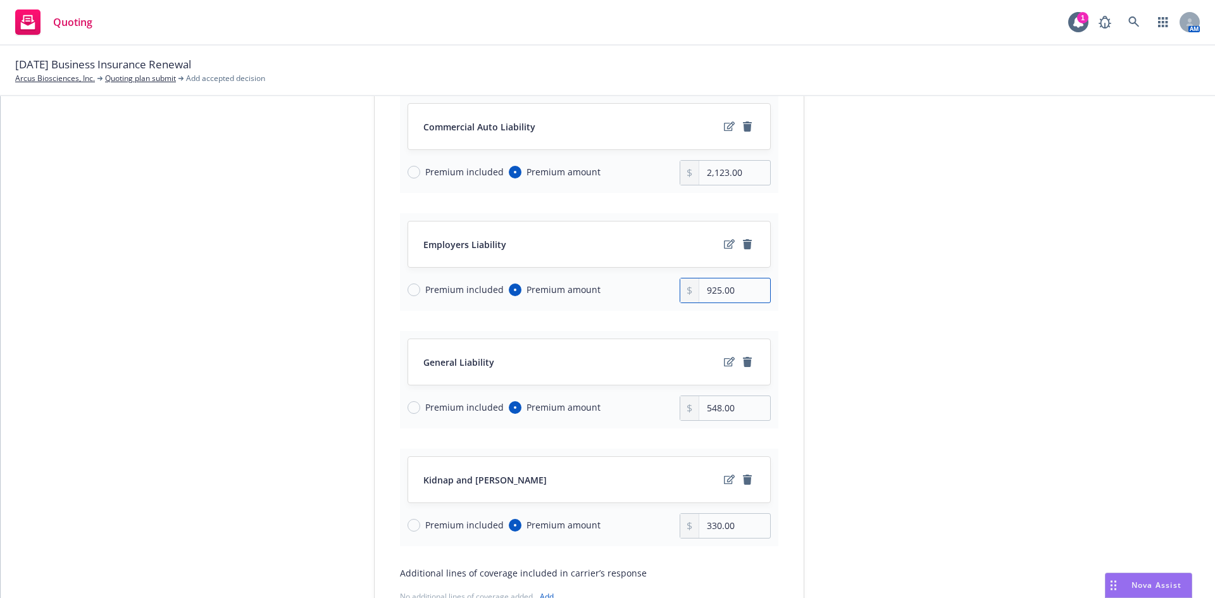
type input "925.00"
drag, startPoint x: 716, startPoint y: 408, endPoint x: 662, endPoint y: 408, distance: 54.4
click at [662, 408] on div "Premium included Premium amount 548.00" at bounding box center [589, 408] width 363 height 25
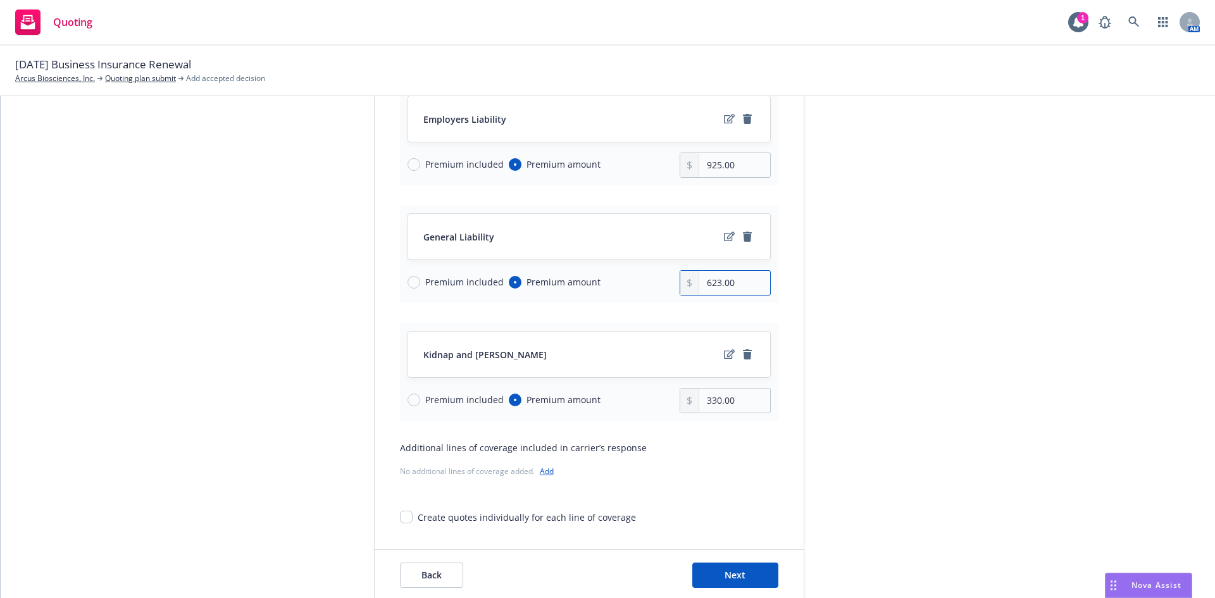
scroll to position [443, 0]
type input "623.00"
drag, startPoint x: 706, startPoint y: 399, endPoint x: 687, endPoint y: 399, distance: 19.6
click at [687, 399] on div "330.00" at bounding box center [725, 399] width 91 height 25
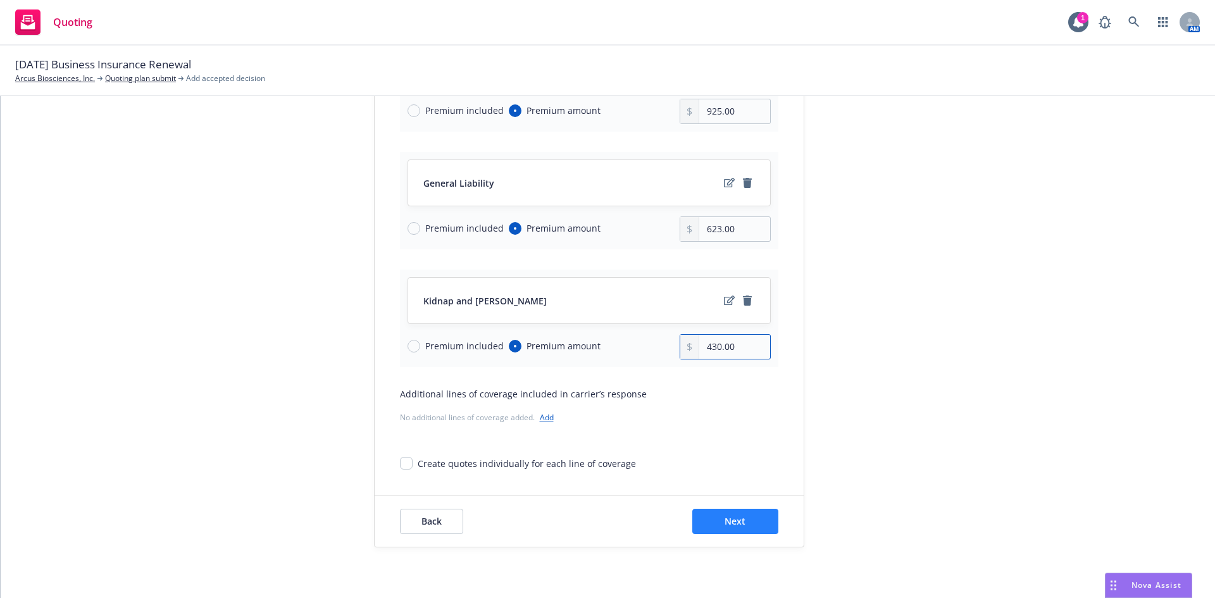
type input "430.00"
click at [737, 519] on span "Next" at bounding box center [735, 521] width 21 height 12
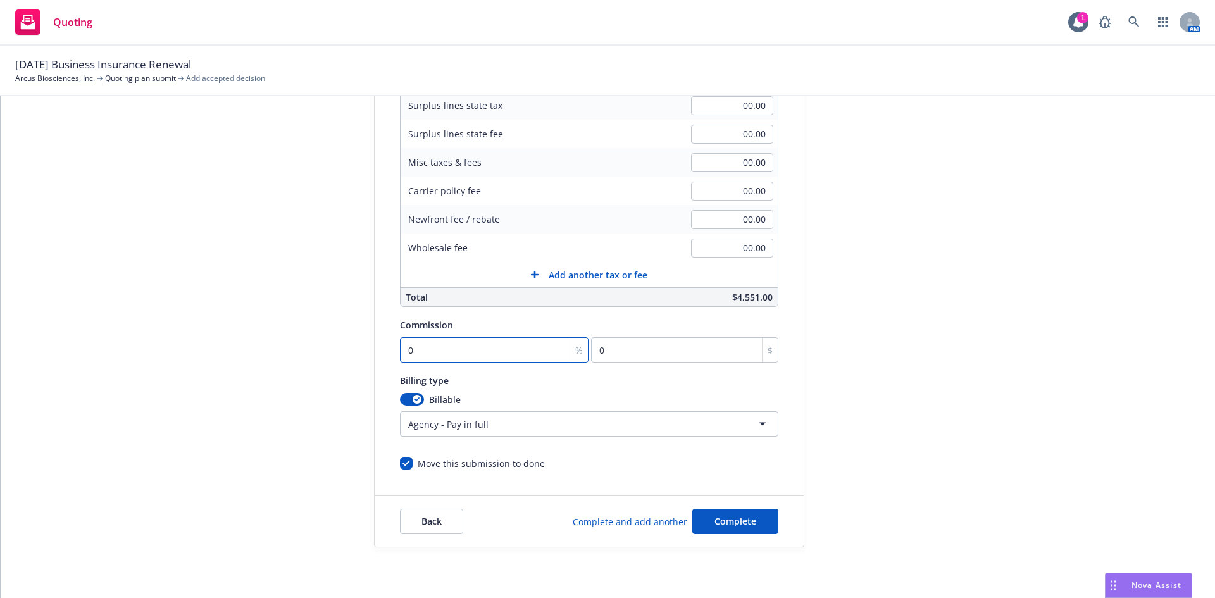
type input "1"
type input "45.51"
type input "15"
type input "682.65"
type input "15"
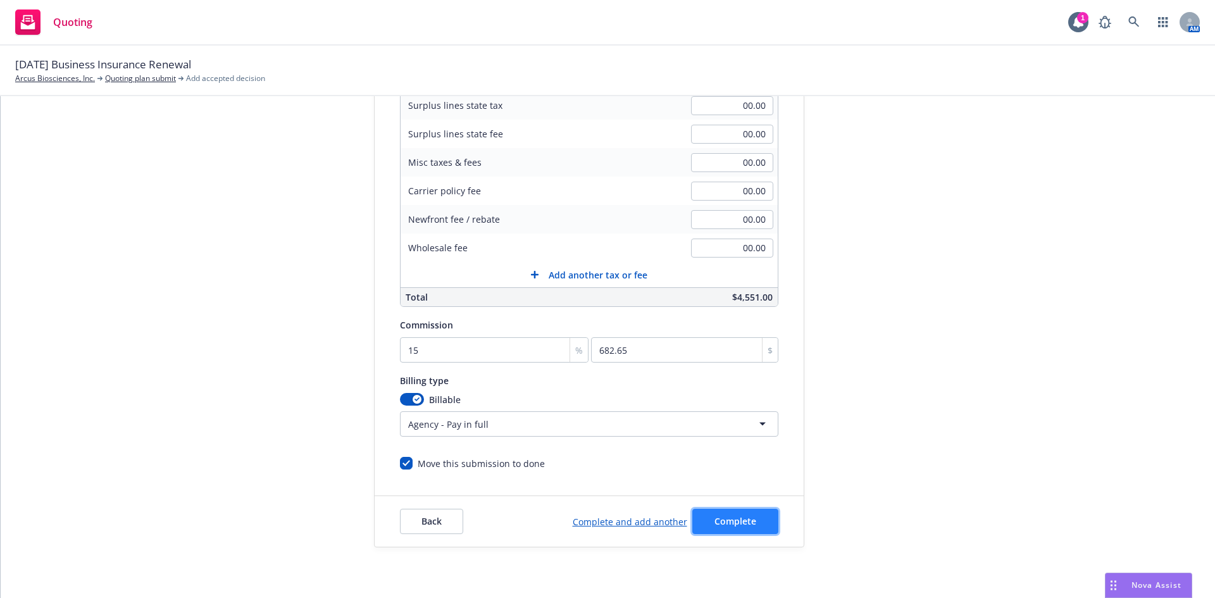
click at [730, 516] on span "Complete" at bounding box center [735, 521] width 42 height 12
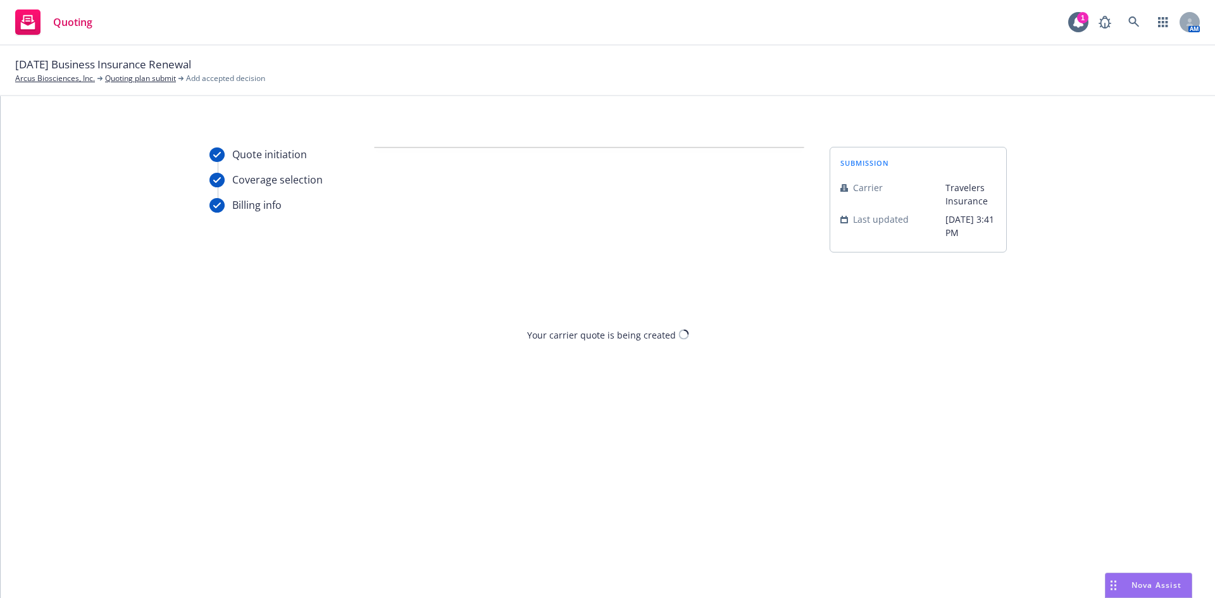
scroll to position [0, 0]
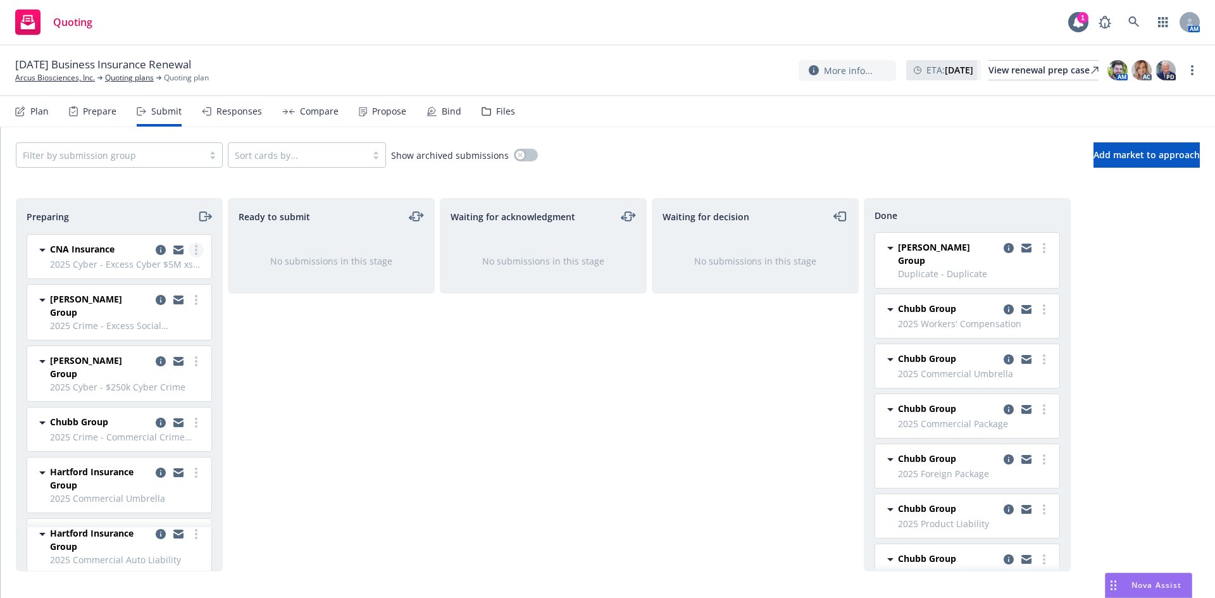
click at [189, 247] on link "more" at bounding box center [196, 249] width 15 height 15
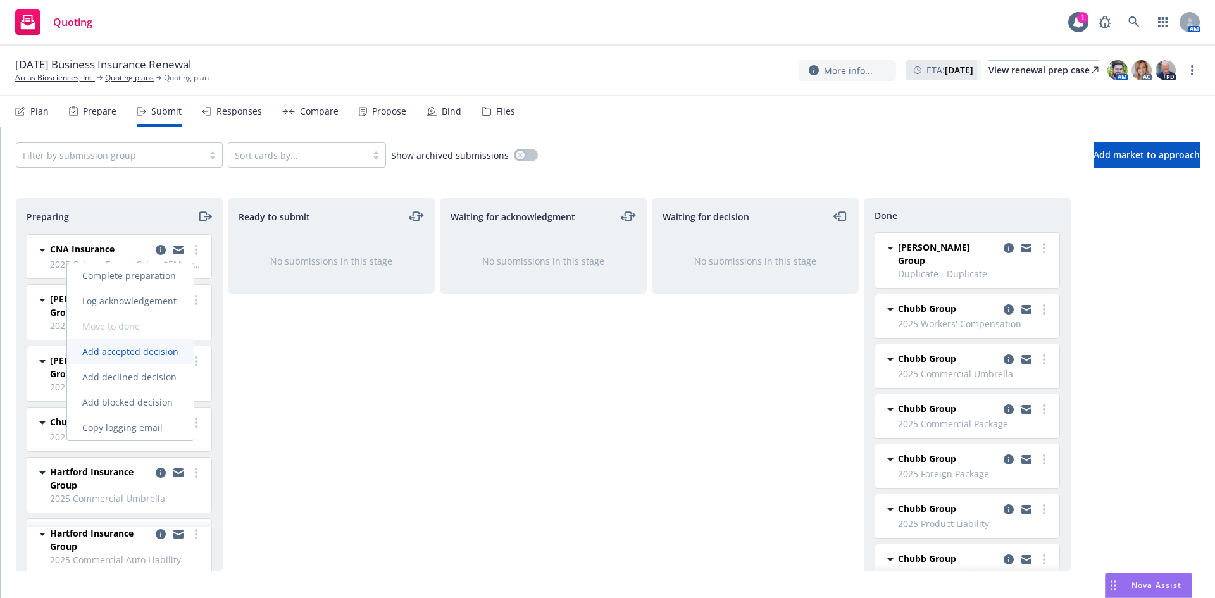
click at [156, 351] on span "Add accepted decision" at bounding box center [130, 352] width 127 height 12
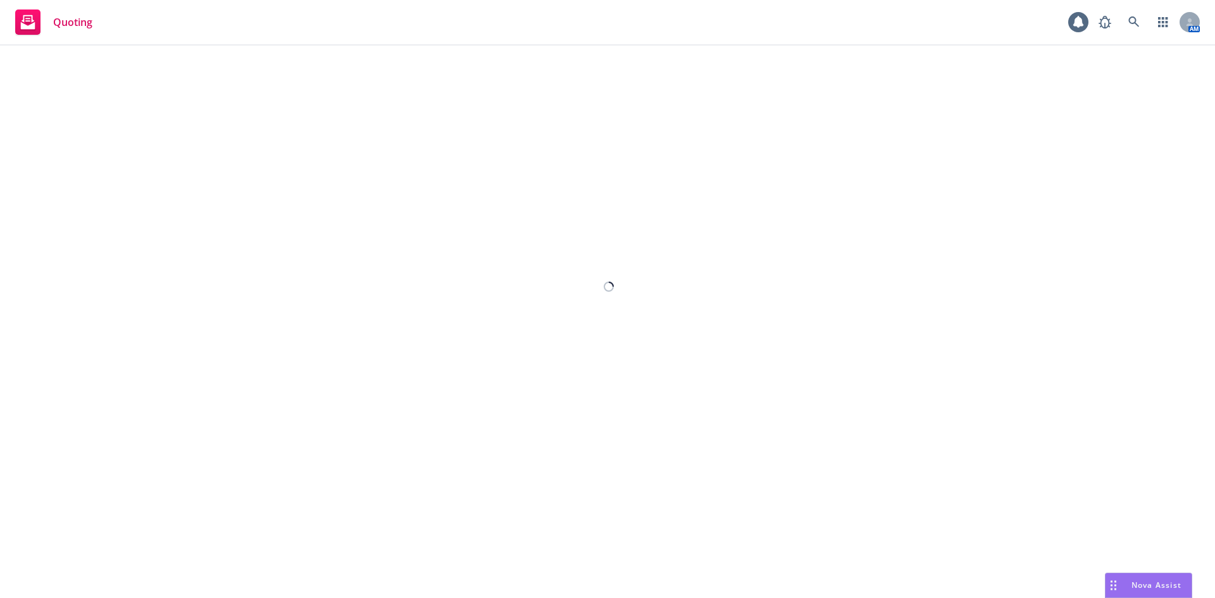
select select "12"
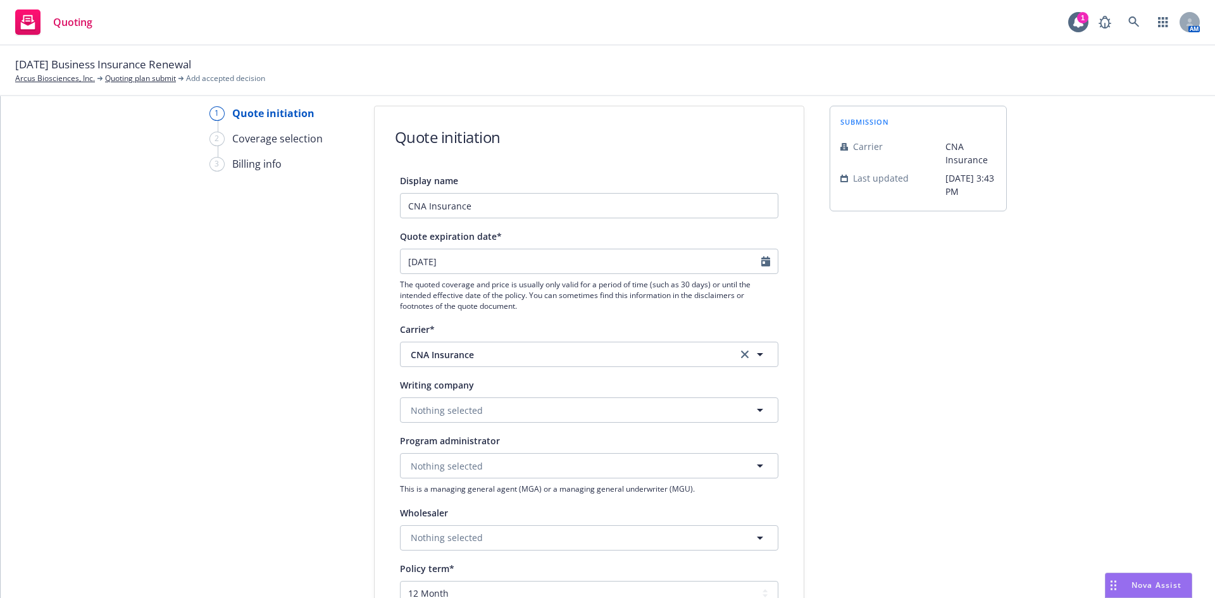
scroll to position [63, 0]
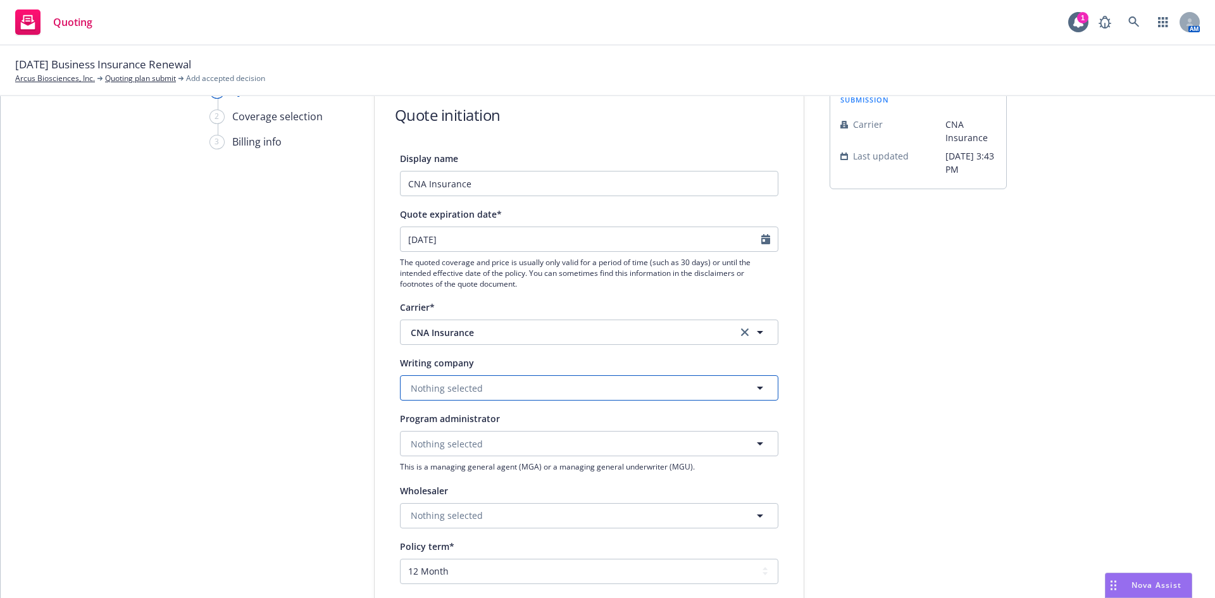
click at [486, 388] on button "Nothing selected" at bounding box center [589, 387] width 378 height 25
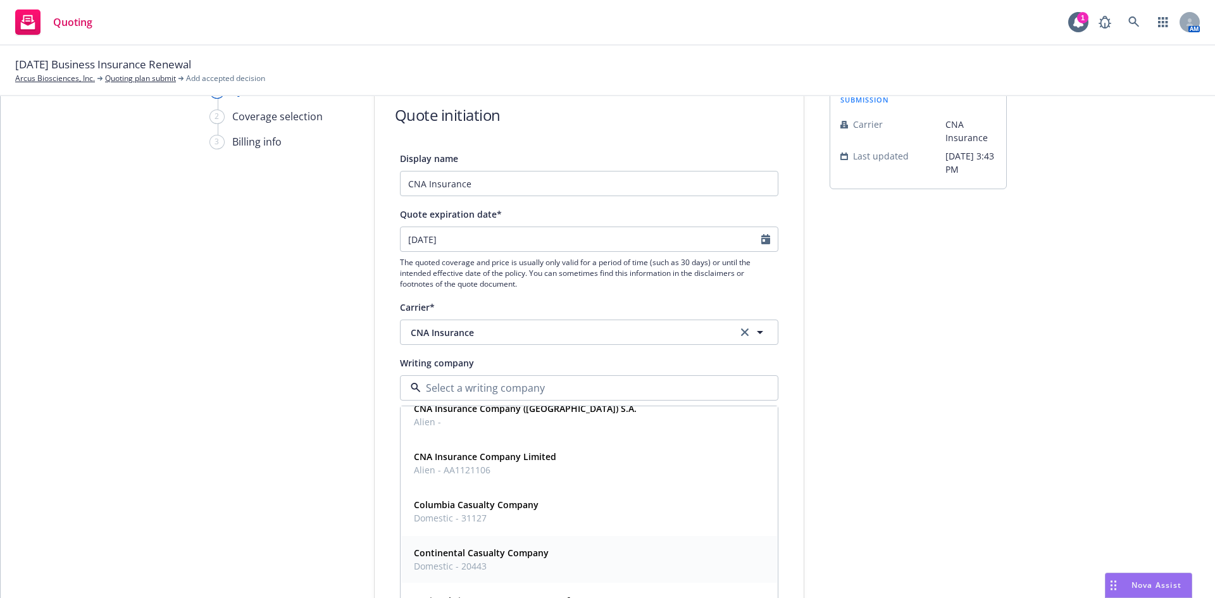
click at [523, 553] on strong "Continental Casualty Company" at bounding box center [481, 553] width 135 height 12
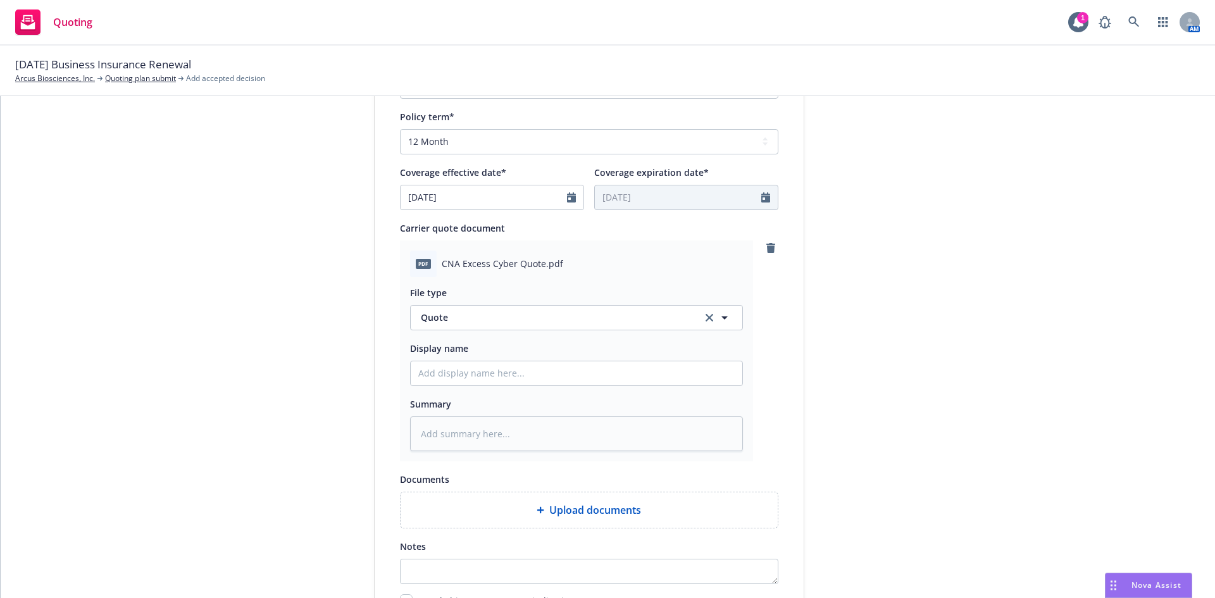
scroll to position [570, 0]
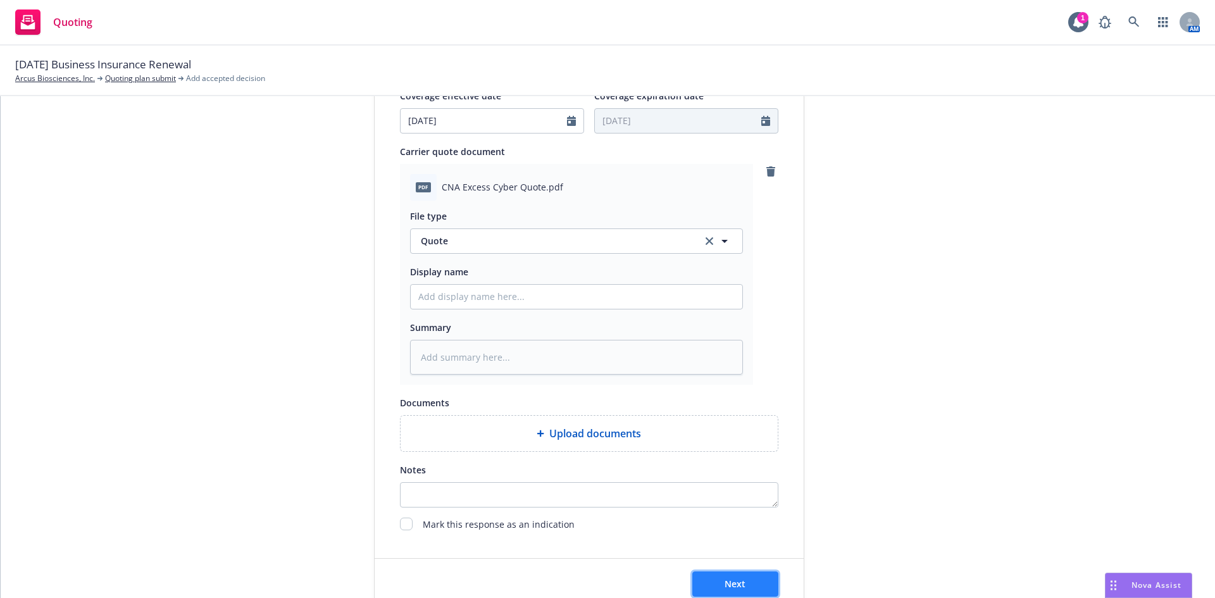
click at [736, 582] on span "Next" at bounding box center [735, 584] width 21 height 12
type textarea "x"
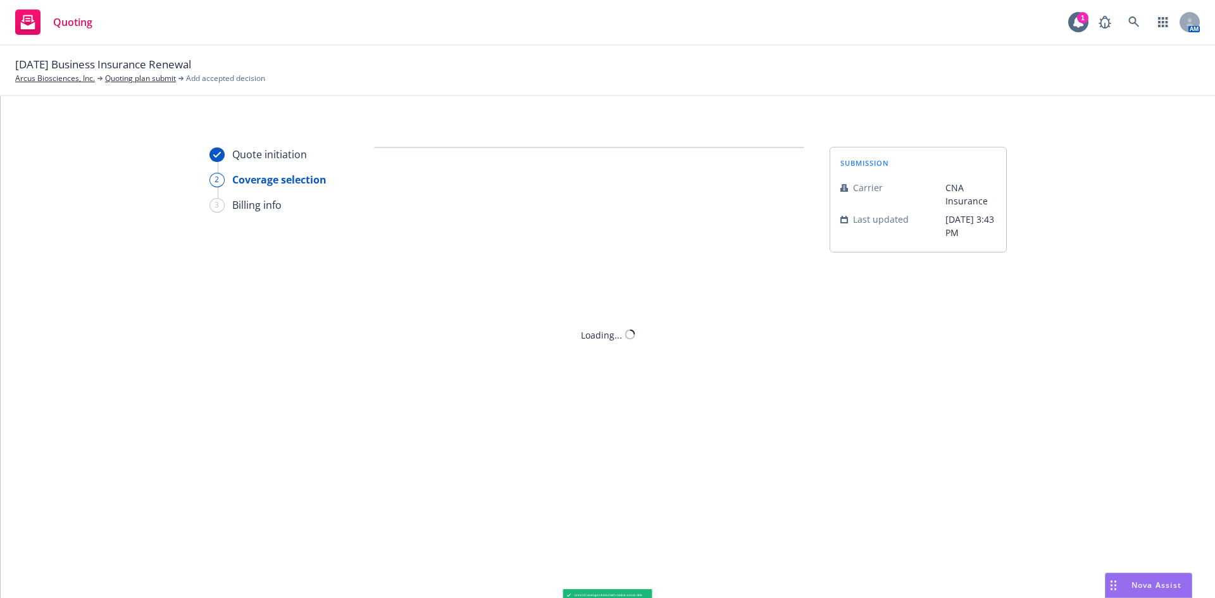
scroll to position [0, 0]
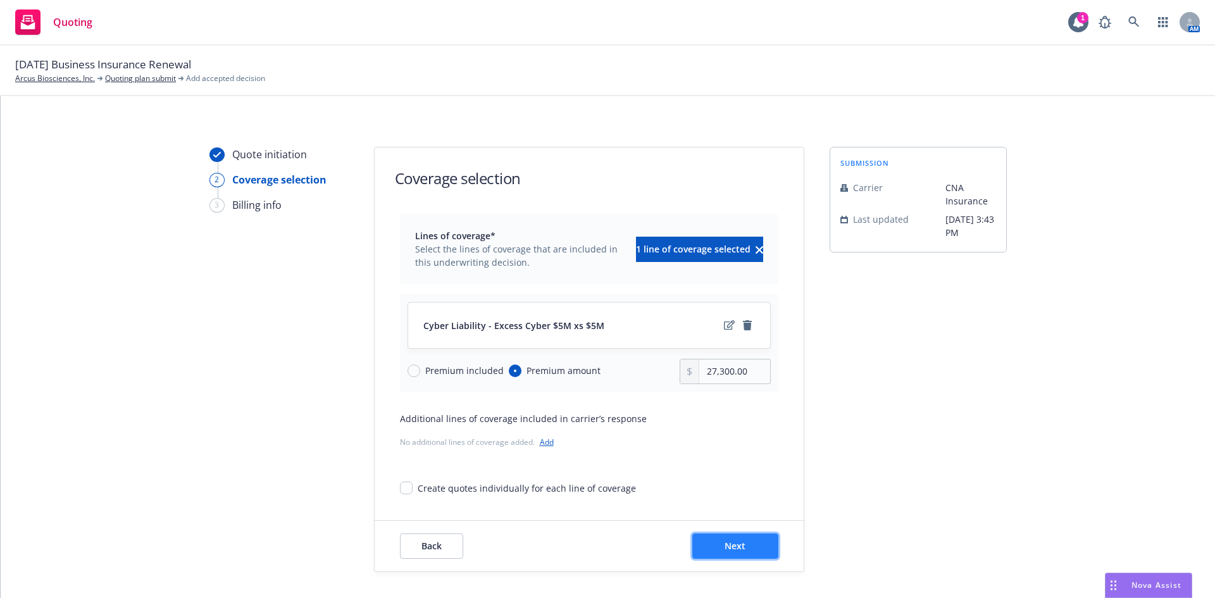
click at [725, 545] on span "Next" at bounding box center [735, 546] width 21 height 12
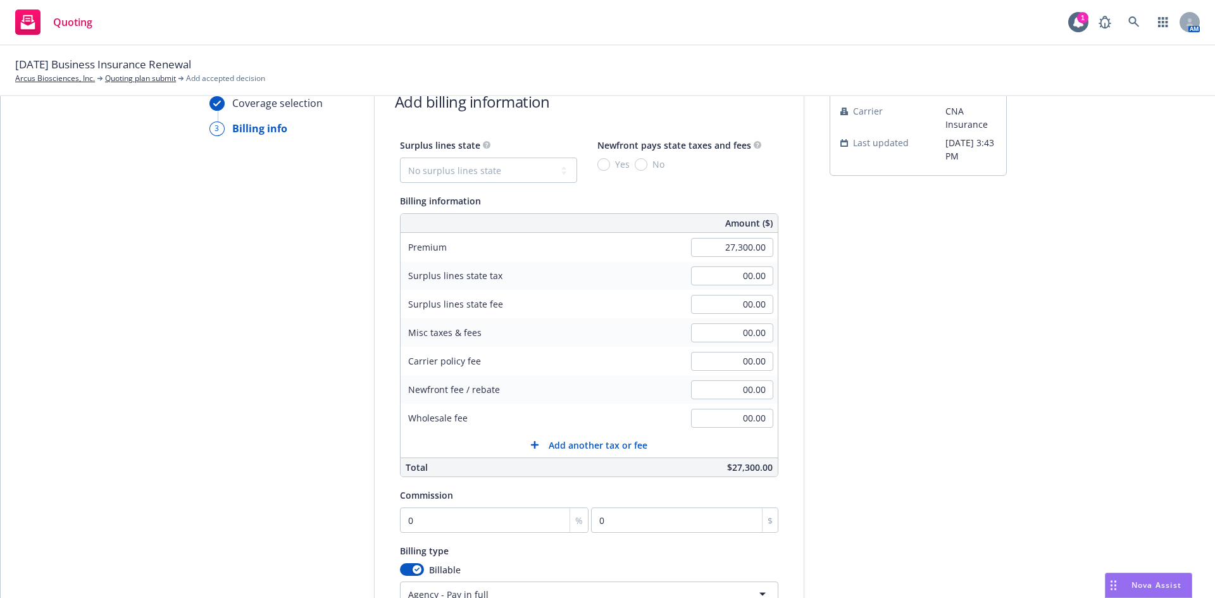
scroll to position [190, 0]
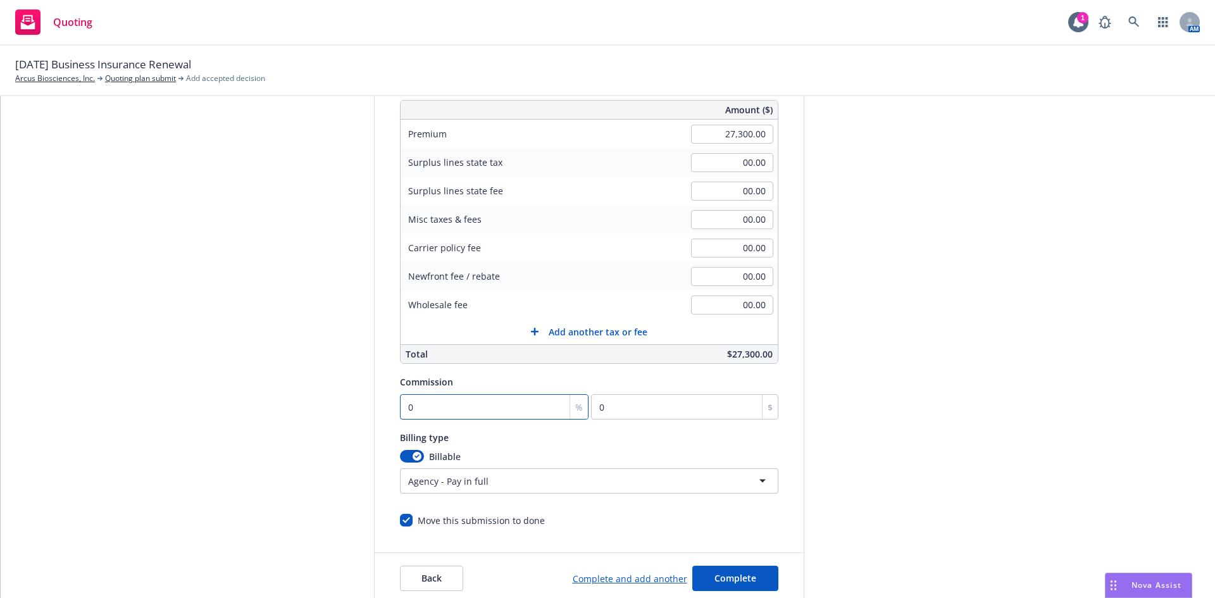
type input "1"
type input "273"
type input "15"
type input "4095"
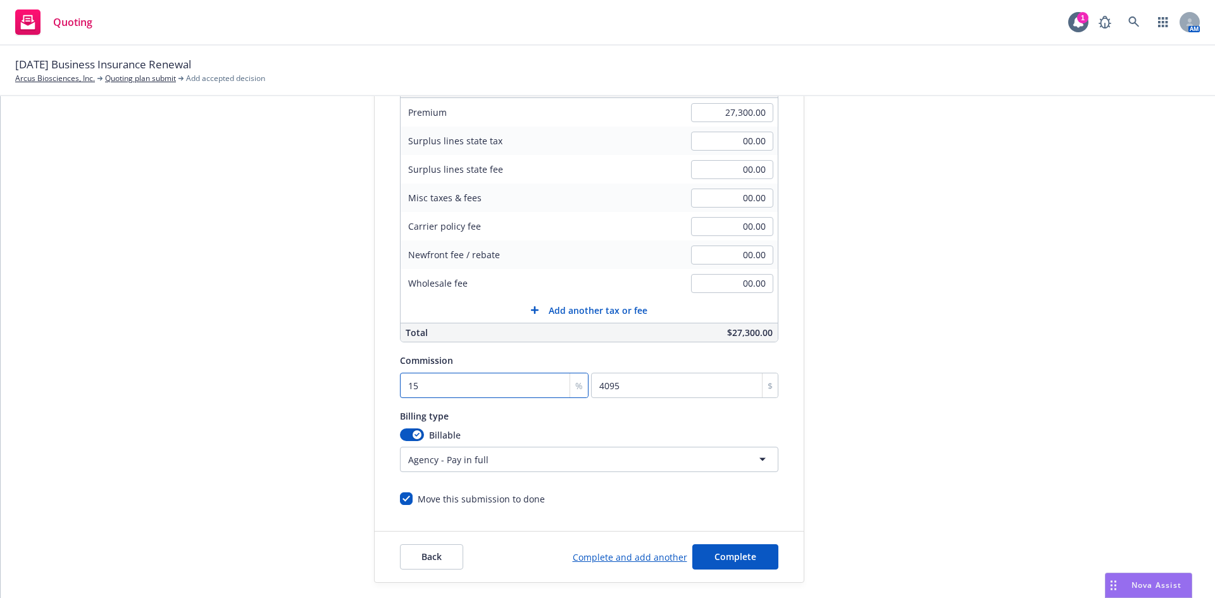
scroll to position [247, 0]
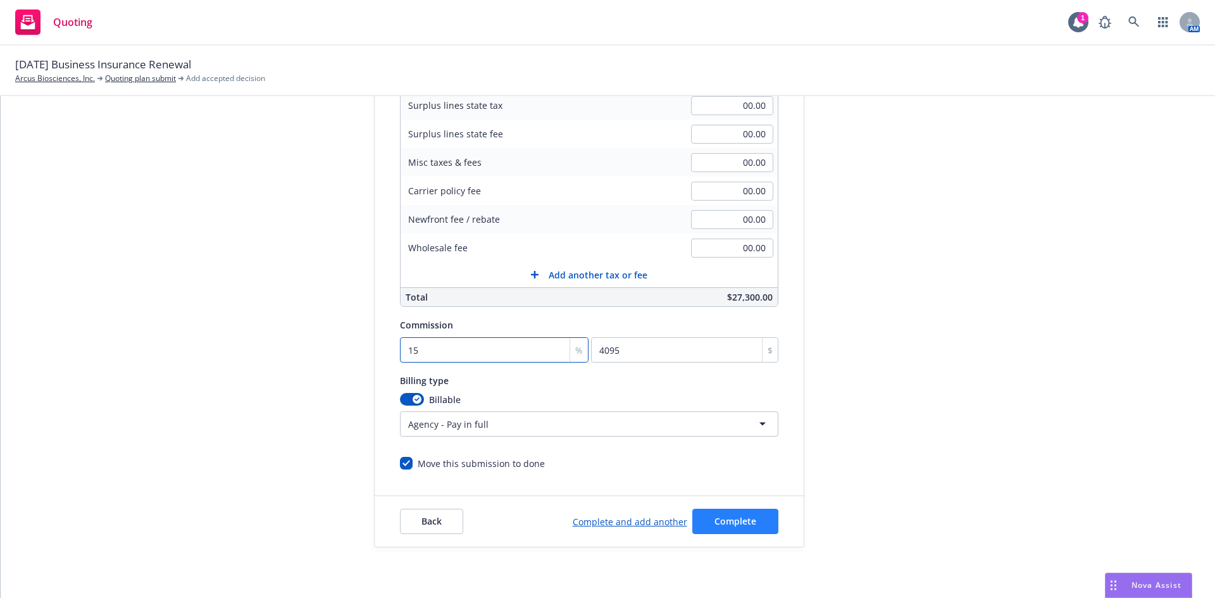
type input "15"
click at [725, 523] on span "Complete" at bounding box center [735, 521] width 42 height 12
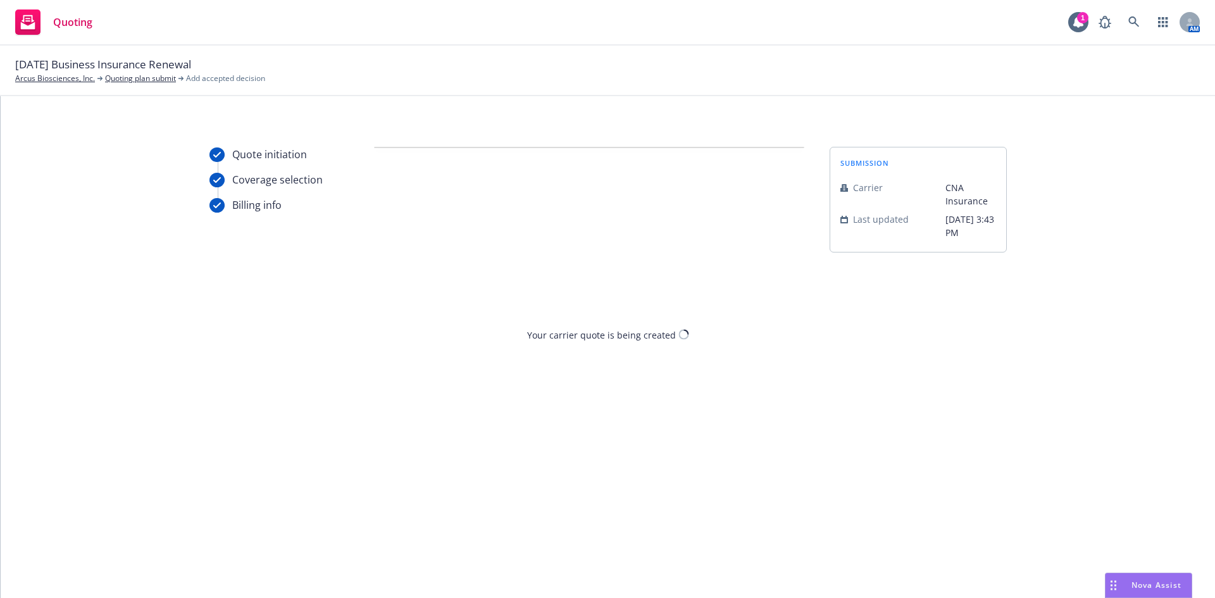
scroll to position [0, 0]
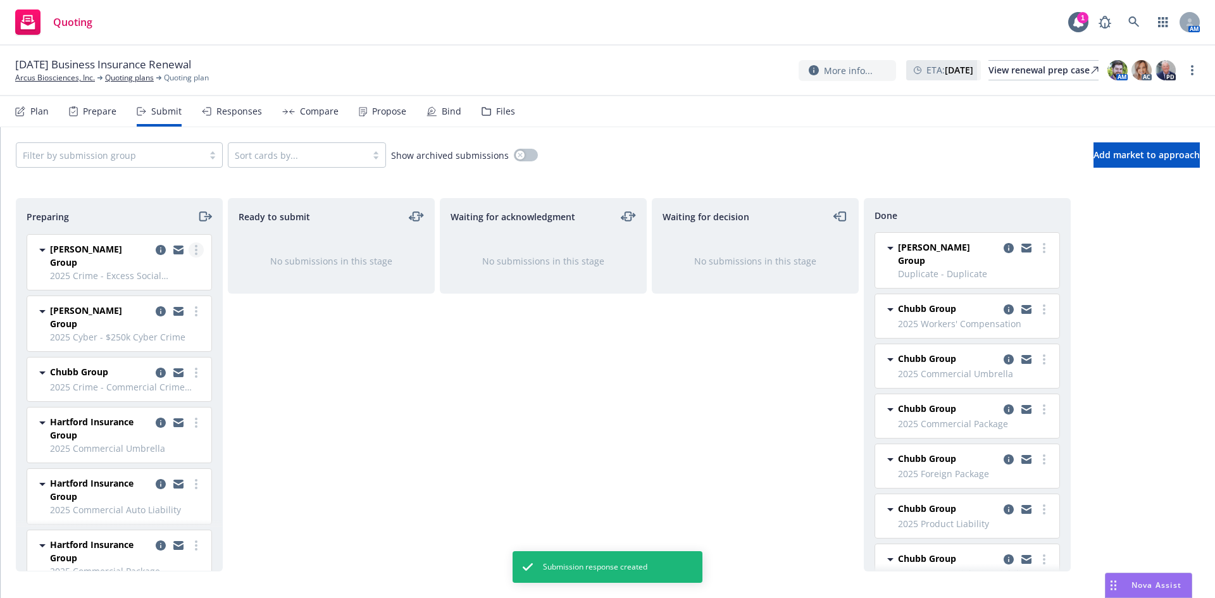
click at [189, 247] on link "more" at bounding box center [196, 249] width 15 height 15
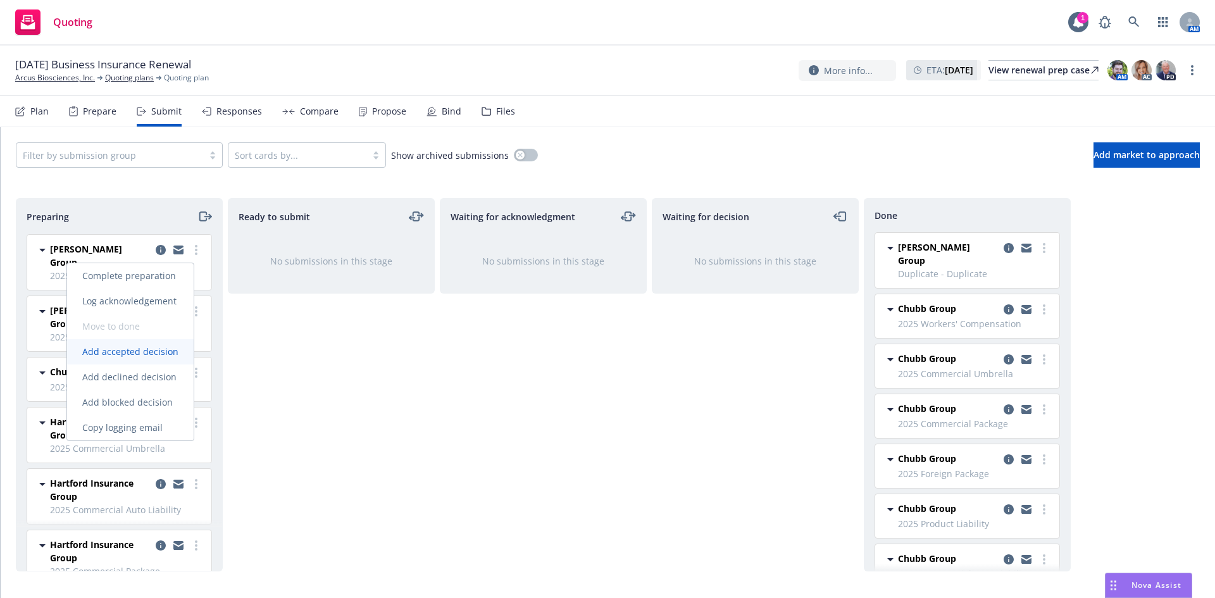
click at [134, 355] on span "Add accepted decision" at bounding box center [130, 352] width 127 height 12
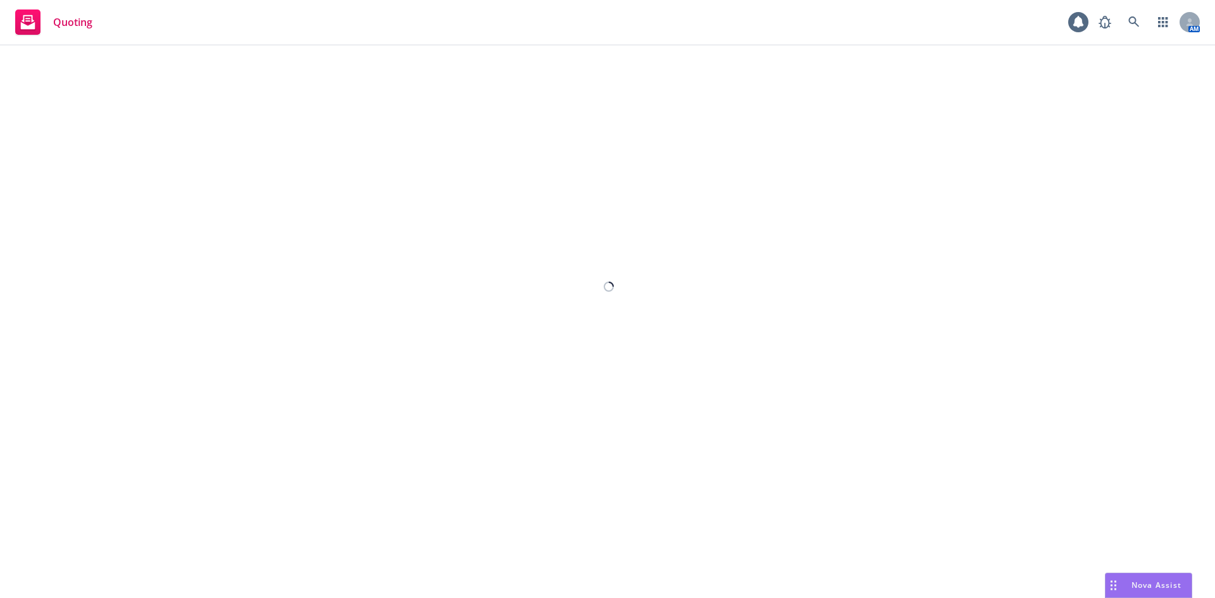
select select "12"
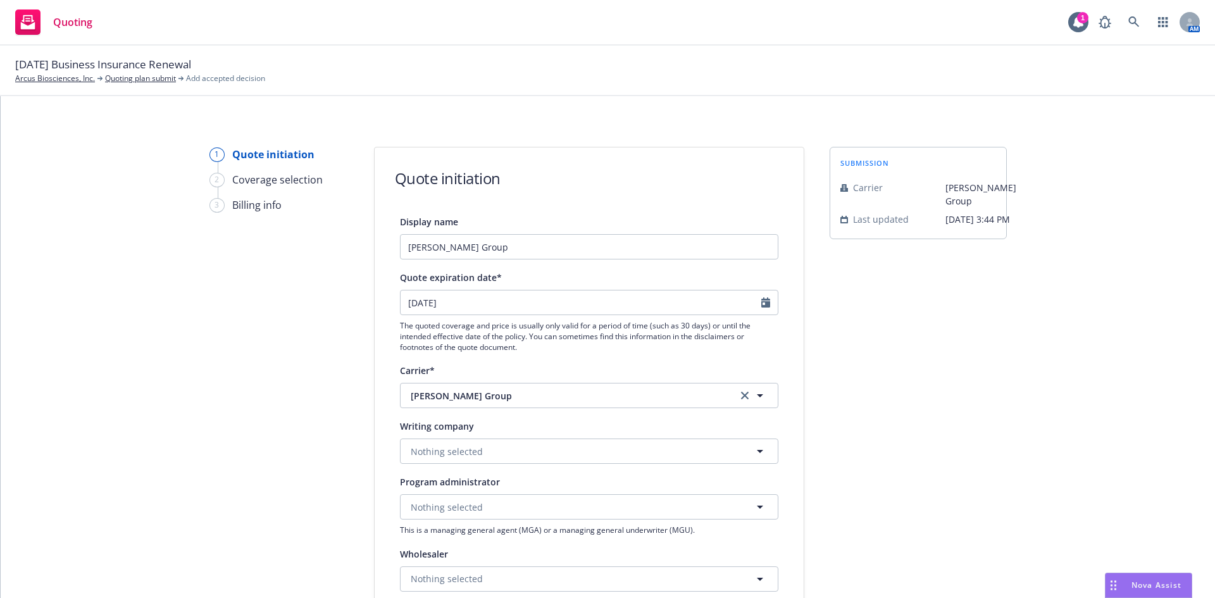
scroll to position [63, 0]
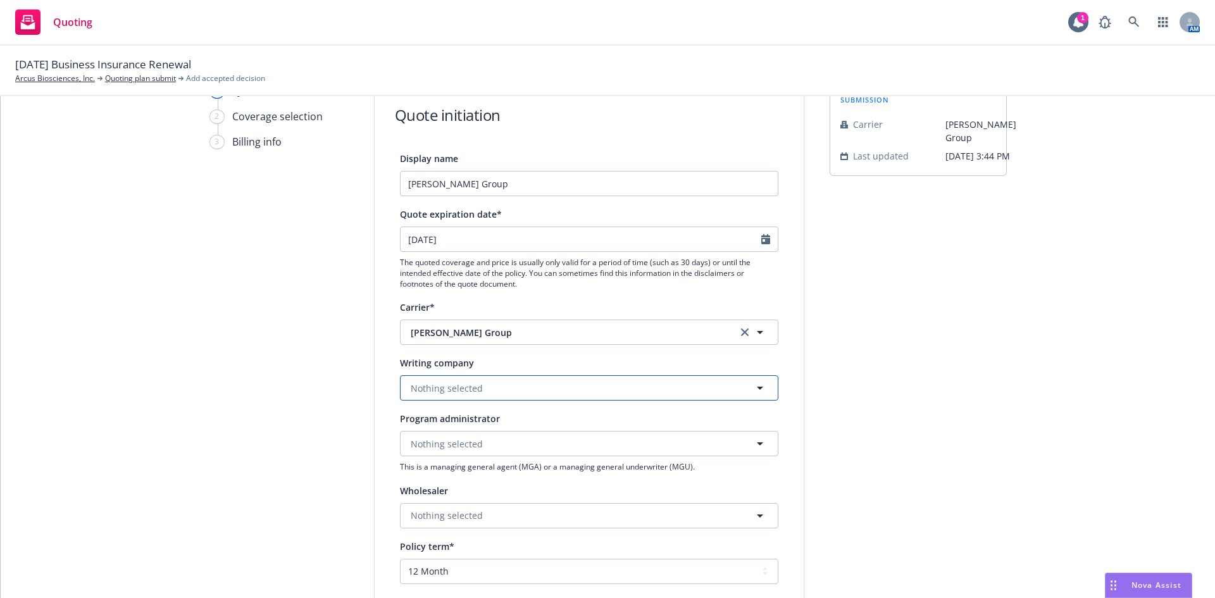
click at [529, 385] on button "Nothing selected" at bounding box center [589, 387] width 378 height 25
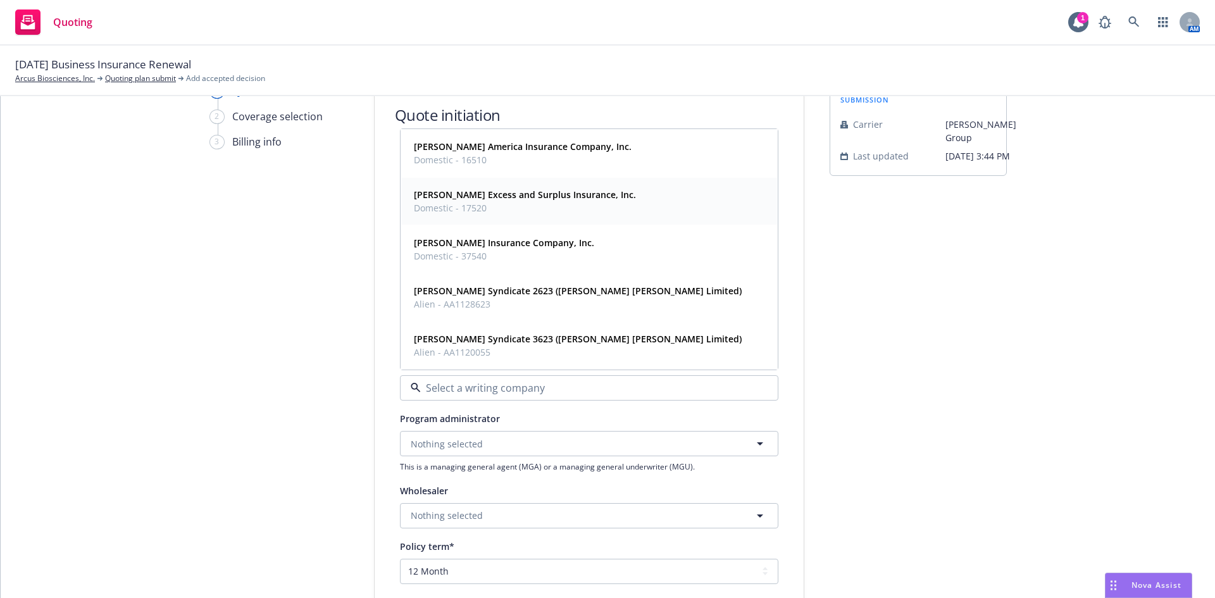
click at [549, 203] on span "Domestic - 17520" at bounding box center [525, 207] width 222 height 13
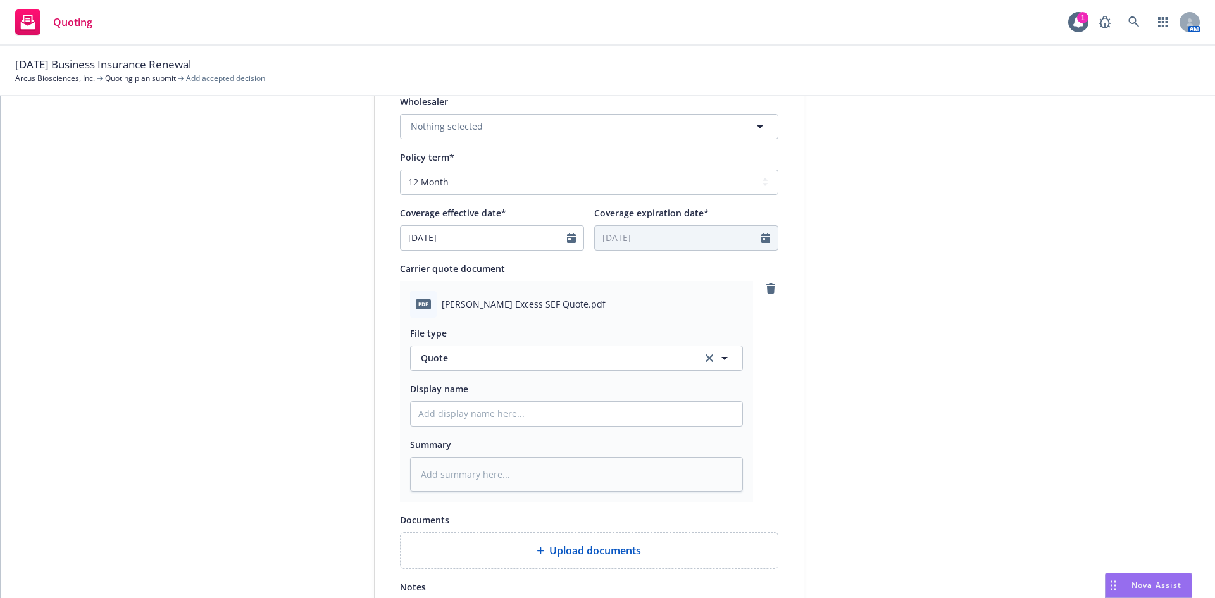
scroll to position [632, 0]
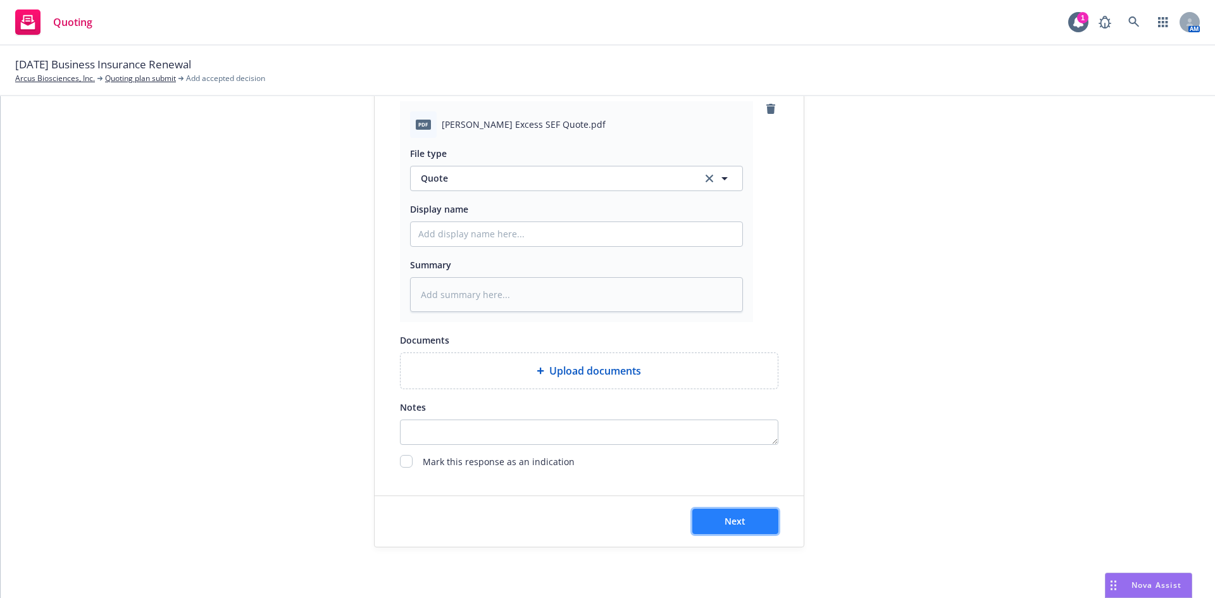
click at [712, 518] on button "Next" at bounding box center [735, 521] width 86 height 25
type textarea "x"
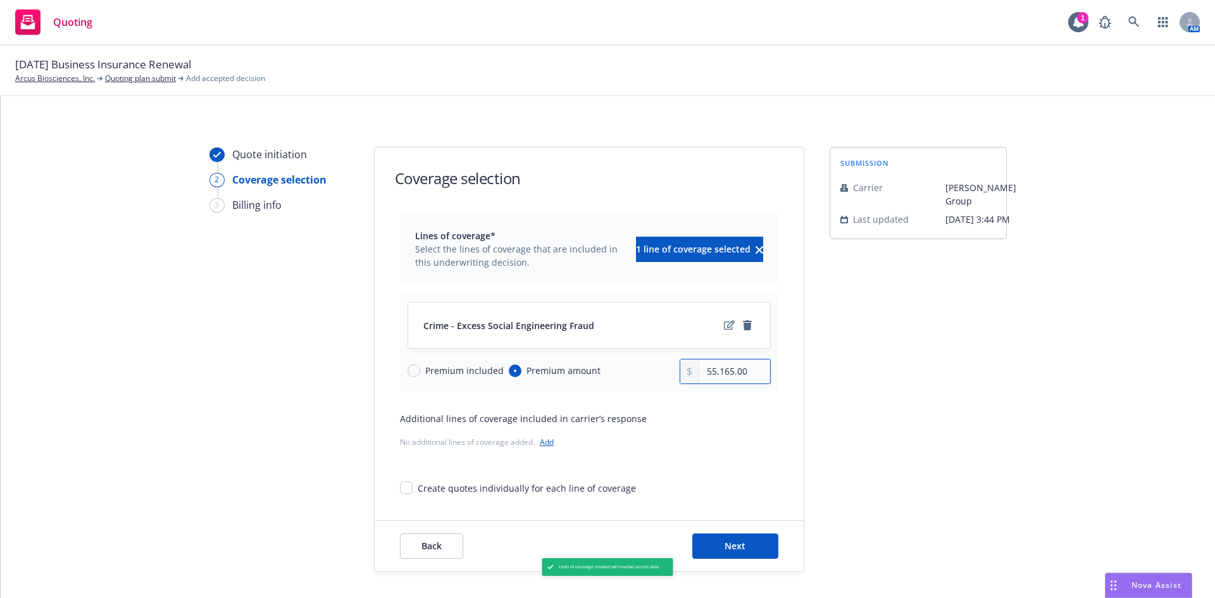
click at [711, 371] on input "55,165.00" at bounding box center [734, 371] width 70 height 24
type input "57,516.00"
click at [742, 543] on button "Next" at bounding box center [735, 545] width 86 height 25
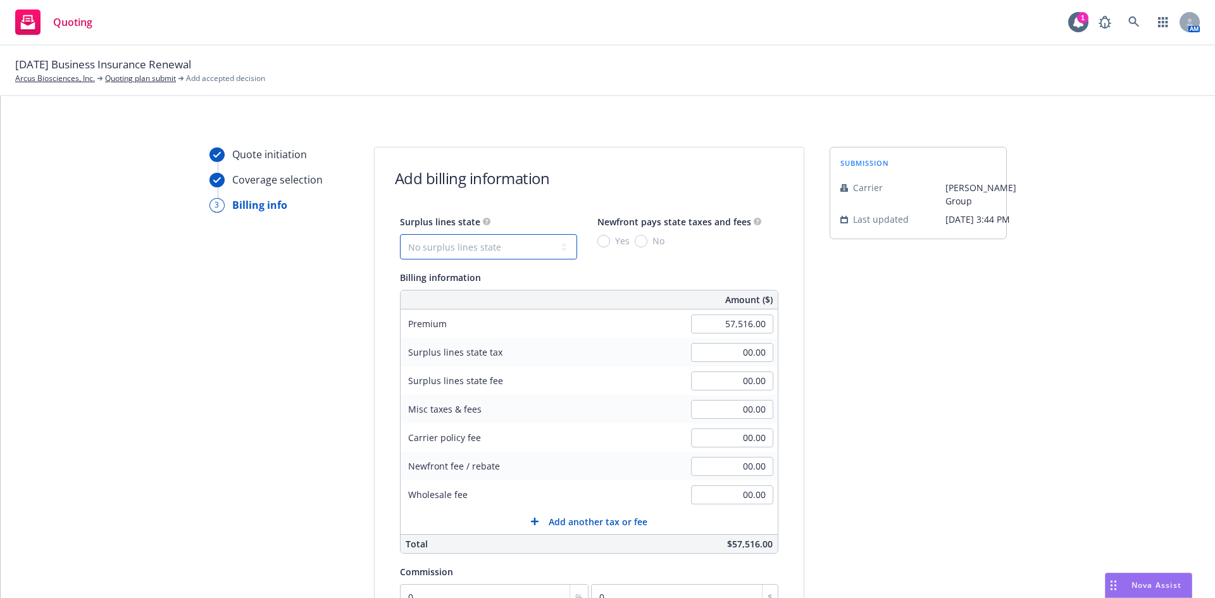
click at [521, 240] on select "No surplus lines state [US_STATE] [US_STATE] [US_STATE] [US_STATE] [US_STATE] […" at bounding box center [488, 246] width 177 height 25
select select "CA"
click at [400, 234] on select "No surplus lines state [US_STATE] [US_STATE] [US_STATE] [US_STATE] [US_STATE] […" at bounding box center [488, 246] width 177 height 25
type input "1,725.48"
type input "103.53"
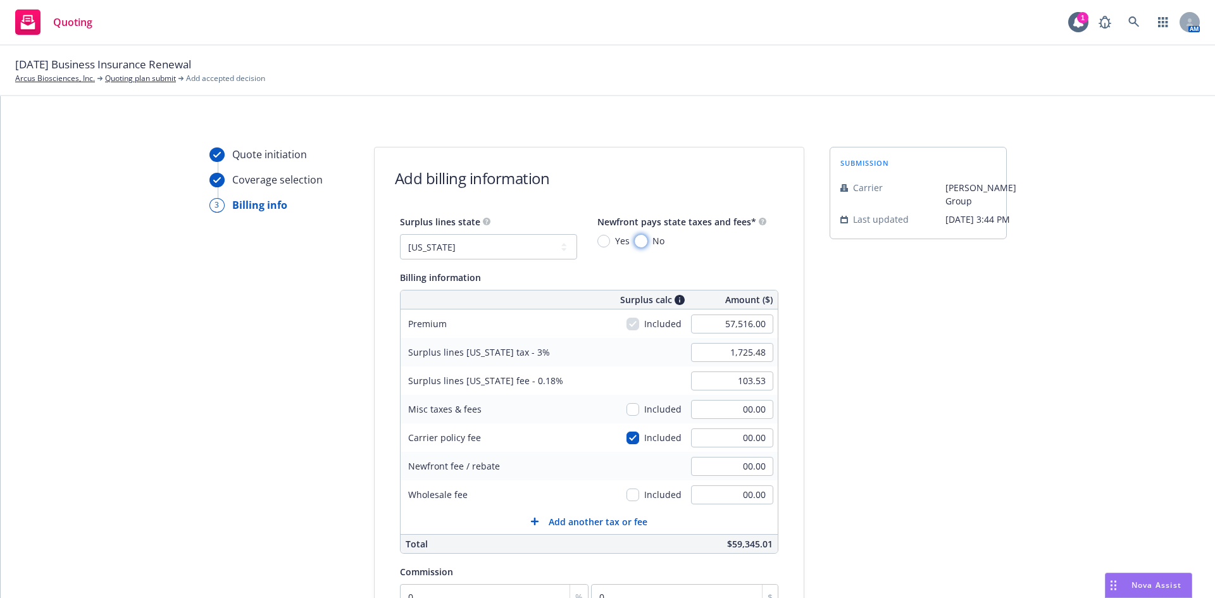
click at [635, 244] on input "No" at bounding box center [641, 241] width 13 height 13
radio input "true"
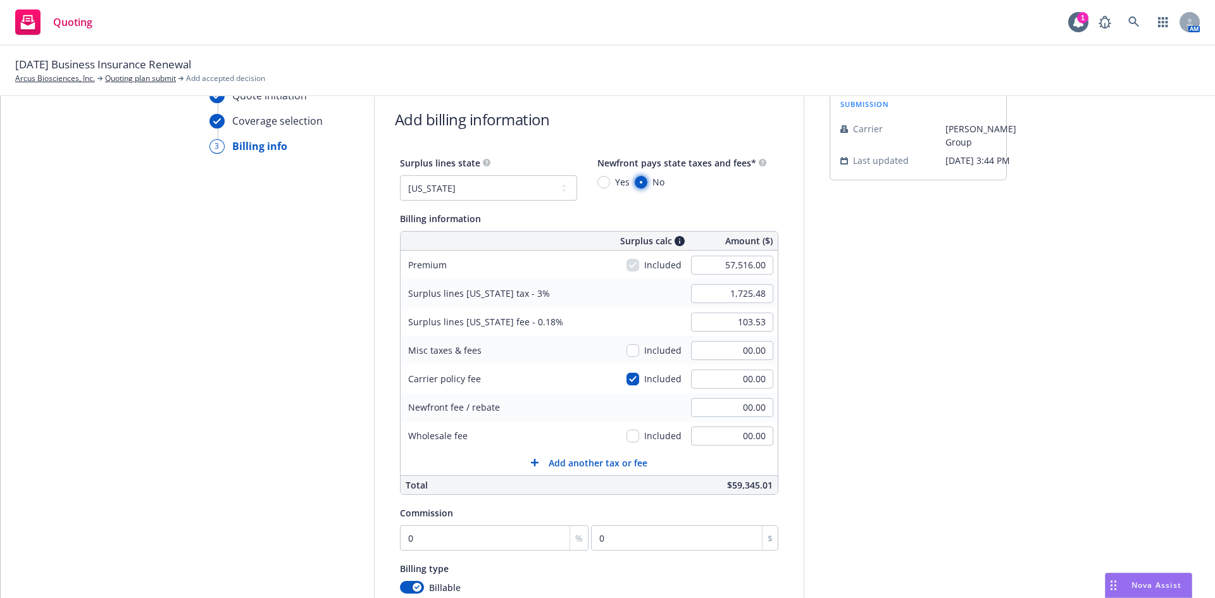
scroll to position [127, 0]
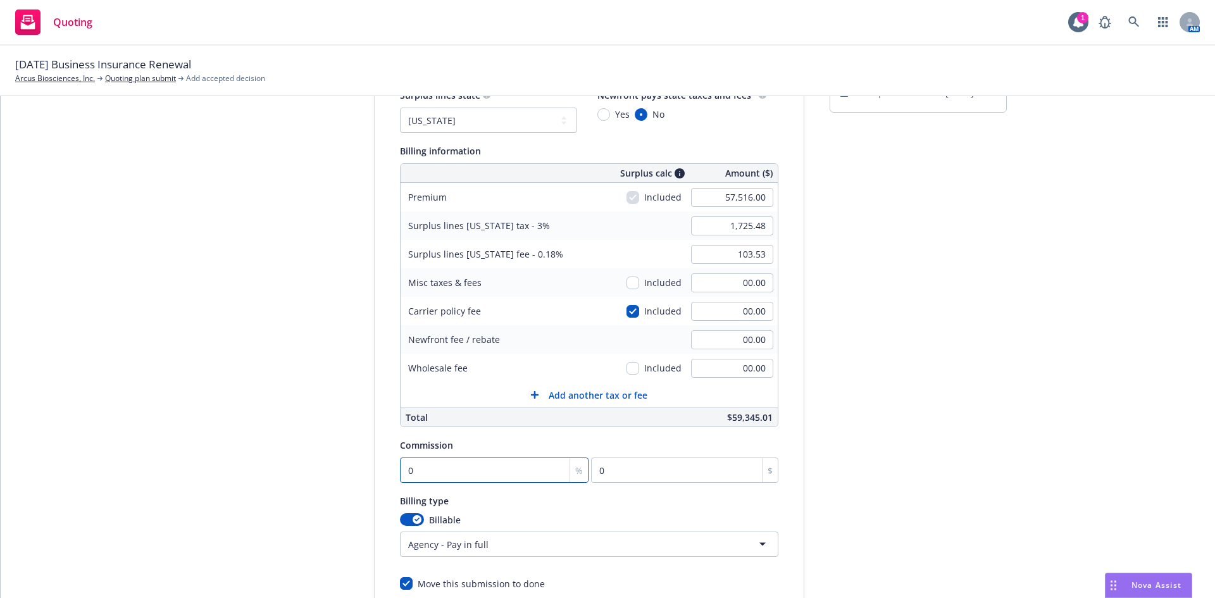
type input "1"
type input "575.16"
type input "12"
type input "6901.92"
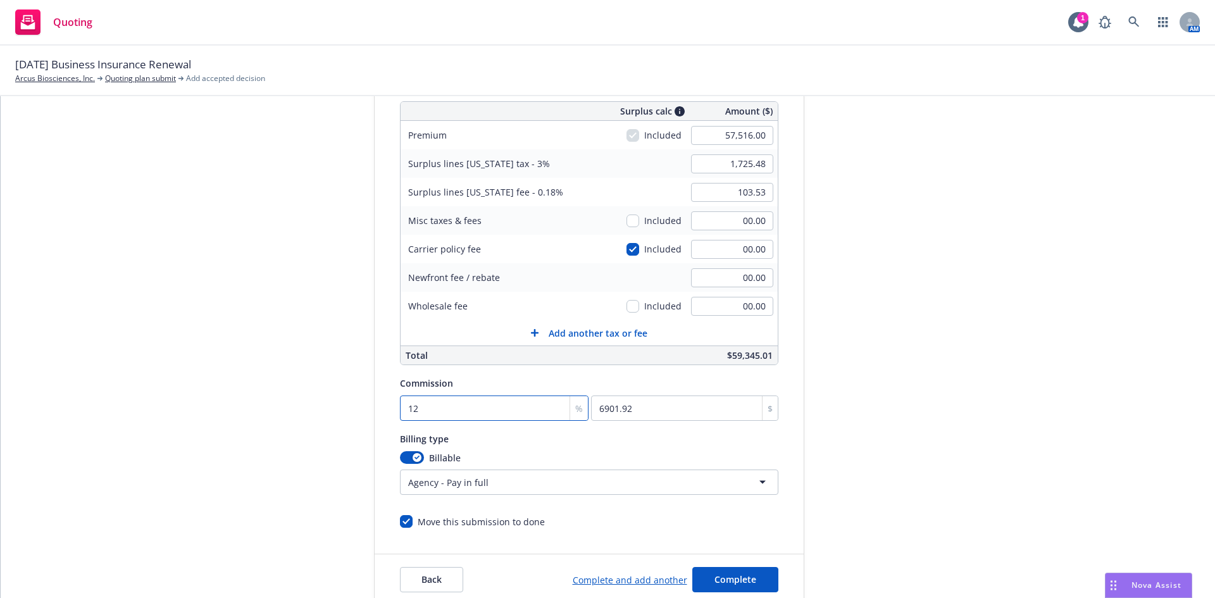
scroll to position [247, 0]
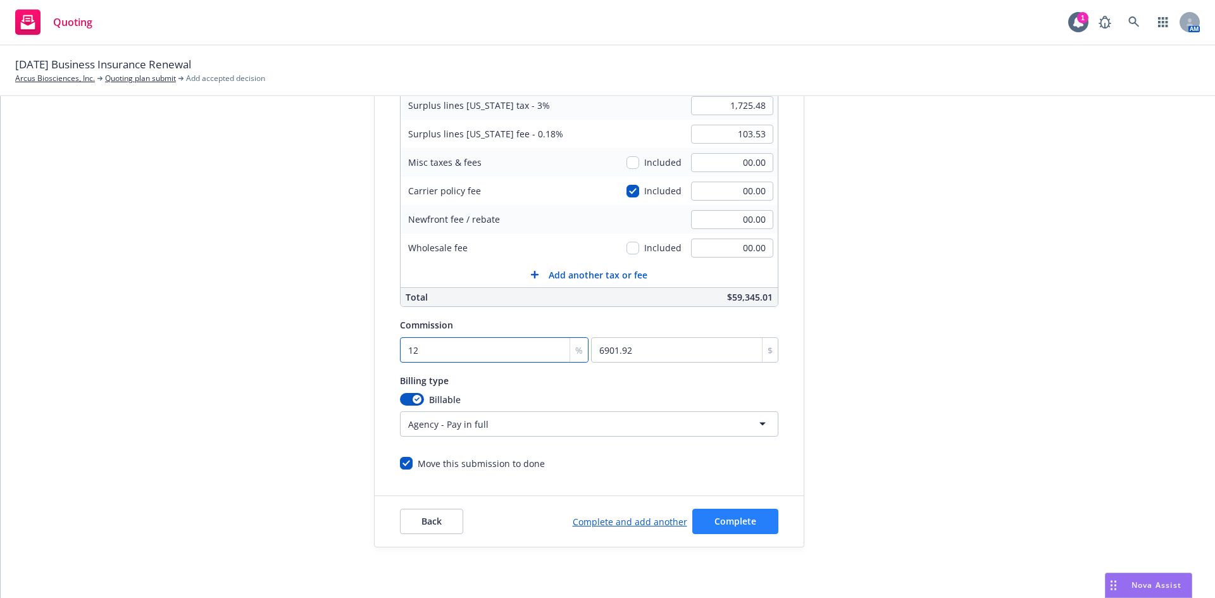
type input "12"
click at [722, 518] on span "Complete" at bounding box center [735, 521] width 42 height 12
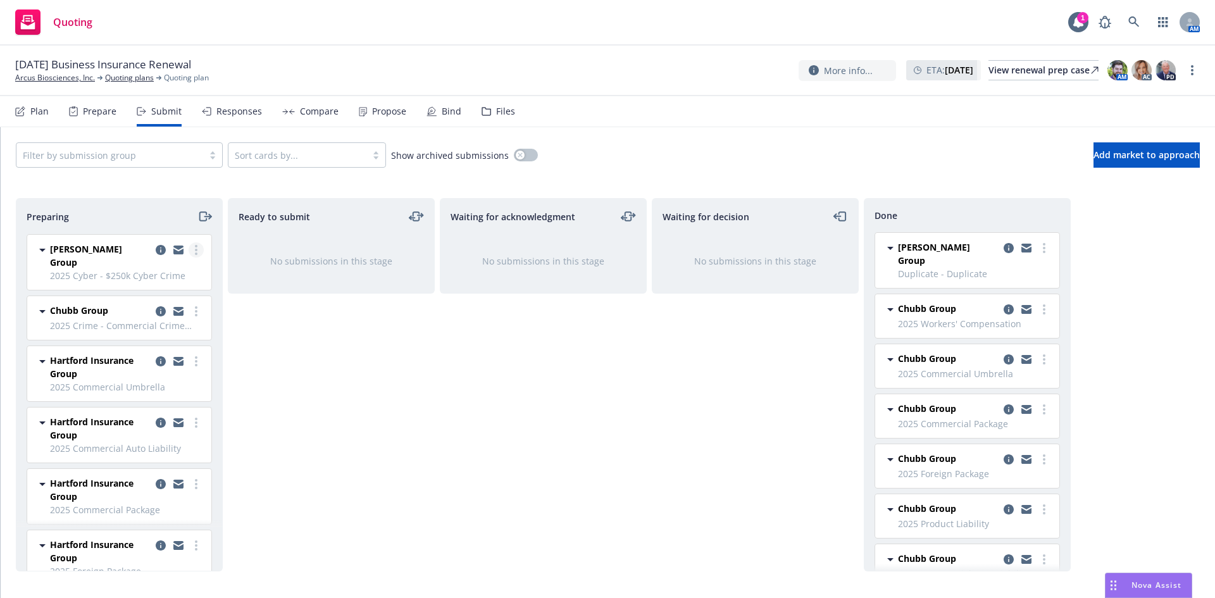
click at [195, 253] on circle "more" at bounding box center [196, 254] width 3 height 3
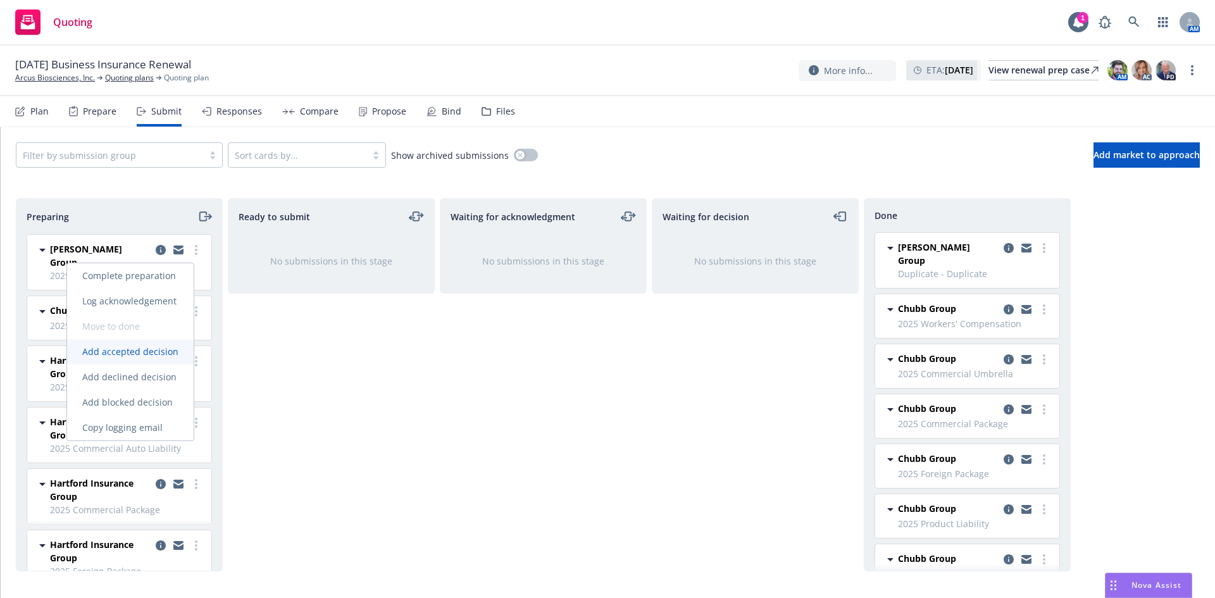
click at [153, 354] on span "Add accepted decision" at bounding box center [130, 352] width 127 height 12
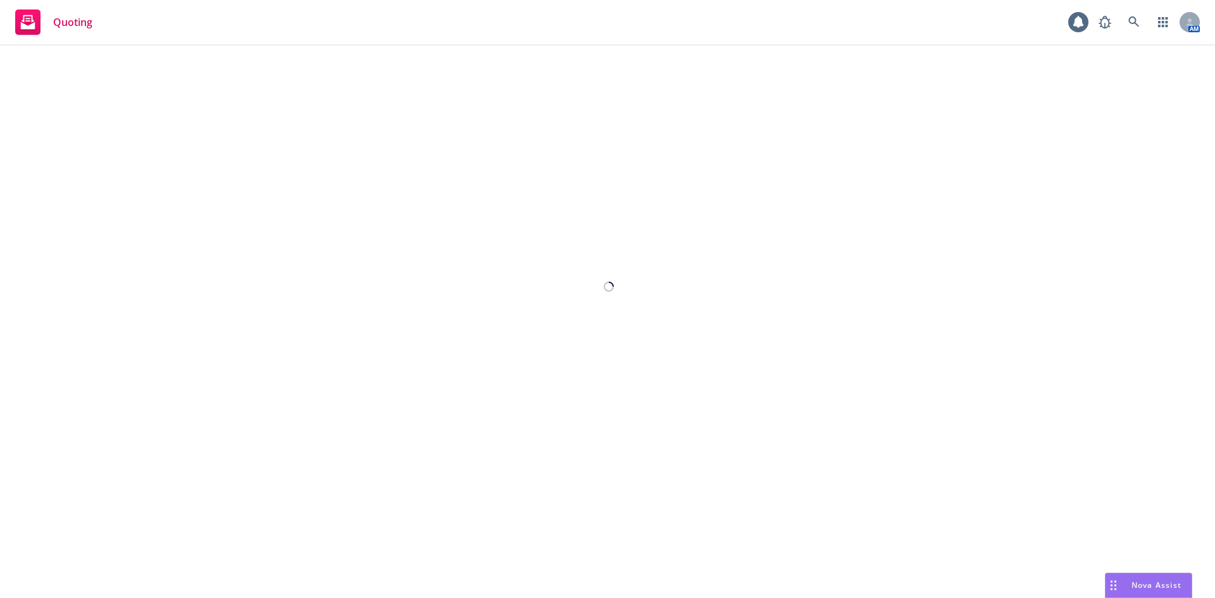
select select "12"
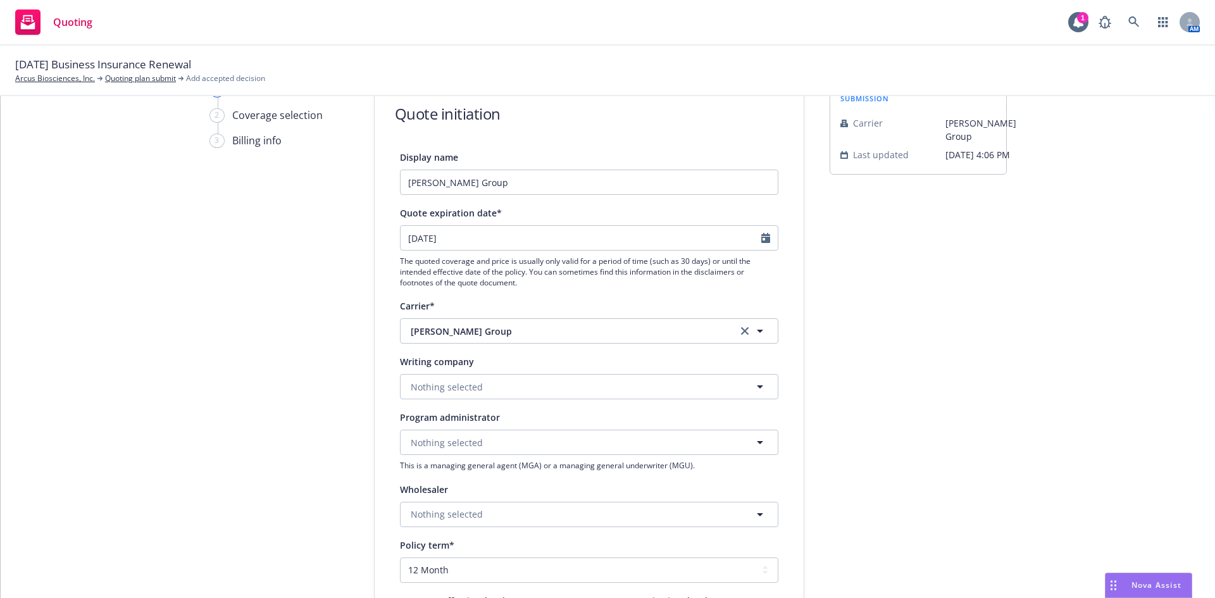
scroll to position [190, 0]
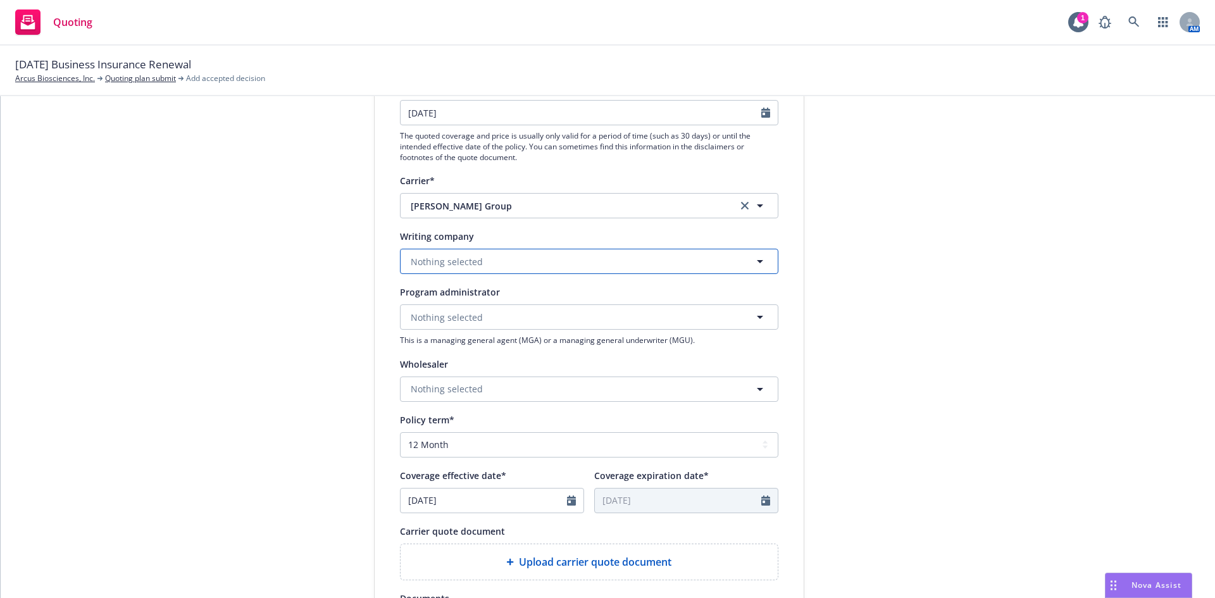
click at [474, 265] on span "Nothing selected" at bounding box center [447, 261] width 72 height 13
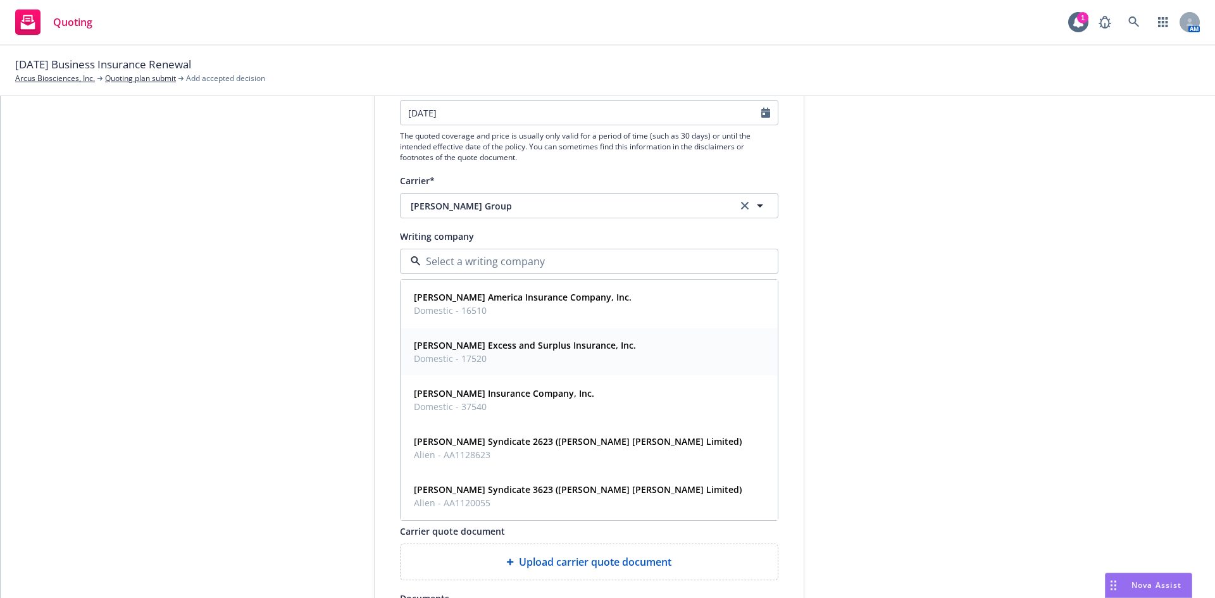
click at [516, 345] on strong "[PERSON_NAME] Excess and Surplus Insurance, Inc." at bounding box center [525, 345] width 222 height 12
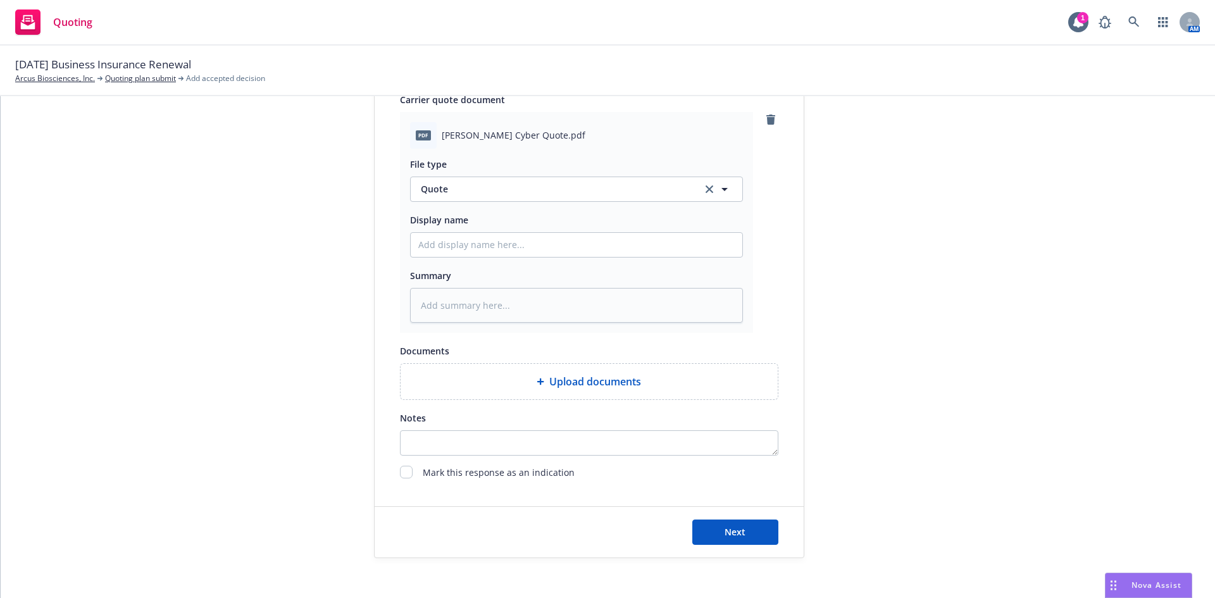
scroll to position [632, 0]
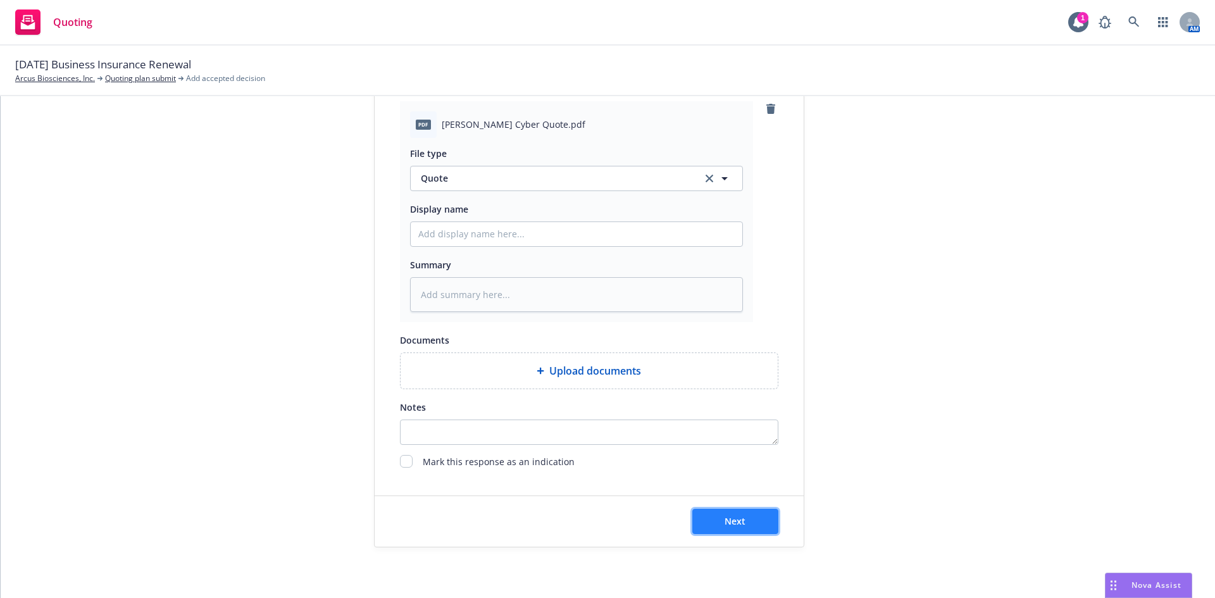
click at [747, 513] on button "Next" at bounding box center [735, 521] width 86 height 25
type textarea "x"
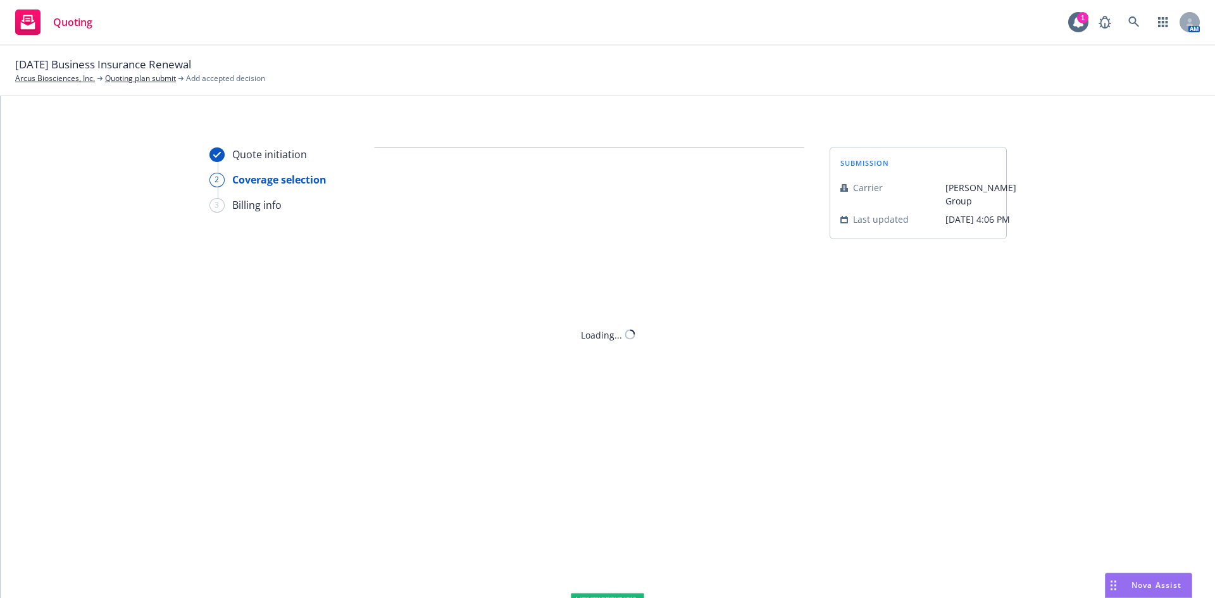
scroll to position [0, 0]
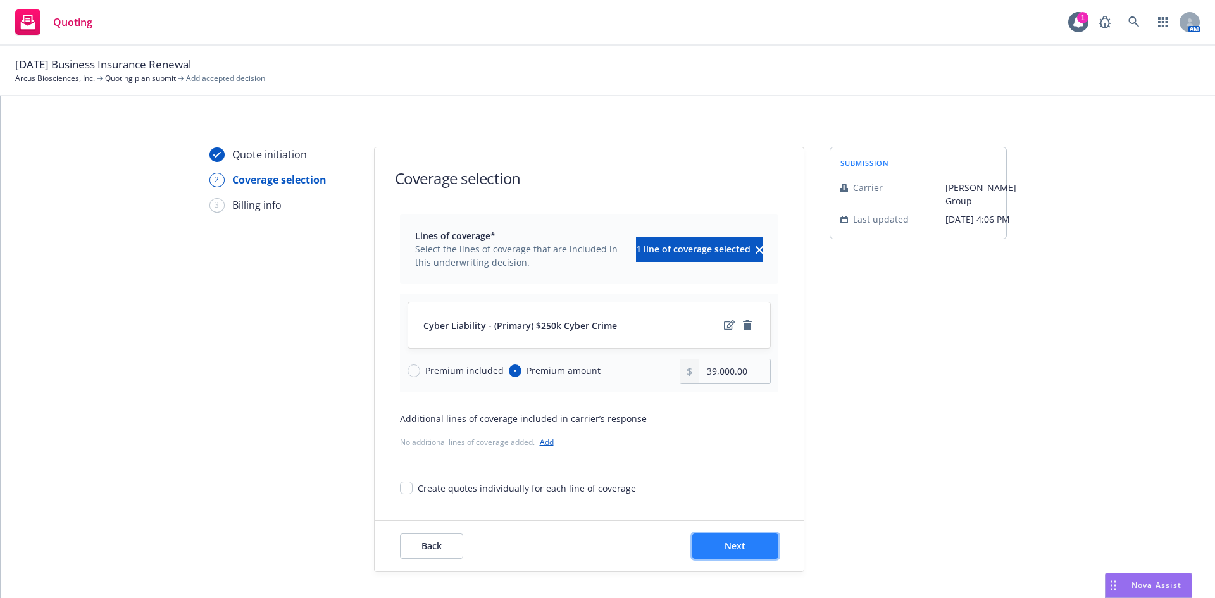
click at [727, 544] on span "Next" at bounding box center [735, 546] width 21 height 12
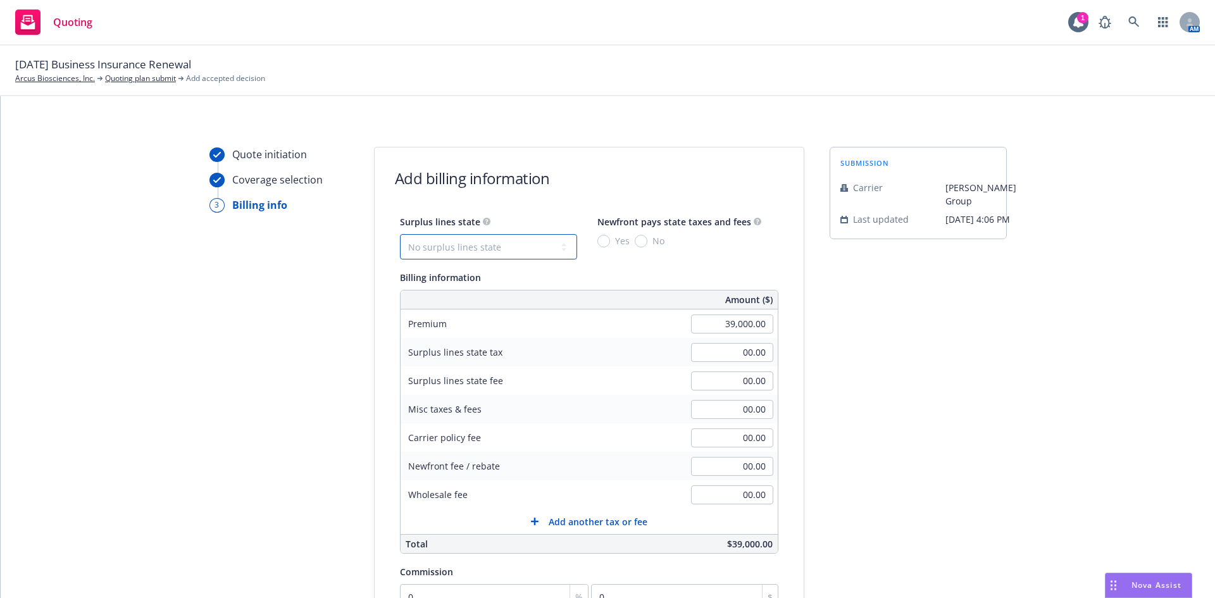
drag, startPoint x: 515, startPoint y: 249, endPoint x: 499, endPoint y: 257, distance: 18.1
click at [515, 249] on select "No surplus lines state [US_STATE] [US_STATE] [US_STATE] [US_STATE] [US_STATE] […" at bounding box center [488, 246] width 177 height 25
select select "CA"
click at [400, 234] on select "No surplus lines state [US_STATE] [US_STATE] [US_STATE] [US_STATE] [US_STATE] […" at bounding box center [488, 246] width 177 height 25
type input "1,170.00"
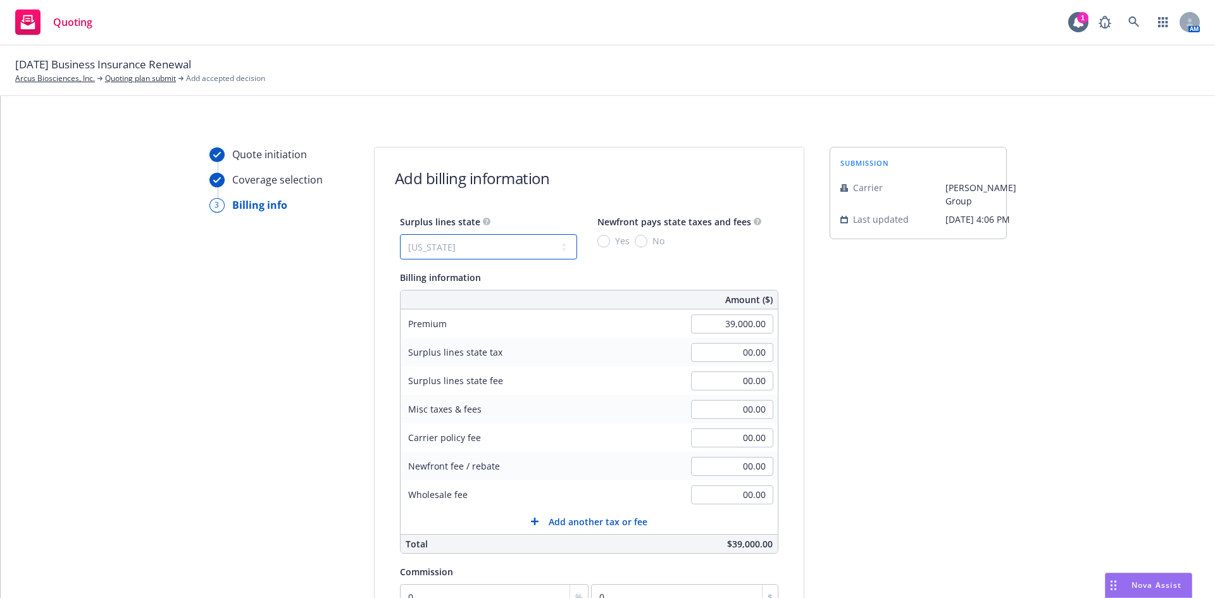
type input "70.20"
click at [597, 242] on input "Yes" at bounding box center [603, 241] width 13 height 13
radio input "true"
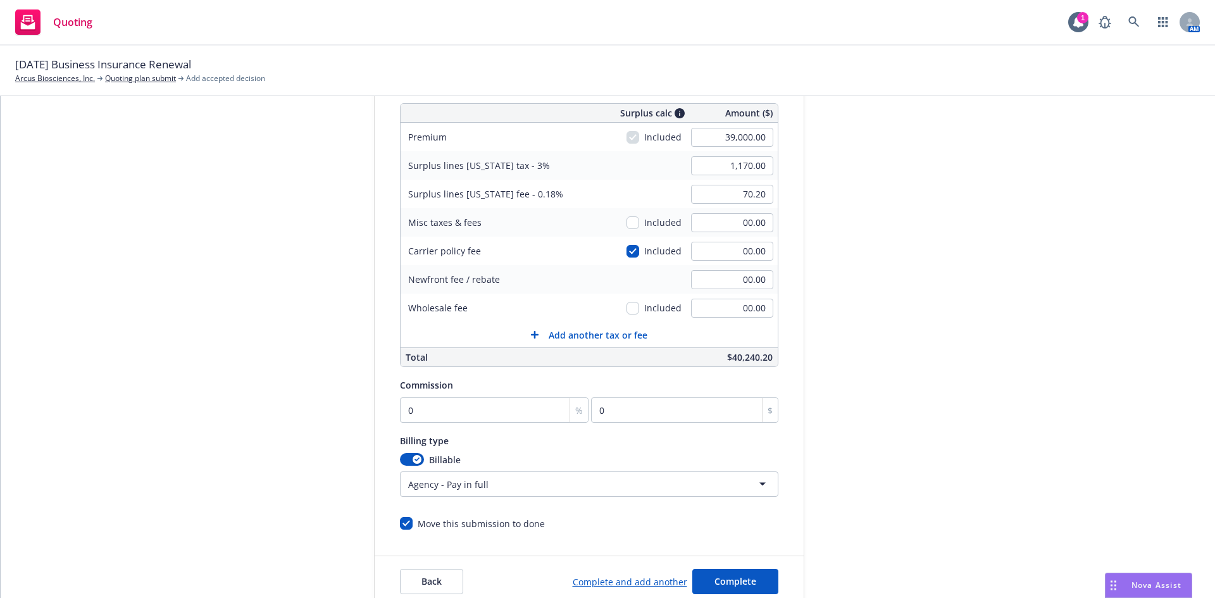
scroll to position [190, 0]
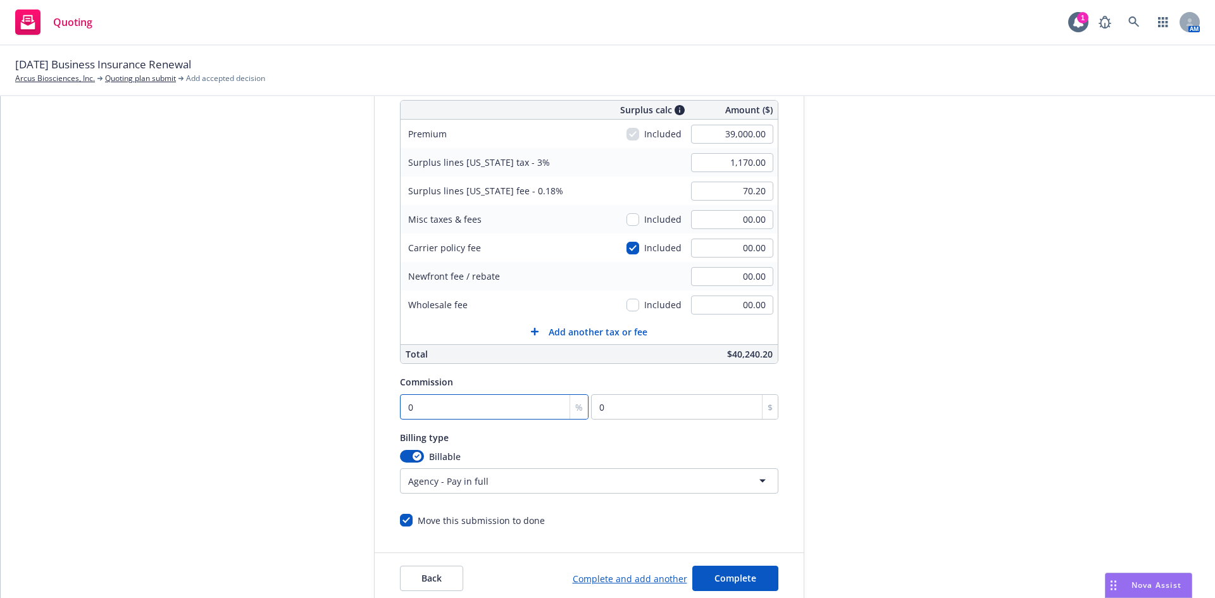
click at [410, 413] on input "0" at bounding box center [494, 406] width 189 height 25
type input "1"
type input "390"
type input "15"
type input "5850"
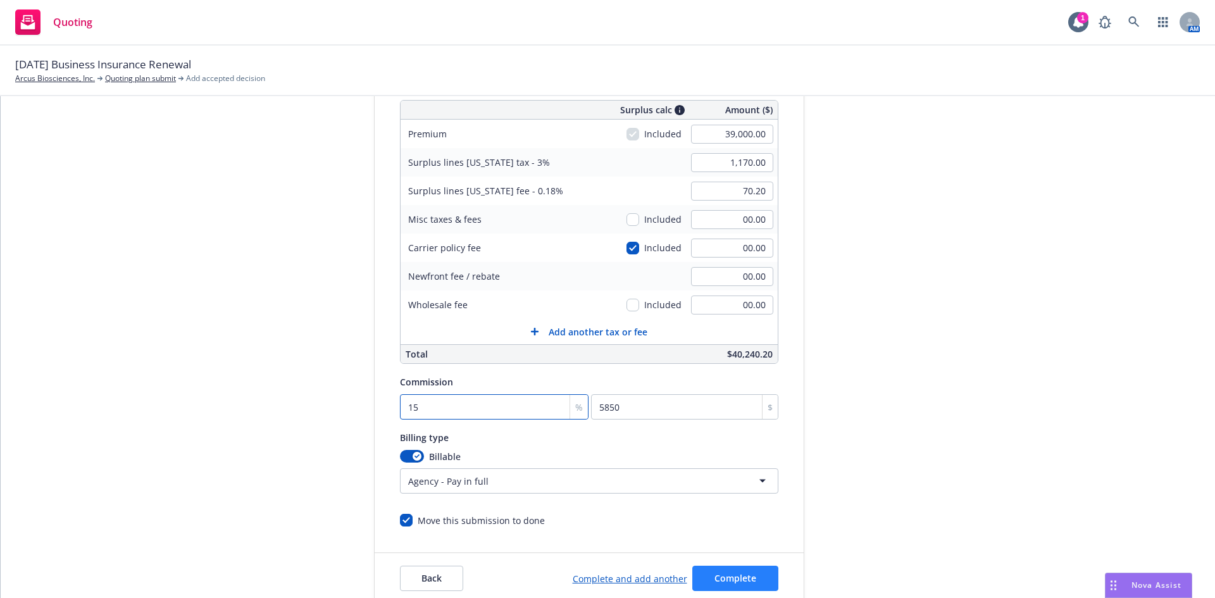
type input "15"
click at [727, 579] on span "Complete" at bounding box center [735, 578] width 42 height 12
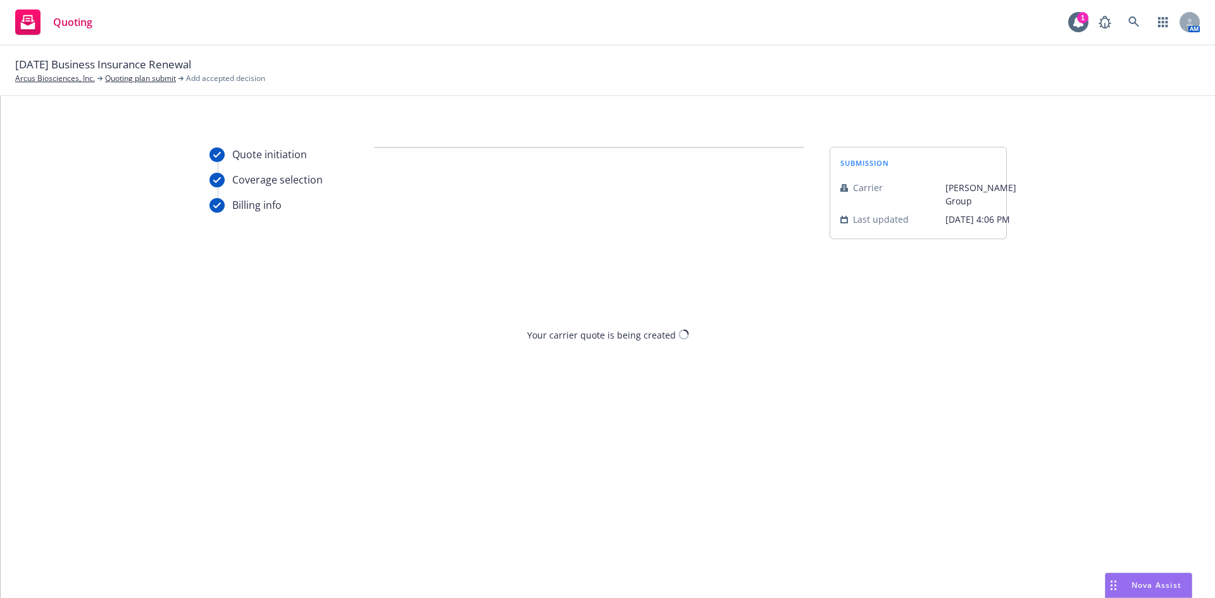
scroll to position [0, 0]
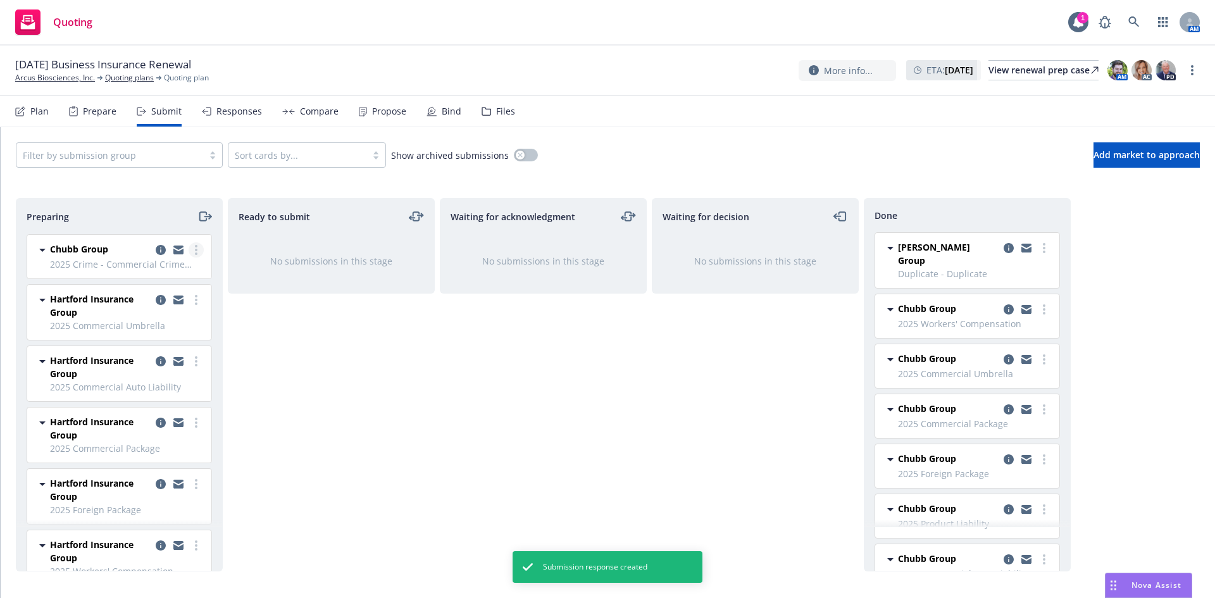
click at [189, 247] on link "more" at bounding box center [196, 249] width 15 height 15
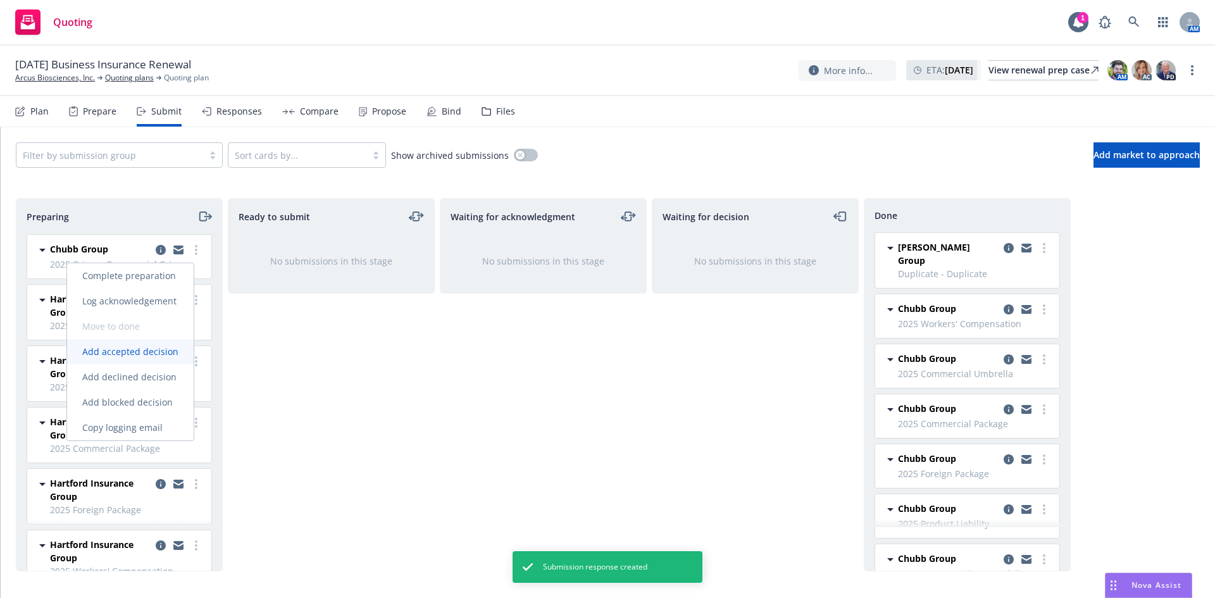
click at [154, 343] on link "Add accepted decision" at bounding box center [130, 351] width 127 height 25
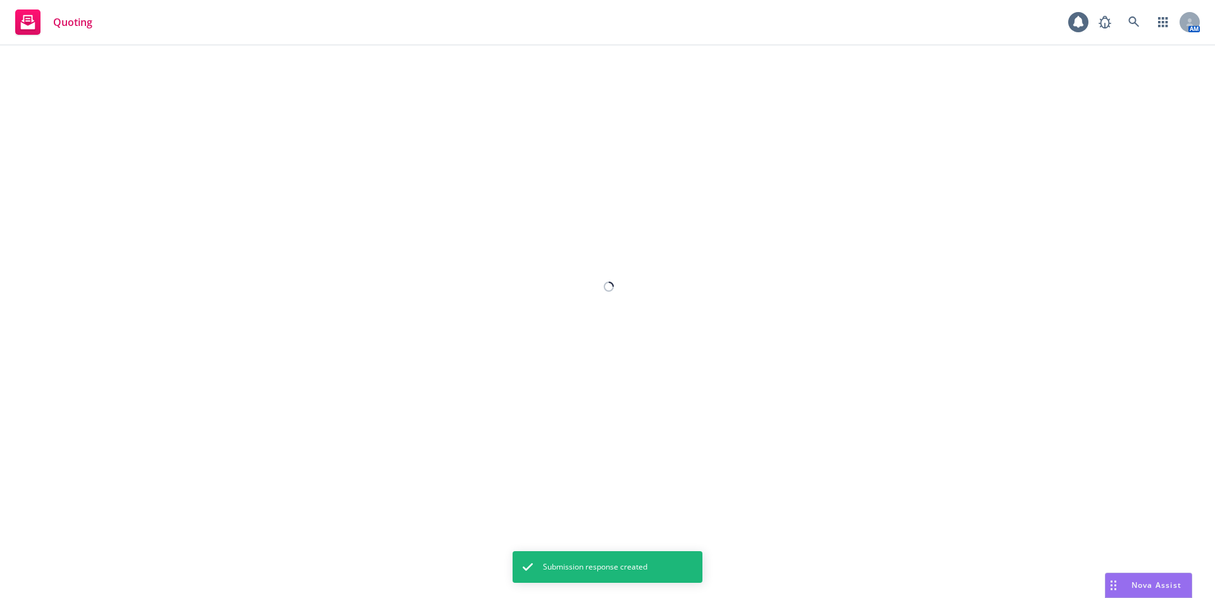
select select "12"
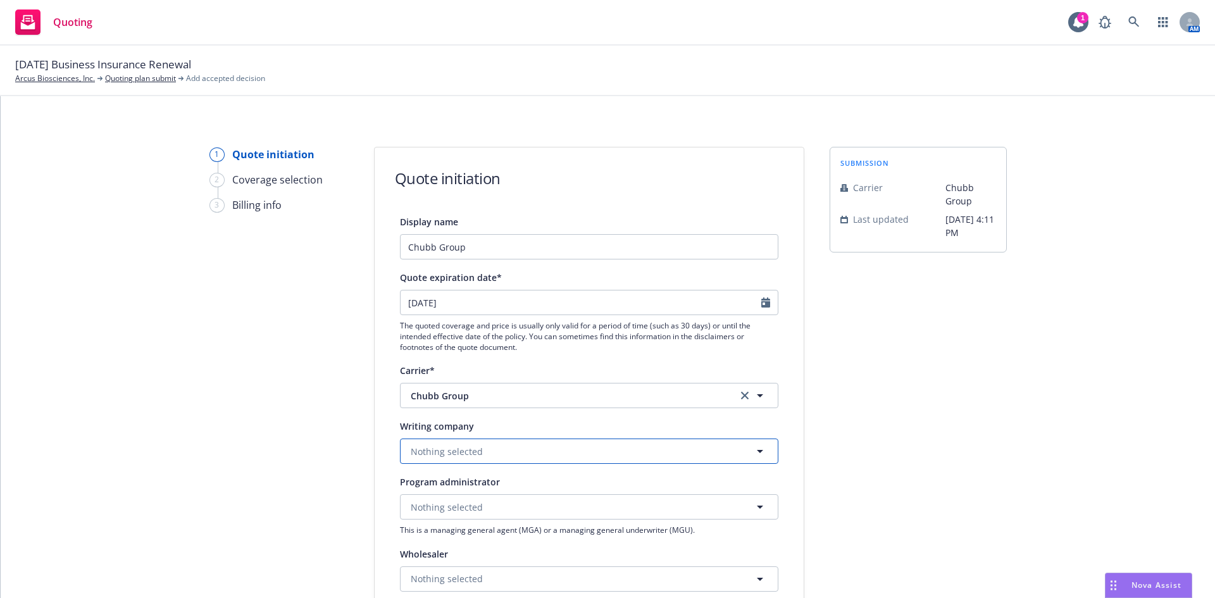
click at [574, 443] on button "Nothing selected" at bounding box center [589, 451] width 378 height 25
type input "fed"
click at [482, 405] on strong "Federal Insurance Company" at bounding box center [474, 402] width 120 height 12
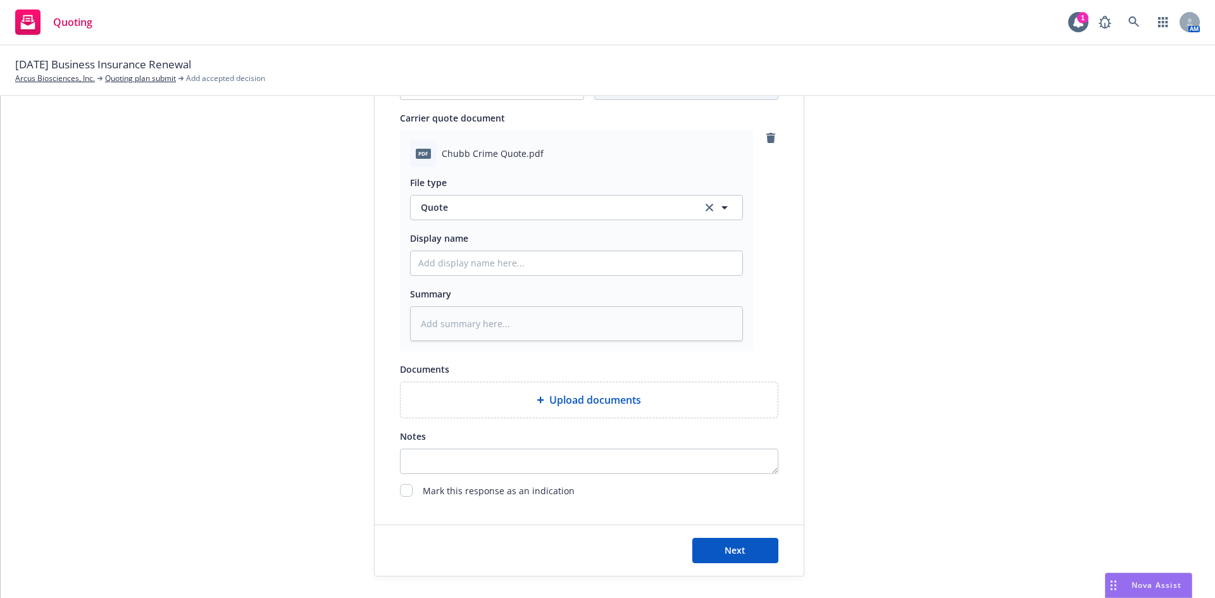
scroll to position [632, 0]
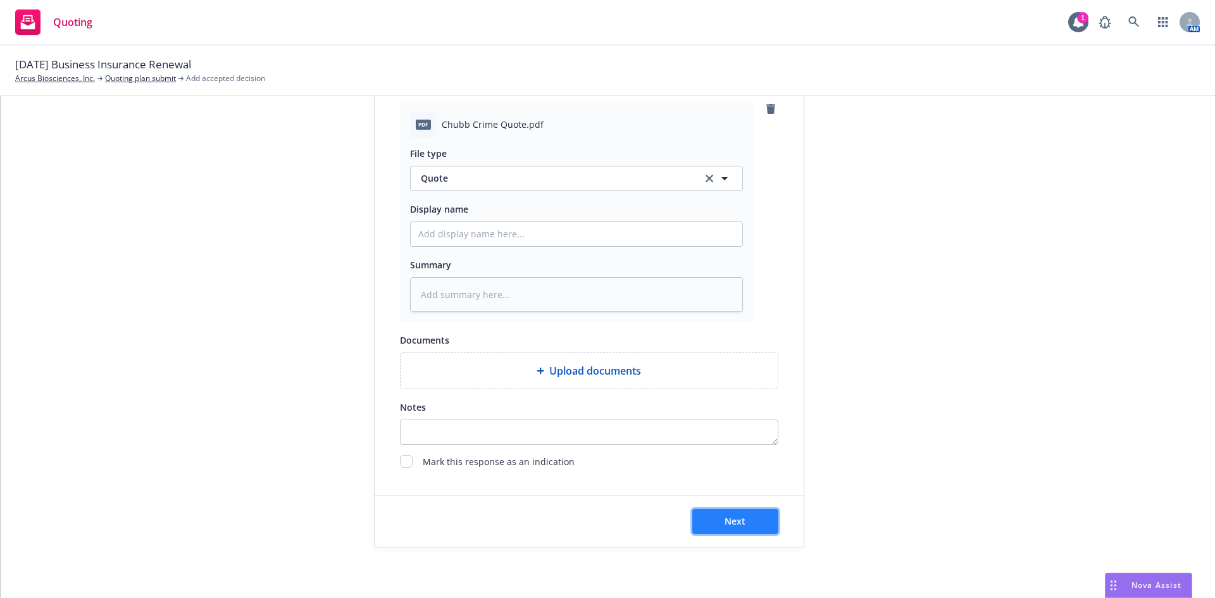
click at [747, 515] on button "Next" at bounding box center [735, 521] width 86 height 25
type textarea "x"
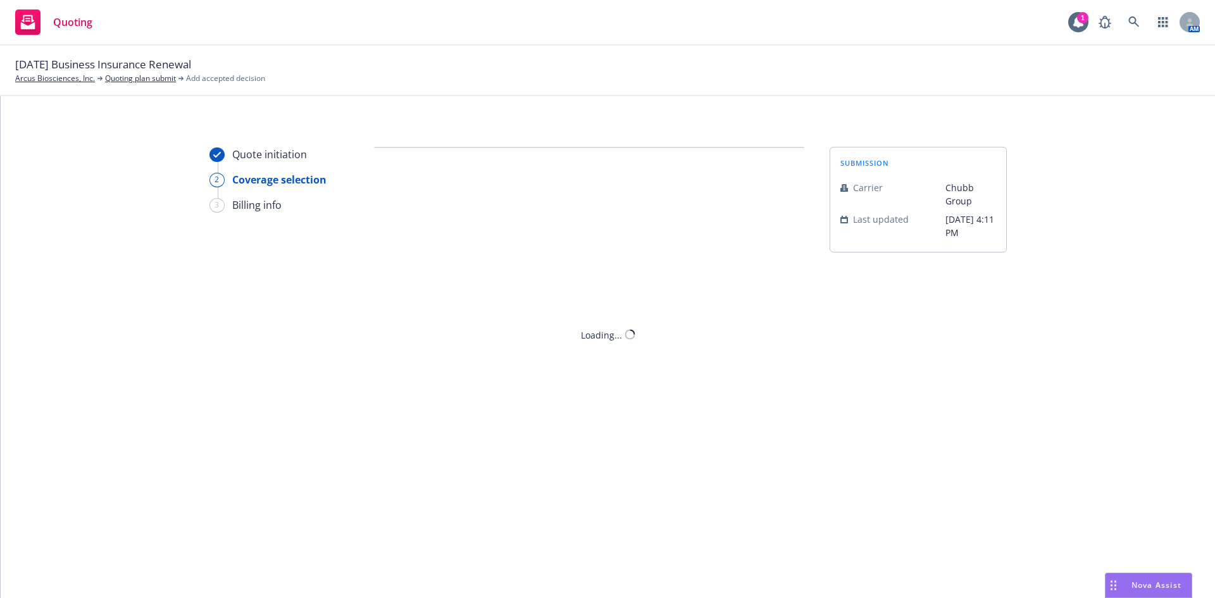
scroll to position [0, 0]
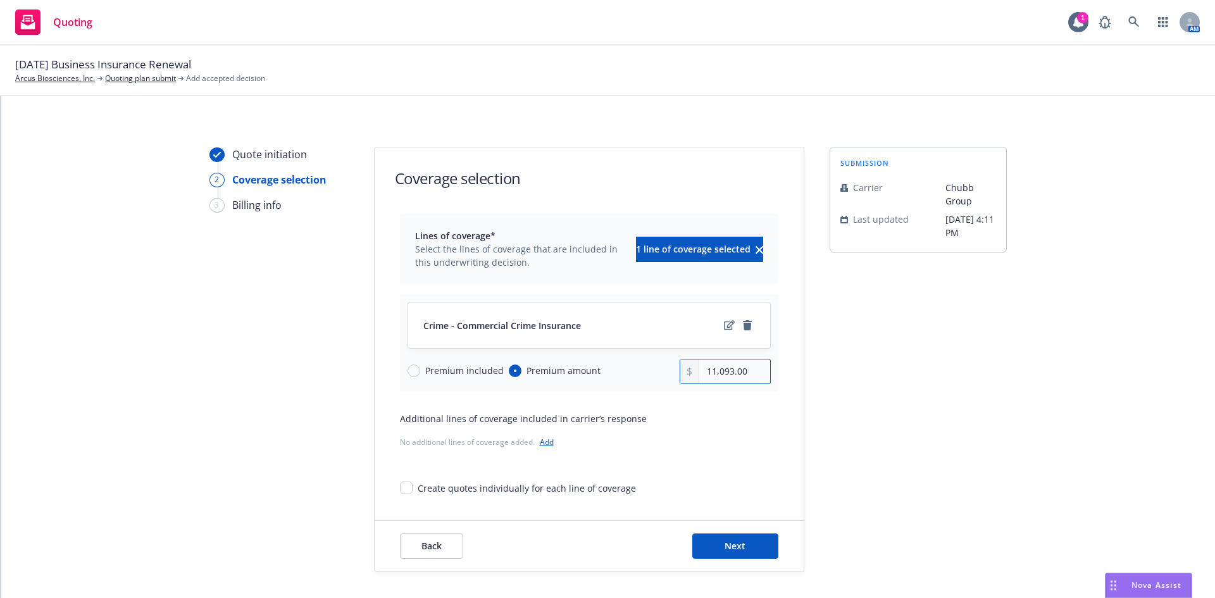
drag, startPoint x: 730, startPoint y: 373, endPoint x: 716, endPoint y: 373, distance: 14.6
click at [716, 373] on input "11,093.00" at bounding box center [734, 371] width 70 height 24
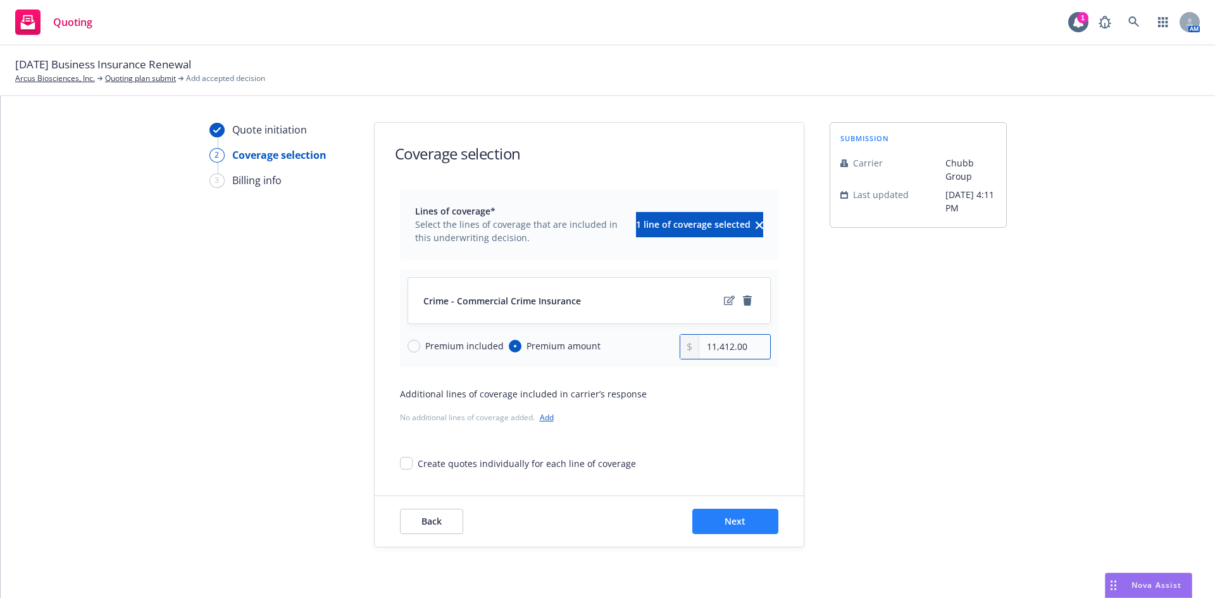
type input "11,412.00"
click at [716, 523] on button "Next" at bounding box center [735, 521] width 86 height 25
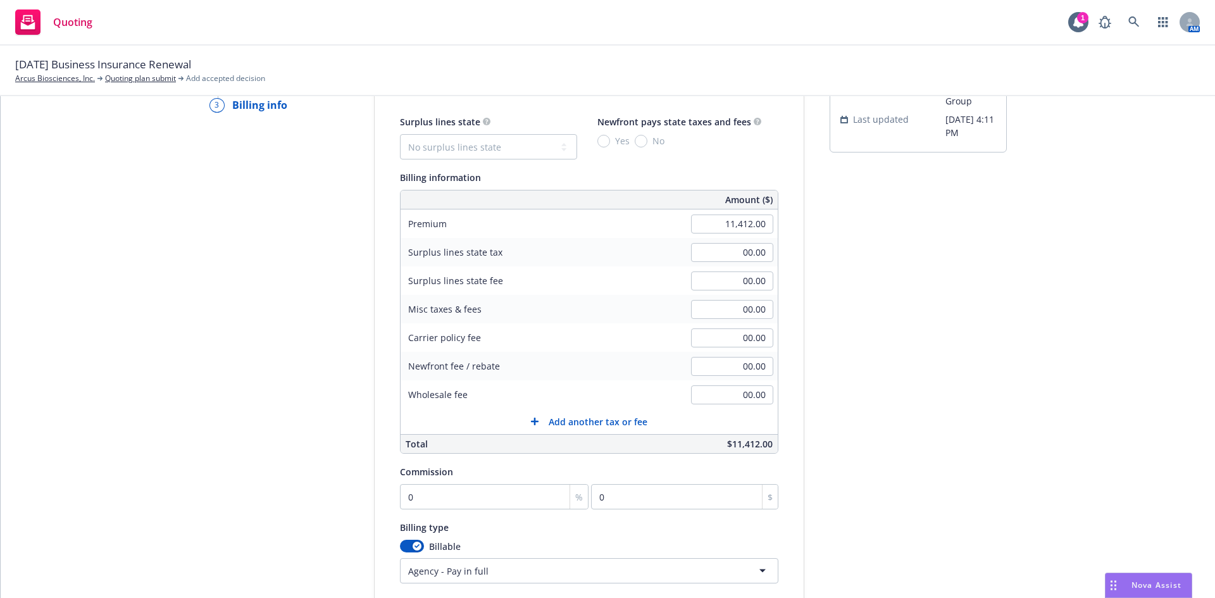
scroll to position [215, 0]
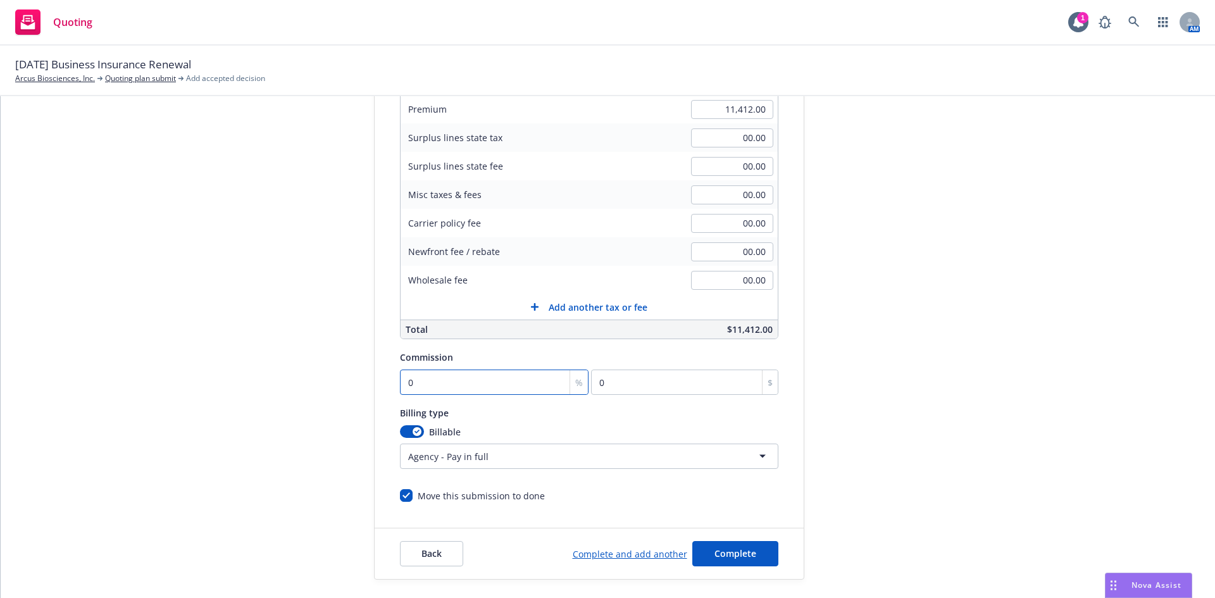
click at [432, 375] on input "0" at bounding box center [494, 382] width 189 height 25
type input "1"
type input "114.12"
type input "15"
type input "1711.8"
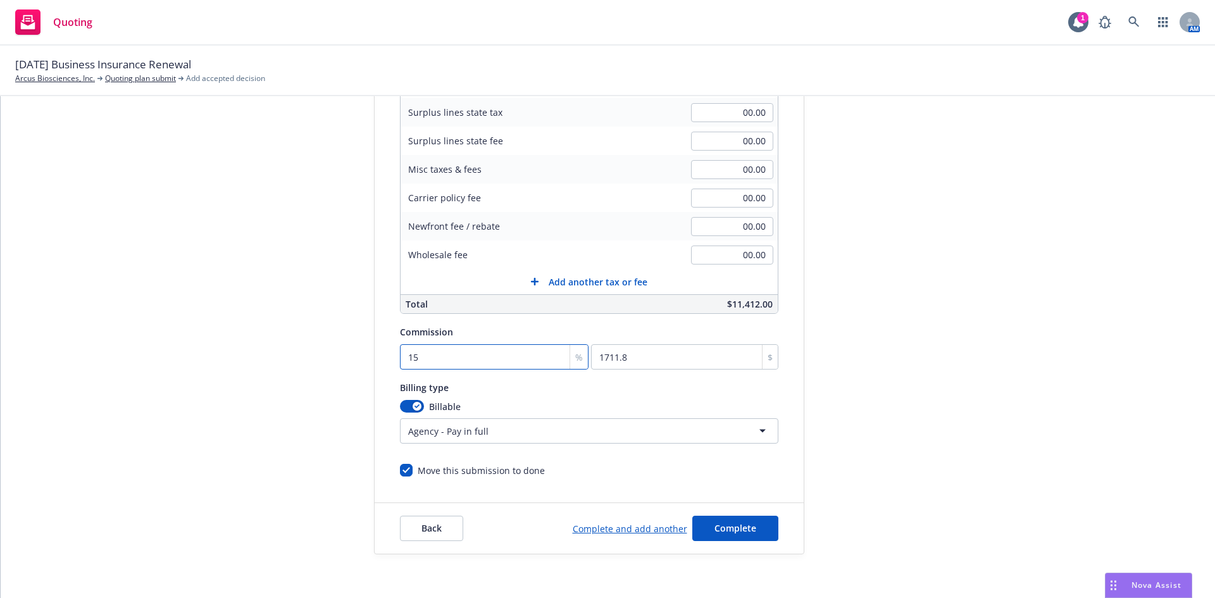
scroll to position [247, 0]
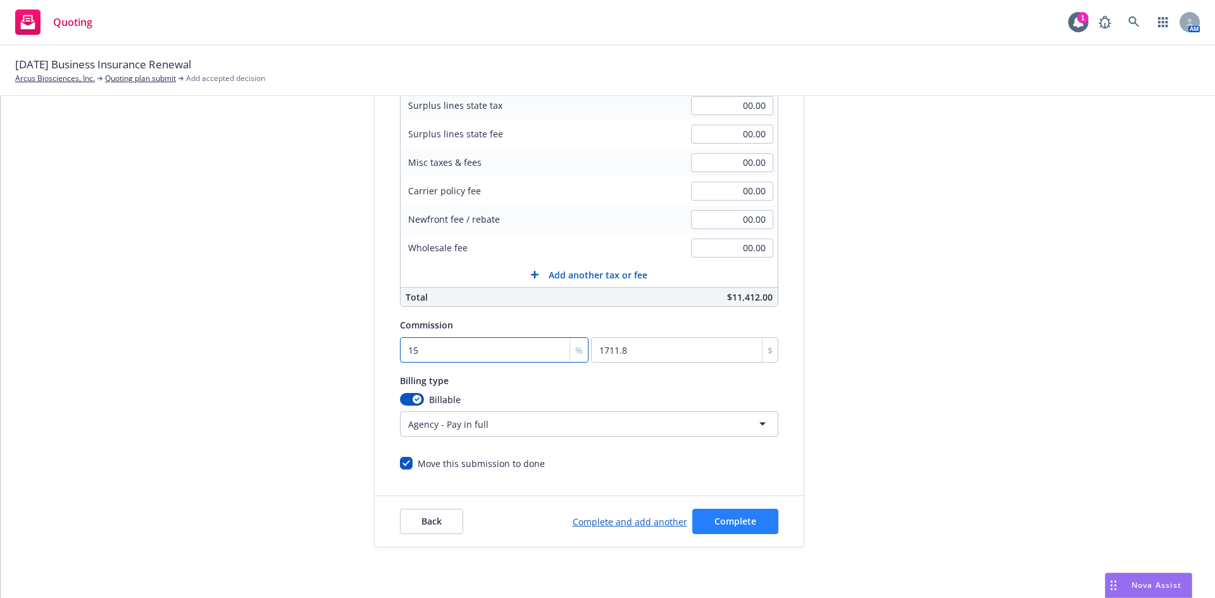
type input "15"
click at [744, 516] on span "Complete" at bounding box center [735, 521] width 42 height 12
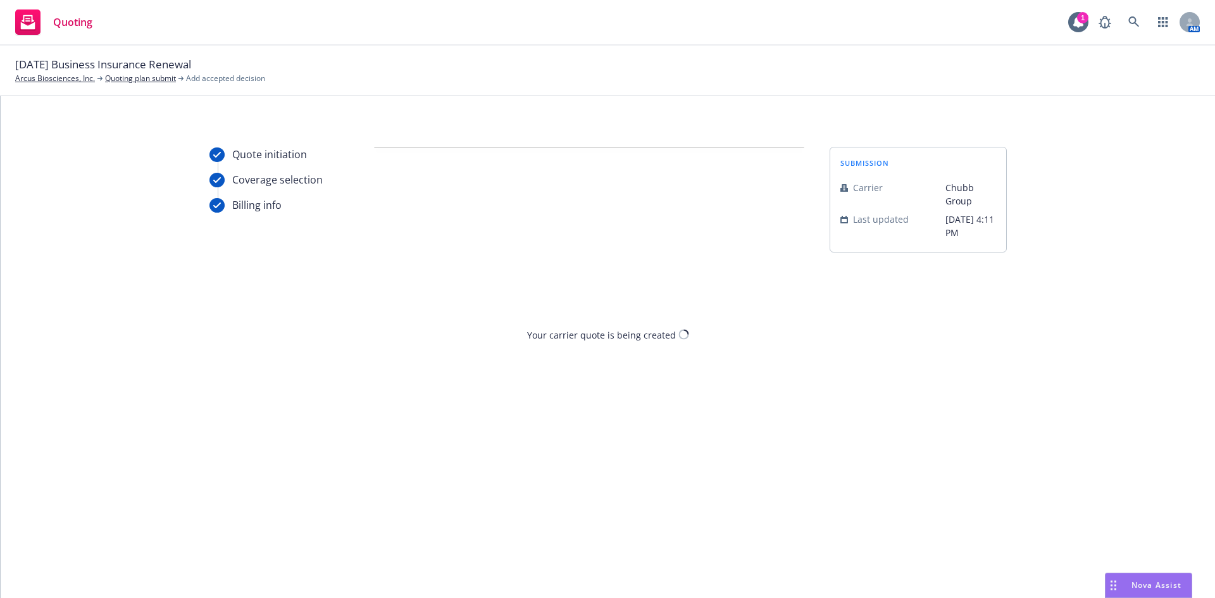
scroll to position [0, 0]
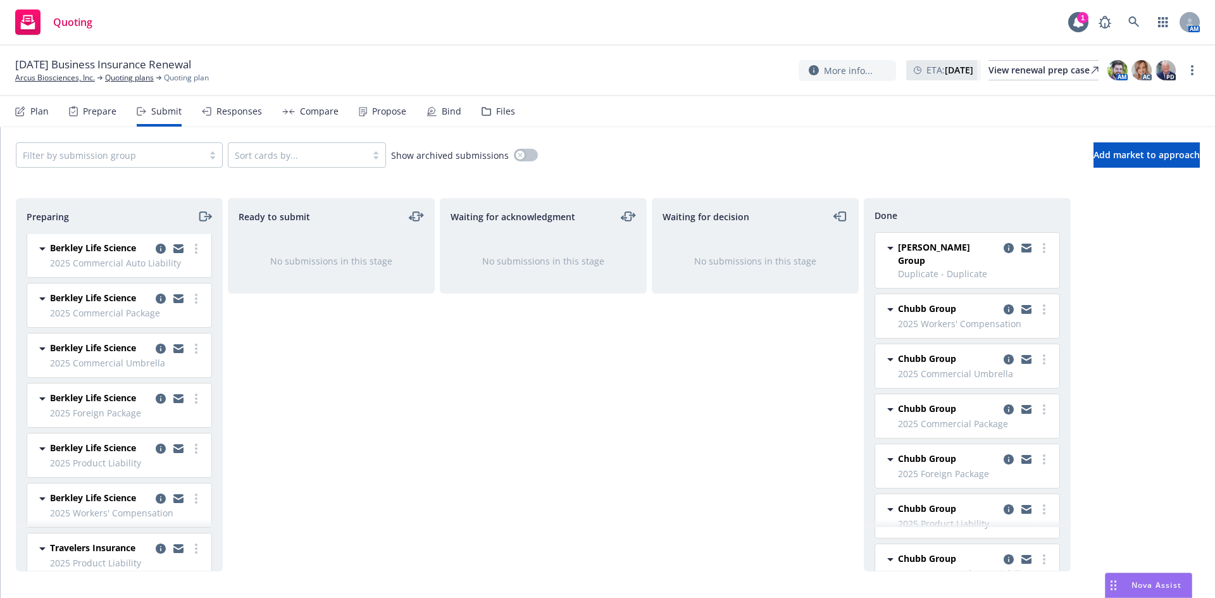
scroll to position [666, 0]
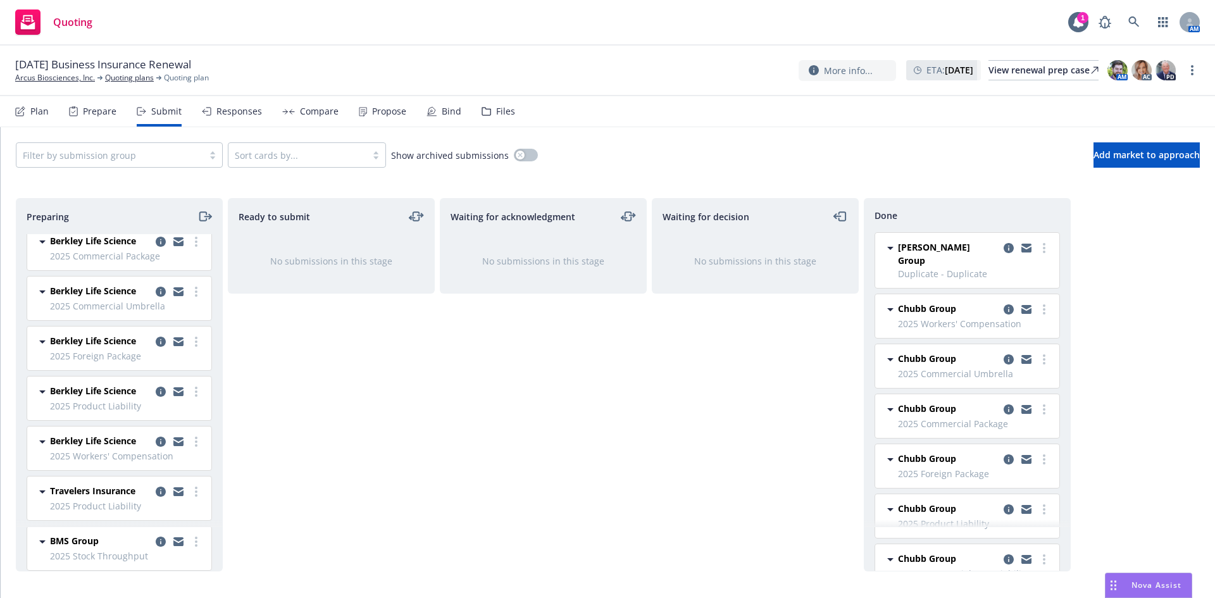
click at [287, 117] on div "Compare" at bounding box center [310, 111] width 56 height 30
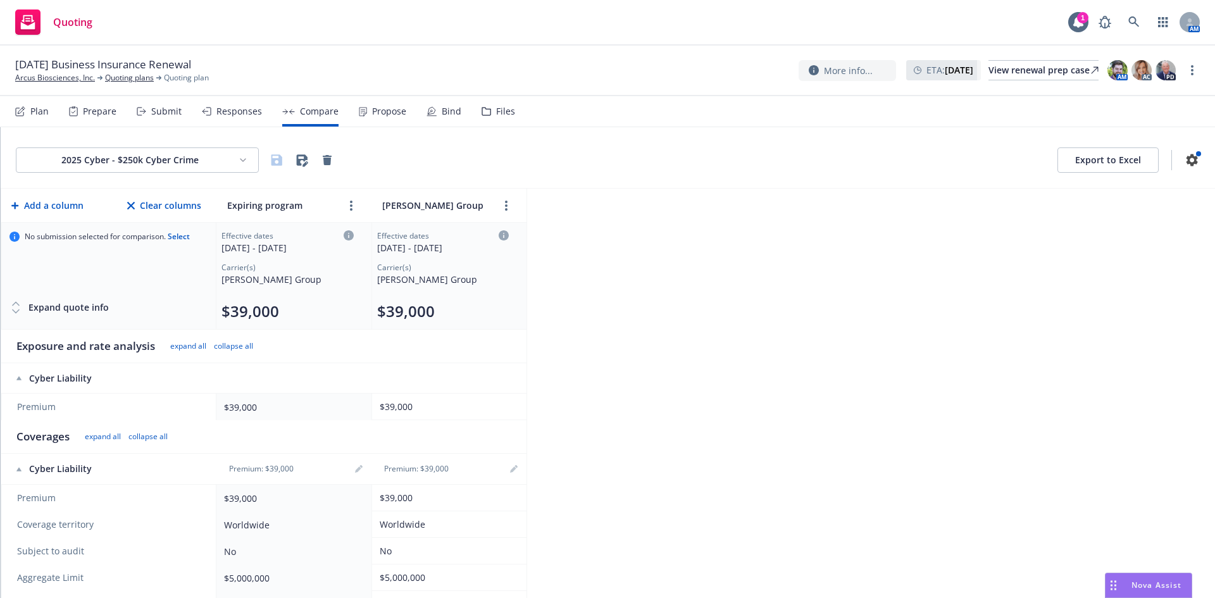
click at [373, 118] on div "Propose" at bounding box center [382, 111] width 47 height 30
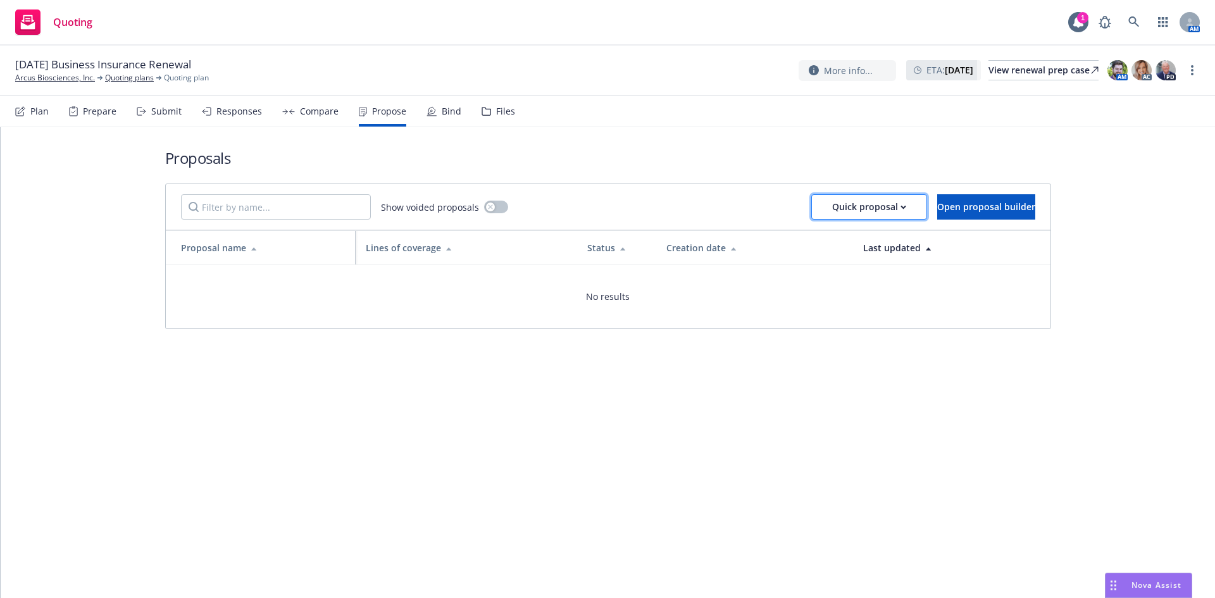
click at [861, 213] on div "Quick proposal" at bounding box center [869, 207] width 74 height 24
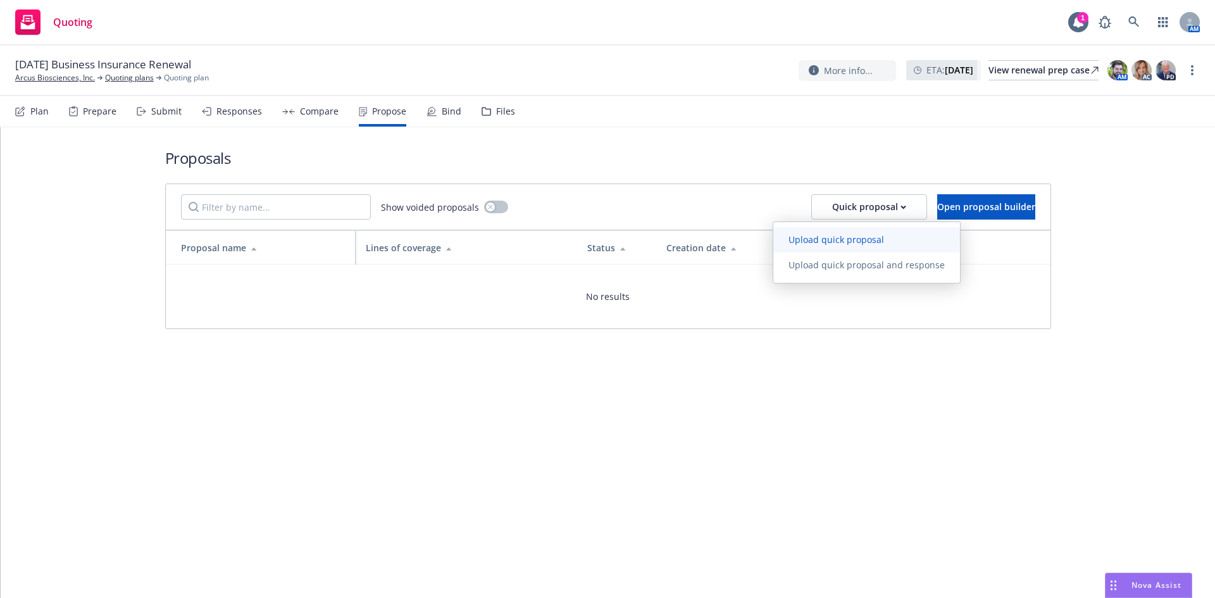
click at [854, 237] on span "Upload quick proposal" at bounding box center [836, 240] width 126 height 12
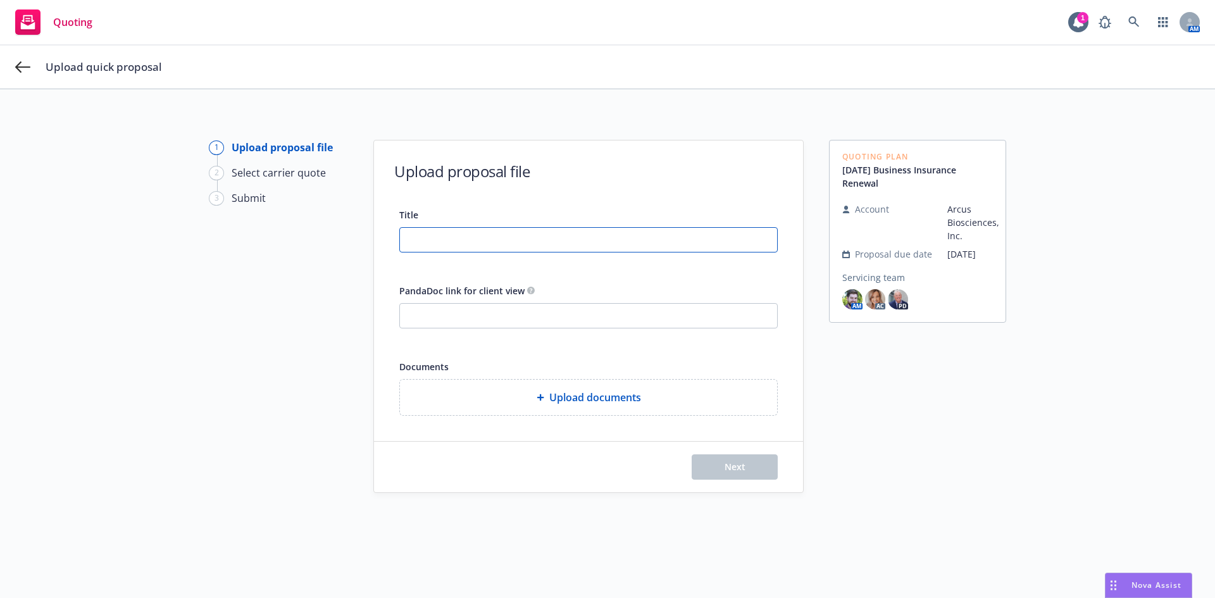
click at [524, 242] on input "Title" at bounding box center [588, 240] width 377 height 24
type input "Arcus [DATE]-[DATE] Property & Casualty Renewal Proposal"
click at [482, 318] on input "PandaDoc link for client view" at bounding box center [588, 316] width 377 height 24
paste input "[URL][DOMAIN_NAME]"
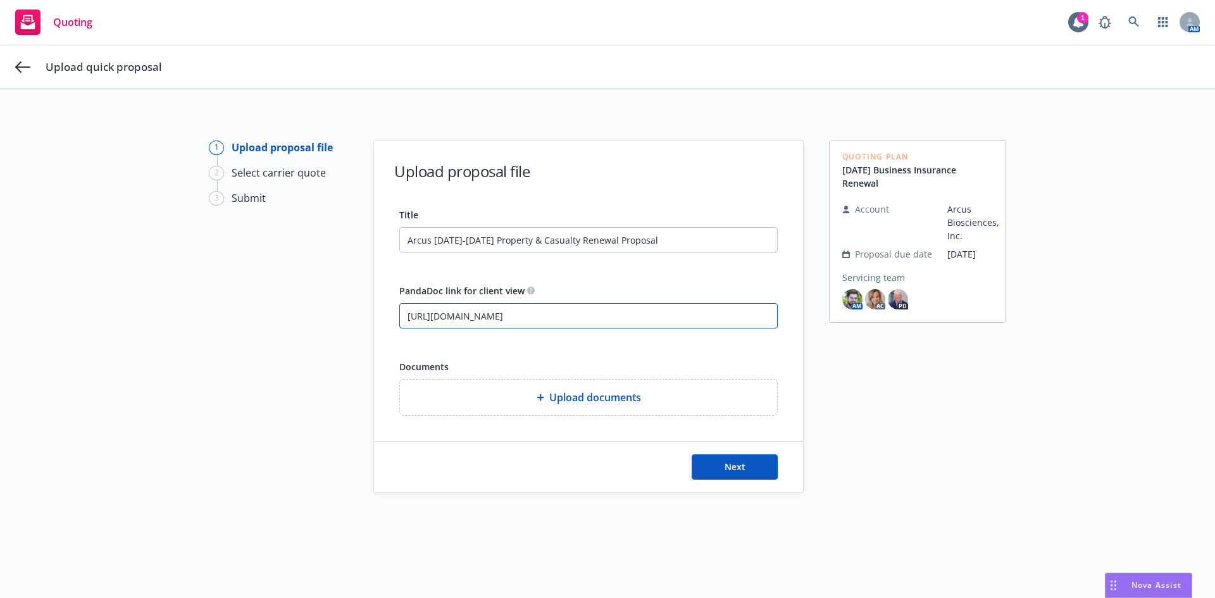
type input "[URL][DOMAIN_NAME]"
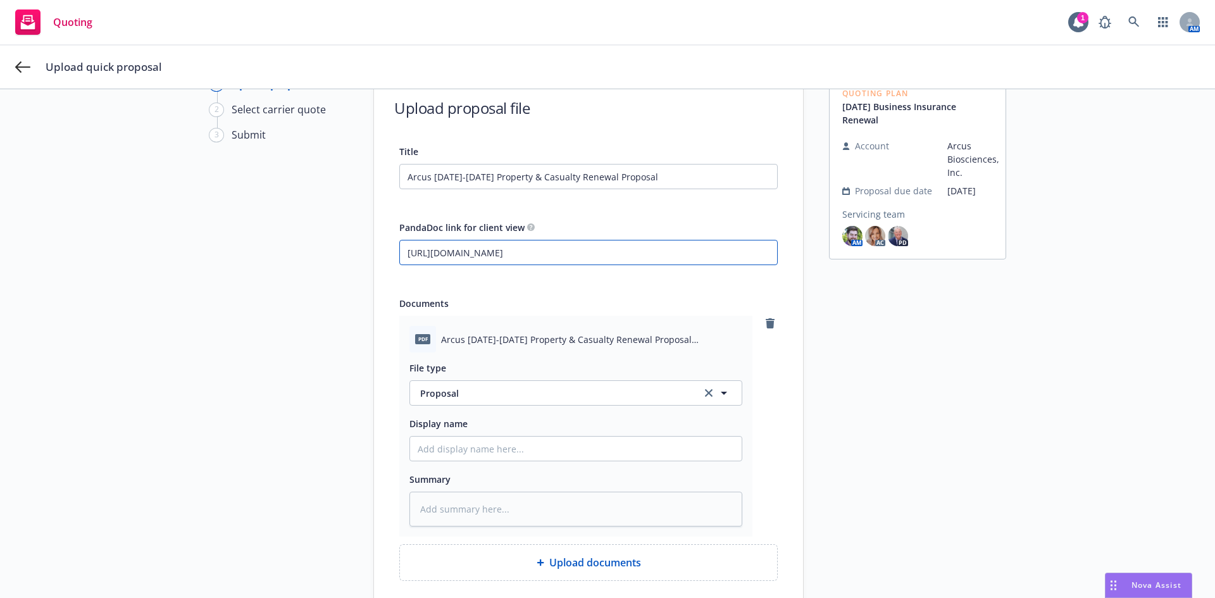
scroll to position [174, 0]
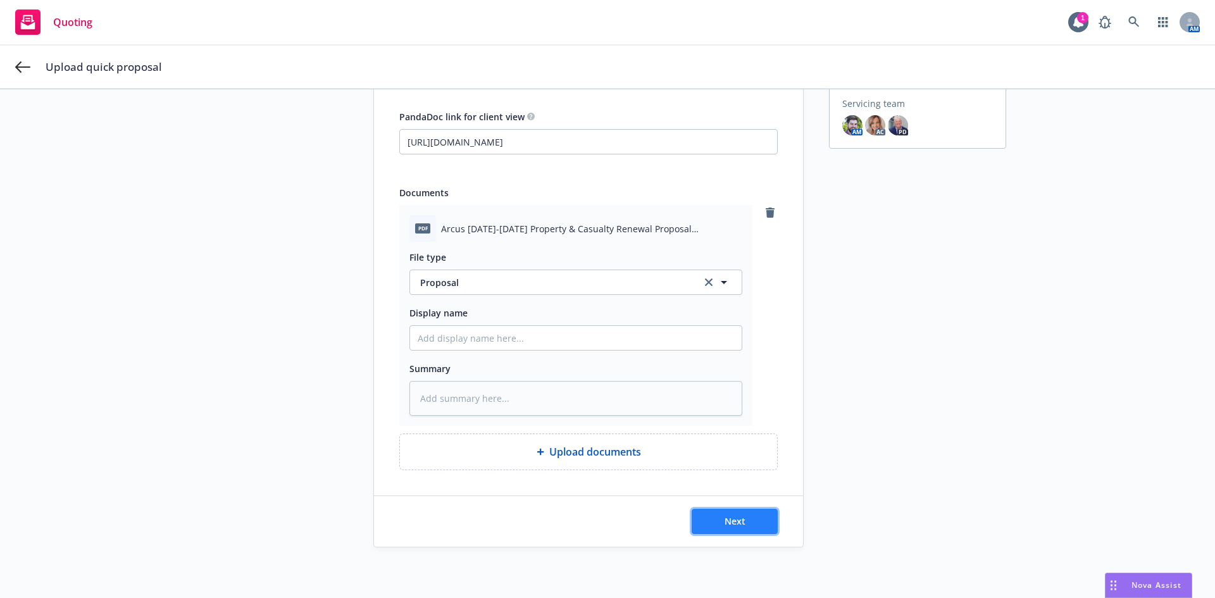
click at [732, 516] on span "Next" at bounding box center [735, 521] width 21 height 12
type textarea "x"
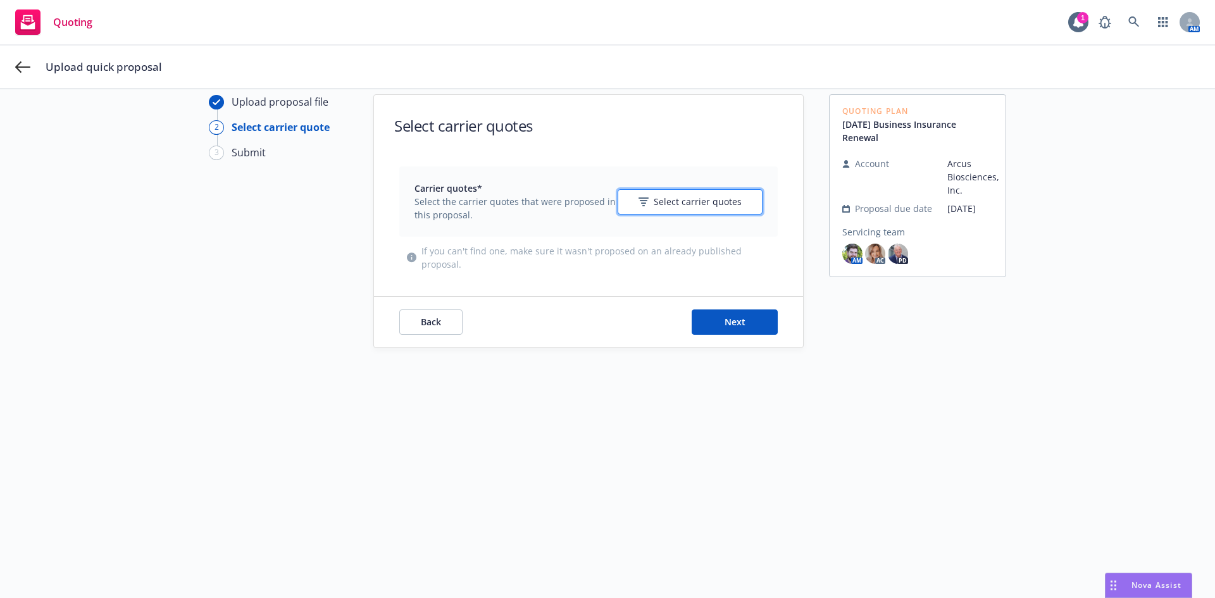
click at [685, 200] on span "Select carrier quotes" at bounding box center [698, 201] width 88 height 13
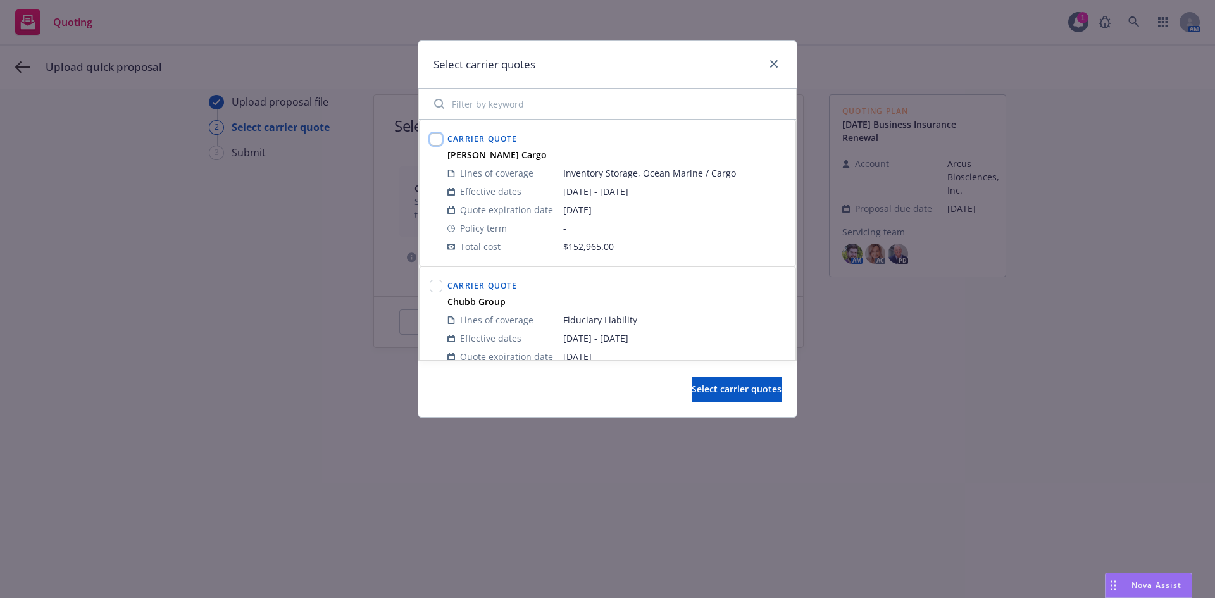
click at [437, 139] on input "checkbox" at bounding box center [436, 139] width 13 height 13
checkbox input "true"
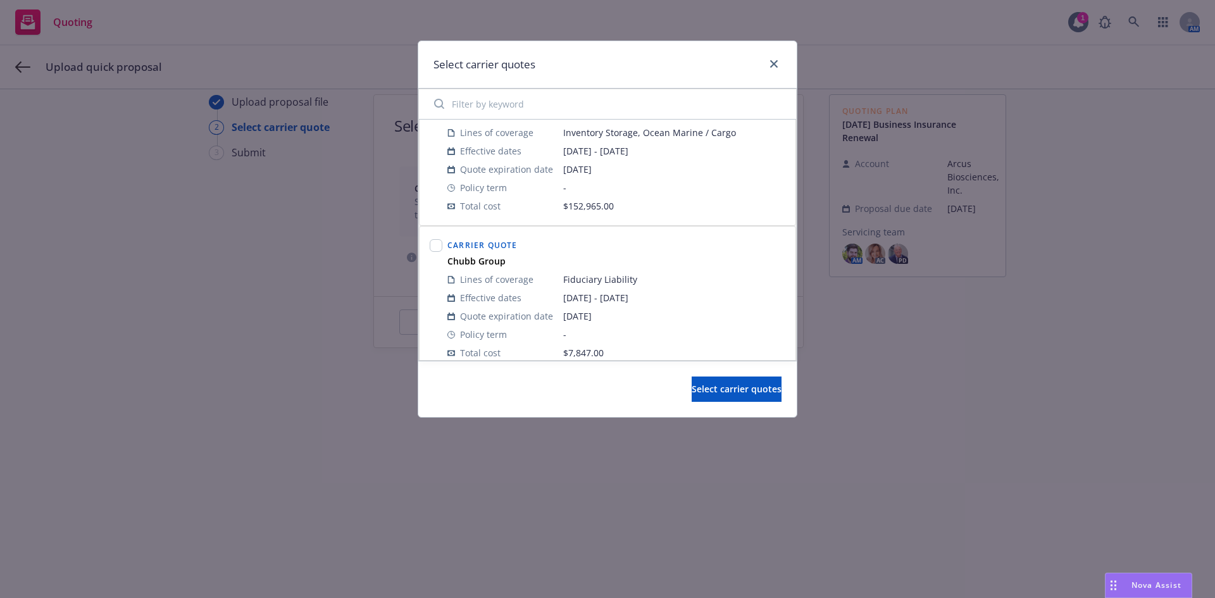
scroll to position [63, 0]
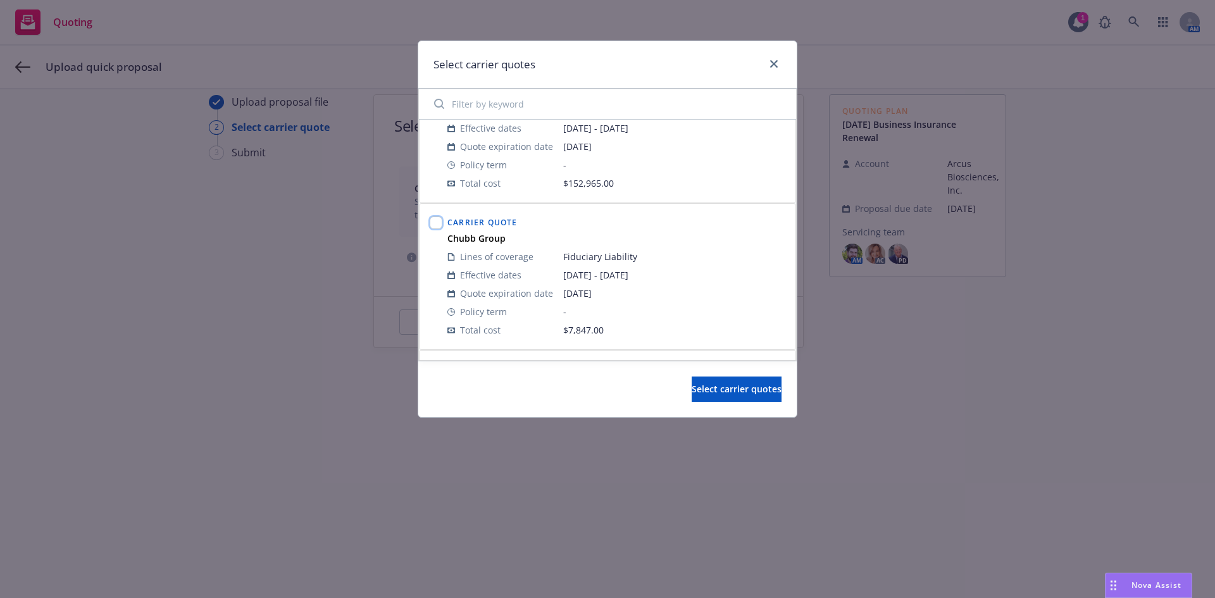
click at [437, 226] on input "checkbox" at bounding box center [436, 222] width 13 height 13
checkbox input "true"
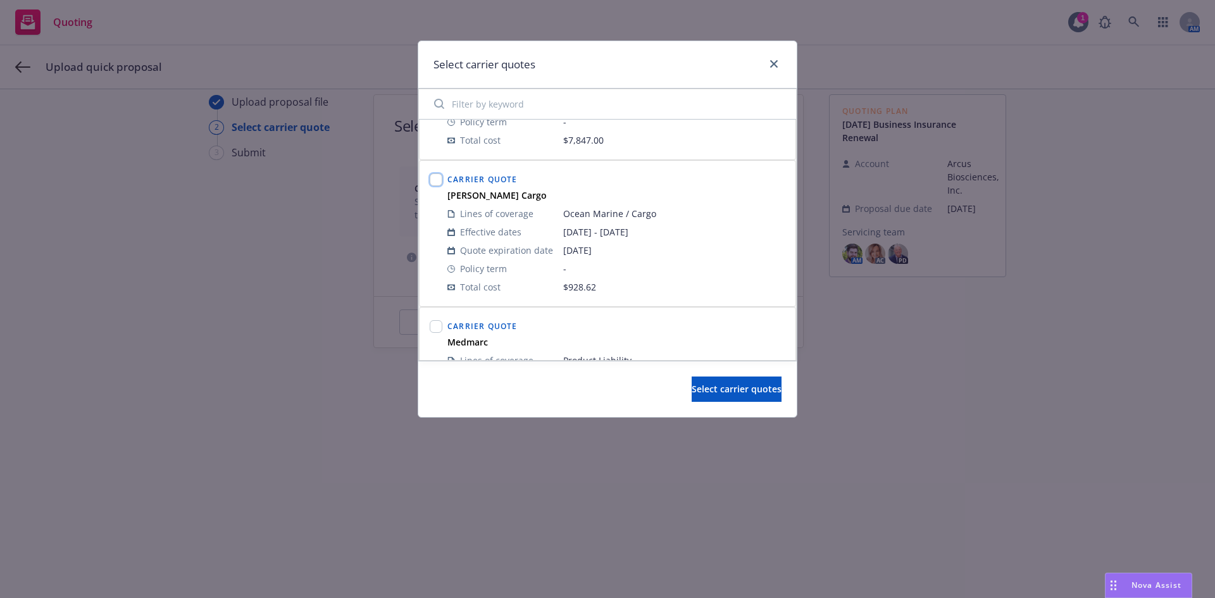
click at [437, 179] on input "checkbox" at bounding box center [436, 179] width 13 height 13
checkbox input "true"
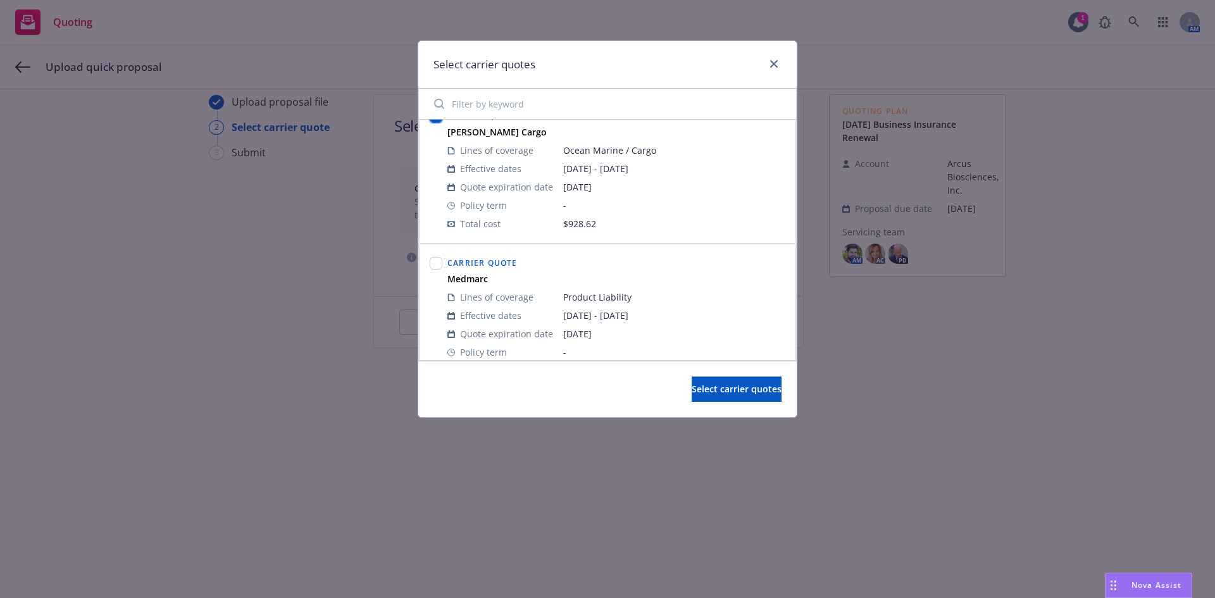
scroll to position [380, 0]
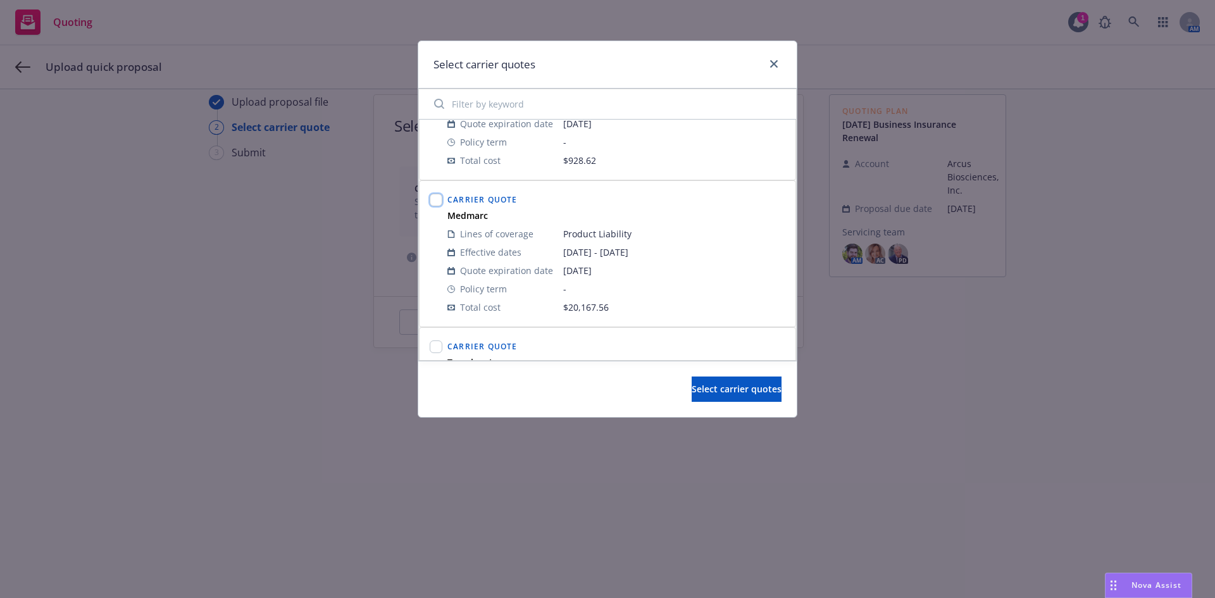
click at [438, 201] on input "checkbox" at bounding box center [436, 200] width 13 height 13
checkbox input "true"
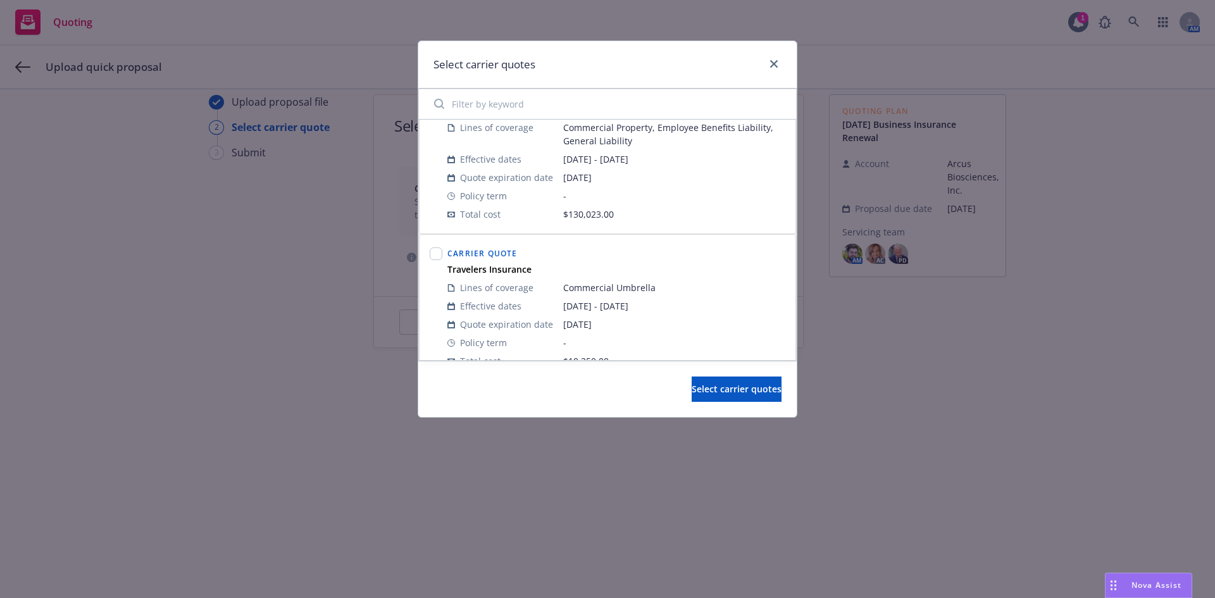
scroll to position [570, 0]
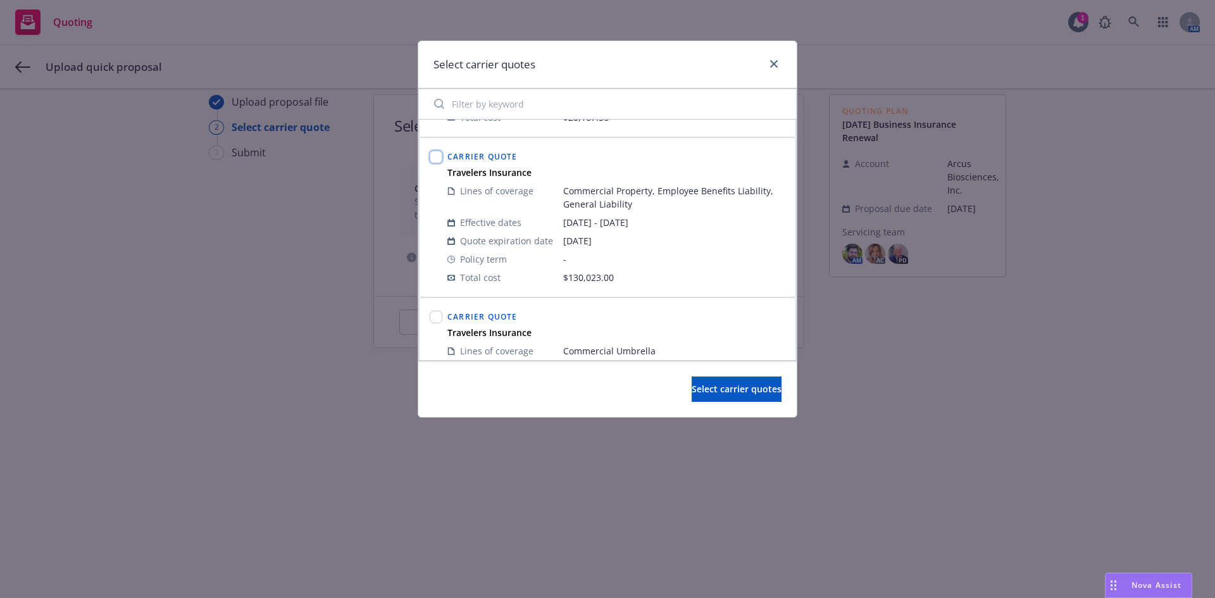
click at [437, 156] on input "checkbox" at bounding box center [436, 157] width 13 height 13
checkbox input "true"
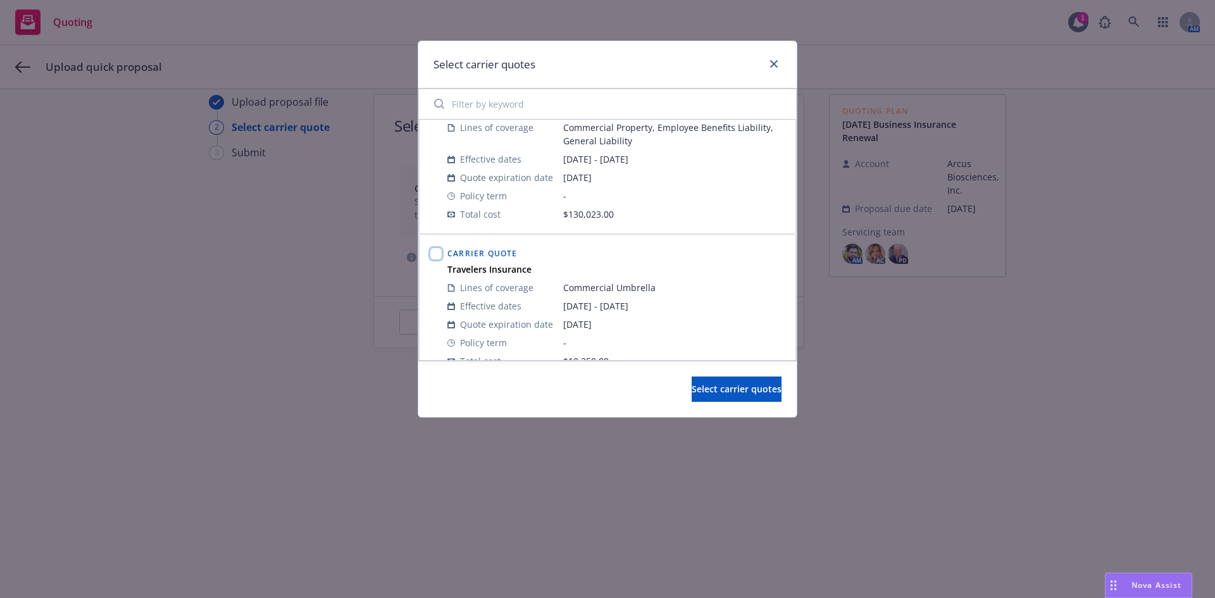
click at [435, 257] on input "checkbox" at bounding box center [436, 253] width 13 height 13
checkbox input "true"
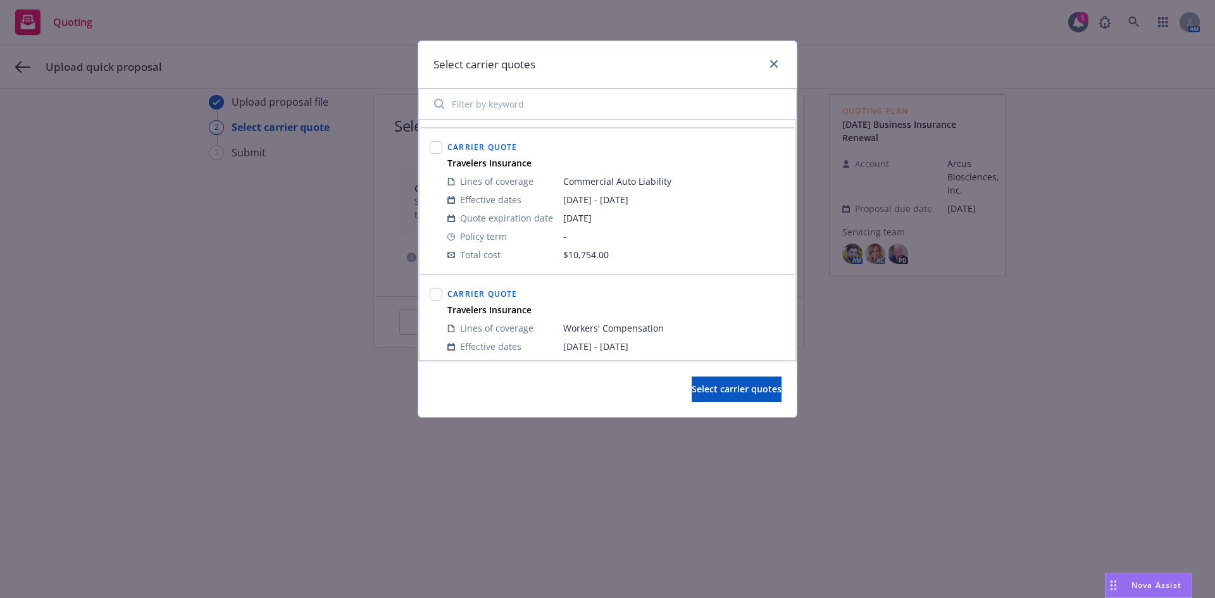
scroll to position [823, 0]
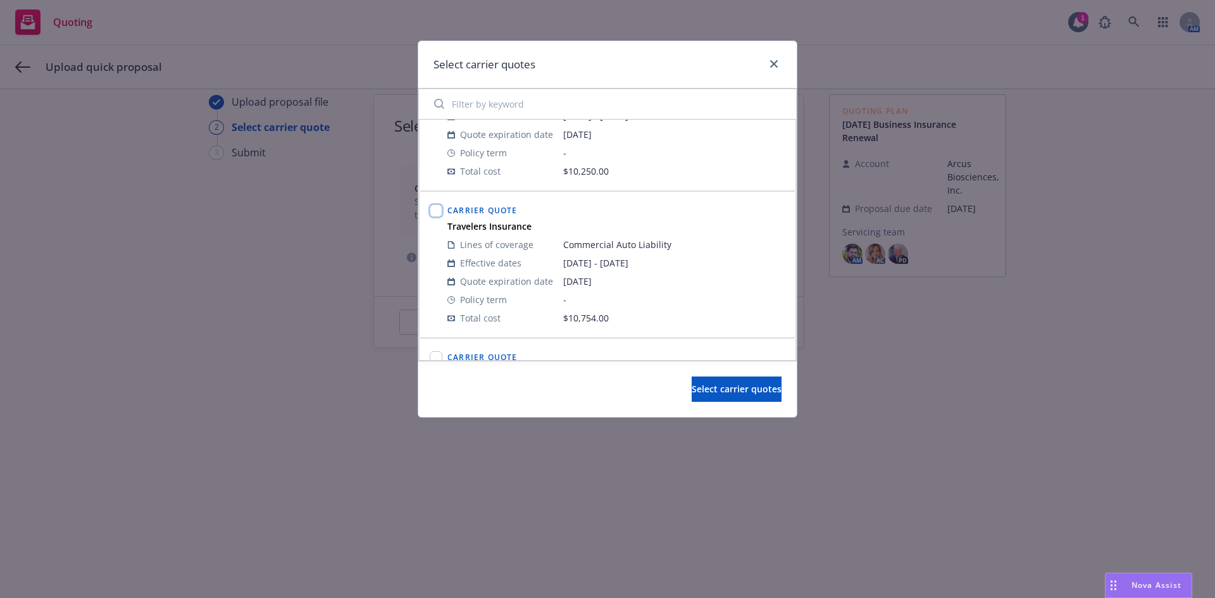
click at [435, 209] on input "checkbox" at bounding box center [436, 210] width 13 height 13
checkbox input "true"
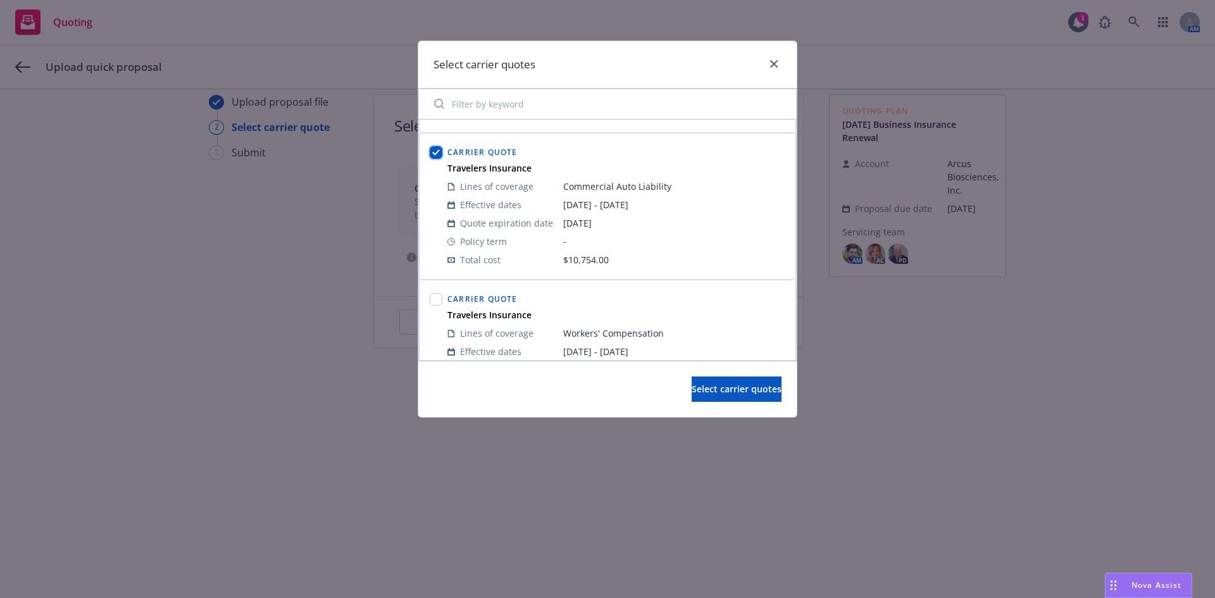
scroll to position [949, 0]
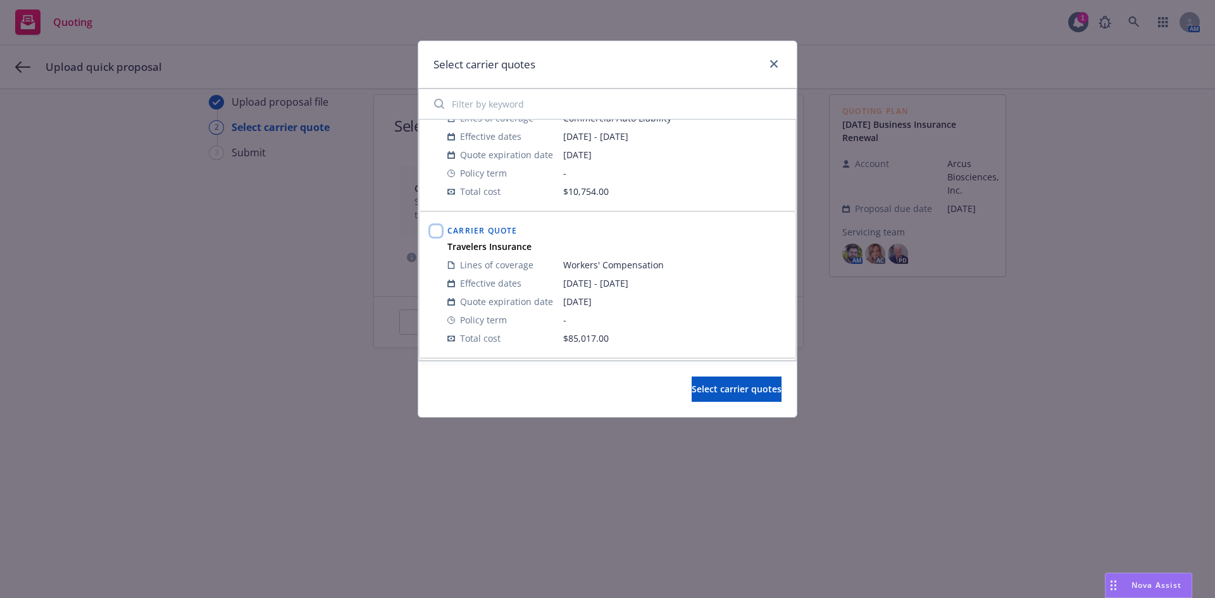
click at [434, 229] on input "checkbox" at bounding box center [436, 231] width 13 height 13
checkbox input "true"
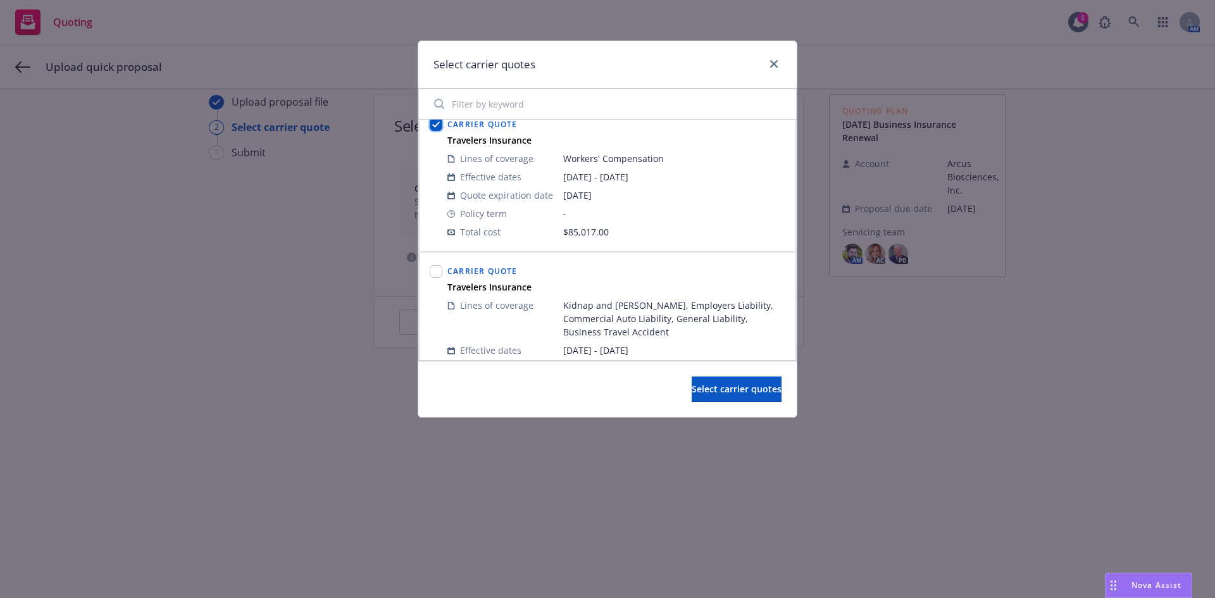
scroll to position [1076, 0]
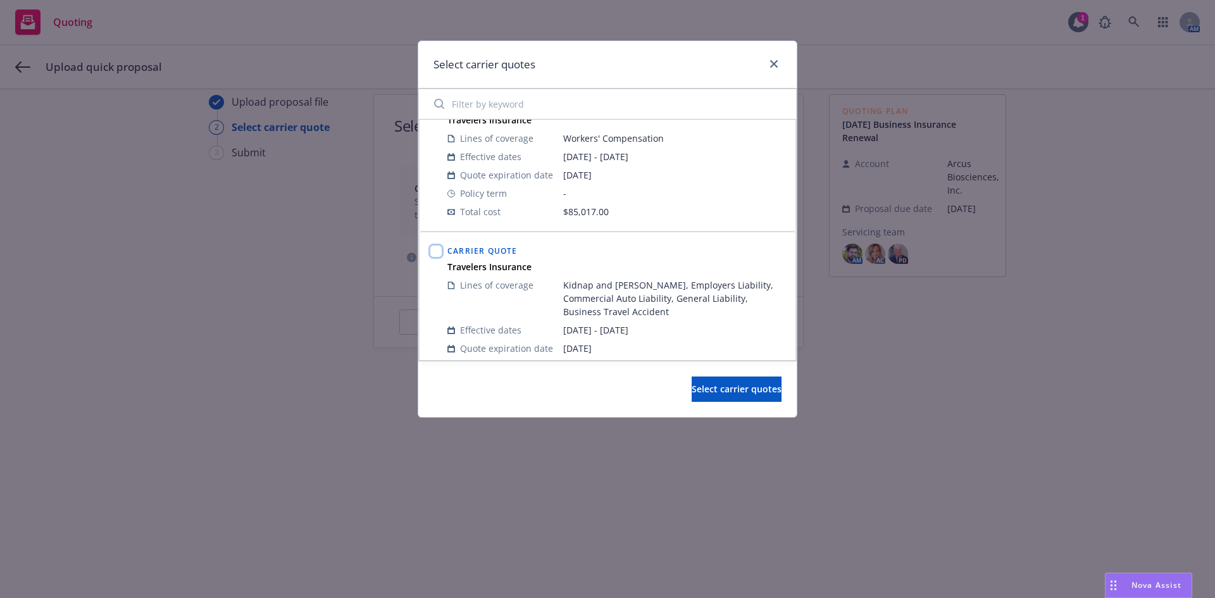
click at [434, 253] on input "checkbox" at bounding box center [436, 251] width 13 height 13
checkbox input "true"
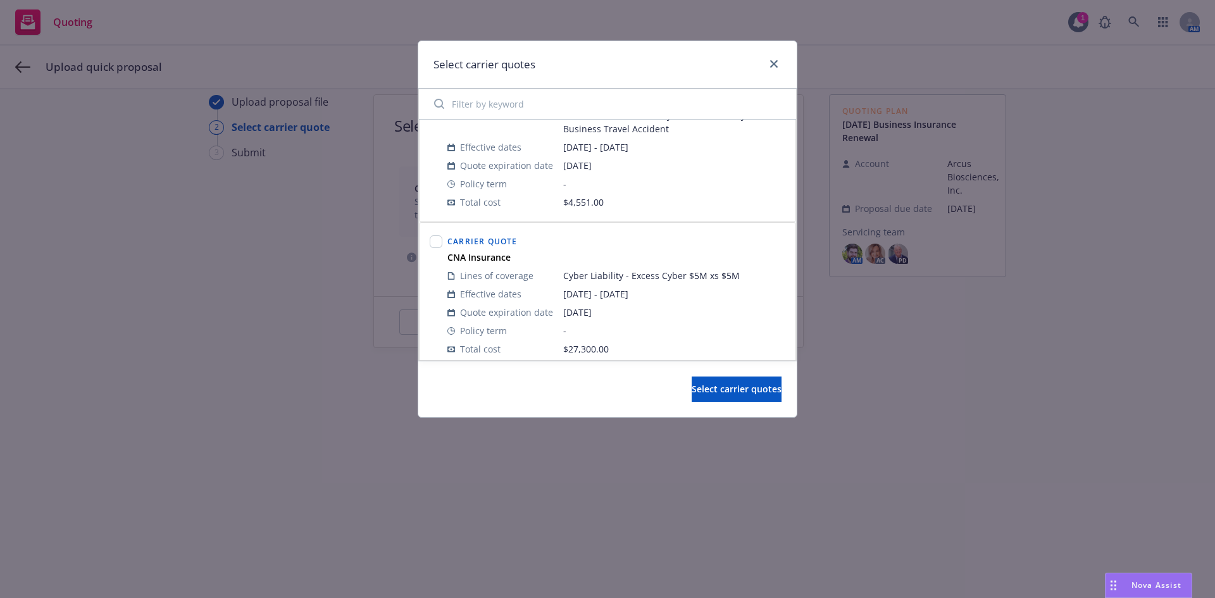
scroll to position [1266, 0]
click at [437, 233] on input "checkbox" at bounding box center [436, 234] width 13 height 13
checkbox input "true"
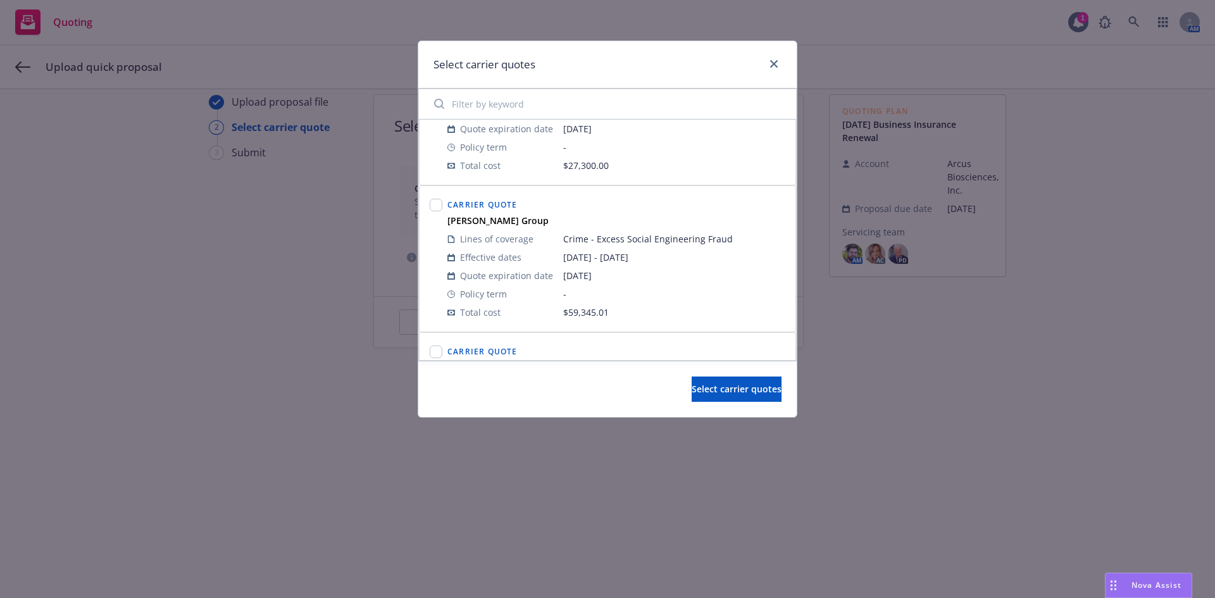
scroll to position [1456, 0]
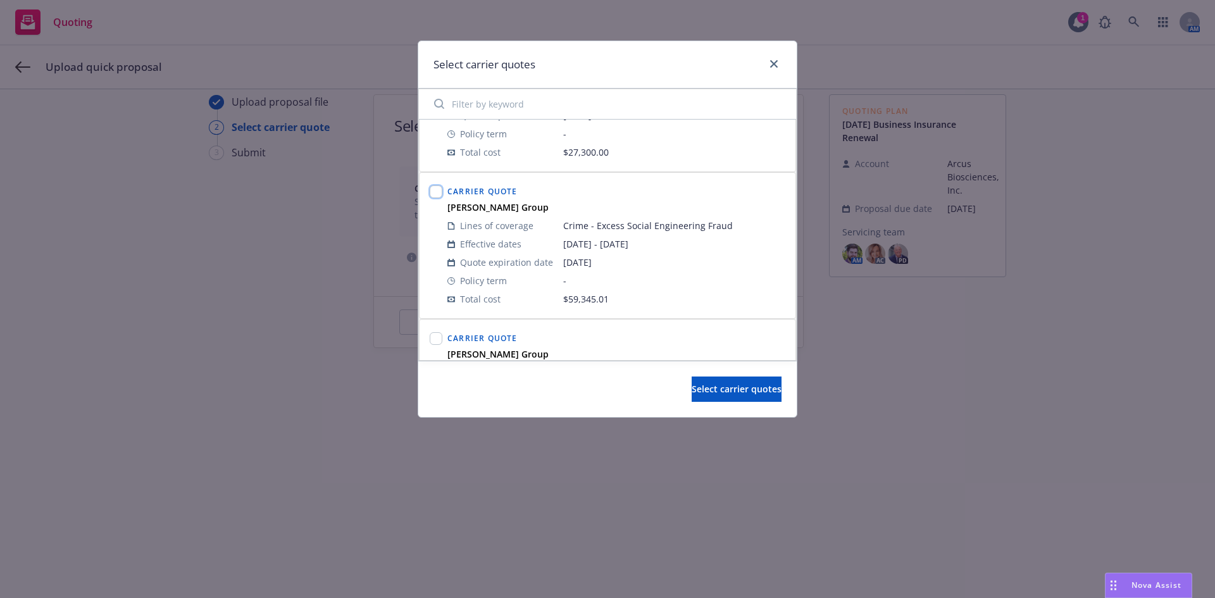
click at [436, 190] on input "checkbox" at bounding box center [436, 191] width 13 height 13
checkbox input "true"
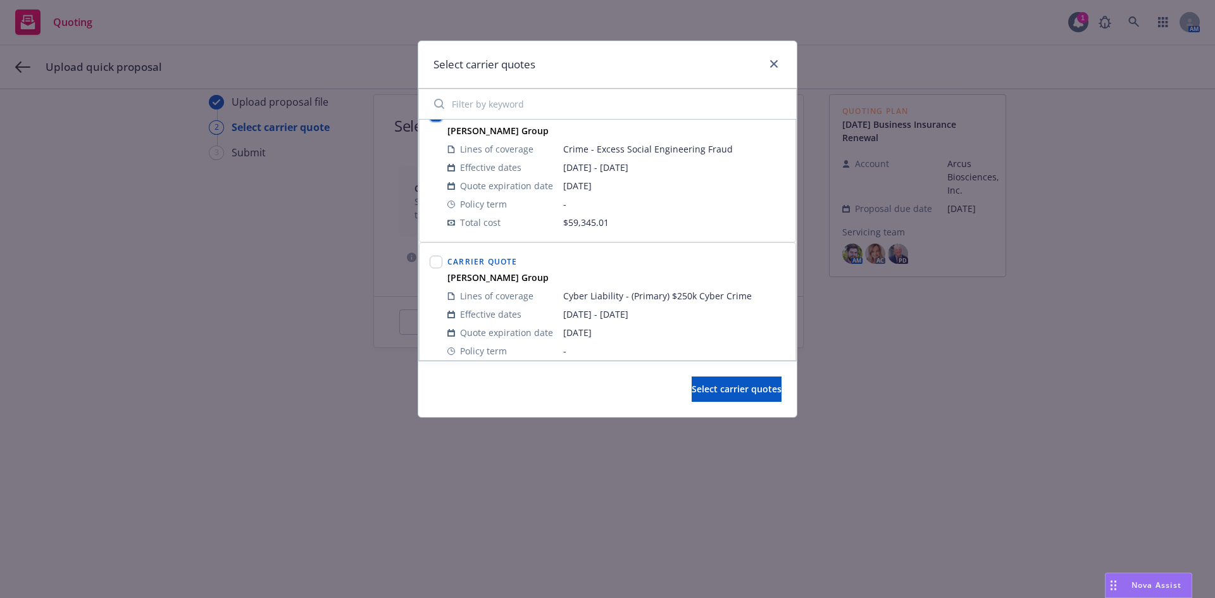
scroll to position [1582, 0]
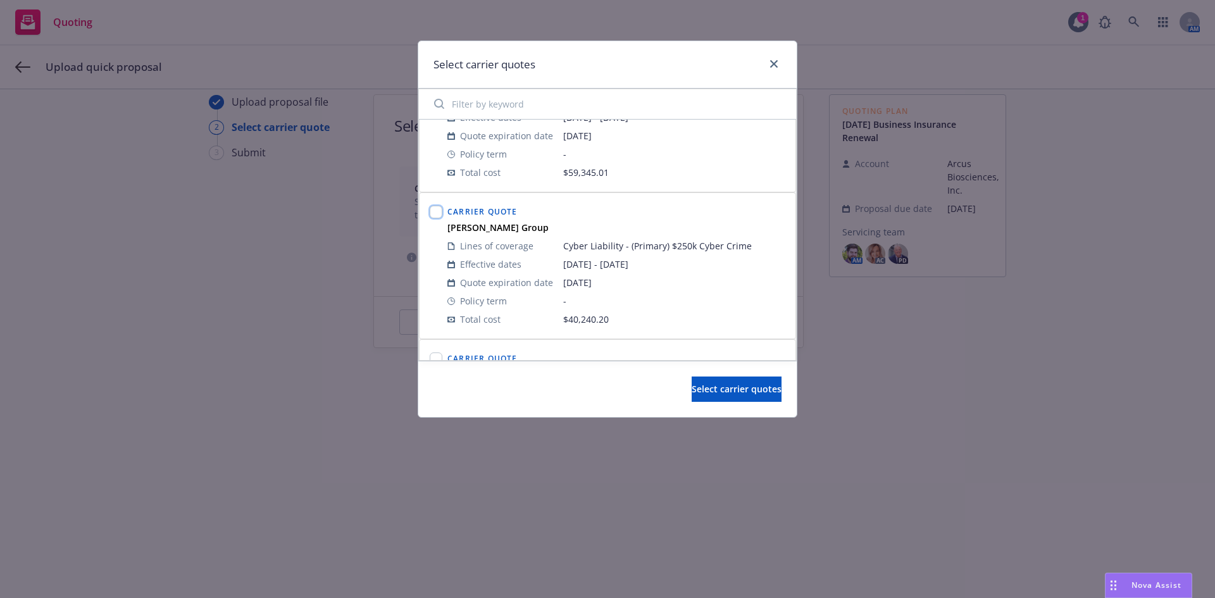
click at [437, 210] on input "checkbox" at bounding box center [436, 212] width 13 height 13
checkbox input "true"
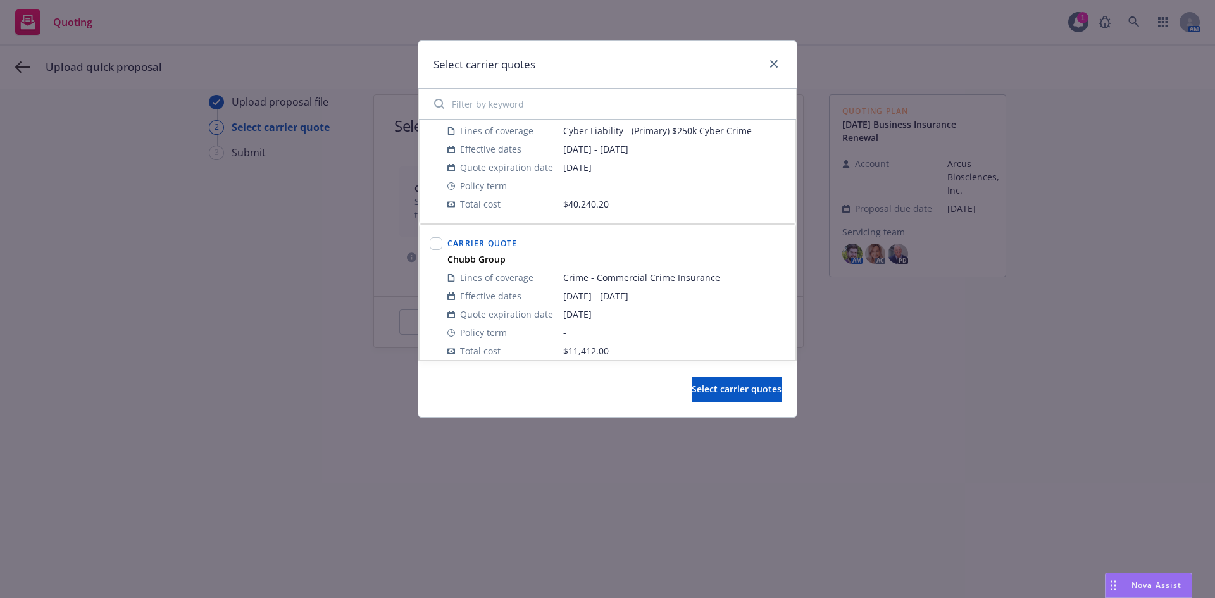
scroll to position [1708, 0]
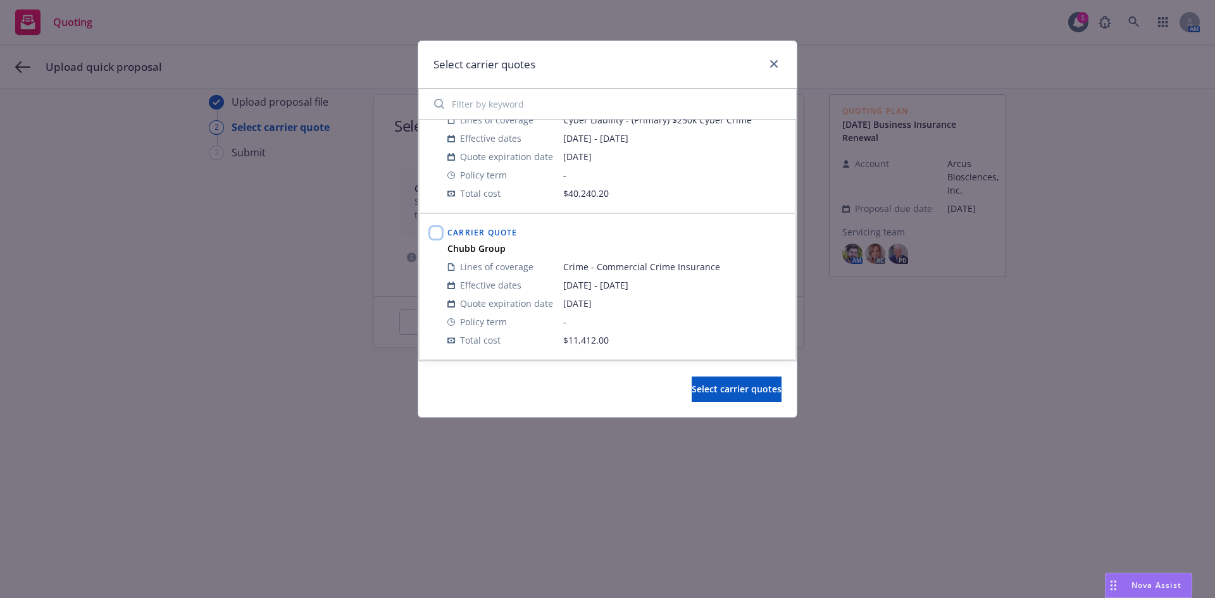
click at [437, 234] on input "checkbox" at bounding box center [436, 233] width 13 height 13
checkbox input "true"
click at [702, 390] on span "Select carrier quotes" at bounding box center [737, 389] width 90 height 12
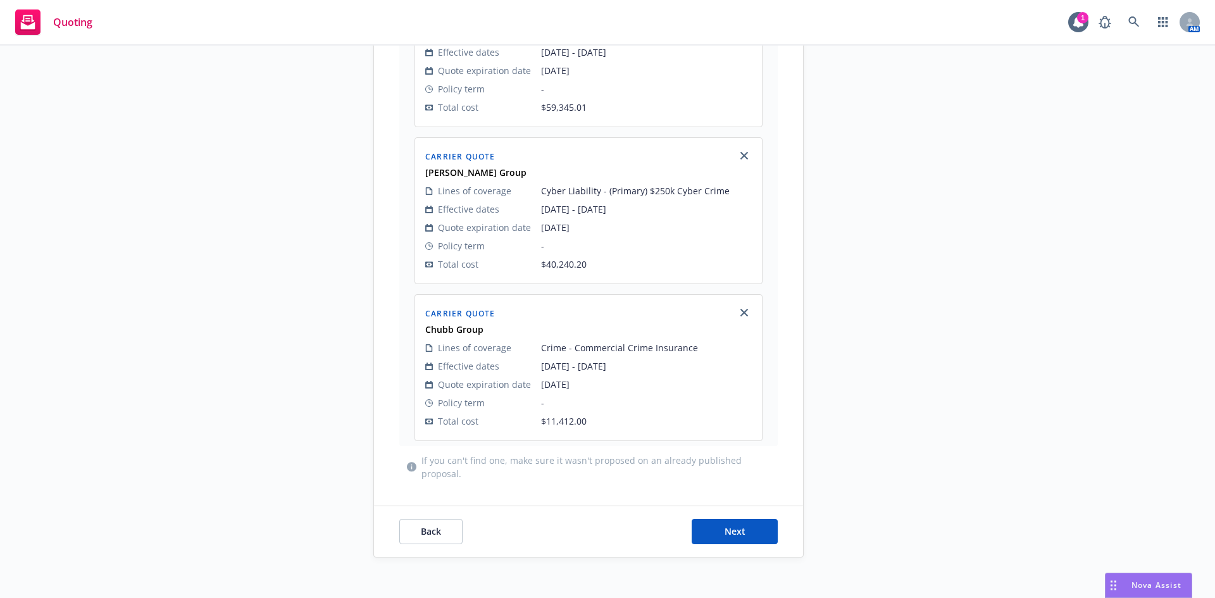
scroll to position [1926, 0]
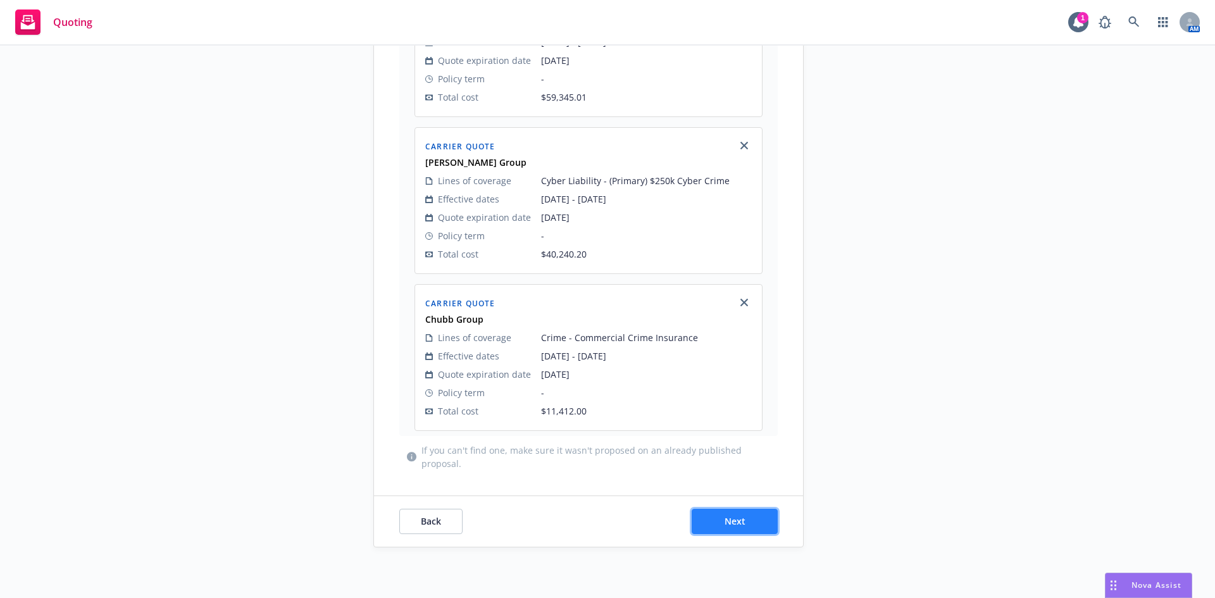
click at [725, 523] on span "Next" at bounding box center [735, 521] width 21 height 12
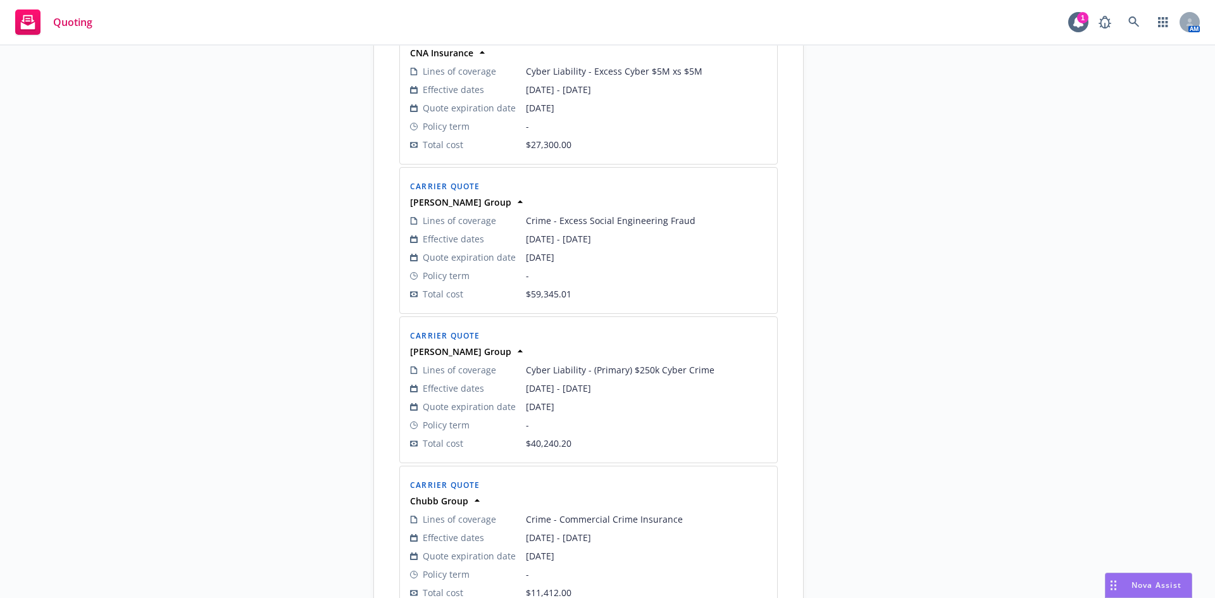
scroll to position [1816, 0]
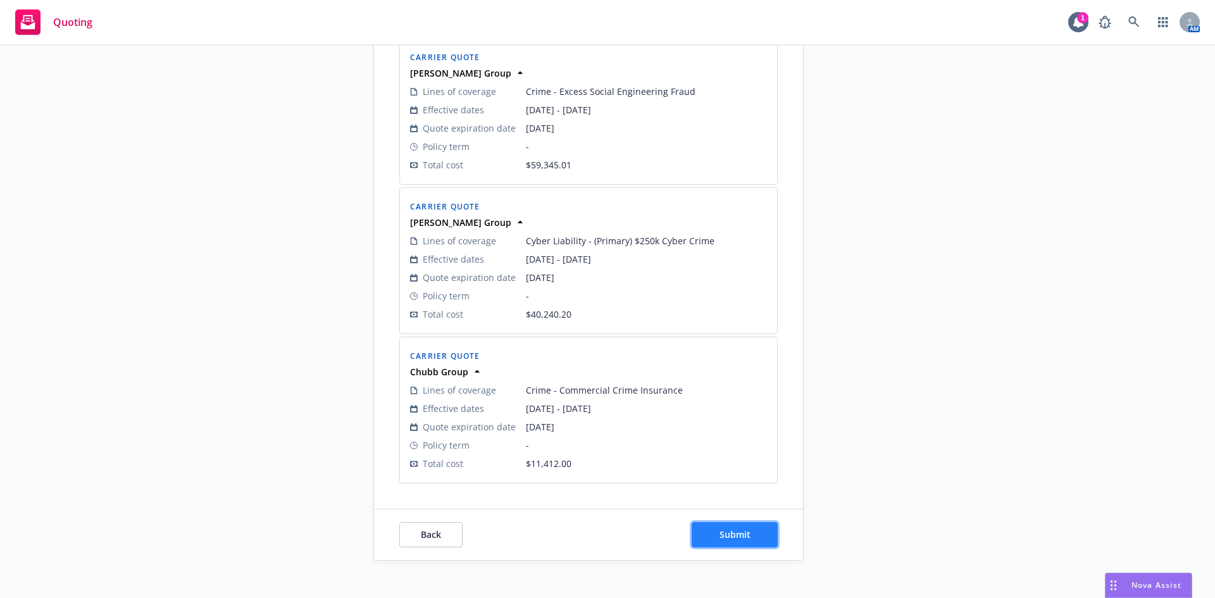
click at [742, 528] on span "Submit" at bounding box center [735, 534] width 31 height 12
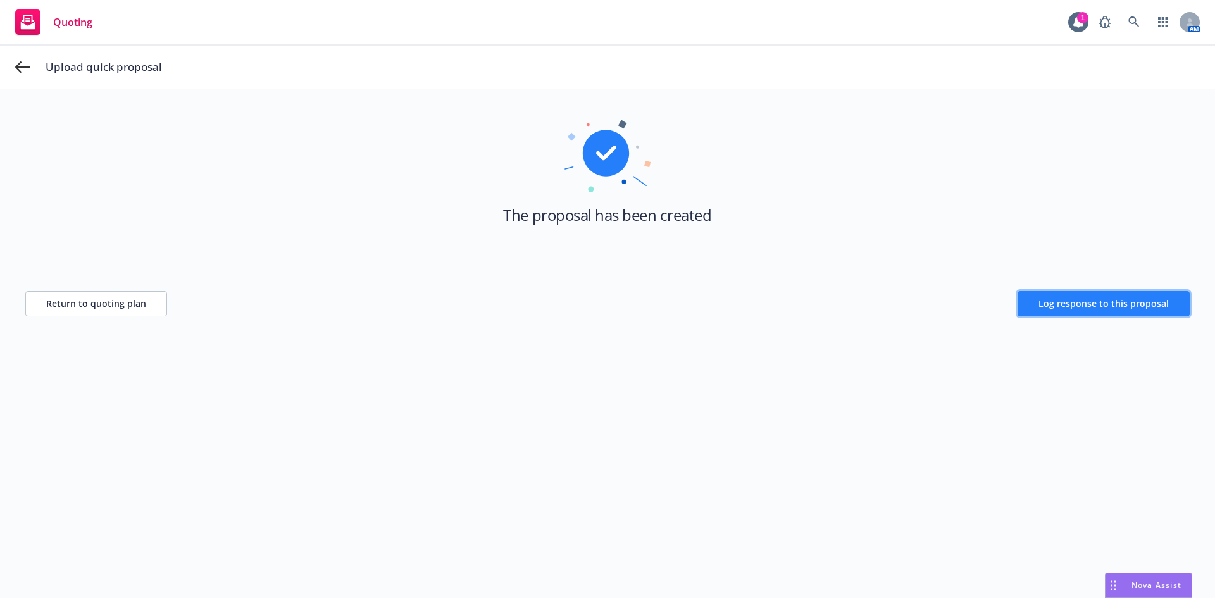
click at [1065, 306] on span "Log response to this proposal" at bounding box center [1104, 303] width 130 height 12
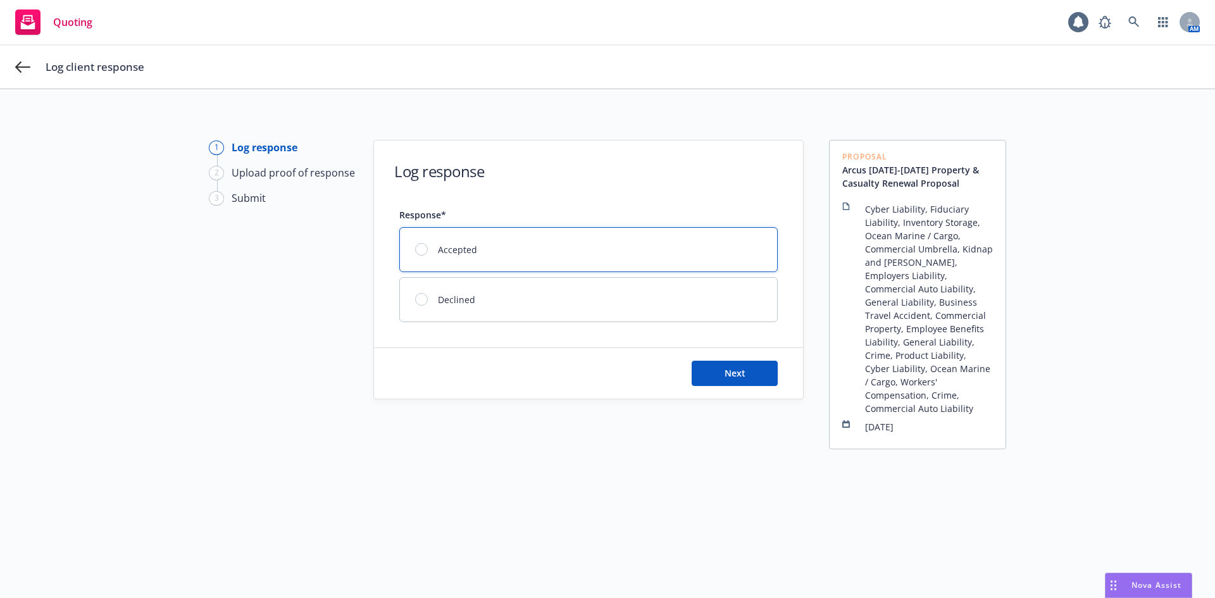
click at [442, 246] on span "Accepted" at bounding box center [457, 249] width 39 height 13
click at [735, 371] on span "Next" at bounding box center [735, 373] width 21 height 12
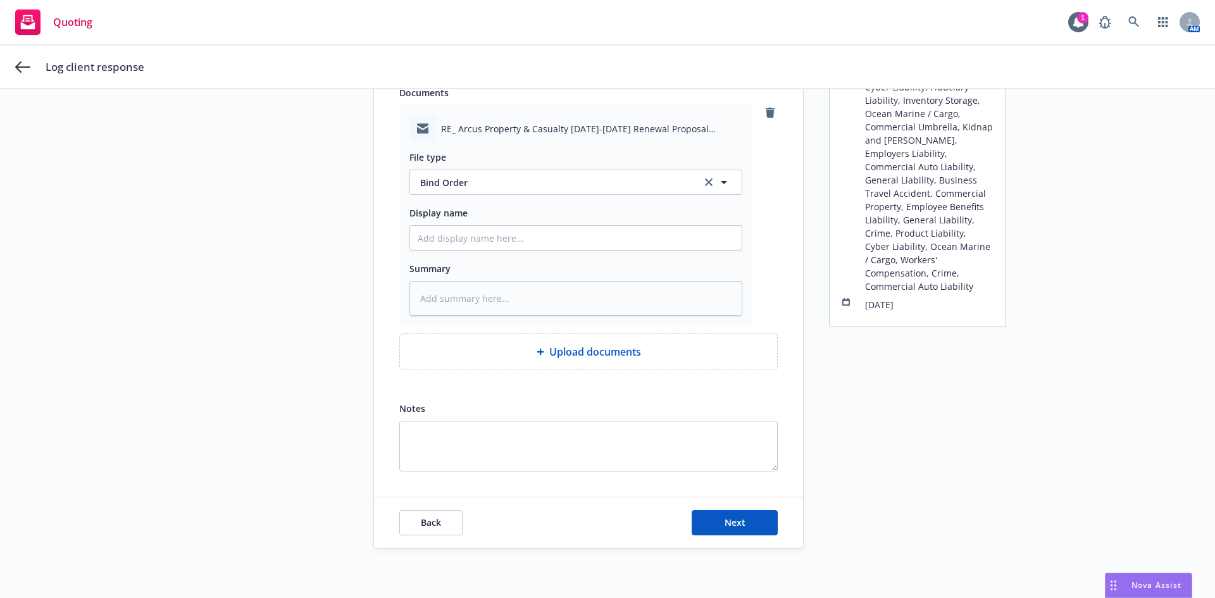
scroll to position [123, 0]
click at [724, 527] on button "Next" at bounding box center [735, 521] width 86 height 25
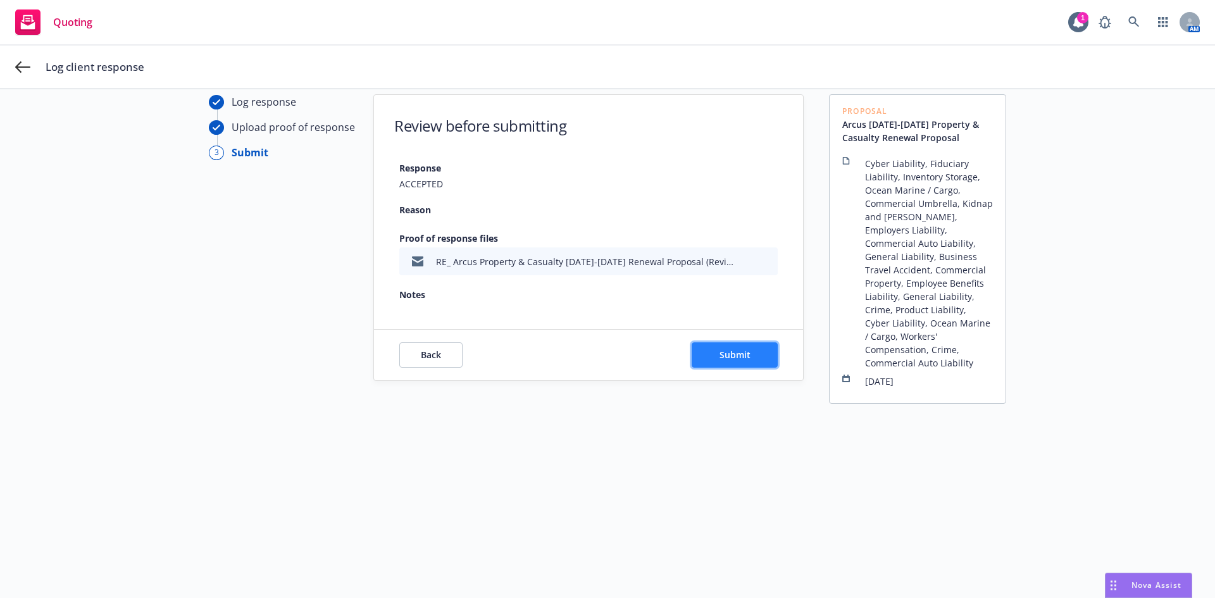
click at [709, 360] on button "Submit" at bounding box center [735, 354] width 86 height 25
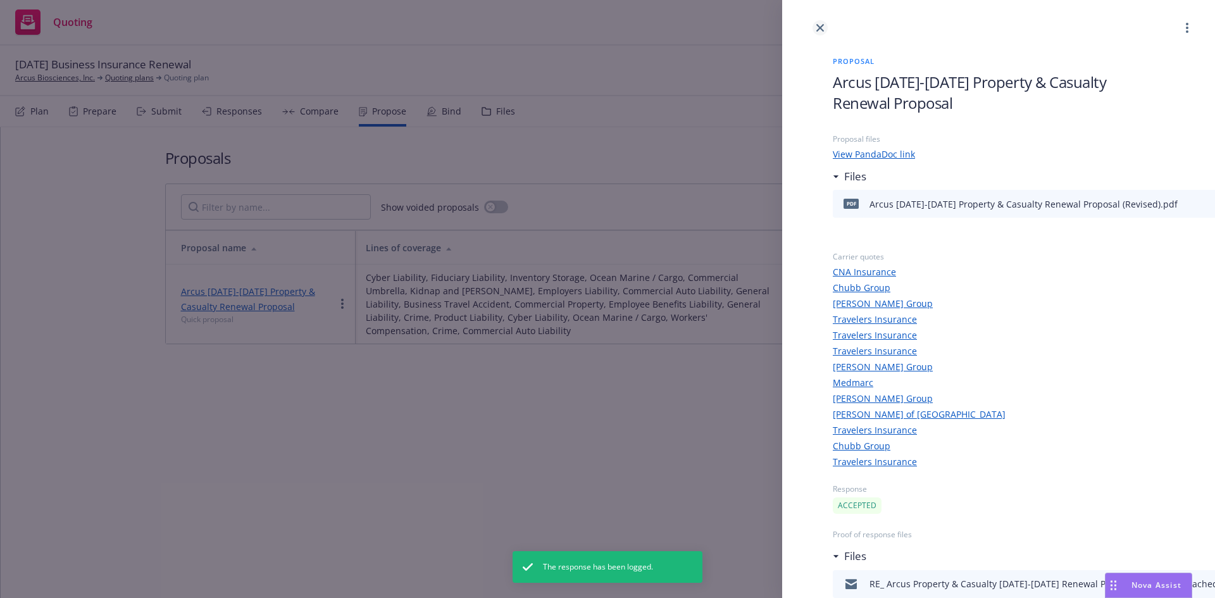
click at [820, 31] on icon "close" at bounding box center [820, 28] width 8 height 8
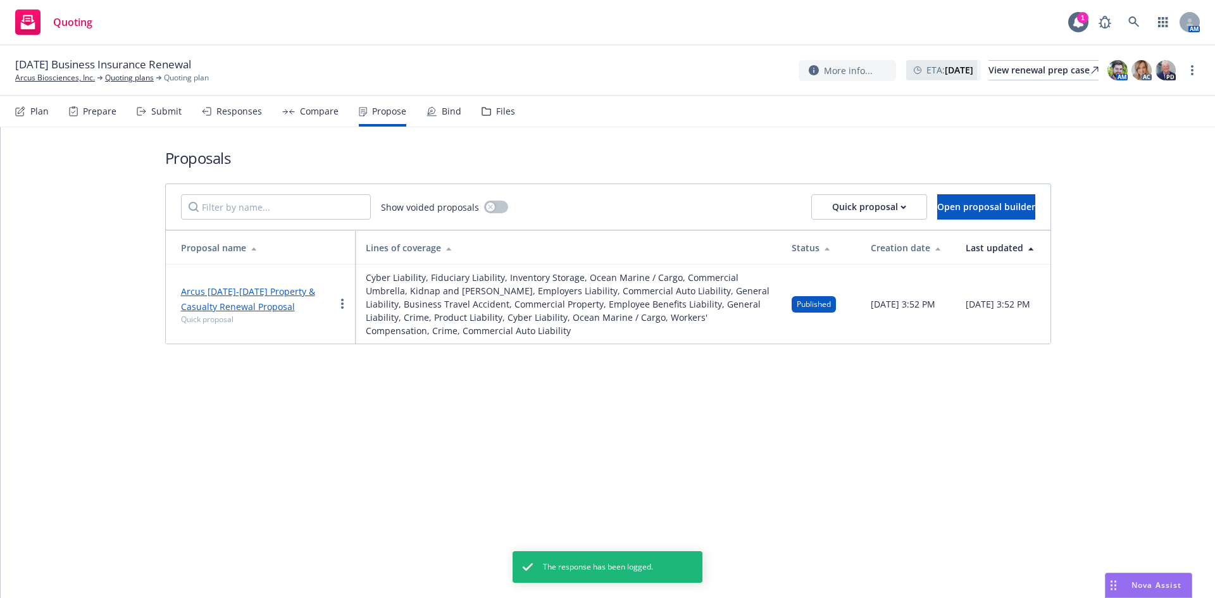
click at [432, 118] on div "Bind" at bounding box center [444, 111] width 35 height 30
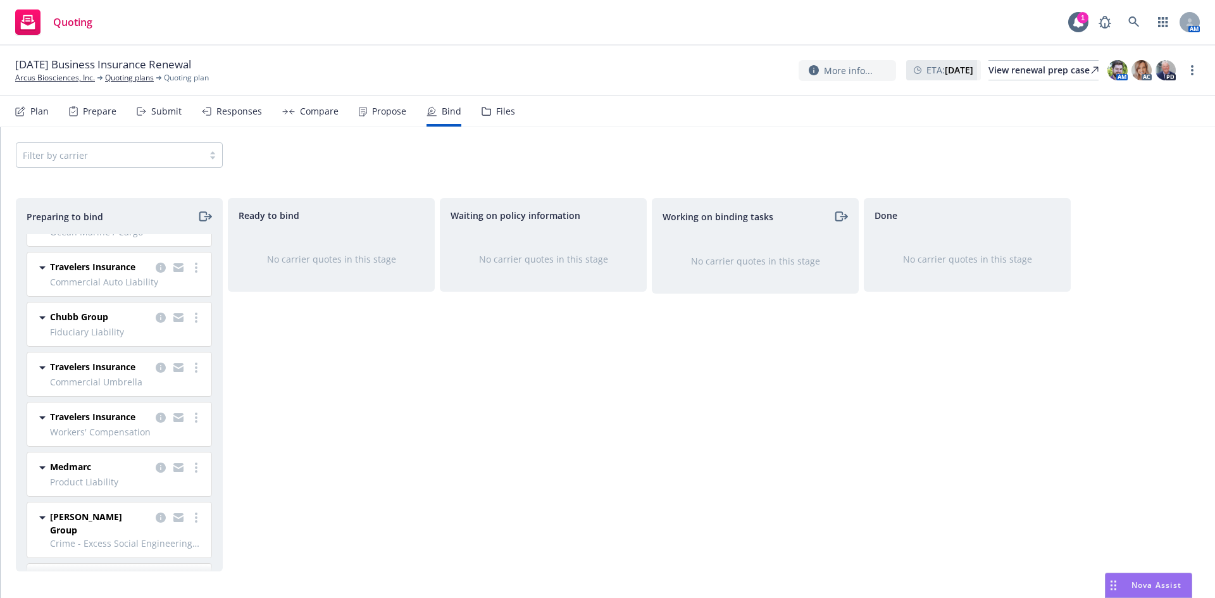
scroll to position [318, 0]
click at [189, 458] on link "more" at bounding box center [196, 465] width 15 height 15
click at [127, 487] on span "Log bind order" at bounding box center [116, 483] width 93 height 12
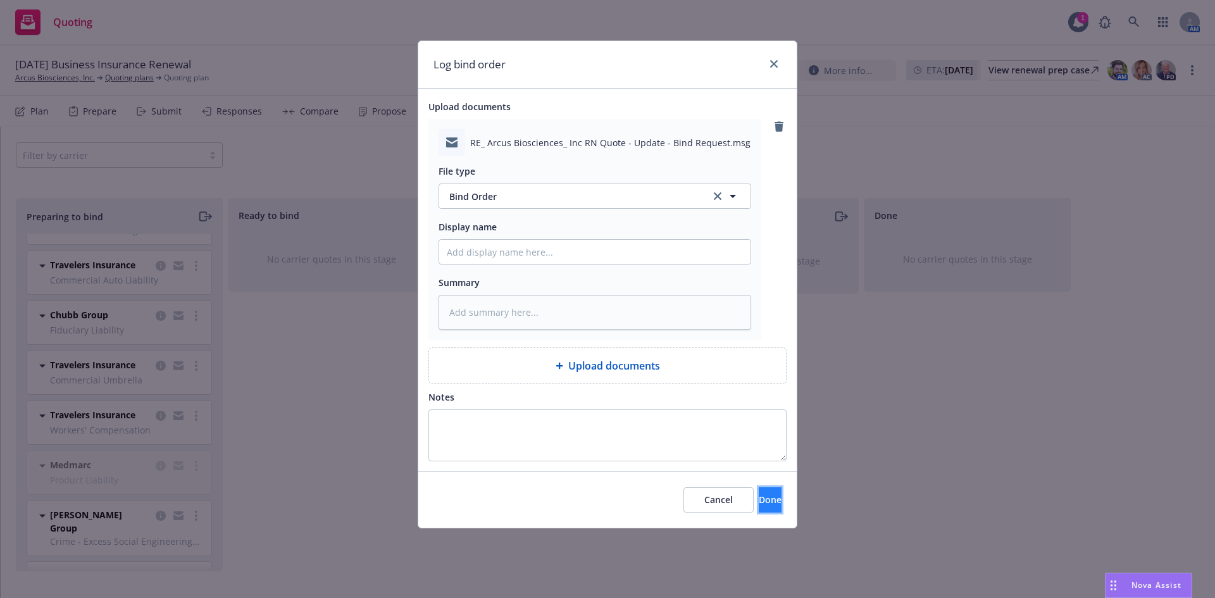
click at [759, 503] on span "Done" at bounding box center [770, 500] width 23 height 12
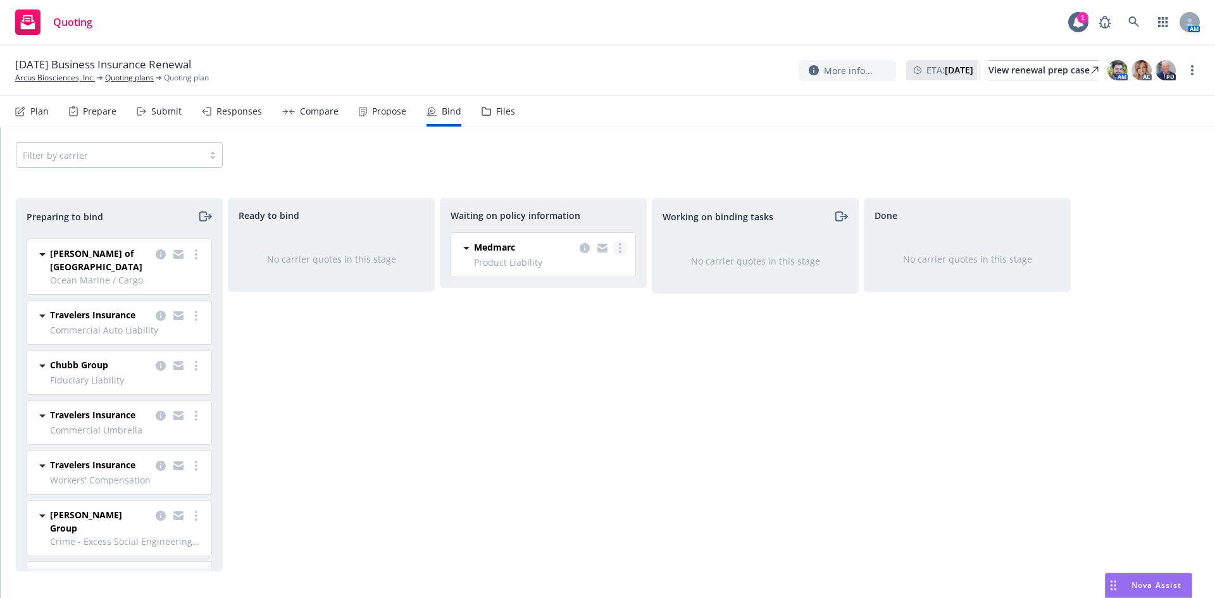
click at [627, 245] on link "more" at bounding box center [620, 247] width 15 height 15
click at [623, 245] on link "more" at bounding box center [620, 247] width 15 height 15
click at [610, 190] on div "Preparing to bind [PERSON_NAME] Group Inventory Storage, Ocean Marine / Cargo […" at bounding box center [608, 388] width 1214 height 410
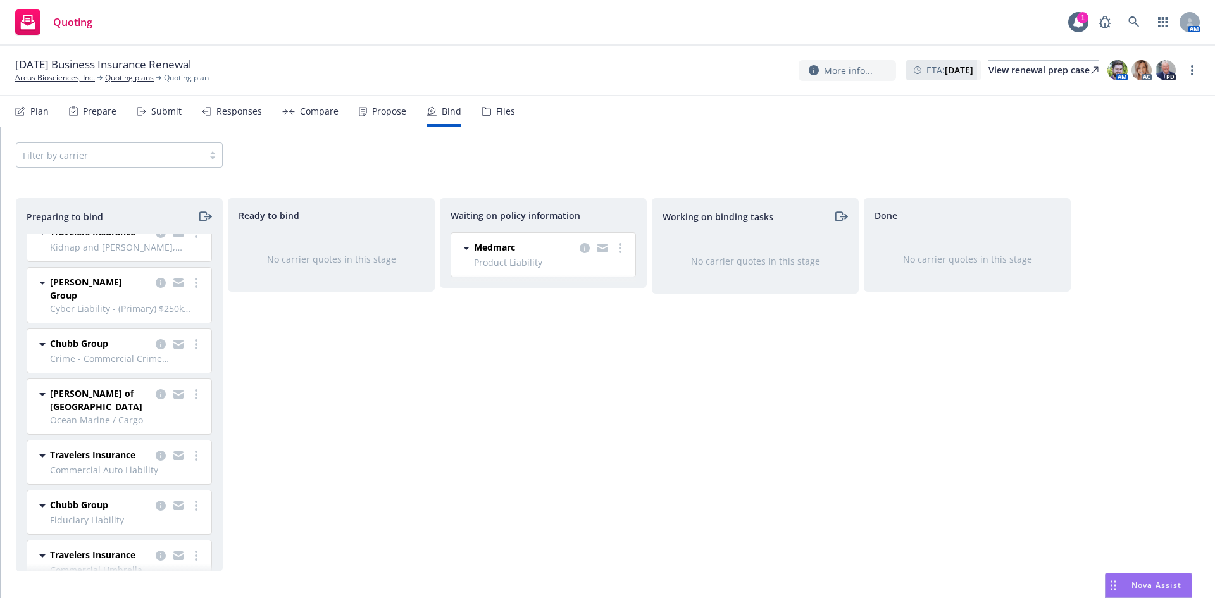
scroll to position [0, 0]
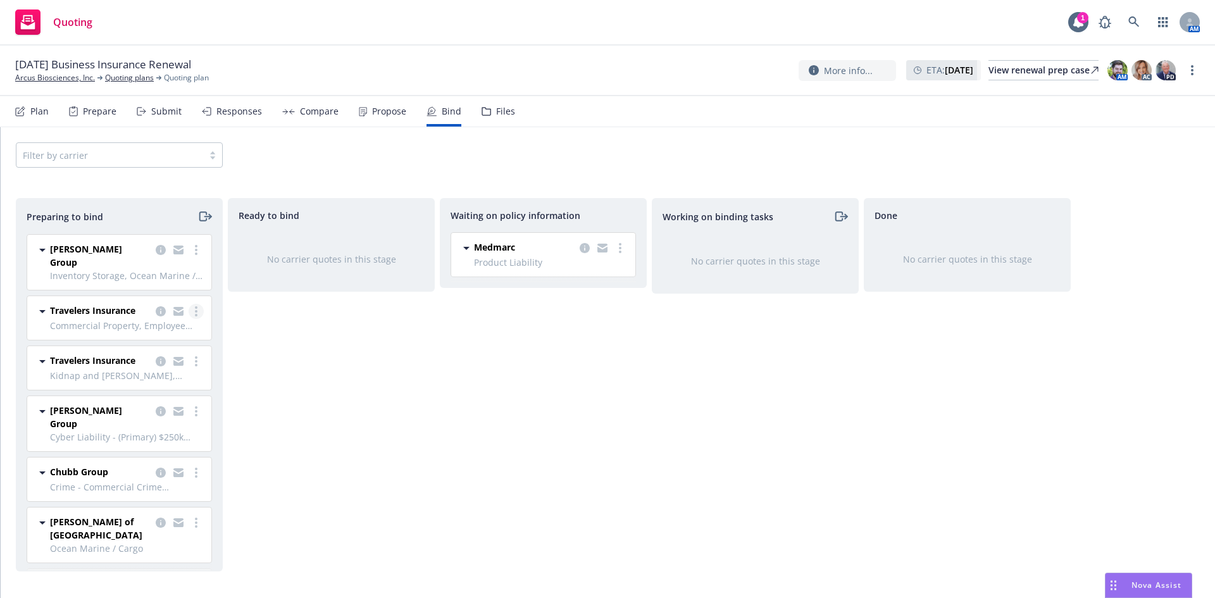
click at [189, 304] on link "more" at bounding box center [196, 311] width 15 height 15
click at [137, 353] on span "Log bind order" at bounding box center [116, 351] width 93 height 12
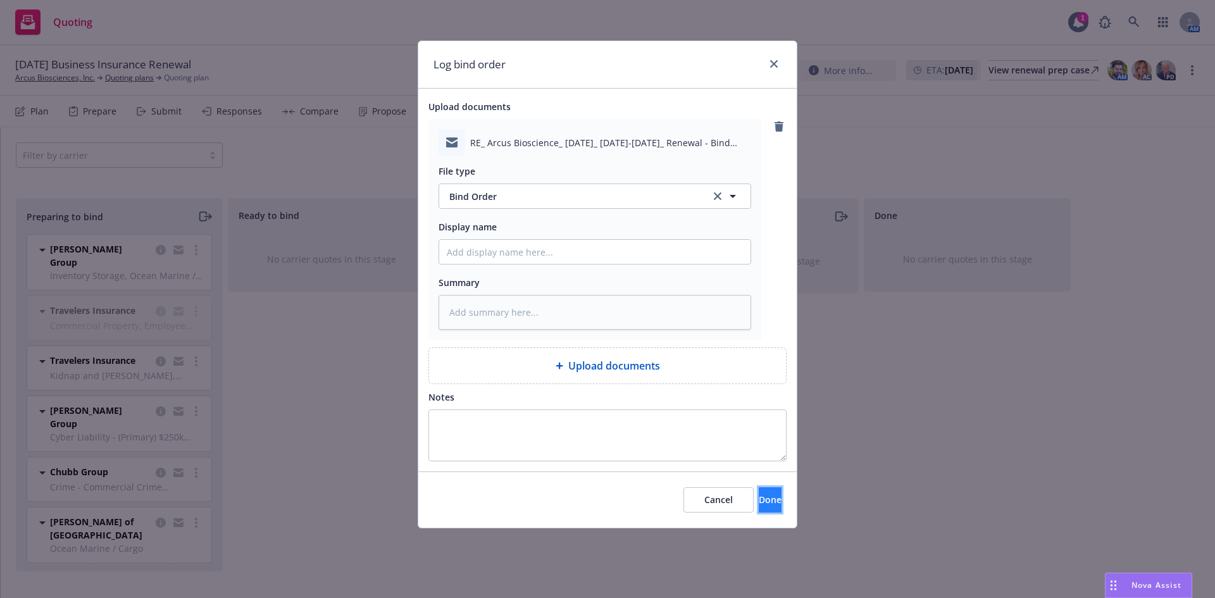
click at [759, 504] on span "Done" at bounding box center [770, 500] width 23 height 12
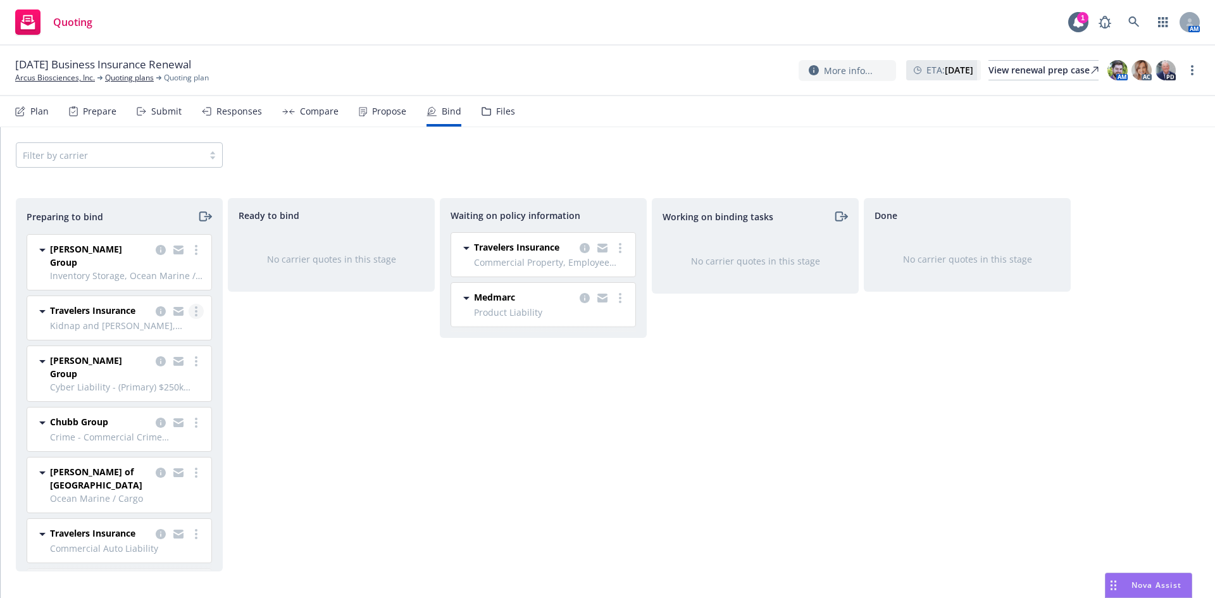
click at [189, 304] on link "more" at bounding box center [196, 311] width 15 height 15
click at [151, 353] on span "Log bind order" at bounding box center [116, 351] width 93 height 12
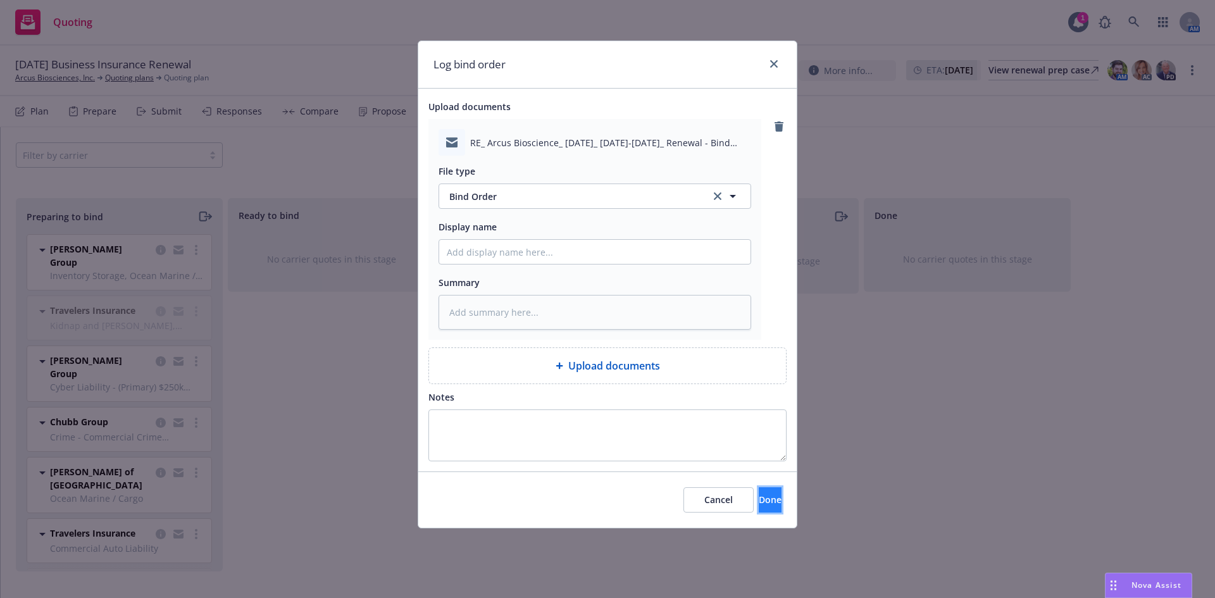
click at [759, 496] on span "Done" at bounding box center [770, 500] width 23 height 12
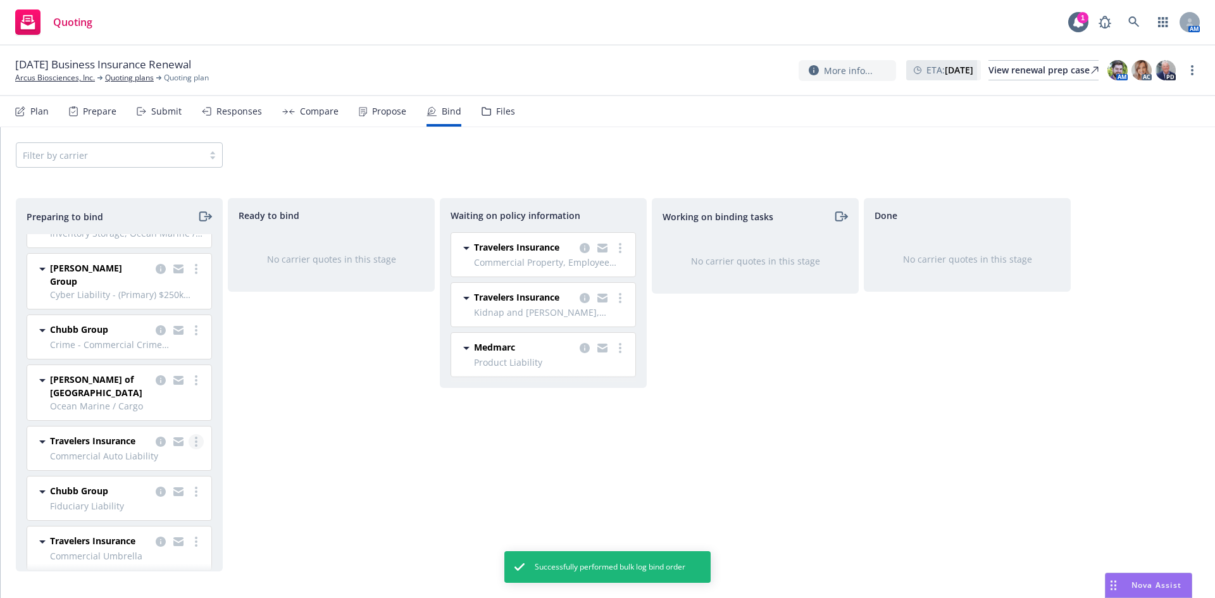
scroll to position [63, 0]
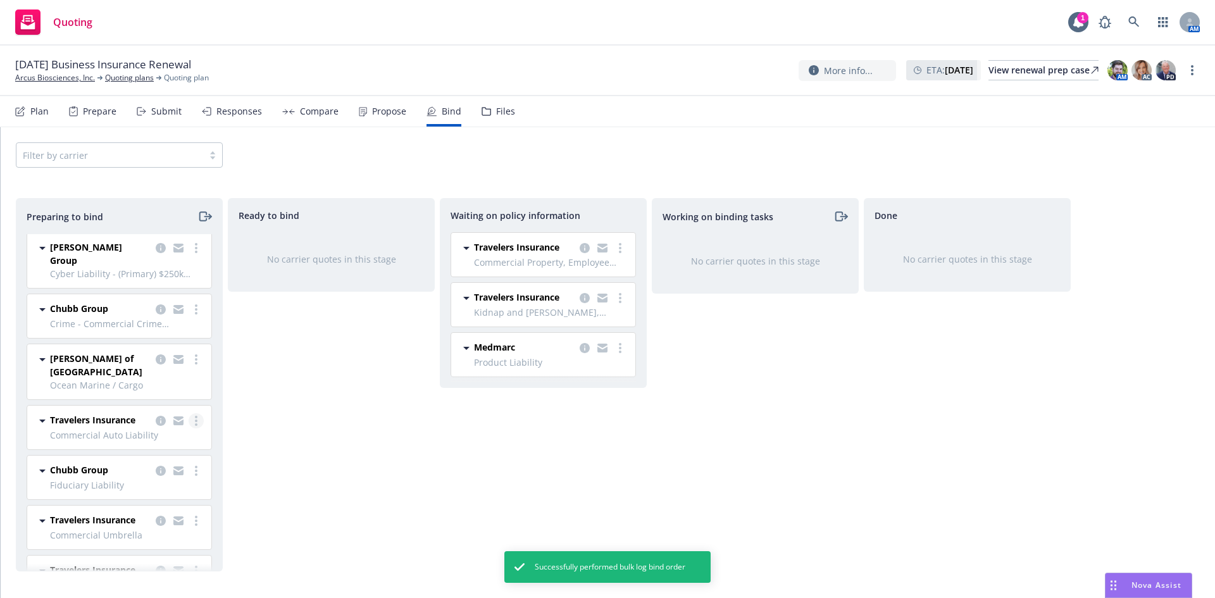
click at [189, 413] on link "more" at bounding box center [196, 420] width 15 height 15
click at [140, 444] on link "Log bind order" at bounding box center [132, 437] width 124 height 25
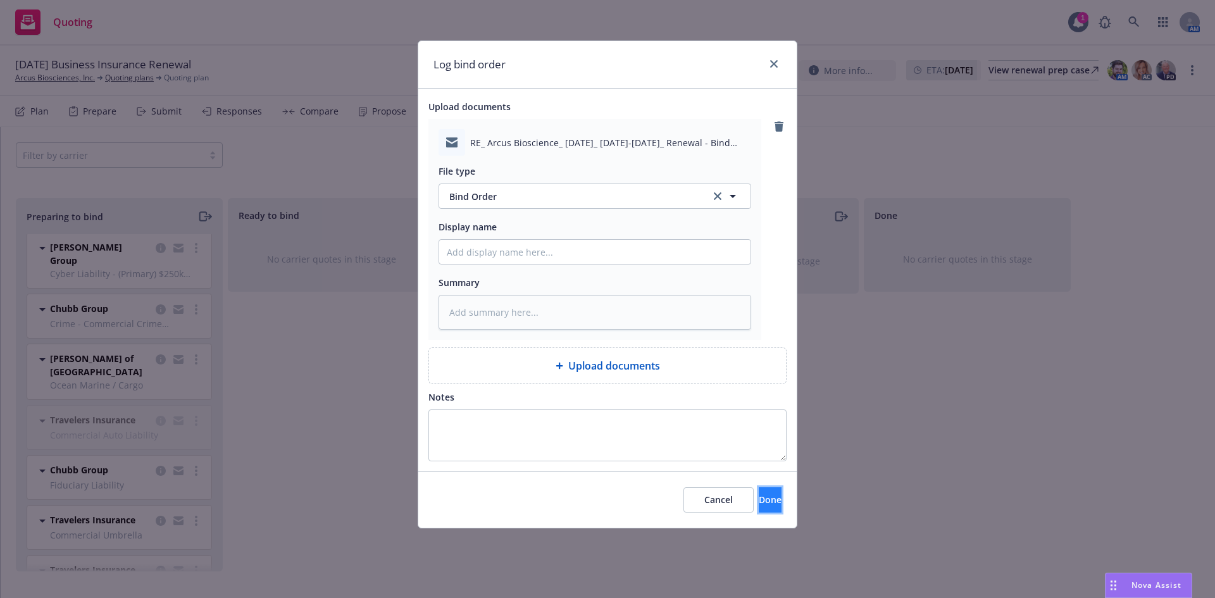
click at [759, 494] on span "Done" at bounding box center [770, 500] width 23 height 12
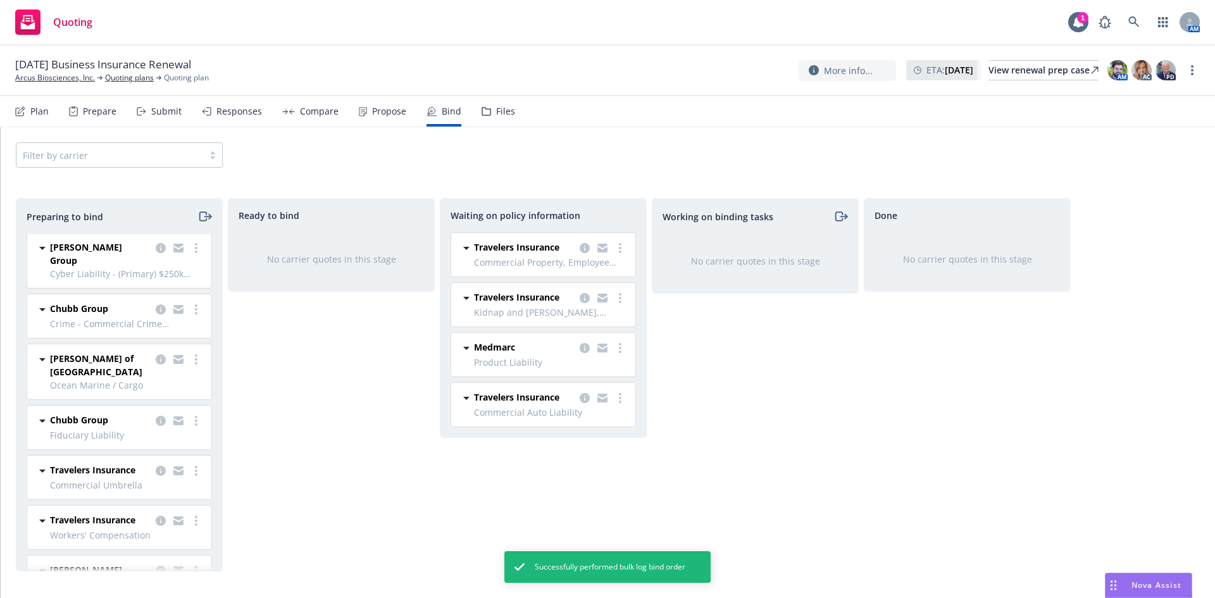
scroll to position [118, 0]
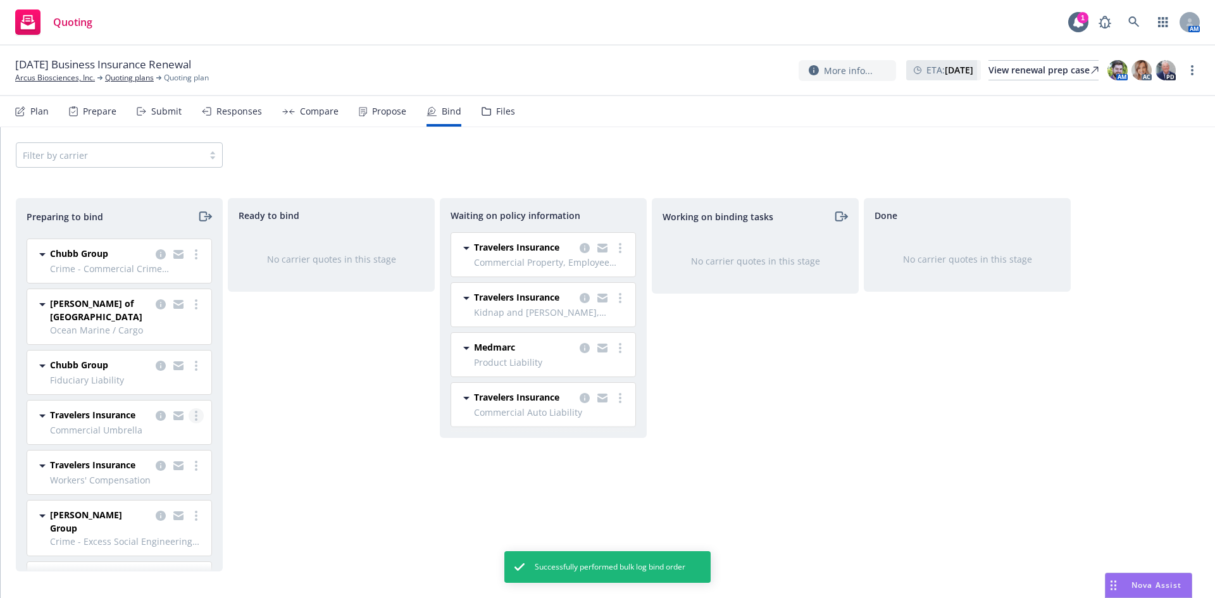
click at [189, 408] on link "more" at bounding box center [196, 415] width 15 height 15
click at [137, 439] on link "Log bind order" at bounding box center [132, 432] width 124 height 25
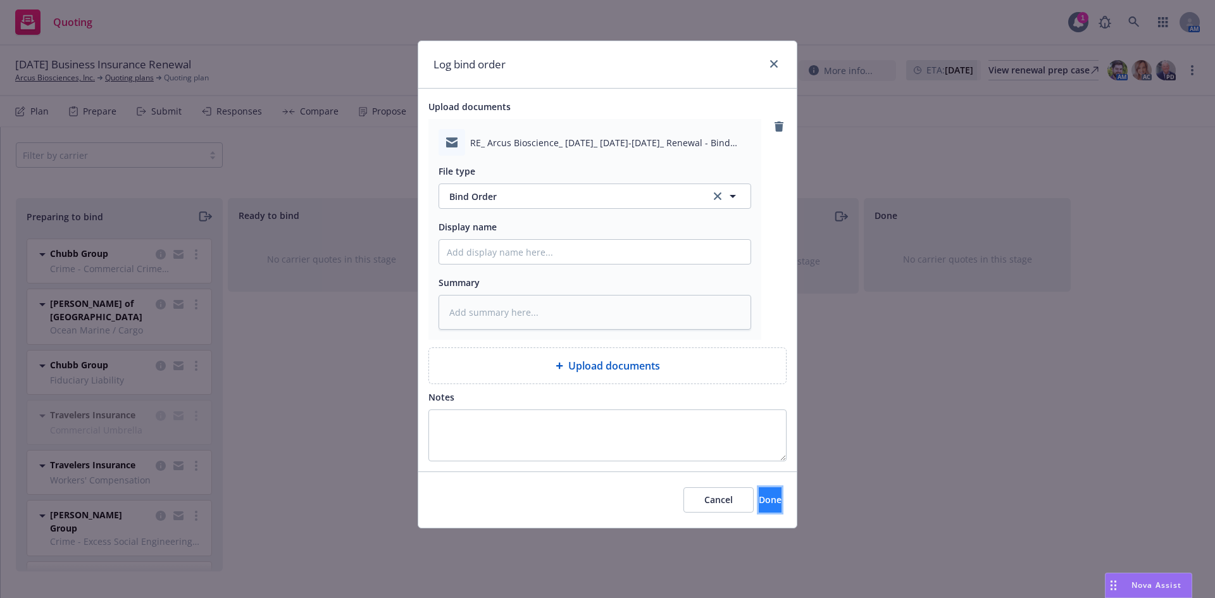
click at [759, 492] on button "Done" at bounding box center [770, 499] width 23 height 25
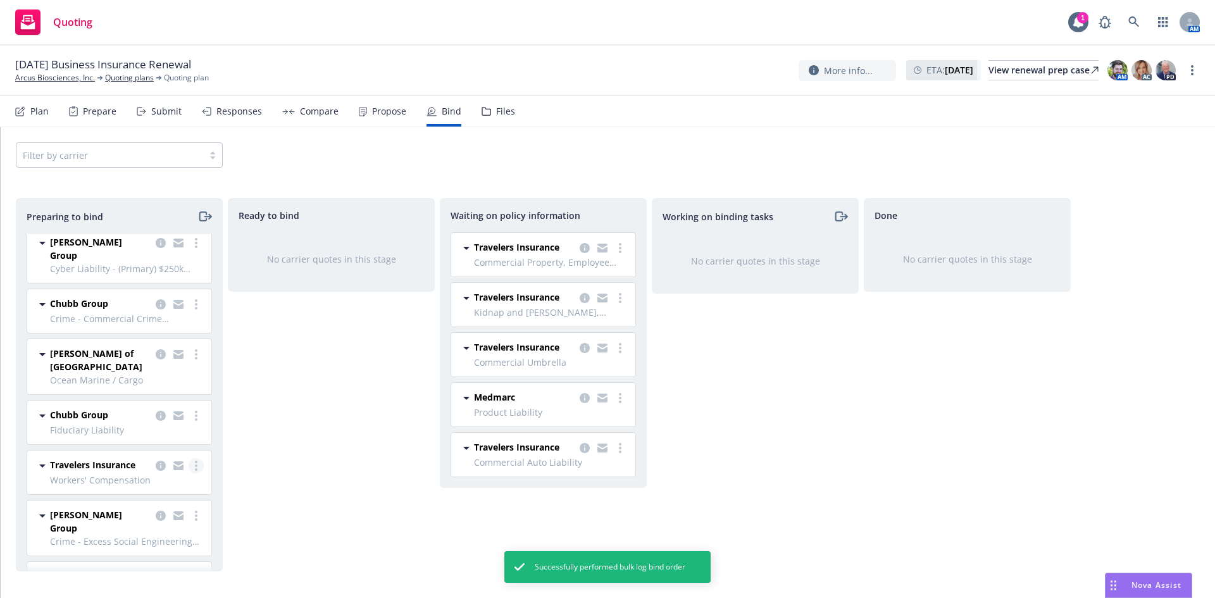
click at [195, 461] on icon "more" at bounding box center [196, 466] width 3 height 10
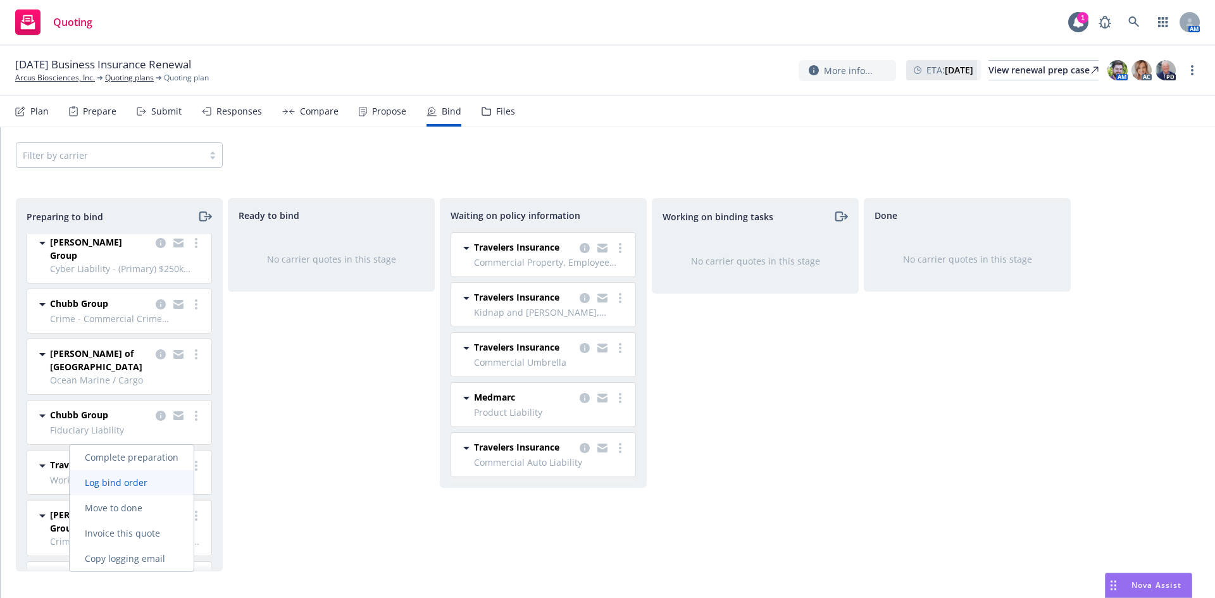
click at [150, 486] on span "Log bind order" at bounding box center [116, 483] width 93 height 12
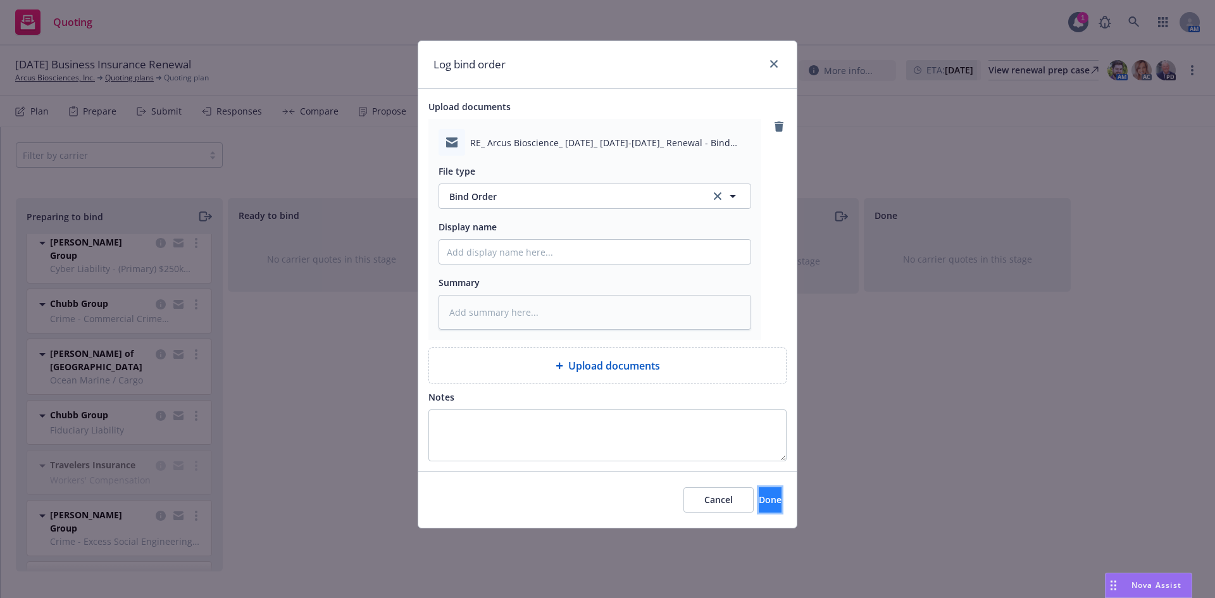
click at [759, 496] on span "Done" at bounding box center [770, 500] width 23 height 12
type textarea "x"
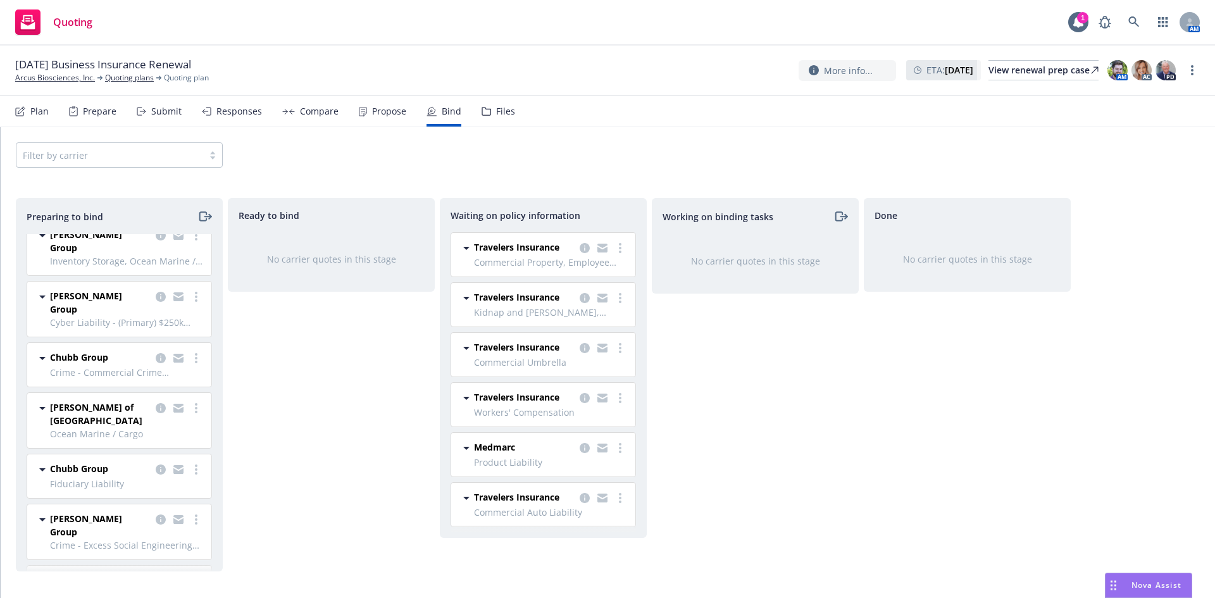
scroll to position [18, 0]
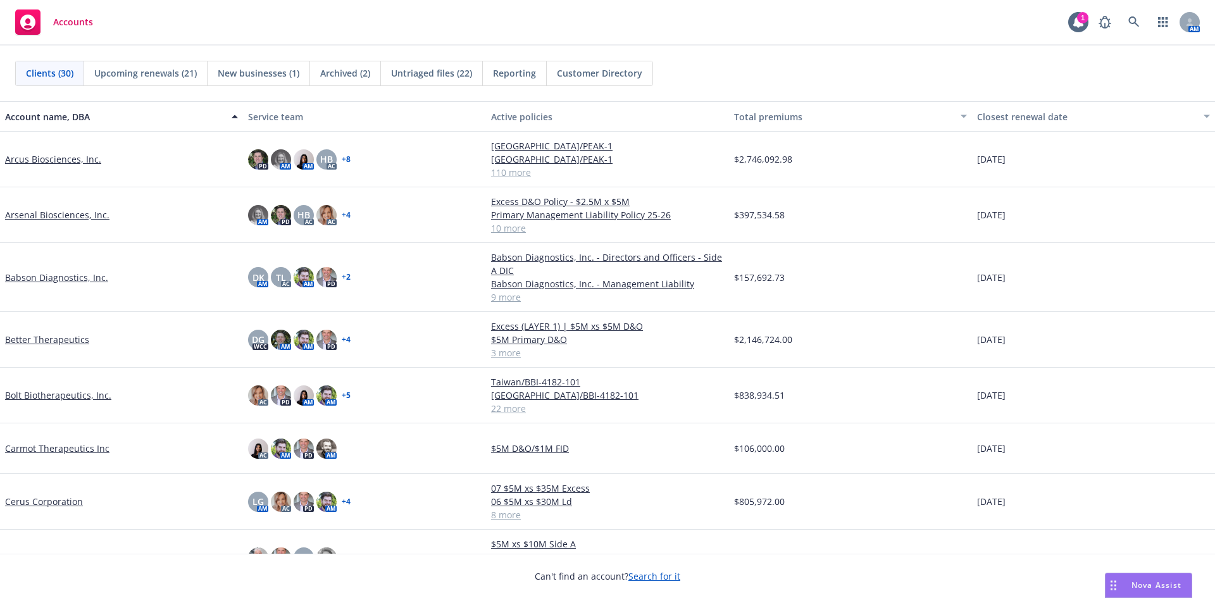
click at [65, 161] on link "Arcus Biosciences, Inc." at bounding box center [53, 159] width 96 height 13
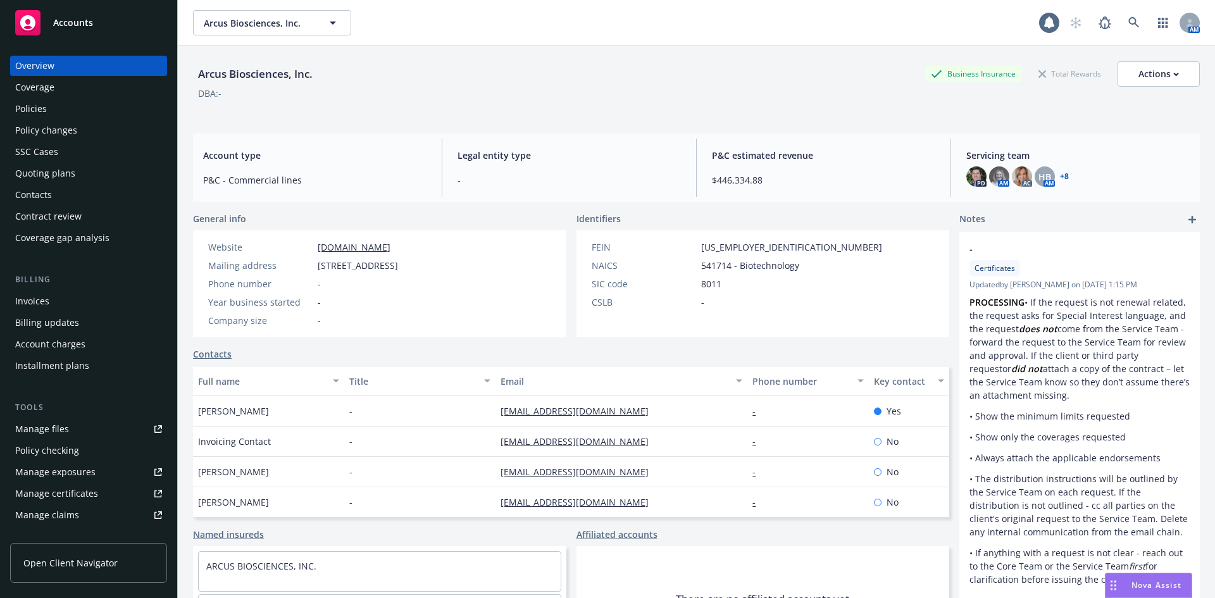
click at [54, 108] on div "Policies" at bounding box center [88, 109] width 147 height 20
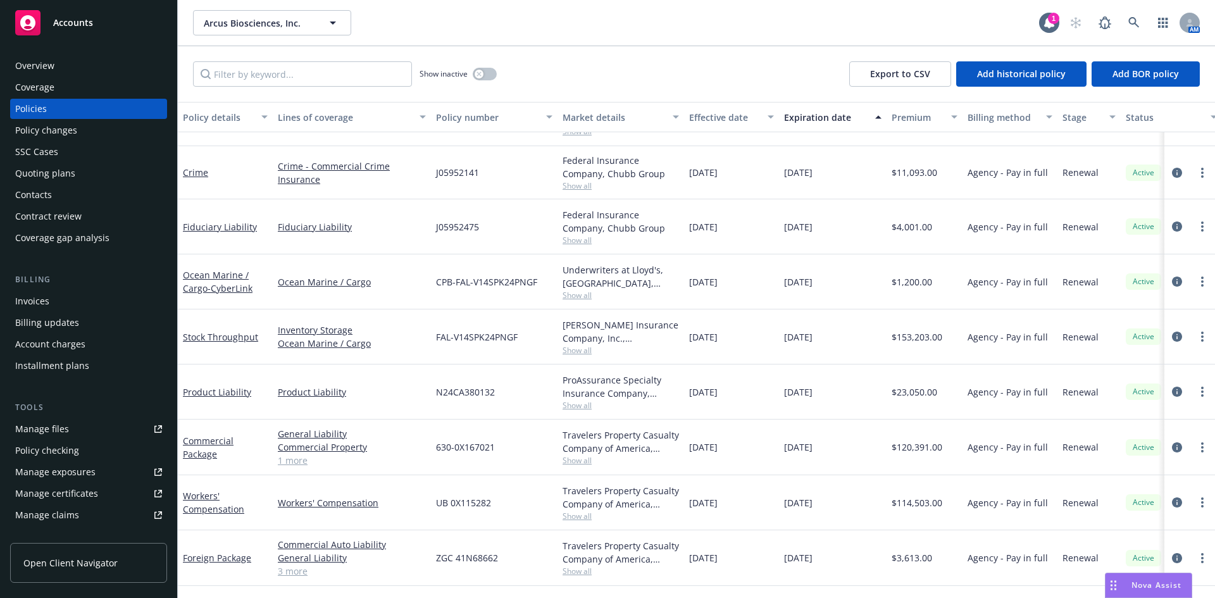
scroll to position [443, 0]
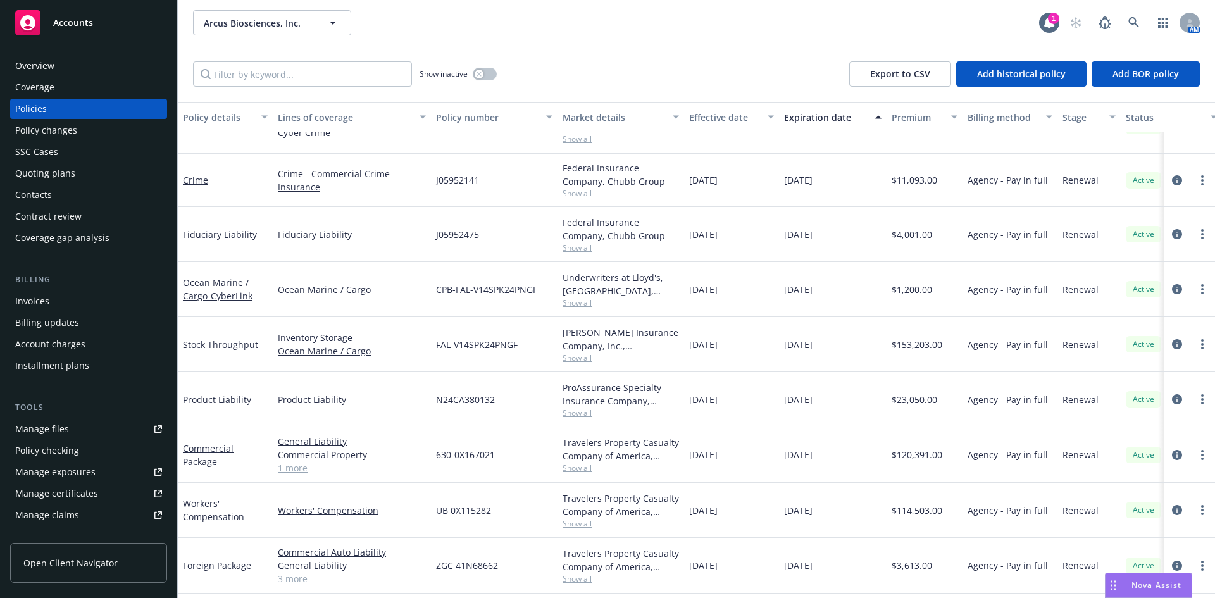
click at [581, 358] on span "Show all" at bounding box center [621, 358] width 116 height 11
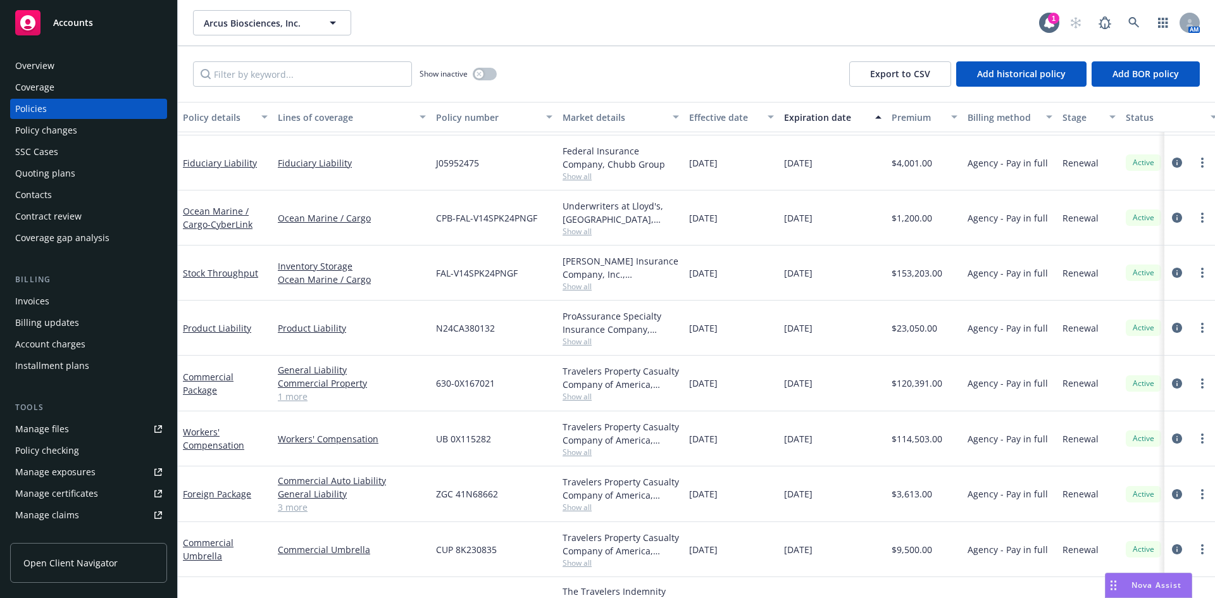
scroll to position [506, 0]
click at [575, 339] on span "Show all" at bounding box center [621, 340] width 116 height 11
